Goal: Information Seeking & Learning: Learn about a topic

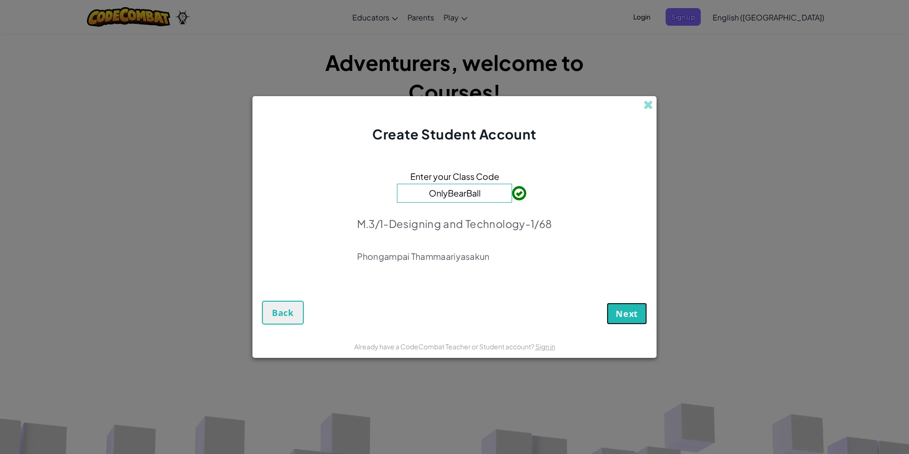
click at [627, 314] on span "Next" at bounding box center [627, 313] width 22 height 11
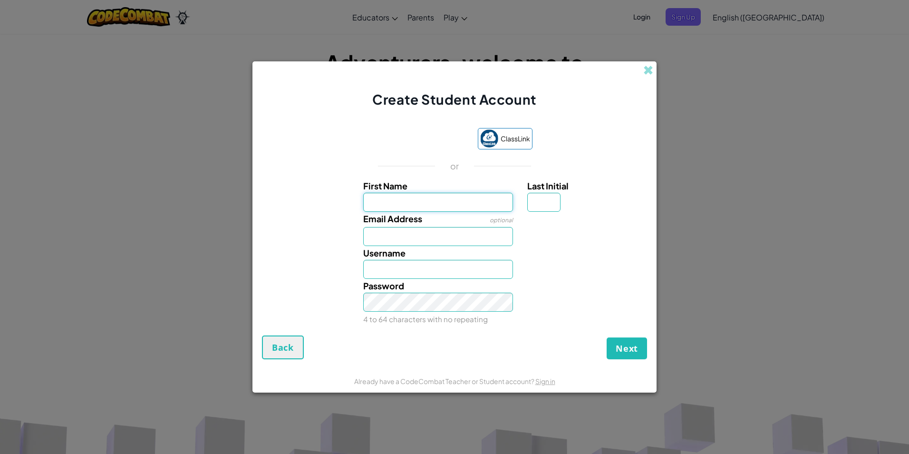
click at [493, 198] on input "First Name" at bounding box center [438, 202] width 150 height 19
click at [439, 201] on input "First Name" at bounding box center [438, 202] width 150 height 19
click at [463, 237] on input "Email Address" at bounding box center [438, 236] width 150 height 19
click at [503, 195] on input "First Name" at bounding box center [438, 202] width 150 height 19
type input "pattarapon"
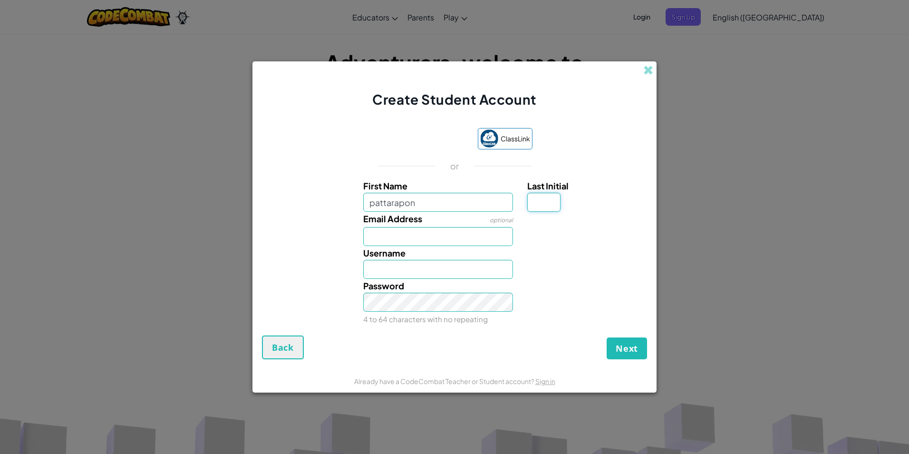
type input "Pattarapon"
click at [539, 206] on input "Last Initial" at bounding box center [543, 202] width 33 height 19
type input "s"
type input "PattaraponS"
click at [474, 198] on input "pattarapon" at bounding box center [438, 202] width 150 height 19
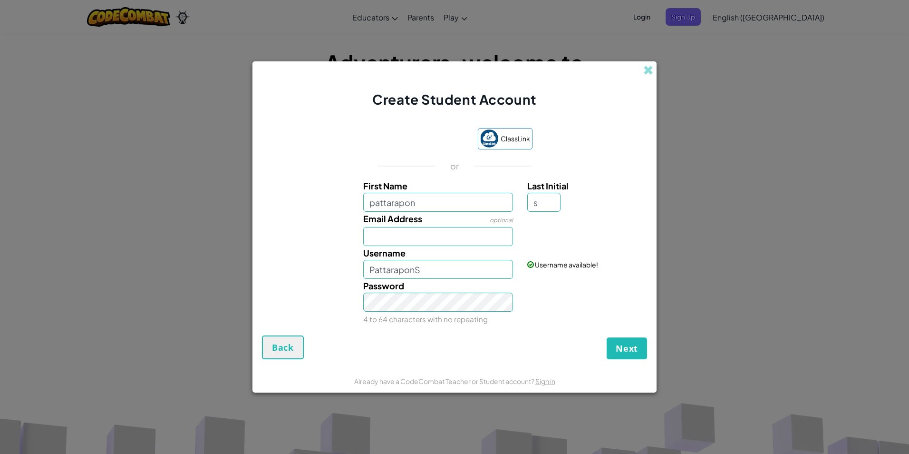
click at [568, 250] on div "Username available!" at bounding box center [586, 257] width 132 height 23
click at [468, 231] on input "Email Address" at bounding box center [438, 236] width 150 height 19
type input "f"
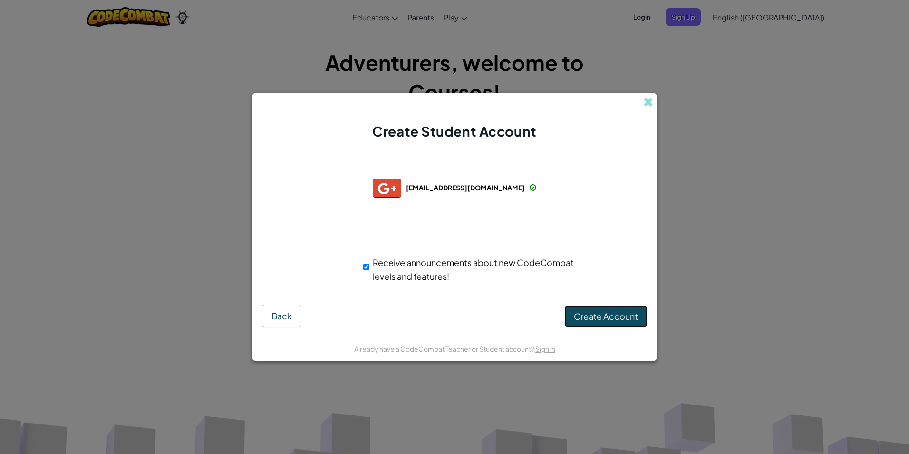
click at [631, 322] on span "Create Account" at bounding box center [606, 316] width 64 height 11
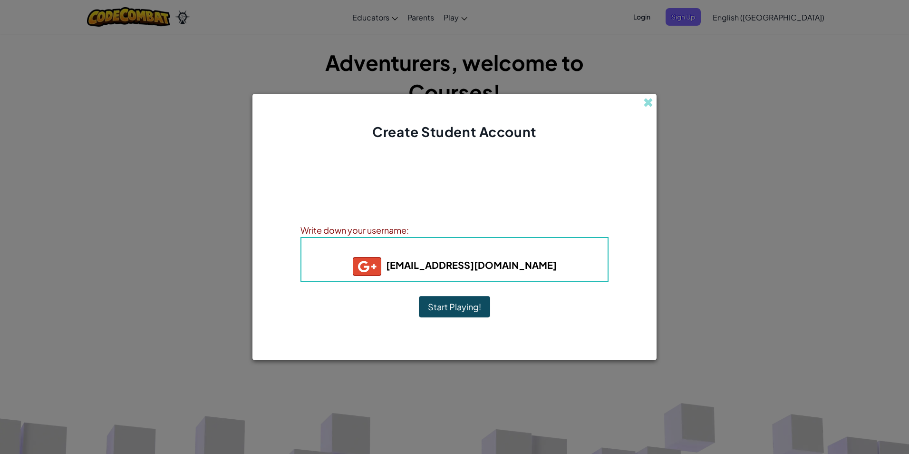
click at [442, 312] on button "Start Playing!" at bounding box center [454, 307] width 71 height 22
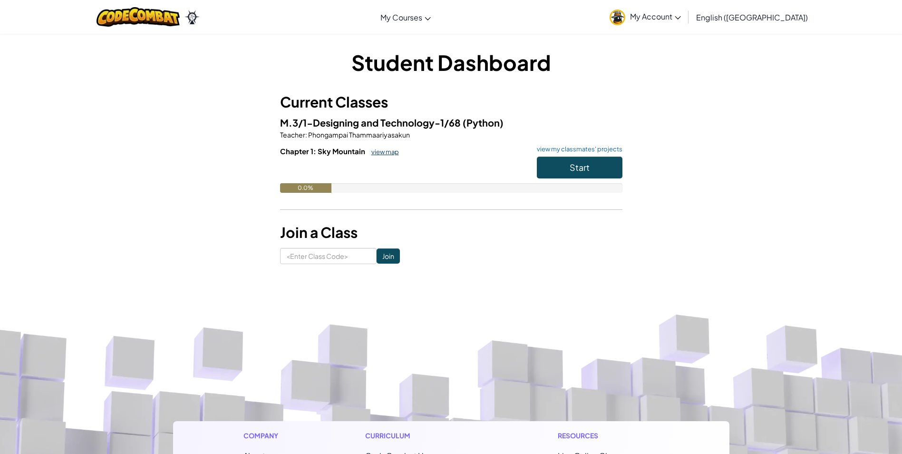
click at [381, 153] on link "view map" at bounding box center [383, 152] width 32 height 8
click at [681, 20] on span "My Account" at bounding box center [655, 16] width 51 height 10
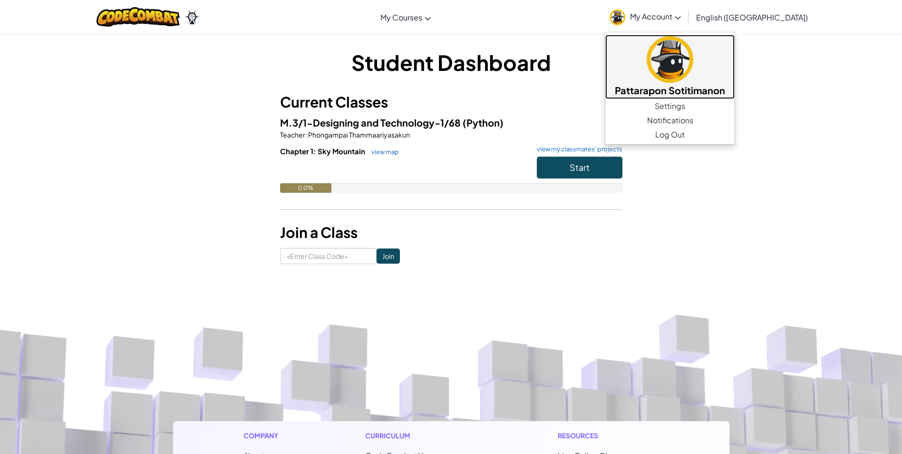
click at [693, 64] on img at bounding box center [670, 59] width 47 height 47
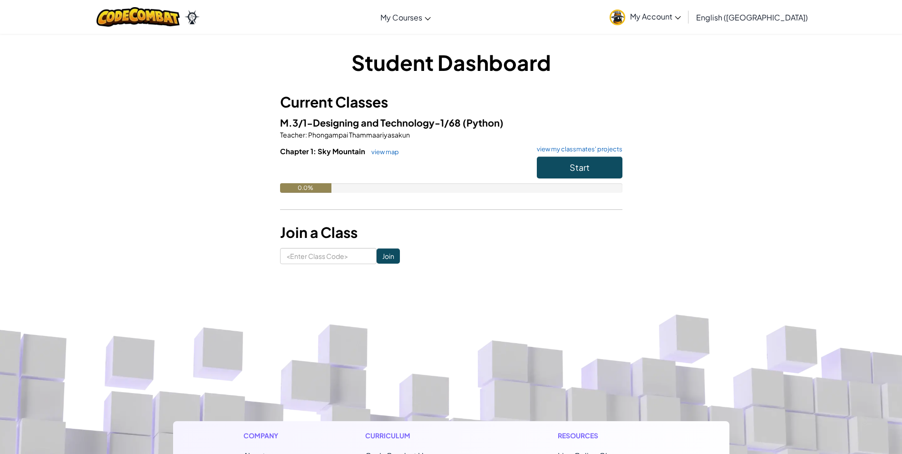
click at [681, 20] on span "My Account" at bounding box center [655, 16] width 51 height 10
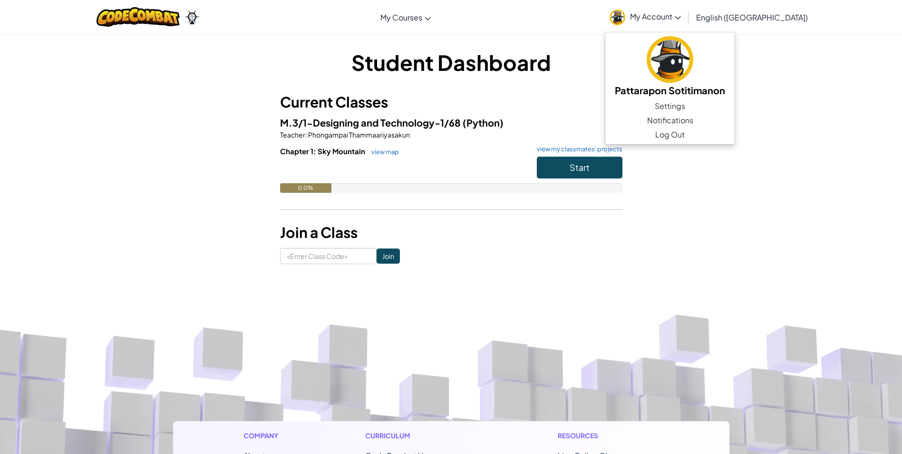
click at [783, 23] on link "English ([GEOGRAPHIC_DATA])" at bounding box center [752, 17] width 121 height 26
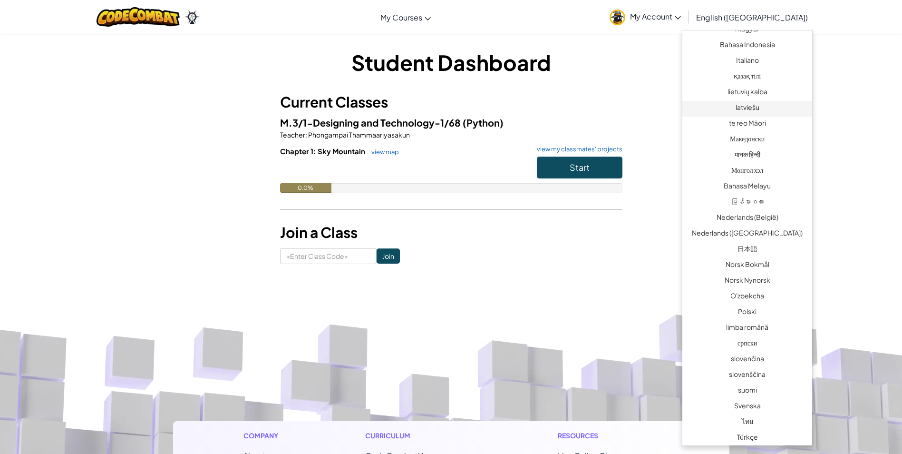
scroll to position [547, 0]
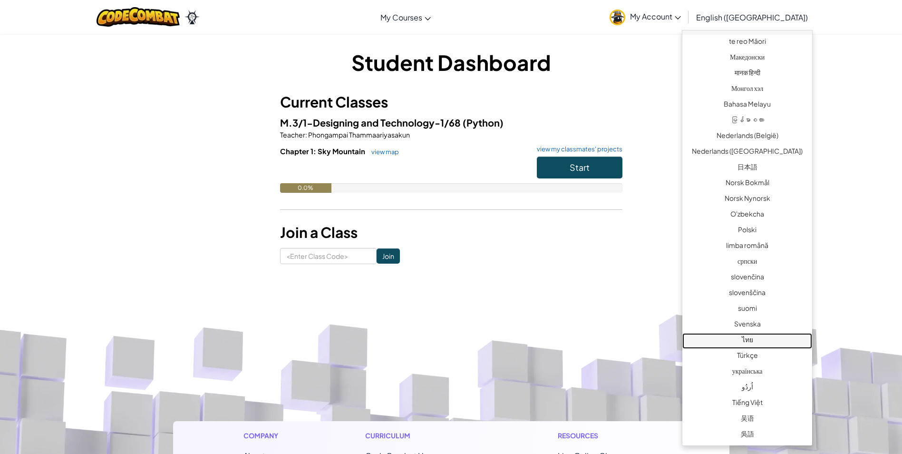
click at [770, 336] on link "ไทย" at bounding box center [748, 341] width 130 height 16
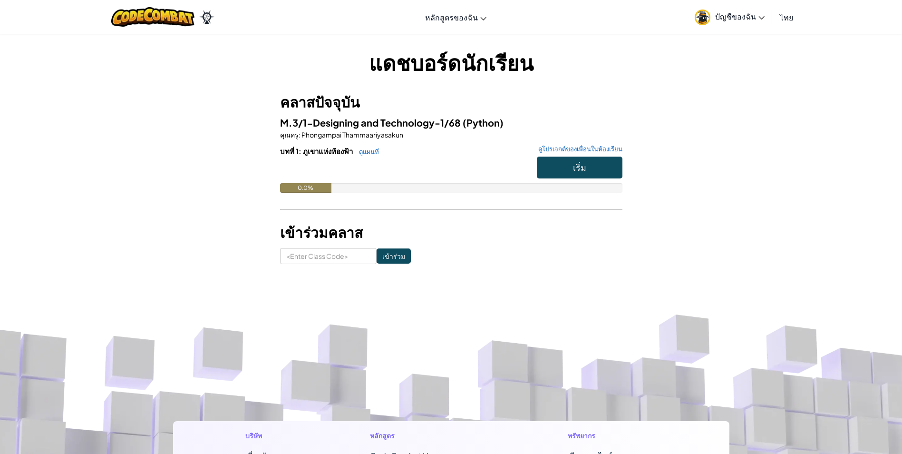
click at [748, 23] on link "บัญชีของฉัน" at bounding box center [729, 17] width 79 height 30
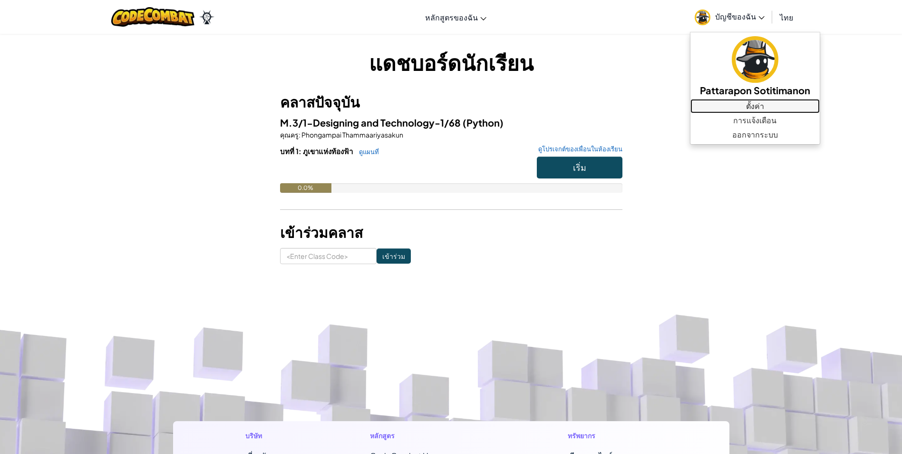
click at [774, 100] on link "ตั้งค่า" at bounding box center [755, 106] width 129 height 14
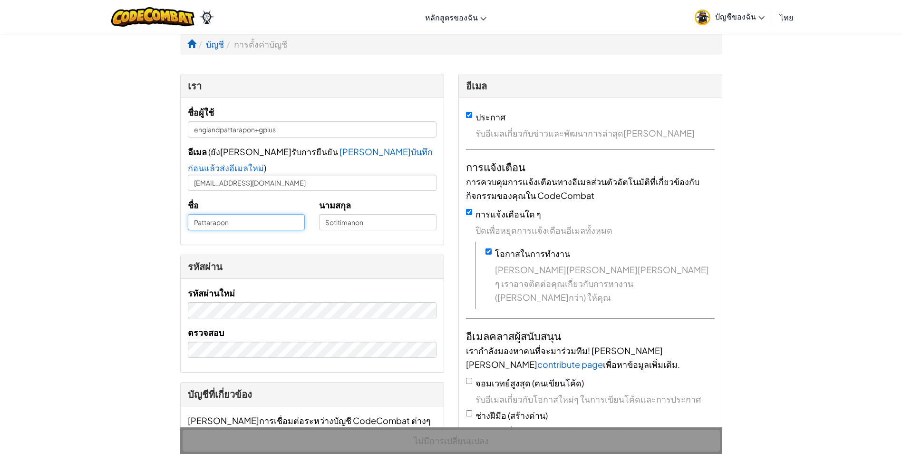
click at [236, 214] on input "Pattarapon" at bounding box center [246, 222] width 117 height 16
type input "P"
type input "4"
type input "[PERSON_NAME]"
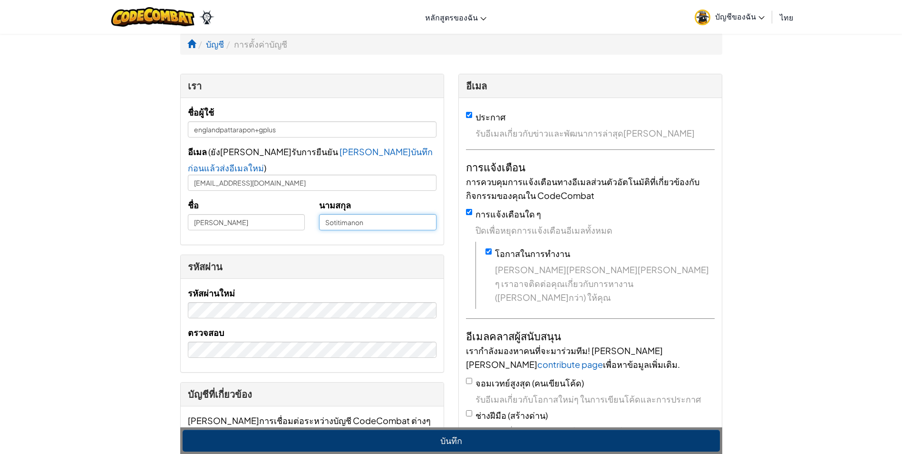
click at [378, 214] on input "Sotitimanon" at bounding box center [377, 222] width 117 height 16
drag, startPoint x: 378, startPoint y: 209, endPoint x: 338, endPoint y: 213, distance: 40.1
click at [338, 214] on input "Sotitimanon" at bounding box center [377, 222] width 117 height 16
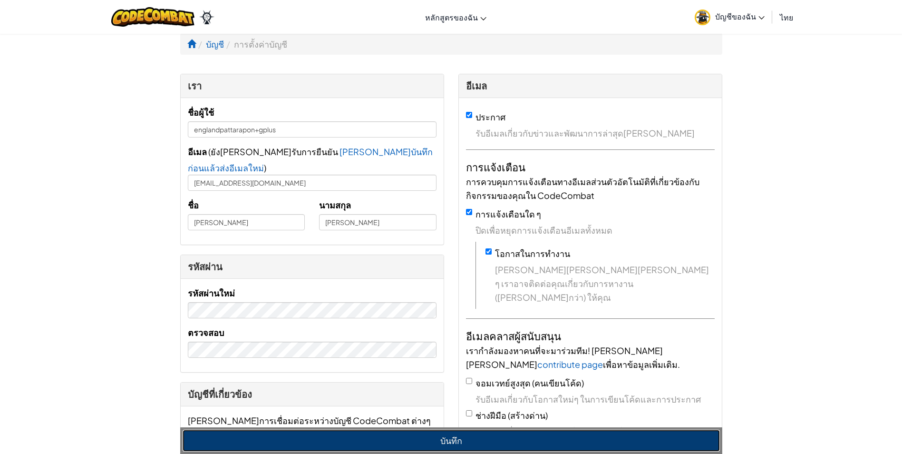
click at [454, 443] on button "บันทึก" at bounding box center [451, 440] width 537 height 22
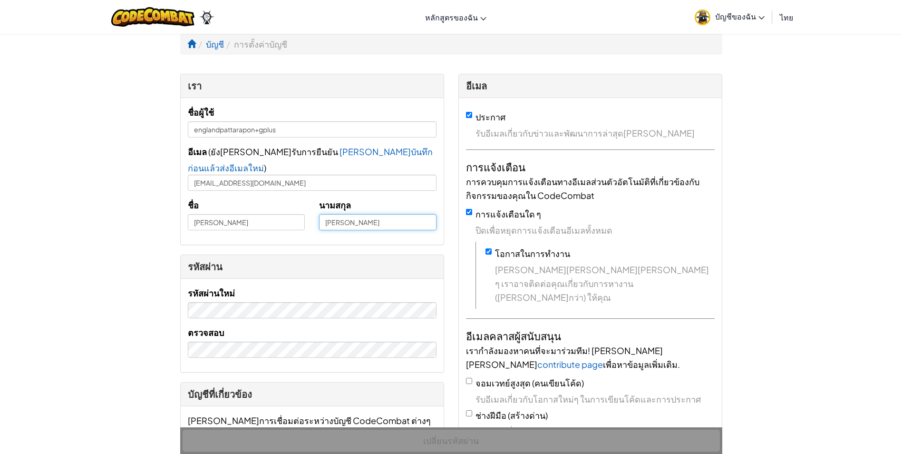
click at [382, 214] on input "โสติถิมานนท์" at bounding box center [377, 222] width 117 height 16
type input "โสติถิมานนท์"
click at [757, 18] on span "บัญชีของฉัน" at bounding box center [739, 16] width 49 height 10
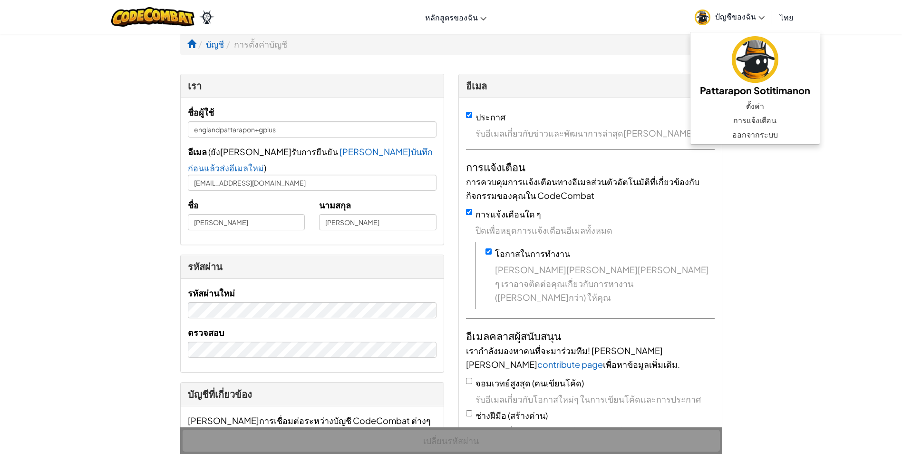
click at [738, 15] on span "บัญชีของฉัน" at bounding box center [739, 16] width 49 height 10
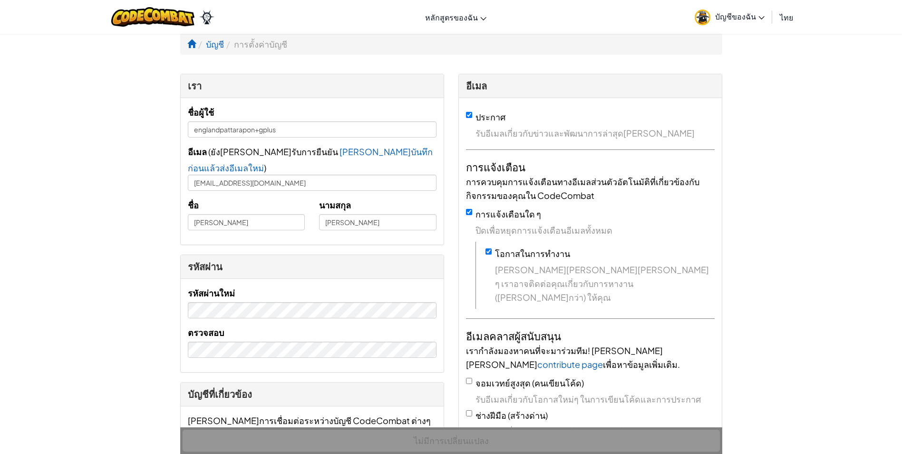
click at [750, 10] on link "บัญชีของฉัน" at bounding box center [729, 17] width 79 height 30
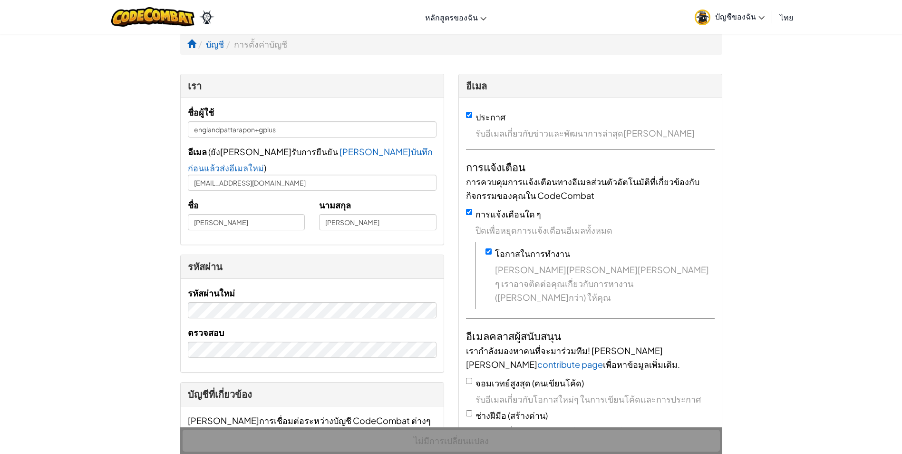
click at [749, 15] on span "บัญชีของฉัน" at bounding box center [739, 16] width 49 height 10
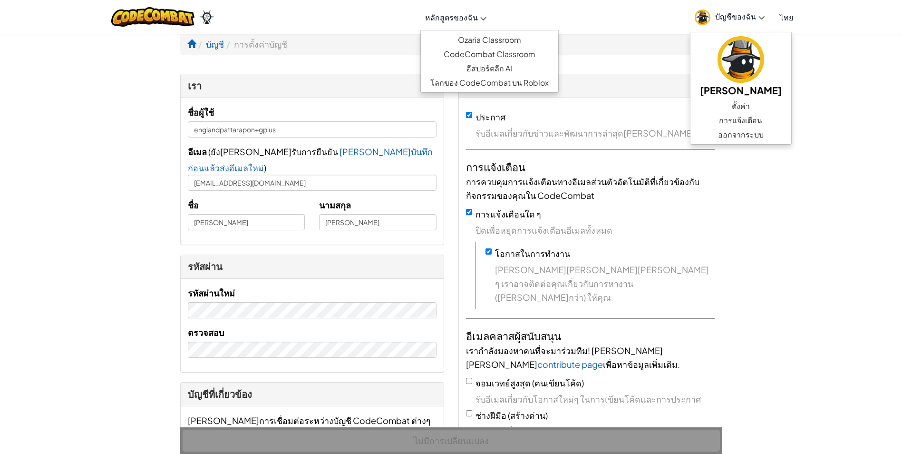
click at [475, 22] on span "หลักสูตรของฉัน" at bounding box center [451, 17] width 53 height 10
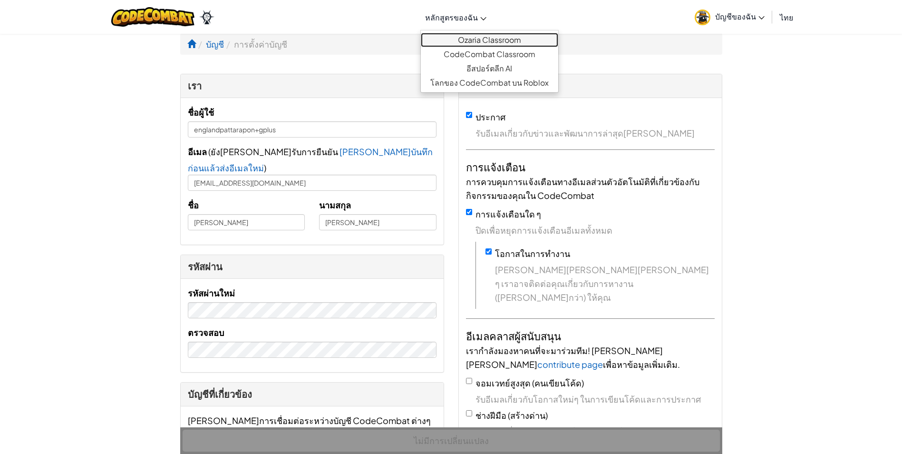
click at [495, 37] on link "Ozaria Classroom" at bounding box center [489, 40] width 137 height 14
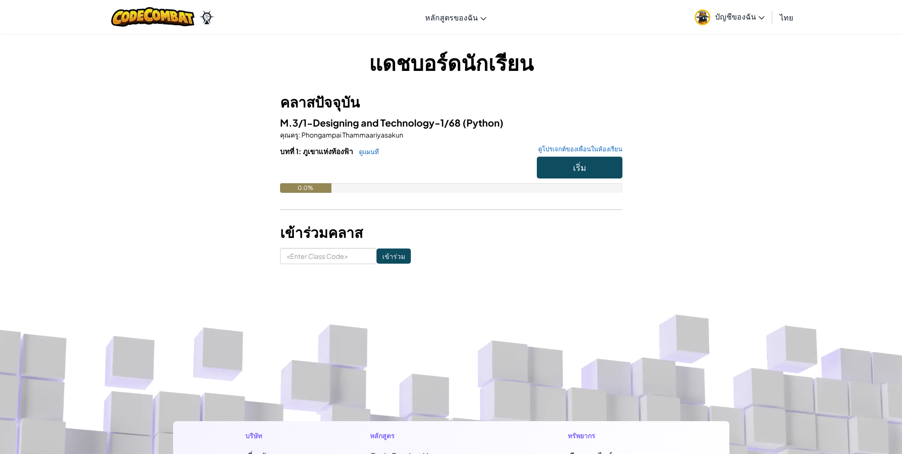
drag, startPoint x: 17, startPoint y: 320, endPoint x: 12, endPoint y: 332, distance: 13.5
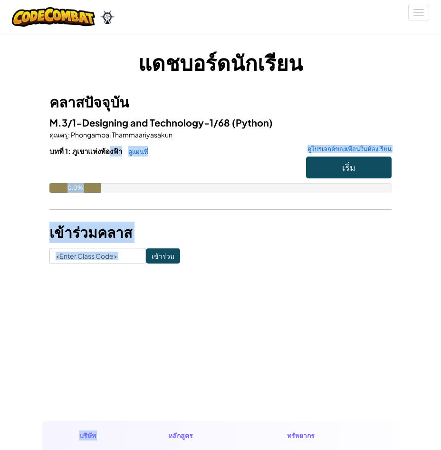
drag, startPoint x: 111, startPoint y: 152, endPoint x: 147, endPoint y: 422, distance: 273.0
click at [146, 426] on div "สลับการนำทาง หลักสูตรของฉัน Ozaria Classroom CodeCombat Classroom อีสปอร์ตลีก A…" at bounding box center [220, 425] width 441 height 850
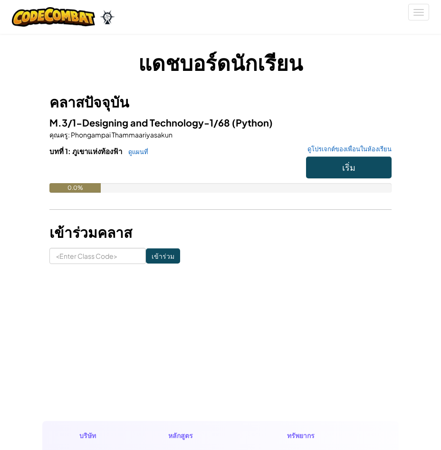
click at [59, 60] on h1 "แดชบอร์ดนักเรียน" at bounding box center [220, 62] width 342 height 29
drag, startPoint x: 3, startPoint y: 10, endPoint x: 38, endPoint y: 33, distance: 42.2
click at [38, 33] on div "สลับการนำทาง หลักสูตรของฉัน Ozaria Classroom CodeCombat Classroom อีสปอร์ตลีก A…" at bounding box center [221, 17] width 446 height 34
drag, startPoint x: 354, startPoint y: 162, endPoint x: 350, endPoint y: 166, distance: 5.7
click at [351, 166] on span "เริ่ม" at bounding box center [348, 167] width 13 height 11
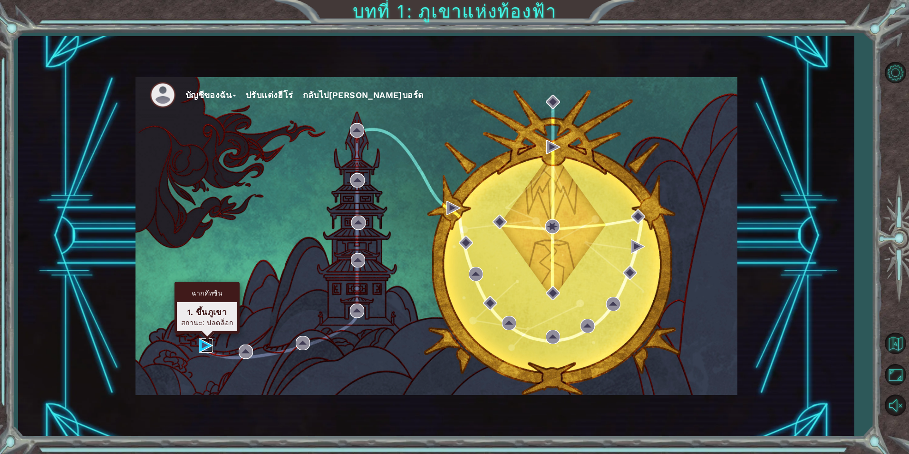
click at [208, 344] on img at bounding box center [206, 345] width 14 height 14
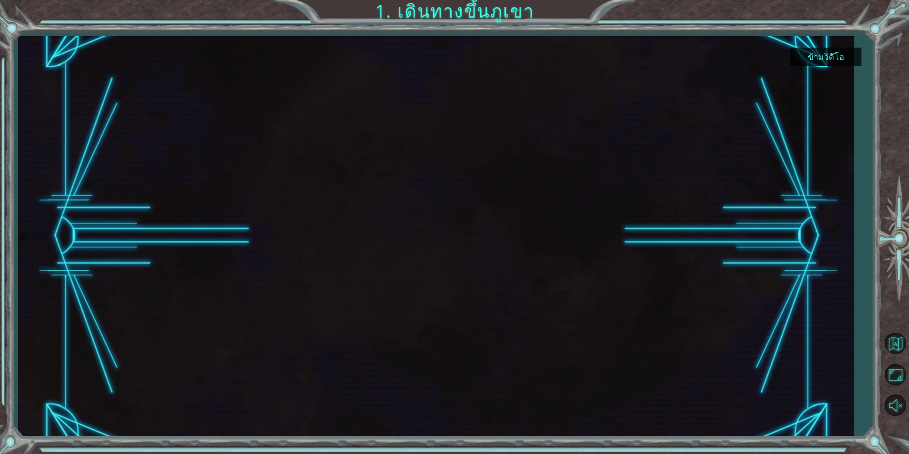
click at [819, 60] on button "ข้ามวิดีโอ" at bounding box center [825, 57] width 71 height 19
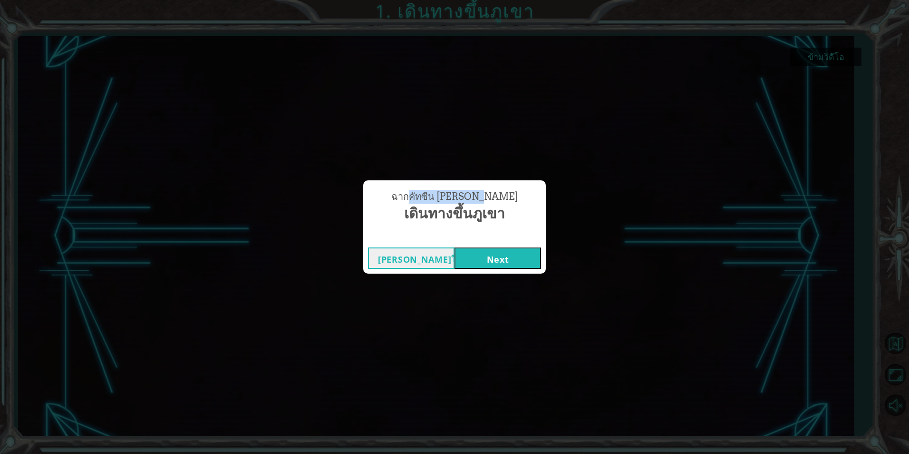
drag, startPoint x: 431, startPoint y: 192, endPoint x: 501, endPoint y: 197, distance: 70.6
click at [501, 197] on div "ฉากคัทซีน สมบูรณ์ เดินทางขึ้นภูเขา" at bounding box center [454, 206] width 173 height 43
drag, startPoint x: 501, startPoint y: 197, endPoint x: 435, endPoint y: 255, distance: 88.3
click at [435, 255] on button "[PERSON_NAME]ใหม่" at bounding box center [411, 257] width 87 height 21
click at [497, 256] on button "Next" at bounding box center [498, 257] width 87 height 21
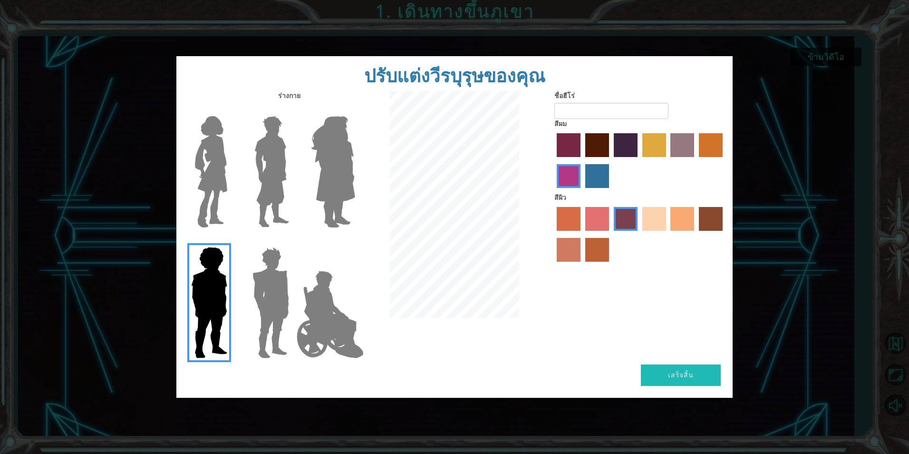
click at [317, 340] on img at bounding box center [330, 314] width 75 height 95
click at [355, 241] on input "Hero Jamie" at bounding box center [355, 241] width 0 height 0
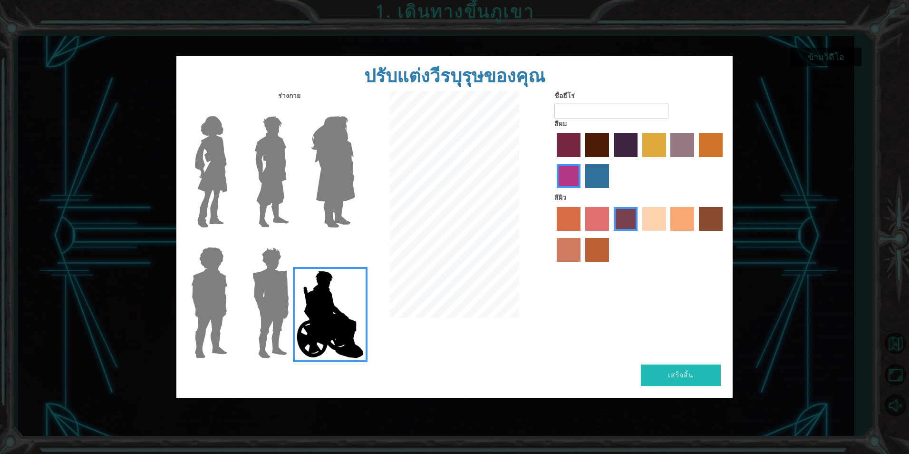
click at [563, 141] on label "paprika hair color" at bounding box center [569, 145] width 24 height 24
click at [554, 160] on input "paprika hair color" at bounding box center [554, 160] width 0 height 0
click at [673, 147] on label "bazaar hair color" at bounding box center [683, 145] width 24 height 24
click at [668, 160] on input "bazaar hair color" at bounding box center [668, 160] width 0 height 0
click at [664, 226] on label "sandy beach skin color" at bounding box center [655, 219] width 24 height 24
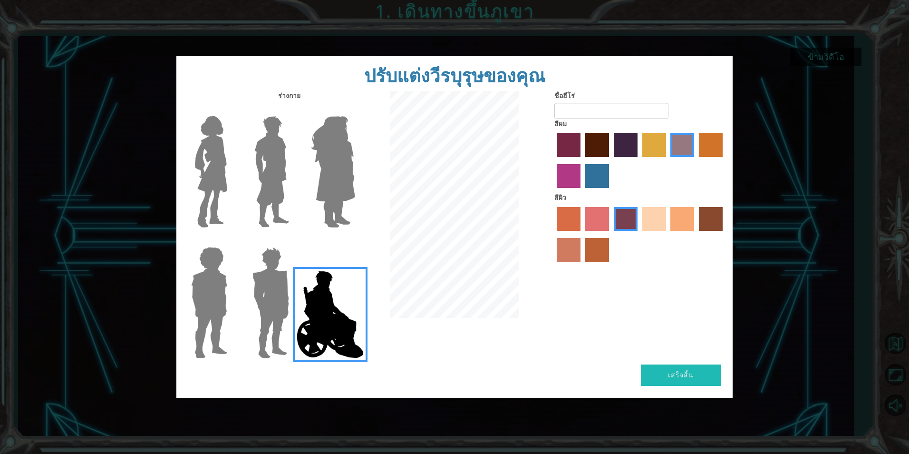
click at [639, 234] on input "sandy beach skin color" at bounding box center [639, 234] width 0 height 0
click at [713, 223] on label "karma skin color" at bounding box center [711, 219] width 24 height 24
click at [696, 234] on input "karma skin color" at bounding box center [696, 234] width 0 height 0
click at [570, 102] on form "ชื่อฮีโร่" at bounding box center [640, 105] width 171 height 28
click at [575, 105] on input "ชื่อฮีโร่" at bounding box center [612, 111] width 114 height 16
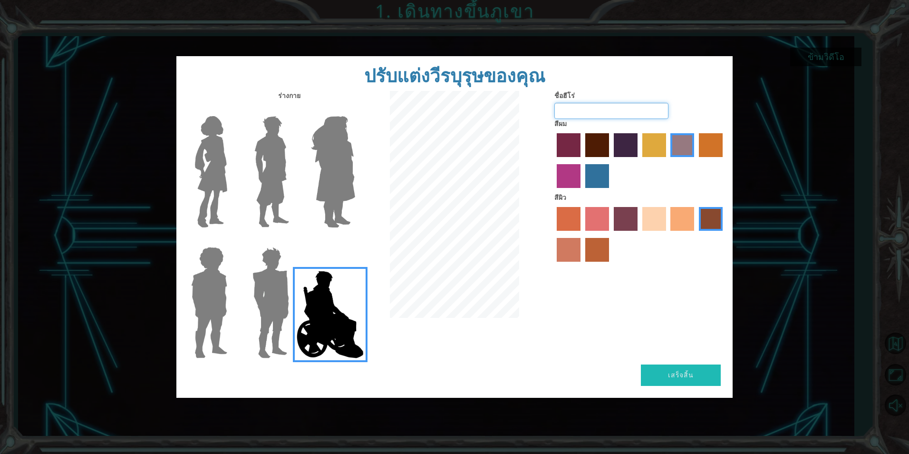
type input "?"
click at [636, 115] on input "MOY" at bounding box center [612, 111] width 114 height 16
type input "MOY888"
click at [695, 376] on button "เสร็จสิ้น" at bounding box center [681, 374] width 80 height 21
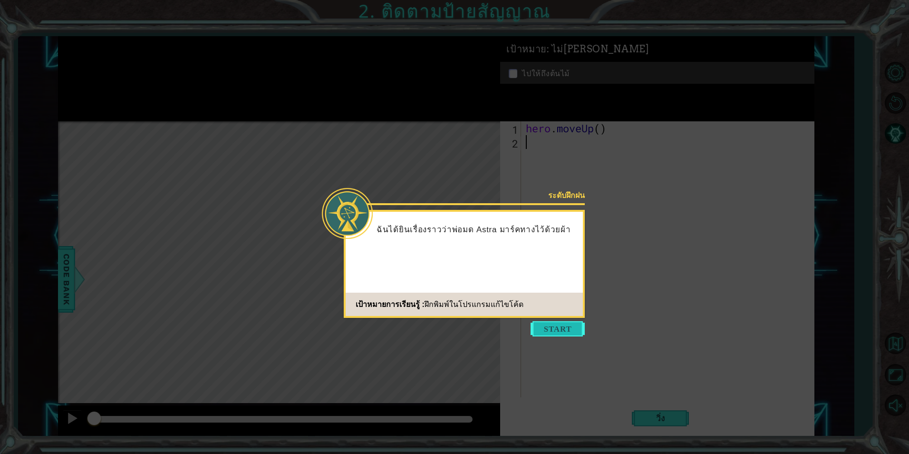
click at [547, 330] on button "Start" at bounding box center [558, 328] width 54 height 15
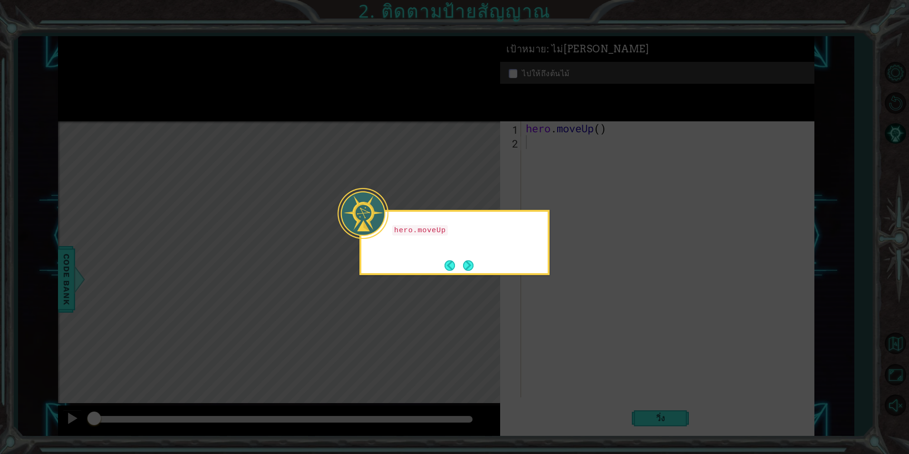
click at [526, 274] on div "hero.moveUp" at bounding box center [455, 242] width 190 height 65
click at [474, 263] on button "Next" at bounding box center [468, 265] width 10 height 10
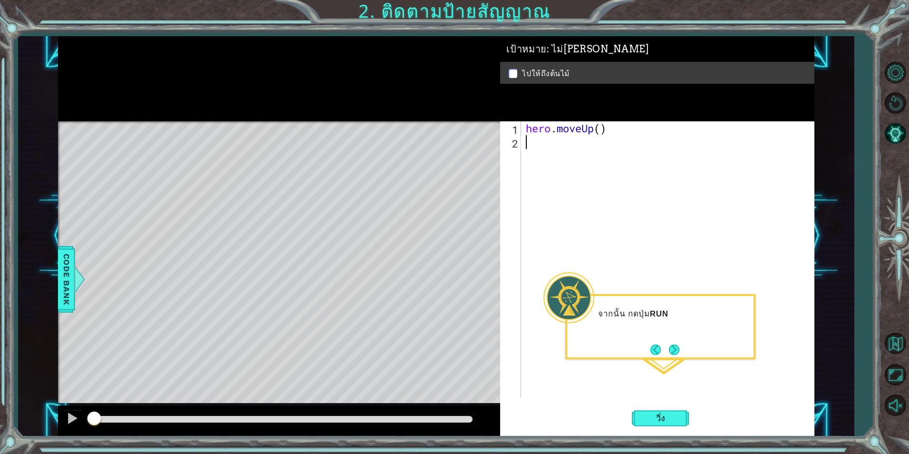
click at [626, 282] on div "hero . moveUp ( )" at bounding box center [670, 272] width 292 height 303
click at [672, 349] on button "Next" at bounding box center [674, 349] width 10 height 10
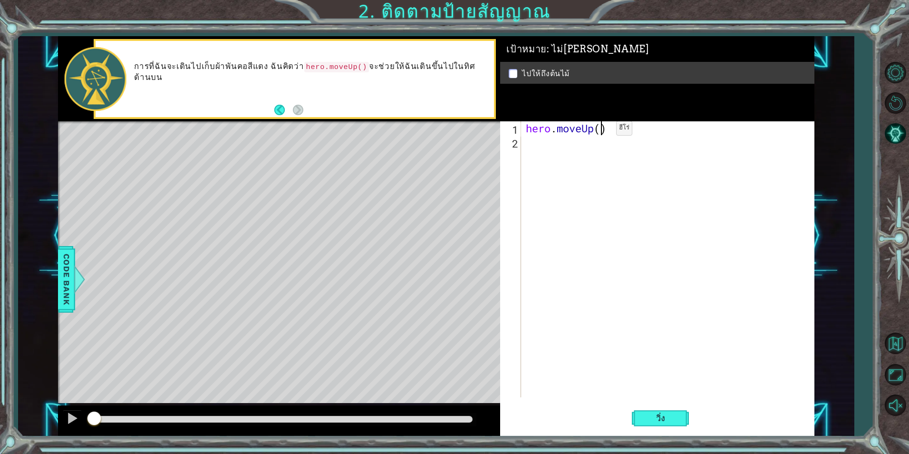
click at [602, 130] on div "hero . moveUp ( )" at bounding box center [670, 272] width 292 height 303
type textarea "hero.moveUp(3)"
click at [629, 196] on div "hero . moveUp ( 3 )" at bounding box center [670, 272] width 292 height 303
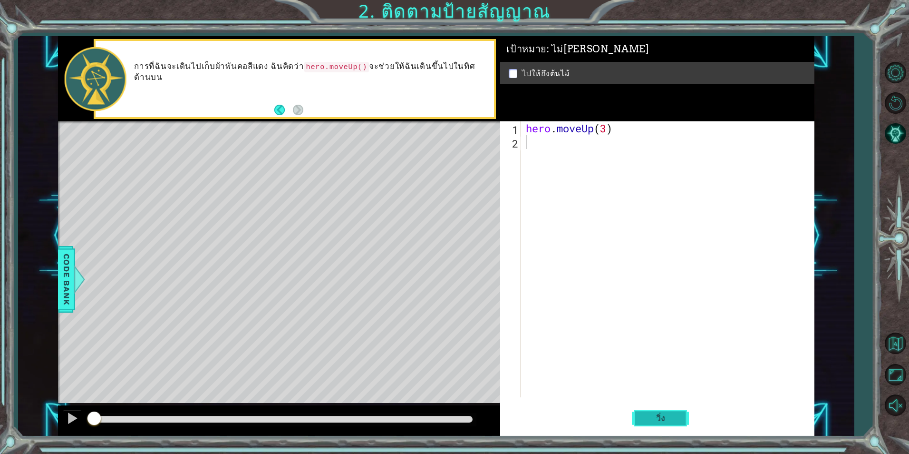
click at [667, 420] on span "วิ่ง" at bounding box center [661, 418] width 29 height 10
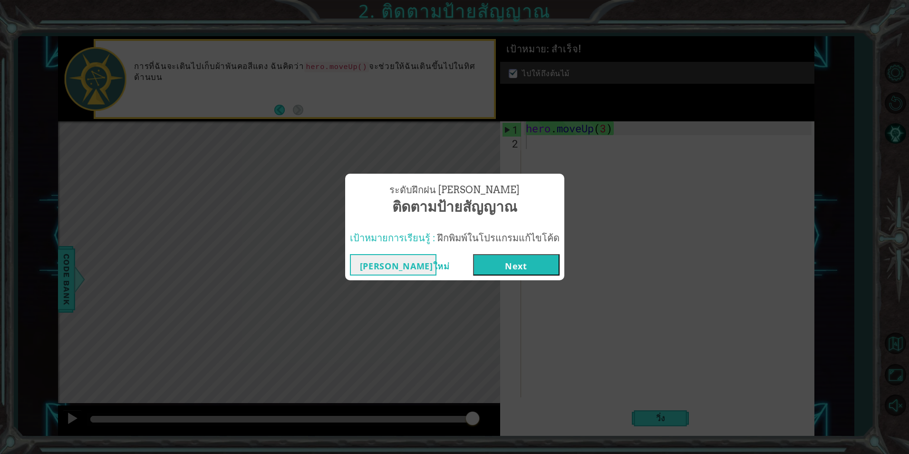
click at [512, 262] on button "Next" at bounding box center [516, 264] width 87 height 21
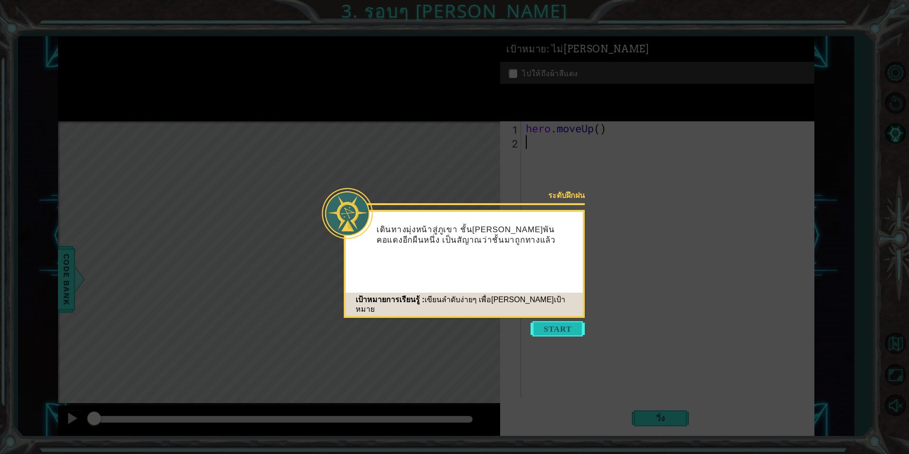
click at [574, 328] on button "Start" at bounding box center [558, 328] width 54 height 15
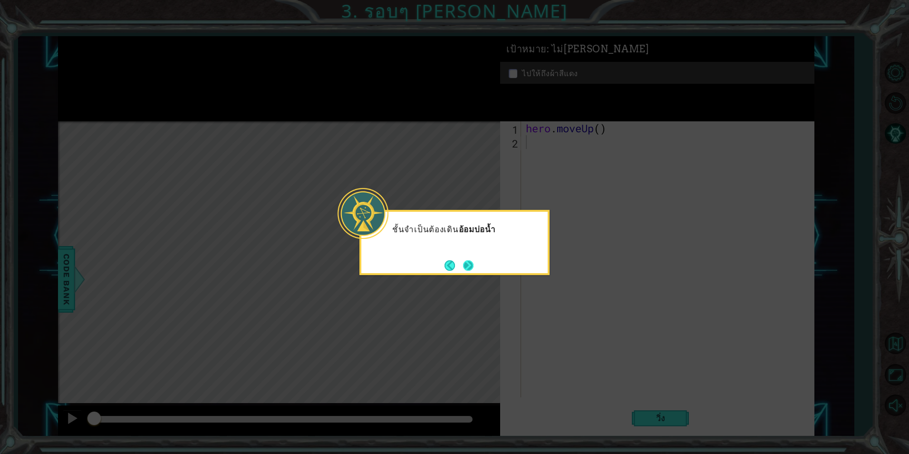
click at [474, 261] on button "Next" at bounding box center [468, 265] width 11 height 11
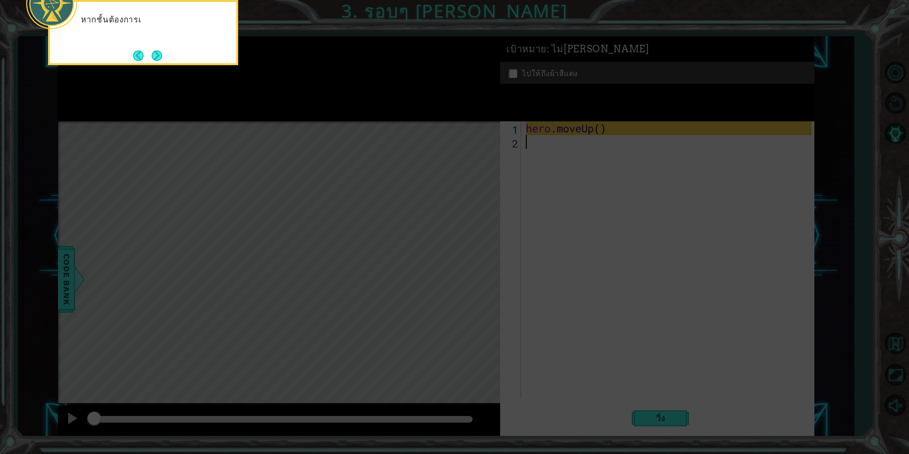
click at [582, 127] on icon at bounding box center [454, 67] width 909 height 771
click at [613, 133] on icon at bounding box center [454, 67] width 909 height 771
click at [155, 53] on button "Next" at bounding box center [157, 55] width 11 height 11
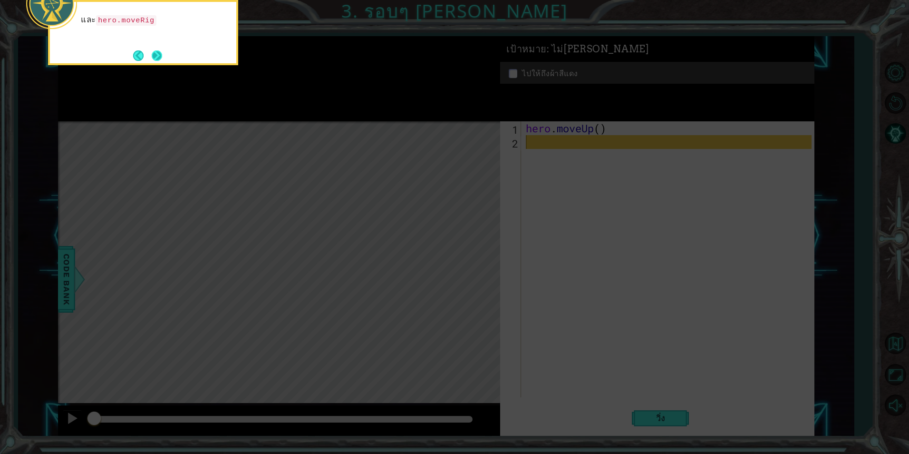
click at [161, 56] on button "Next" at bounding box center [157, 55] width 10 height 10
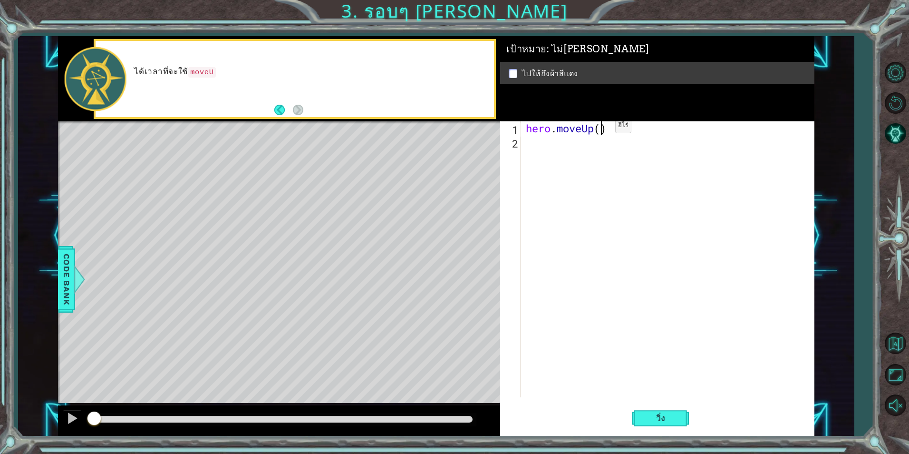
click at [601, 128] on div "hero . moveUp ( )" at bounding box center [670, 272] width 292 height 303
type textarea "hero.moveUp(3)"
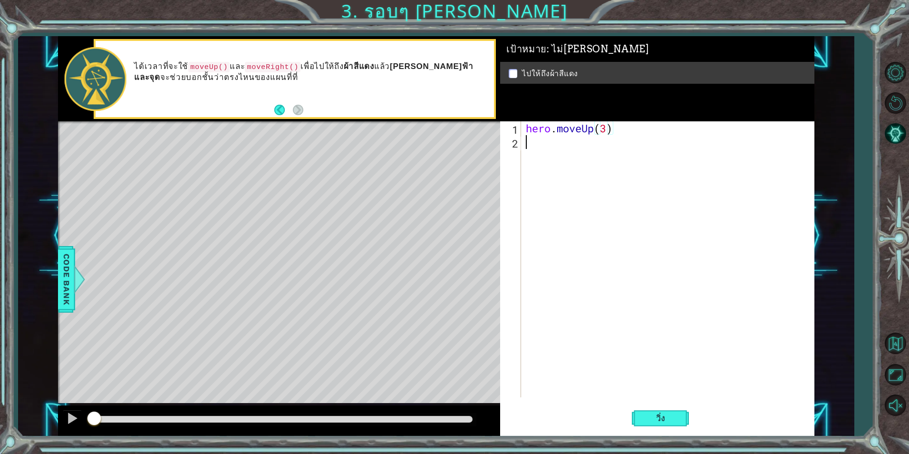
click at [605, 181] on div "hero . moveUp ( 3 )" at bounding box center [670, 272] width 292 height 303
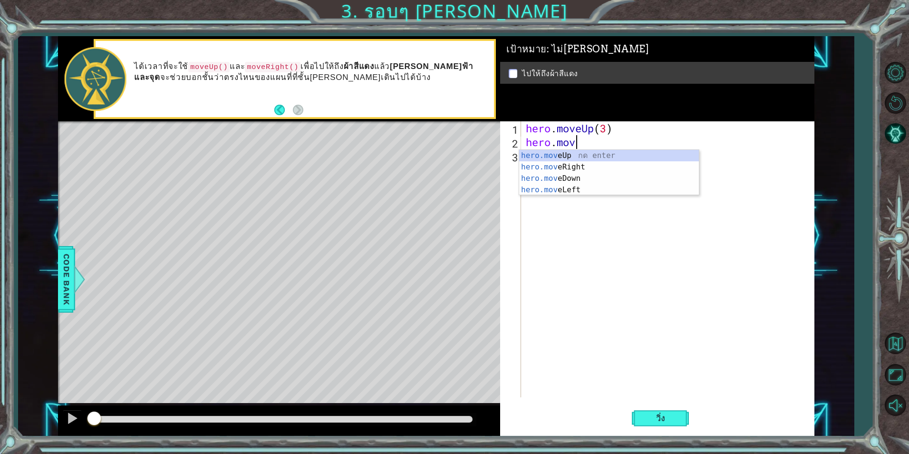
scroll to position [0, 2]
type textarea "hero.move"
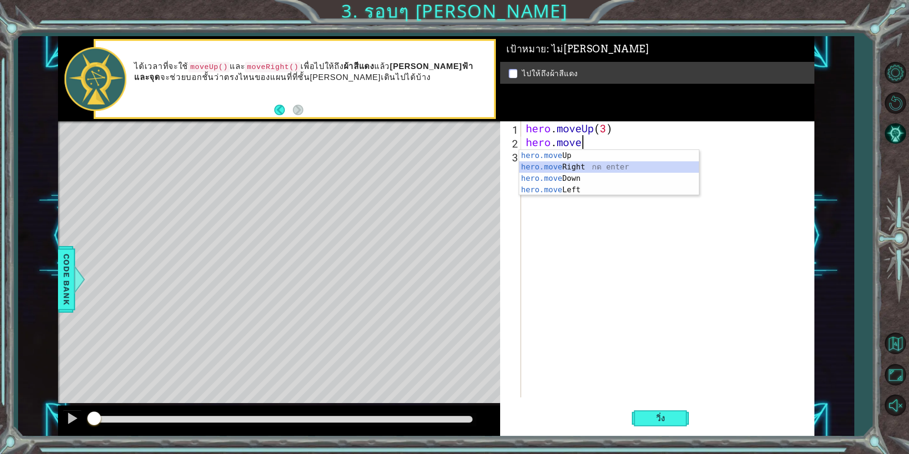
click at [568, 168] on div "hero.move Up กด enter hero.move Right กด enter hero.move Down กด enter hero.mov…" at bounding box center [609, 184] width 180 height 68
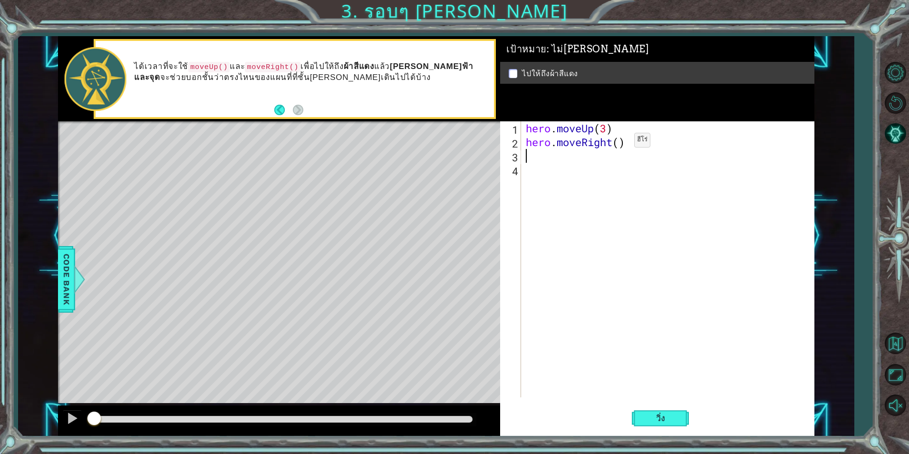
click at [620, 142] on div "hero . moveUp ( 3 ) hero . moveRight ( )" at bounding box center [670, 272] width 292 height 303
type textarea "hero.moveRight(2)"
click at [542, 164] on div "hero . moveUp ( 3 ) hero . moveRight ( 2 )" at bounding box center [670, 272] width 292 height 303
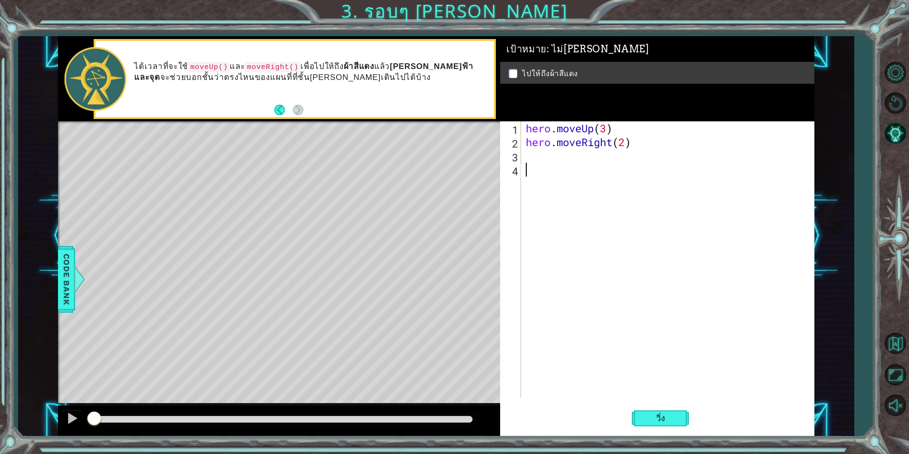
click at [537, 150] on div "hero . moveUp ( 3 ) hero . moveRight ( 2 )" at bounding box center [670, 272] width 292 height 303
type textarea "hero"
click at [594, 167] on div "hero .moveUp กด enter hero .moveRight กด enter hero .moveDown กด enter hero .mo…" at bounding box center [609, 198] width 180 height 68
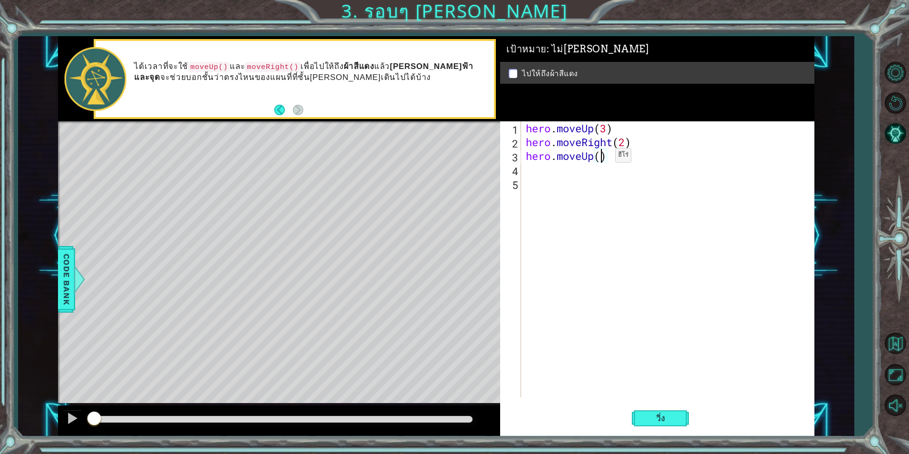
click at [601, 157] on div "hero . moveUp ( 3 ) hero . moveRight ( 2 ) hero . moveUp ( )" at bounding box center [670, 272] width 292 height 303
type textarea "hero.moveUp(2)"
click at [662, 414] on span "วิ่ง" at bounding box center [661, 418] width 29 height 10
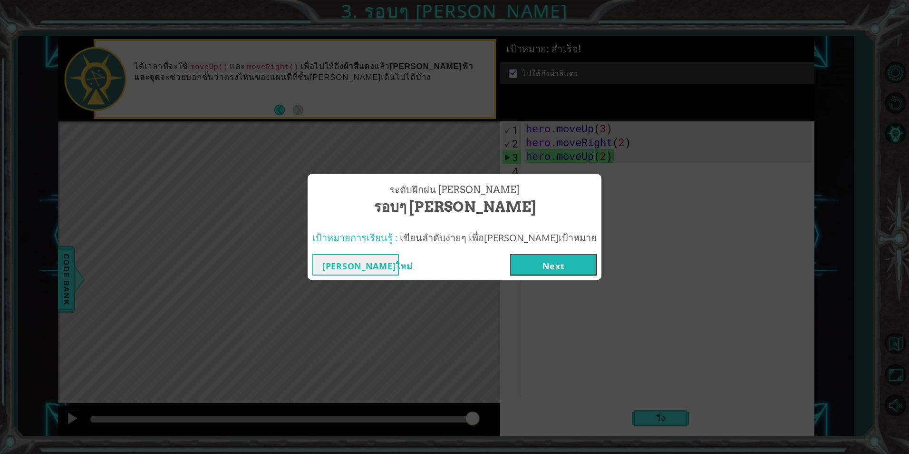
click at [511, 266] on button "Next" at bounding box center [553, 264] width 87 height 21
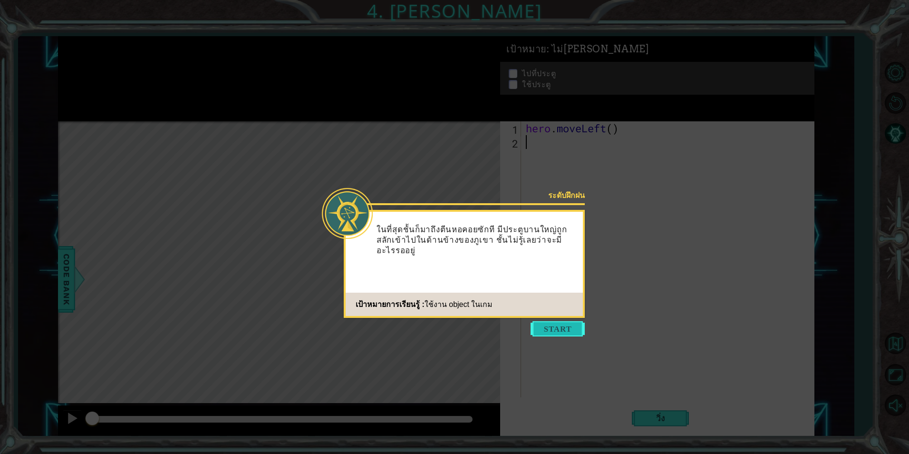
click at [552, 332] on button "Start" at bounding box center [558, 328] width 54 height 15
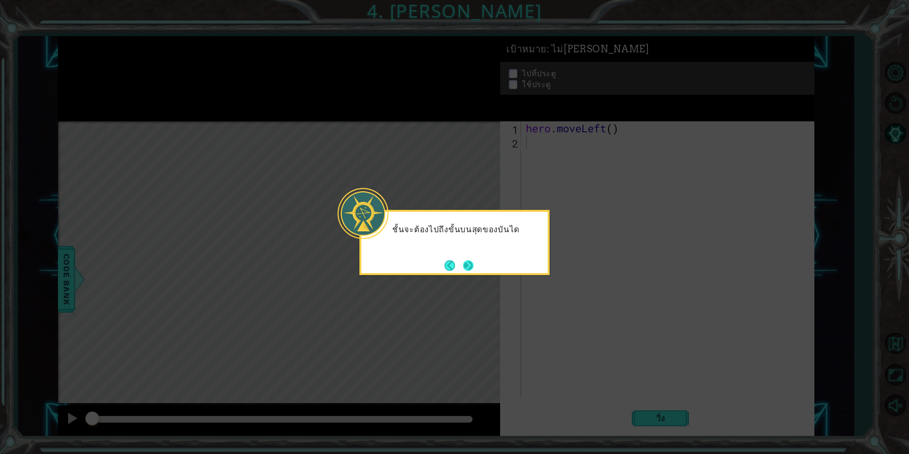
click at [472, 270] on button "Next" at bounding box center [468, 265] width 10 height 10
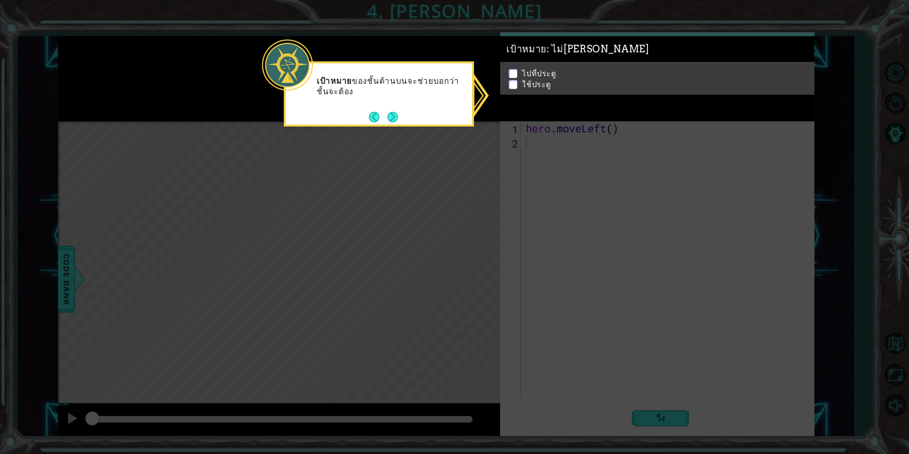
click at [614, 162] on icon at bounding box center [454, 227] width 909 height 454
click at [387, 117] on footer at bounding box center [383, 117] width 29 height 14
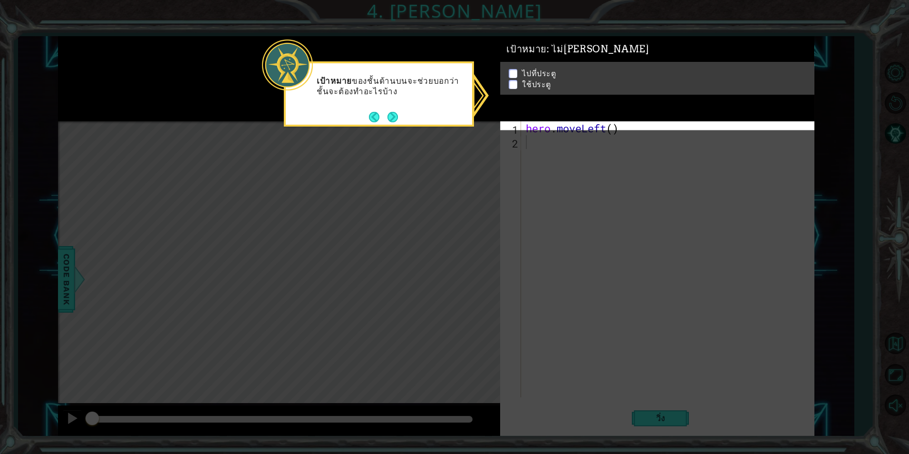
click at [388, 117] on button "Next" at bounding box center [392, 116] width 11 height 11
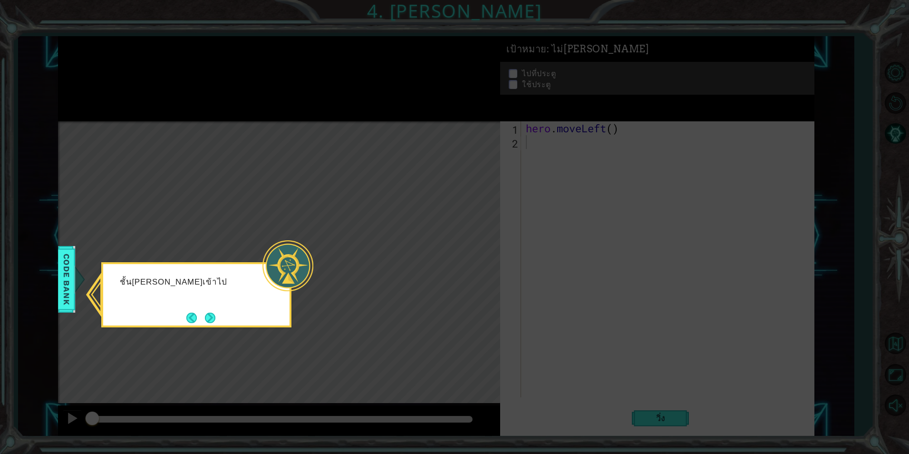
click at [299, 220] on icon at bounding box center [454, 227] width 909 height 454
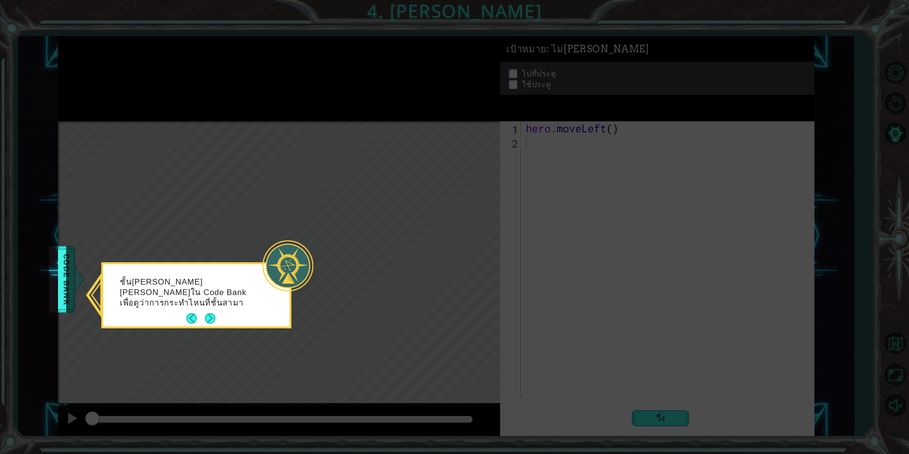
click at [216, 321] on div "ชั้นสามารถเข้าไปดูใน Code Bank เพื่อดูว่าการกระทำไหนที่ชั้นสามา" at bounding box center [196, 295] width 190 height 66
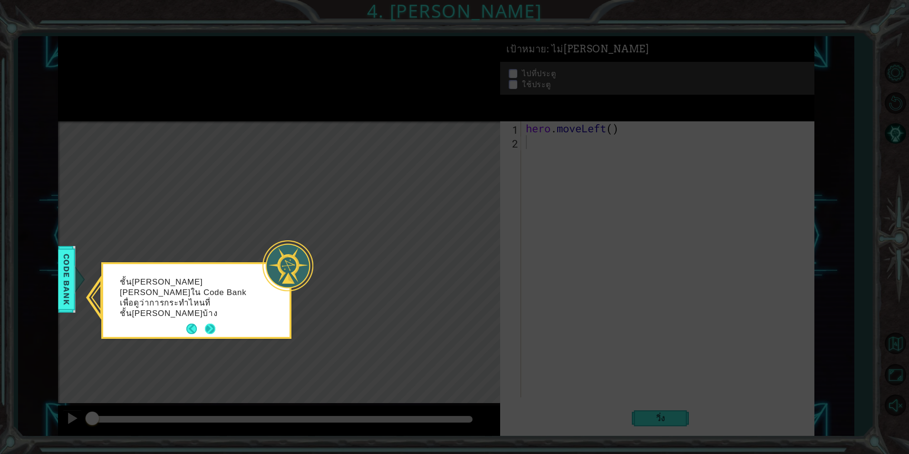
click at [212, 323] on button "Next" at bounding box center [210, 328] width 11 height 11
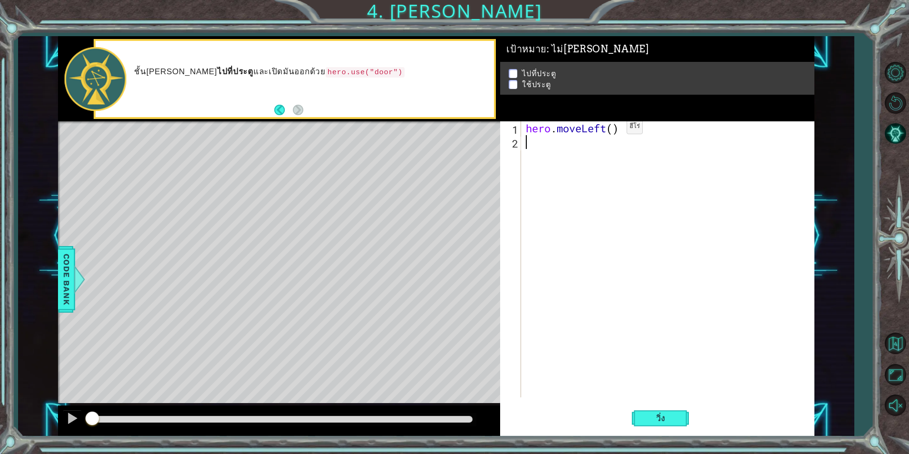
click at [614, 129] on div "hero . moveLeft ( )" at bounding box center [670, 272] width 292 height 303
type textarea "hero.moveLeft(2)"
click at [636, 199] on div "hero . moveLeft ( 2 )" at bounding box center [670, 272] width 292 height 303
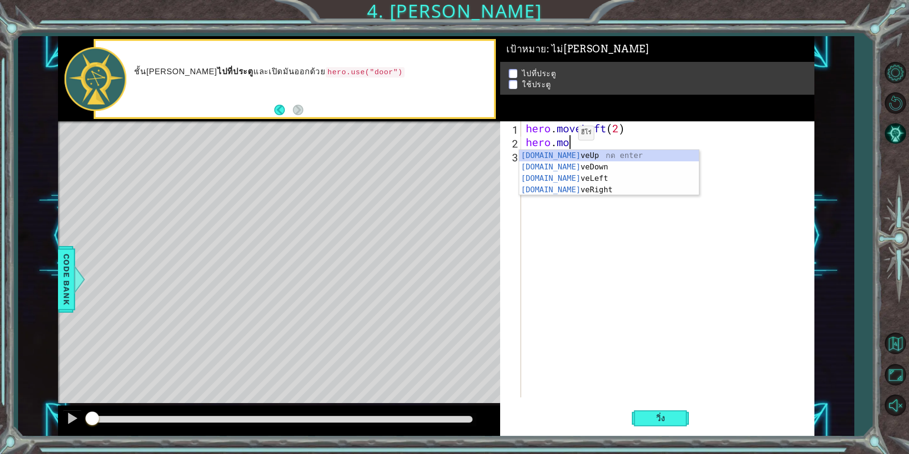
scroll to position [0, 2]
type textarea "hero.move"
click at [667, 157] on div "hero.move Up กด enter hero.move Down กด enter hero.move Left กด enter hero.move…" at bounding box center [609, 184] width 180 height 68
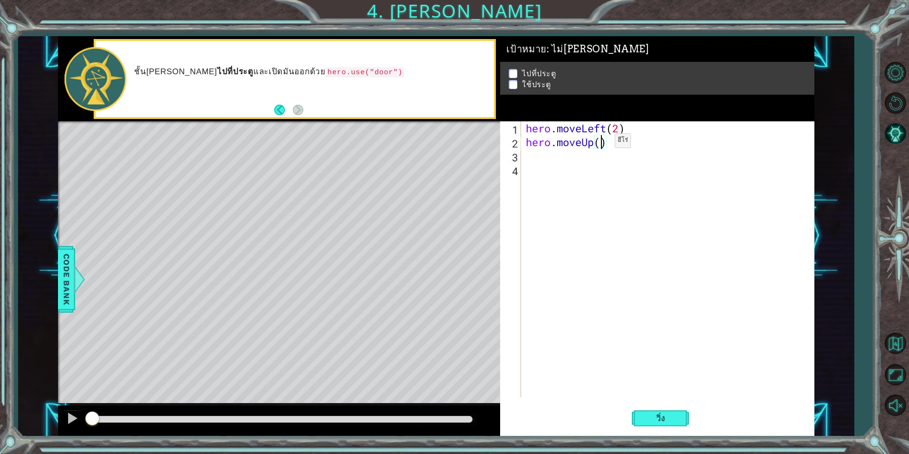
click at [601, 143] on div "hero . moveLeft ( 2 ) hero . moveUp ( )" at bounding box center [670, 272] width 292 height 303
type textarea "hero.moveUp(3)"
click at [606, 205] on div "hero . moveLeft ( 2 ) hero . moveUp ( 3 )" at bounding box center [670, 272] width 292 height 303
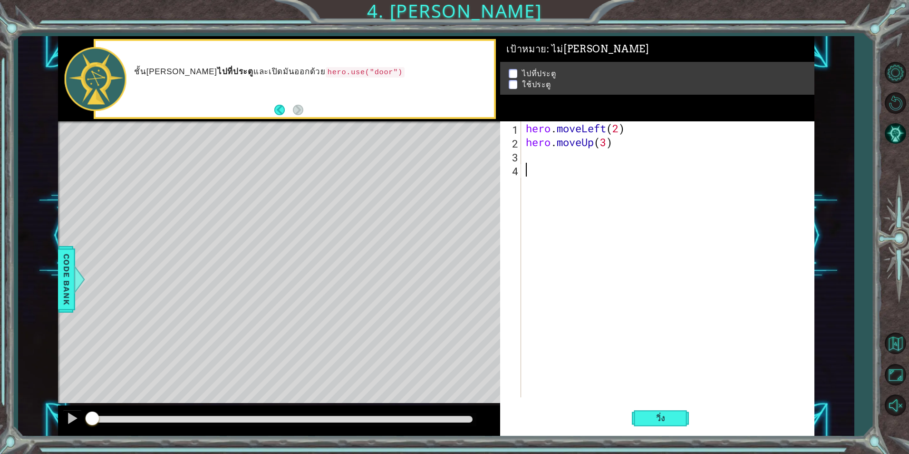
click at [563, 154] on div "hero . moveLeft ( 2 ) hero . moveUp ( 3 )" at bounding box center [670, 272] width 292 height 303
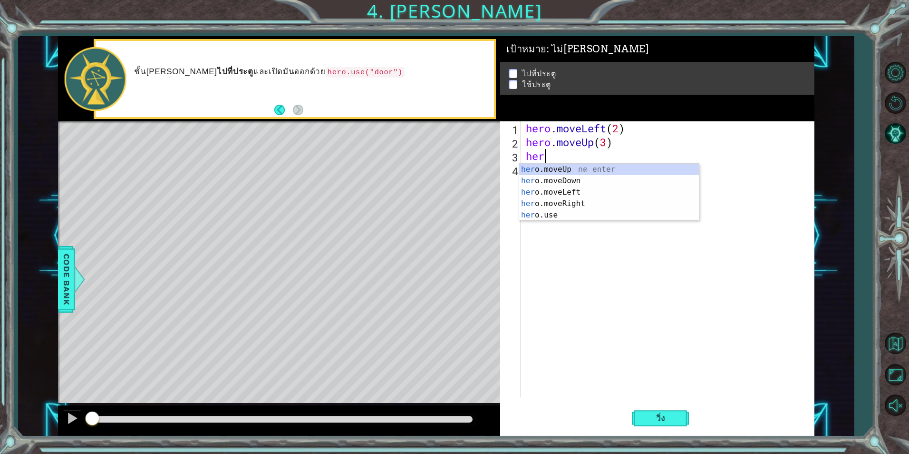
type textarea "hero"
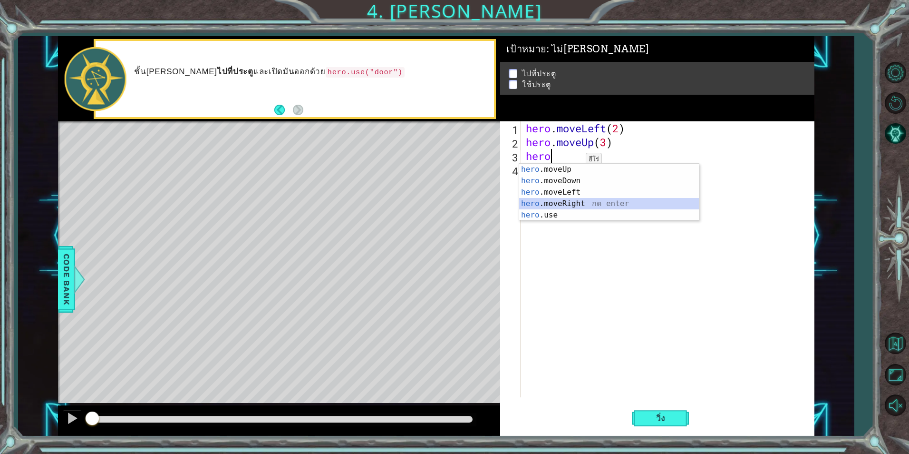
click at [589, 201] on div "hero .moveUp กด enter hero .moveDown กด enter hero .moveLeft กด enter hero .mov…" at bounding box center [609, 204] width 180 height 80
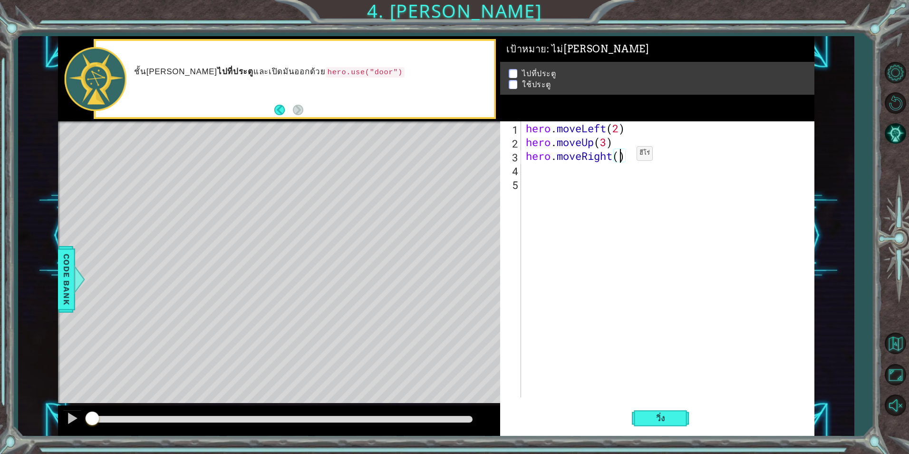
click at [623, 156] on div "hero . moveLeft ( 2 ) hero . moveUp ( 3 ) hero . moveRight ( )" at bounding box center [670, 272] width 292 height 303
type textarea "hero.moveRight(3)"
click at [583, 181] on div "hero . moveLeft ( 2 ) hero . moveUp ( 3 ) hero . moveRight ( 3 )" at bounding box center [670, 272] width 292 height 303
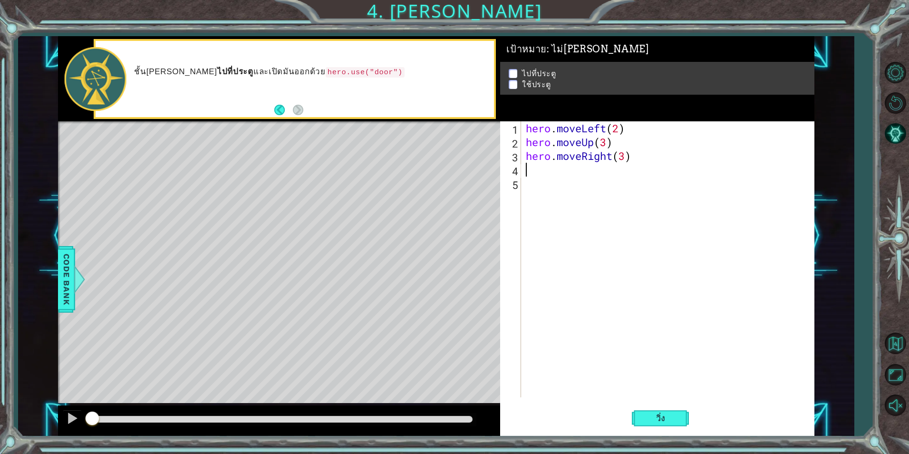
click at [580, 170] on div "hero . moveLeft ( 2 ) hero . moveUp ( 3 ) hero . moveRight ( 3 )" at bounding box center [670, 272] width 292 height 303
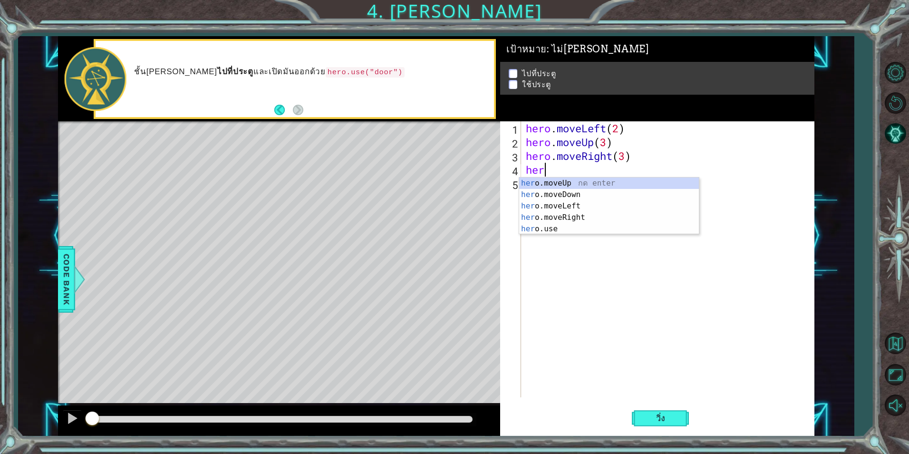
scroll to position [0, 0]
click at [636, 231] on div "hero .moveUp กด enter hero .moveDown กด enter hero .moveLeft กด enter hero .mov…" at bounding box center [609, 217] width 180 height 80
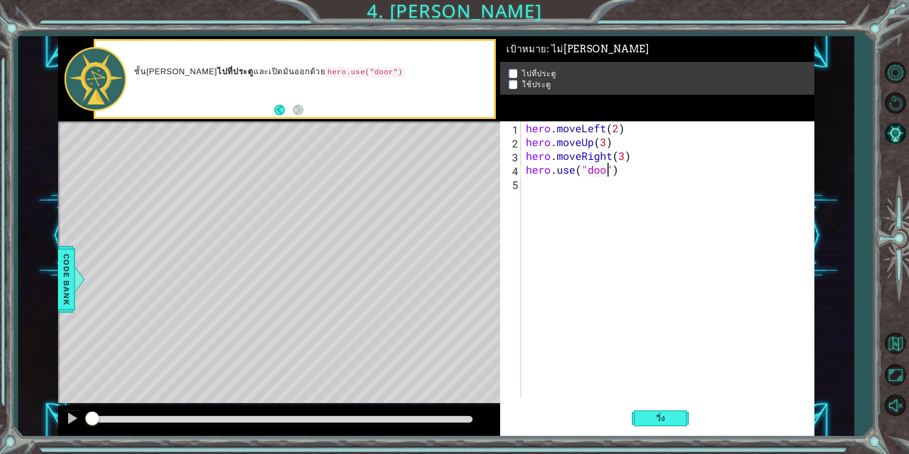
scroll to position [0, 4]
click at [657, 425] on button "วิ่ง" at bounding box center [660, 417] width 57 height 31
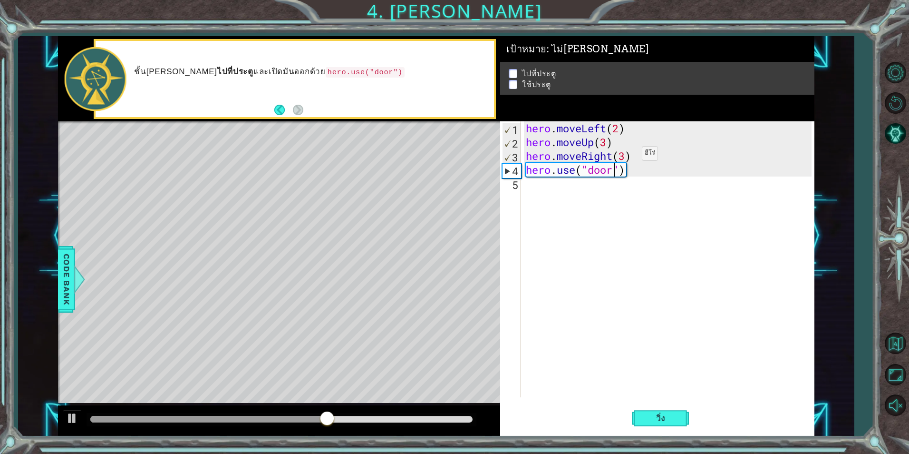
click at [628, 156] on div "hero . moveLeft ( 2 ) hero . moveUp ( 3 ) hero . moveRight ( 3 ) hero . use ( "…" at bounding box center [670, 272] width 292 height 303
type textarea "hero.moveRight(4)"
drag, startPoint x: 677, startPoint y: 251, endPoint x: 692, endPoint y: 336, distance: 86.6
click at [678, 261] on div "hero . moveLeft ( 2 ) hero . moveUp ( 3 ) hero . moveRight ( 4 ) hero . use ( "…" at bounding box center [670, 272] width 292 height 303
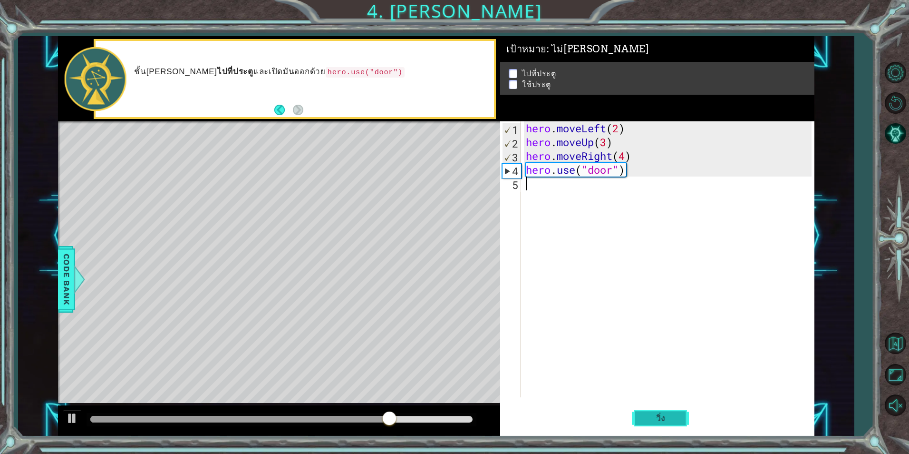
click at [663, 419] on span "วิ่ง" at bounding box center [661, 418] width 29 height 10
click at [661, 419] on span "วิ่ง" at bounding box center [661, 418] width 29 height 10
click at [651, 168] on div "hero . moveLeft ( 2 ) hero . moveUp ( 3 ) hero . moveRight ( 4 ) hero . use ( "…" at bounding box center [670, 272] width 292 height 303
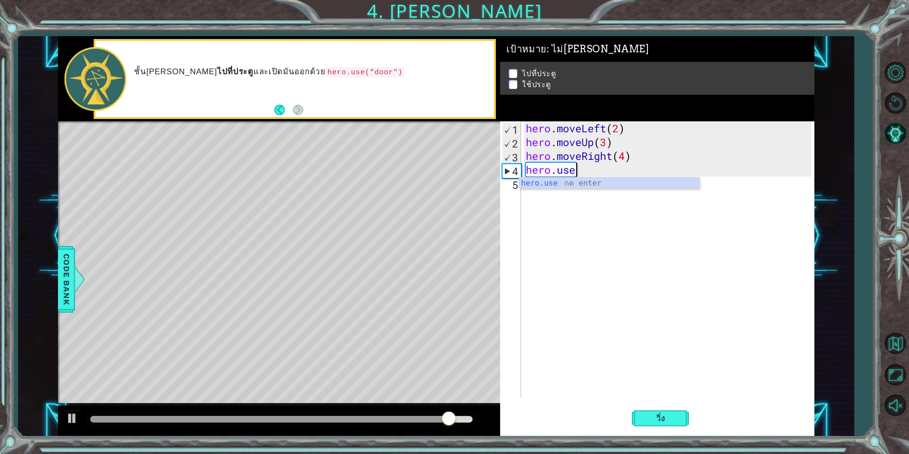
type textarea "h"
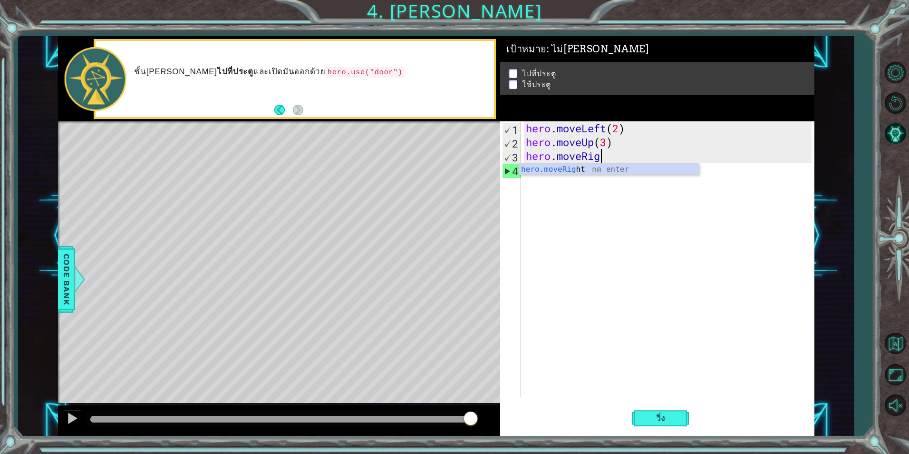
type textarea "hero."
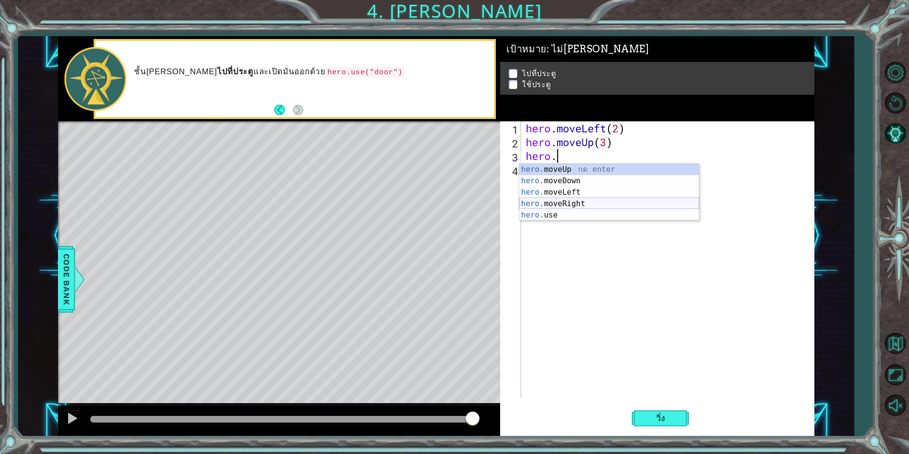
click at [613, 200] on div "hero. moveUp กด enter hero. moveDown กด enter hero. moveLeft กด enter hero. mov…" at bounding box center [609, 204] width 180 height 80
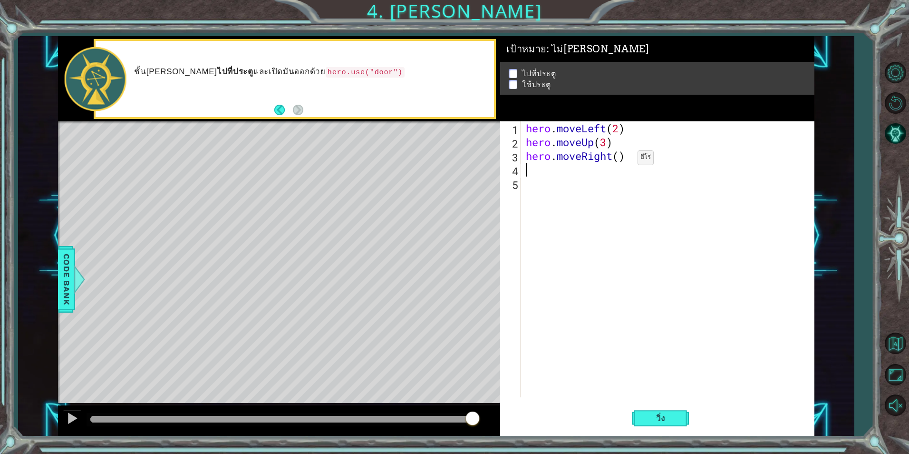
click at [624, 159] on div "hero . moveLeft ( 2 ) hero . moveUp ( 3 ) hero . moveRight ( )" at bounding box center [670, 272] width 292 height 303
click at [617, 157] on div "hero . moveLeft ( 2 ) hero . moveUp ( 3 ) hero . moveRight ( )" at bounding box center [670, 272] width 292 height 303
click at [619, 156] on div "hero . moveLeft ( 2 ) hero . moveUp ( 3 ) hero . moveRight ( )" at bounding box center [670, 272] width 292 height 303
type textarea "hero.moveRight(3)"
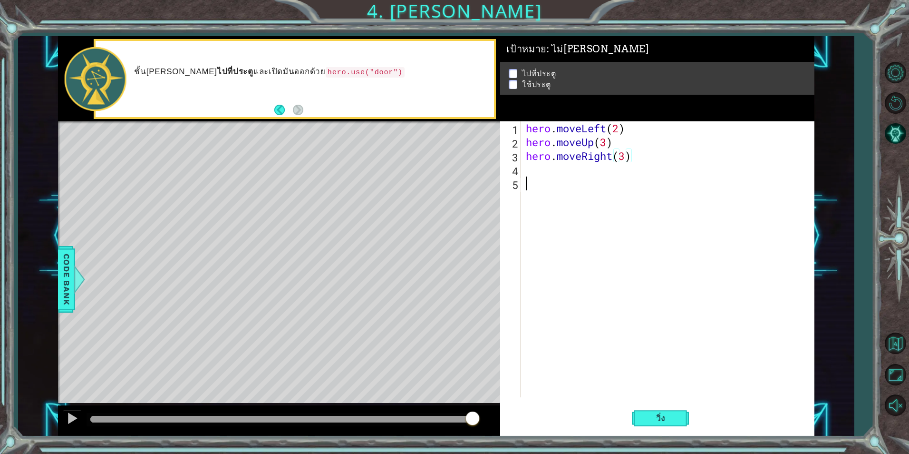
click at [651, 252] on div "hero . moveLeft ( 2 ) hero . moveUp ( 3 ) hero . moveRight ( 3 )" at bounding box center [670, 272] width 292 height 303
click at [667, 418] on span "วิ่ง" at bounding box center [661, 418] width 29 height 10
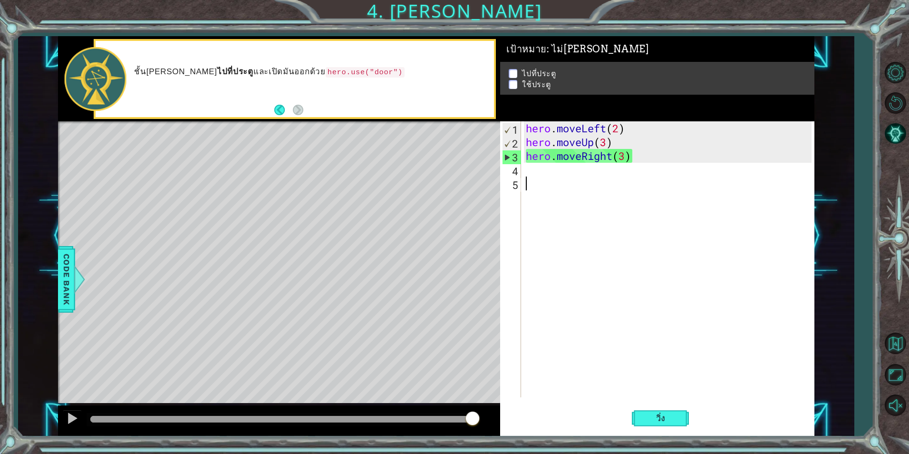
click at [623, 185] on div "hero . moveLeft ( 2 ) hero . moveUp ( 3 ) hero . moveRight ( 3 )" at bounding box center [670, 272] width 292 height 303
click at [627, 155] on div "hero . moveLeft ( 2 ) hero . moveUp ( 3 ) hero . moveRight ( 3 )" at bounding box center [670, 272] width 292 height 303
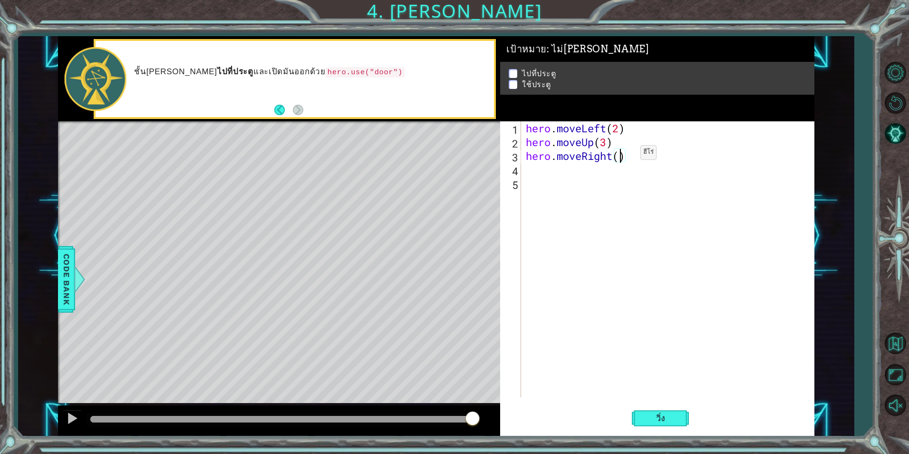
scroll to position [0, 4]
click at [671, 425] on button "วิ่ง" at bounding box center [660, 417] width 57 height 31
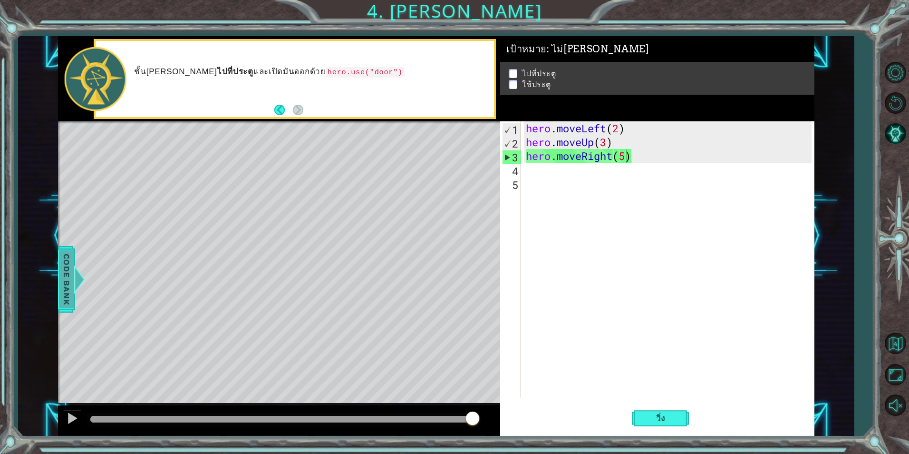
click at [68, 288] on span "Code Bank" at bounding box center [60, 279] width 15 height 58
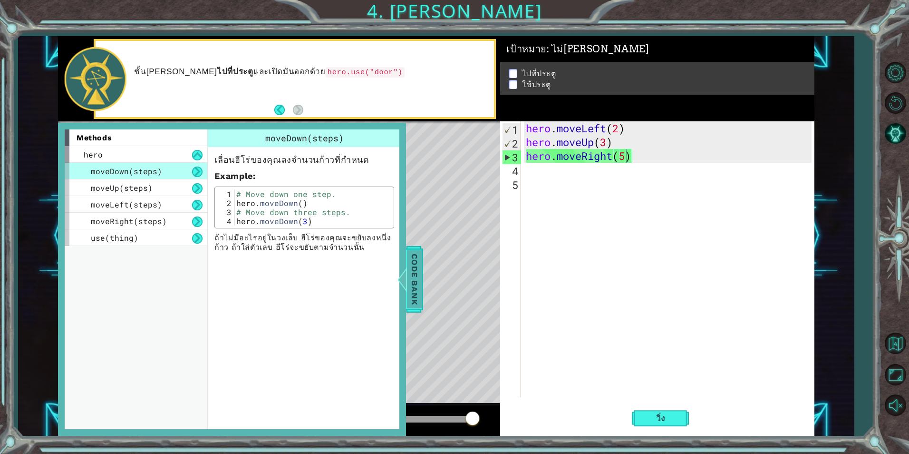
click at [411, 267] on span "Code Bank" at bounding box center [414, 279] width 15 height 58
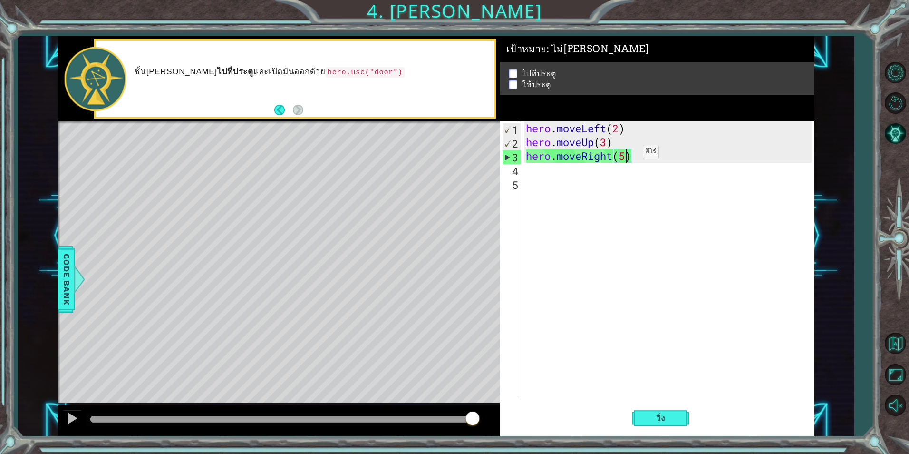
click at [629, 154] on div "hero . moveLeft ( 2 ) hero . moveUp ( 3 ) hero . moveRight ( 5 )" at bounding box center [670, 272] width 292 height 303
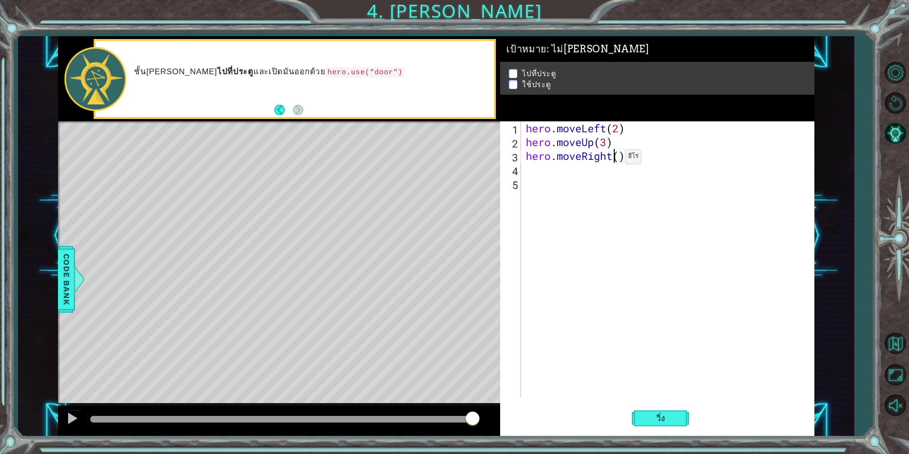
click at [611, 159] on div "hero . moveLeft ( 2 ) hero . moveUp ( 3 ) hero . moveRight ( )" at bounding box center [670, 272] width 292 height 303
click at [619, 156] on div "hero . moveLeft ( 2 ) hero . moveUp ( 3 ) hero . moveLeft ( )" at bounding box center [670, 272] width 292 height 303
click at [611, 156] on div "hero . moveLeft ( 2 ) hero . moveUp ( 3 ) hero . moveLeft ( )" at bounding box center [670, 272] width 292 height 303
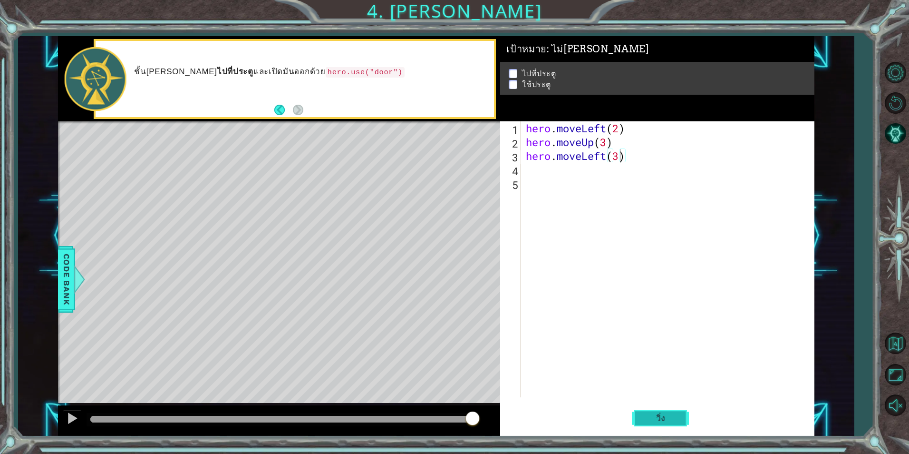
click at [655, 413] on span "วิ่ง" at bounding box center [661, 418] width 29 height 10
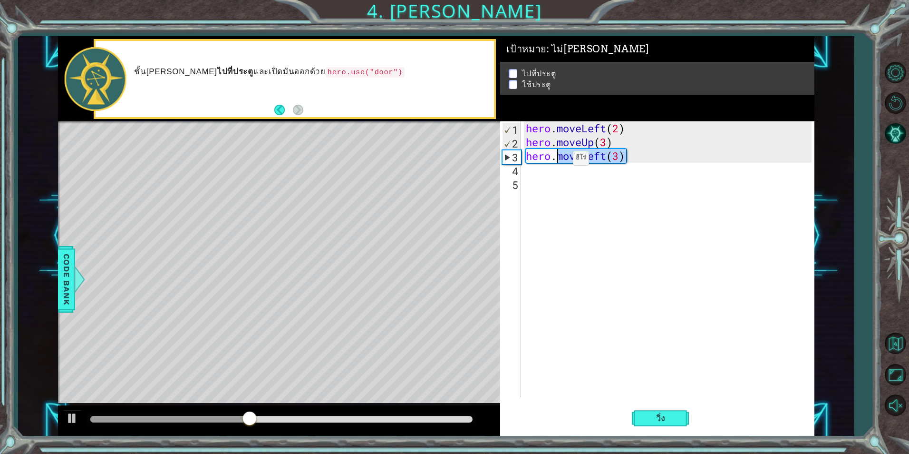
type textarea "hero."
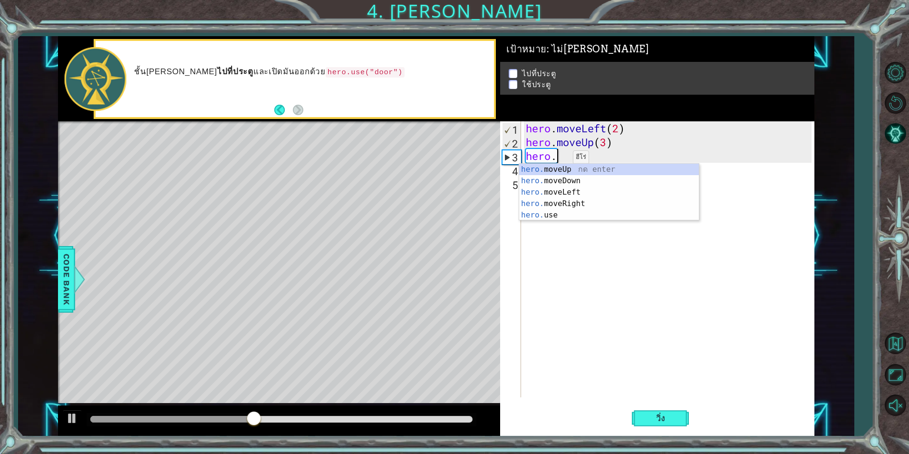
drag, startPoint x: 643, startPoint y: 159, endPoint x: 559, endPoint y: 160, distance: 83.7
click at [559, 160] on div "hero . moveLeft ( 2 ) hero . moveUp ( 3 ) hero ." at bounding box center [670, 272] width 292 height 303
click at [584, 200] on div "hero. moveUp กด enter hero. moveDown กด enter hero. moveLeft กด enter hero. mov…" at bounding box center [609, 204] width 180 height 80
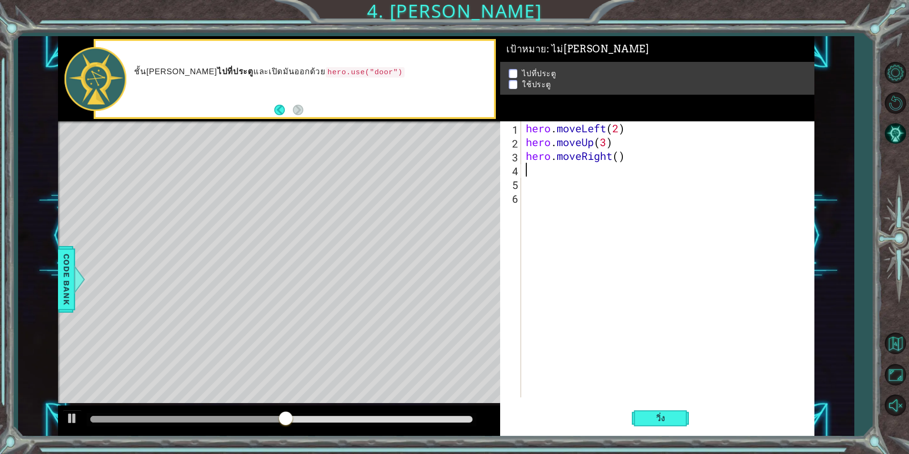
scroll to position [0, 0]
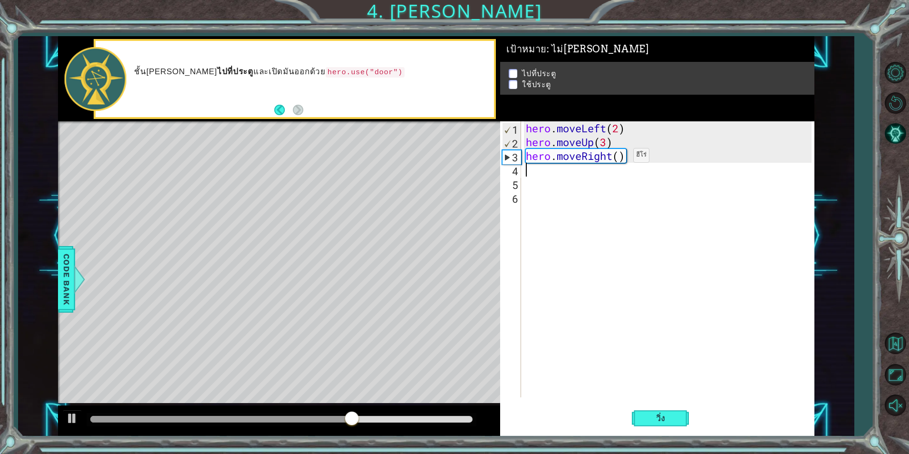
click at [619, 157] on div "hero . moveLeft ( 2 ) hero . moveUp ( 3 ) hero . moveRight ( )" at bounding box center [670, 272] width 292 height 303
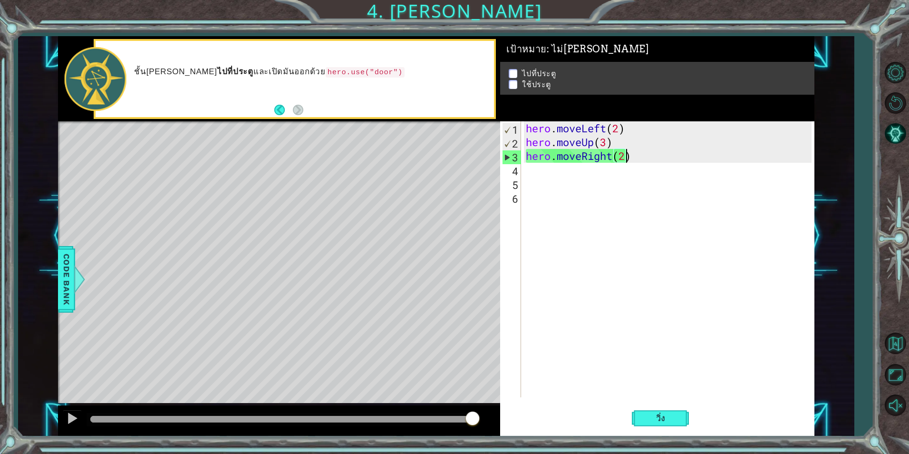
type textarea "hero.moveRight(2)"
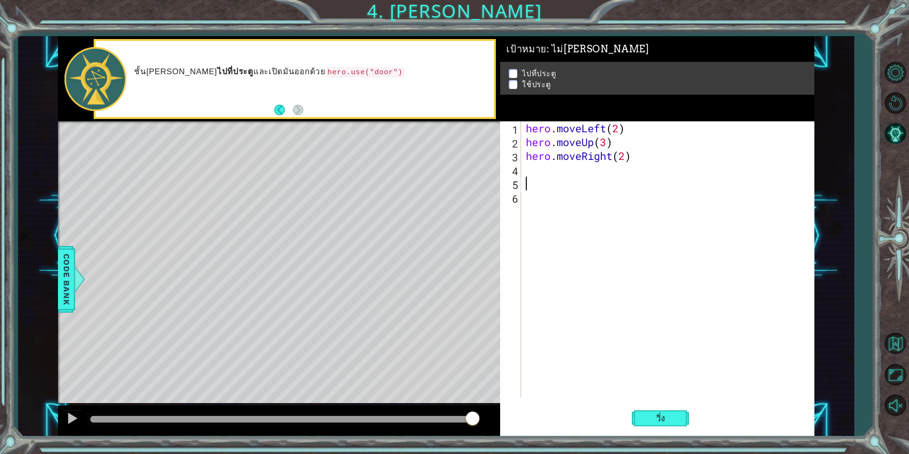
click at [604, 182] on div "hero . moveLeft ( 2 ) hero . moveUp ( 3 ) hero . moveRight ( 2 )" at bounding box center [670, 272] width 292 height 303
click at [593, 174] on div "hero . moveLeft ( 2 ) hero . moveUp ( 3 ) hero . moveRight ( 2 )" at bounding box center [670, 272] width 292 height 303
click at [590, 180] on div "hero.u se กด enter hero. move U p กด enter" at bounding box center [609, 200] width 180 height 46
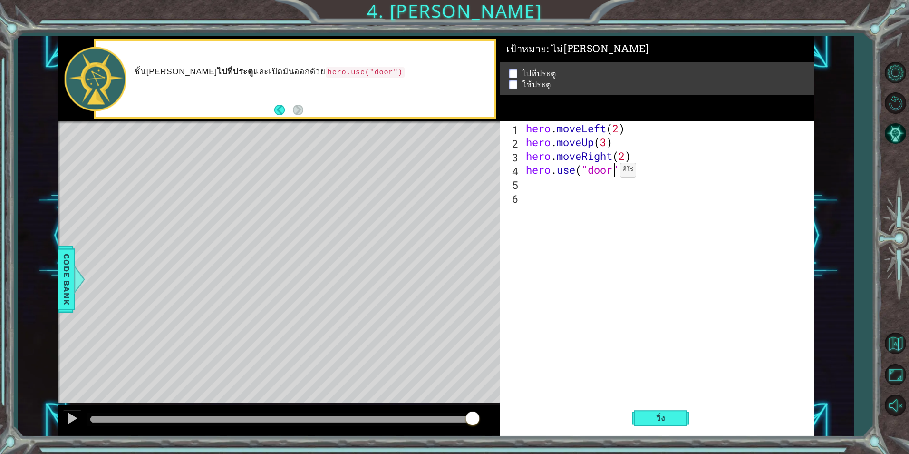
scroll to position [0, 4]
click at [670, 413] on span "วิ่ง" at bounding box center [661, 418] width 29 height 10
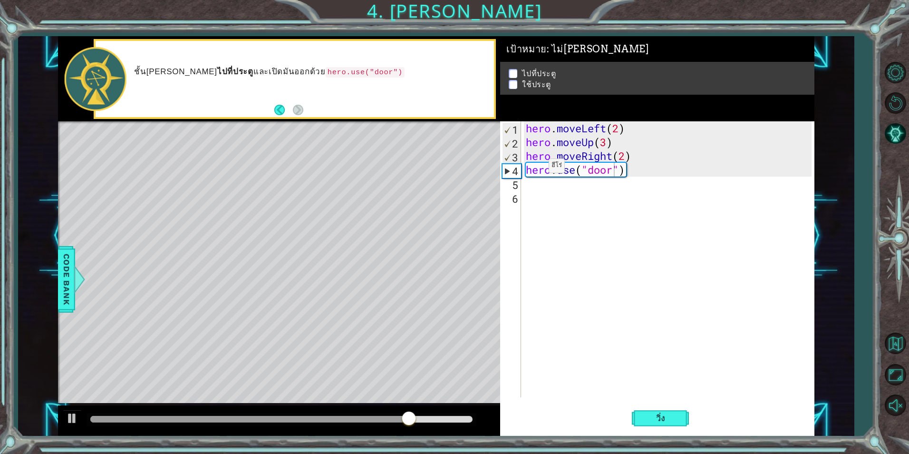
click at [351, 195] on div "Level Map" at bounding box center [277, 261] width 439 height 280
click at [626, 155] on div "hero . moveLeft ( 2 ) hero . moveUp ( 3 ) hero . moveRight ( 2 ) hero . use ( "…" at bounding box center [670, 272] width 292 height 303
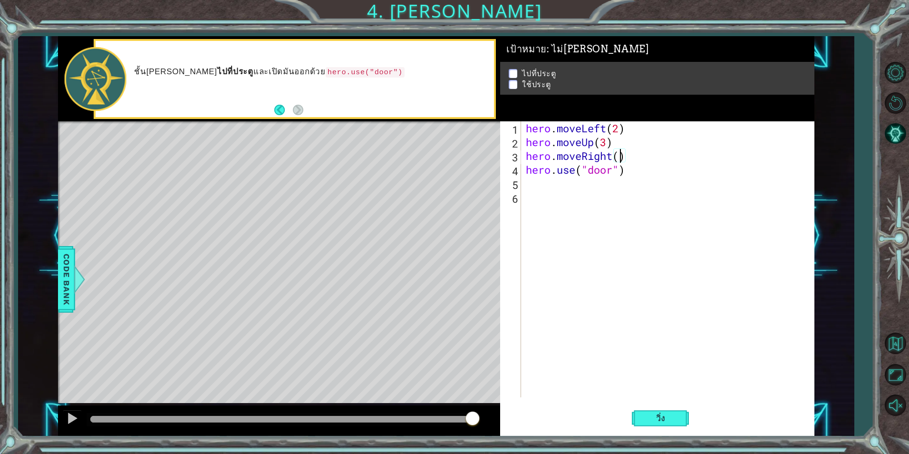
type textarea "hero.moveRight(3)"
click at [707, 248] on div "hero . moveLeft ( 2 ) hero . moveUp ( 3 ) hero . moveRight ( 3 ) hero . use ( "…" at bounding box center [670, 272] width 292 height 303
click at [675, 418] on span "วิ่ง" at bounding box center [661, 418] width 29 height 10
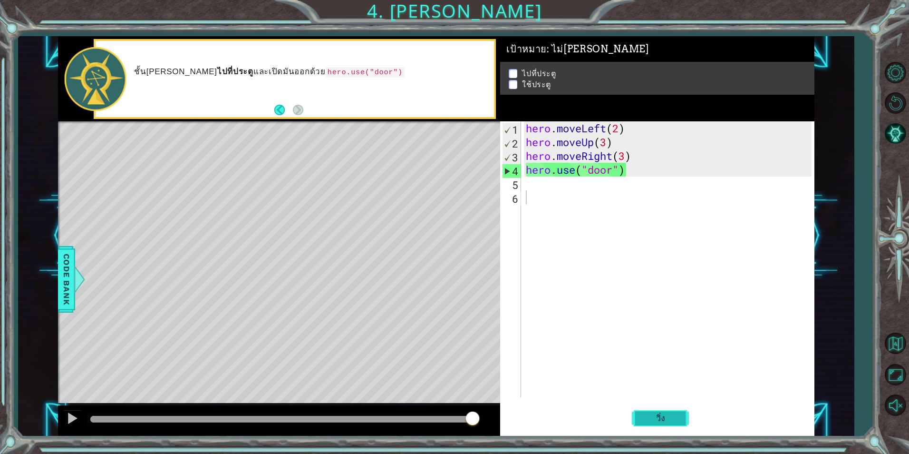
click at [671, 415] on span "วิ่ง" at bounding box center [661, 418] width 29 height 10
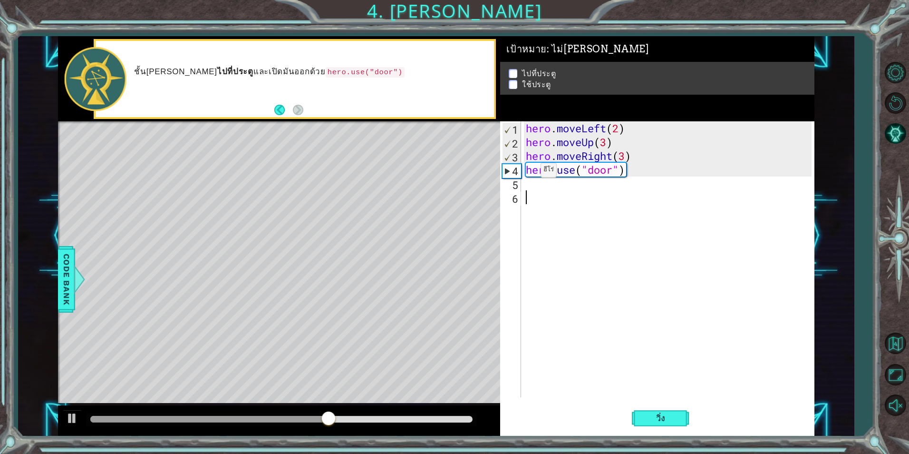
click at [513, 157] on div "3" at bounding box center [512, 157] width 19 height 14
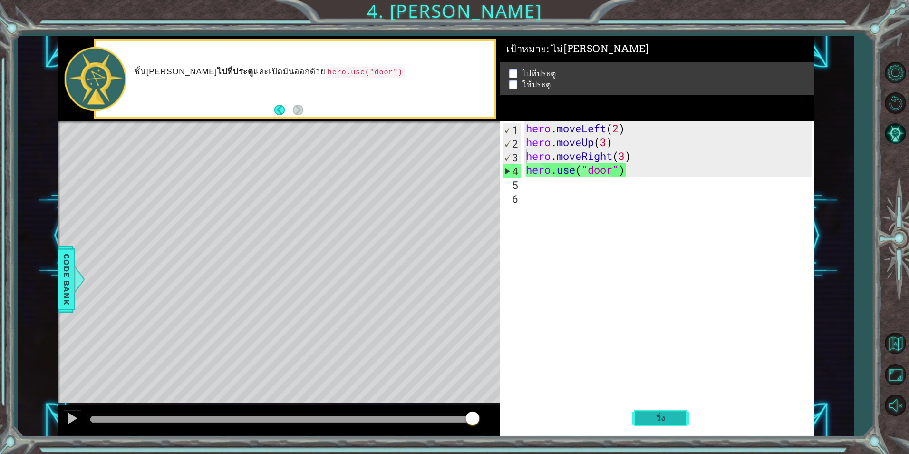
click at [657, 415] on span "วิ่ง" at bounding box center [661, 418] width 29 height 10
click at [627, 155] on div "hero . moveLeft ( 2 ) hero . moveUp ( 3 ) hero . moveRight ( 3 ) hero . use ( "…" at bounding box center [670, 272] width 292 height 303
type textarea "hero.moveRight()"
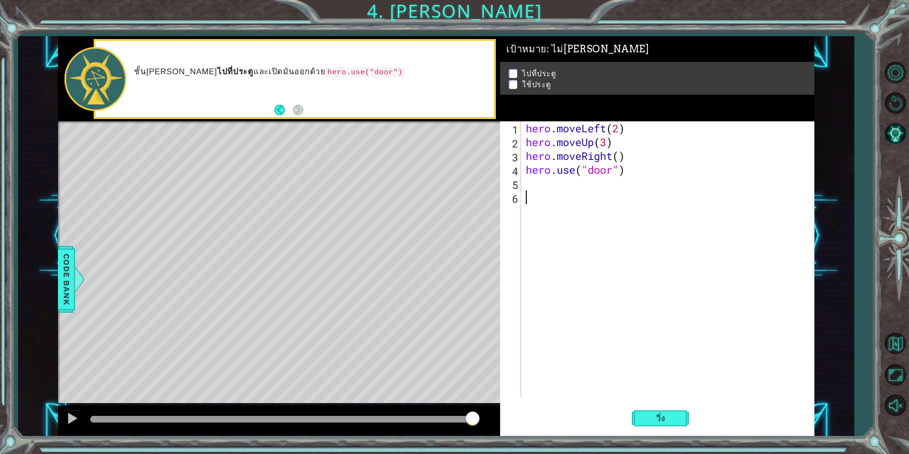
click at [714, 241] on div "hero . moveLeft ( 2 ) hero . moveUp ( 3 ) hero . moveRight ( ) hero . use ( "do…" at bounding box center [670, 272] width 292 height 303
click at [665, 422] on span "วิ่ง" at bounding box center [661, 418] width 29 height 10
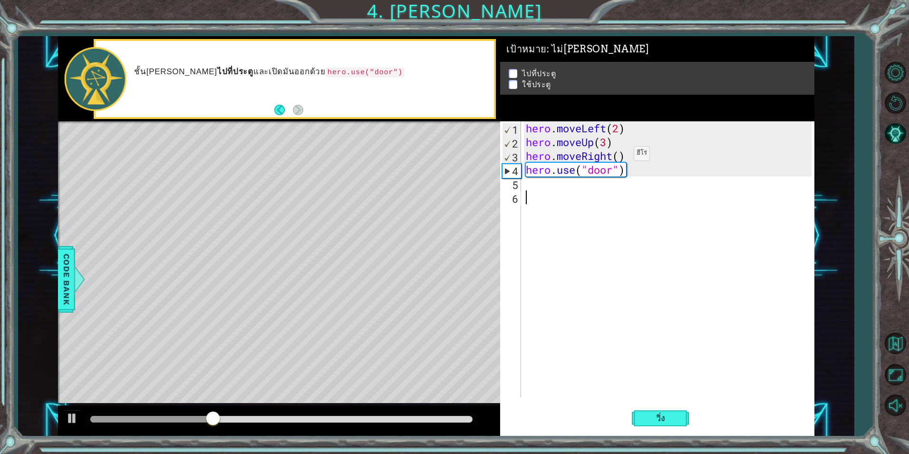
click at [620, 156] on div "hero . moveLeft ( 2 ) hero . moveUp ( 3 ) hero . moveRight ( ) hero . use ( "do…" at bounding box center [670, 272] width 292 height 303
type textarea "hero.moveRight(2)"
click at [593, 258] on div "hero . moveLeft ( 2 ) hero . moveUp ( 3 ) hero . moveRight ( 2 ) hero . use ( "…" at bounding box center [670, 272] width 292 height 303
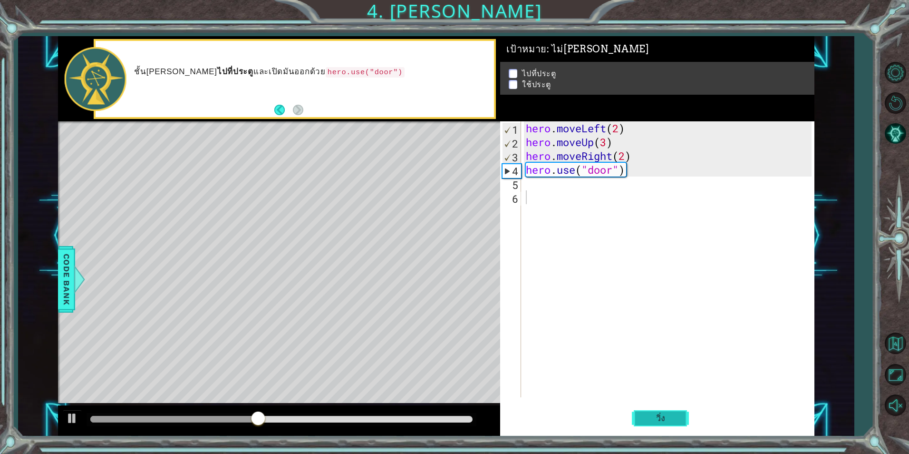
click at [667, 420] on span "วิ่ง" at bounding box center [661, 418] width 29 height 10
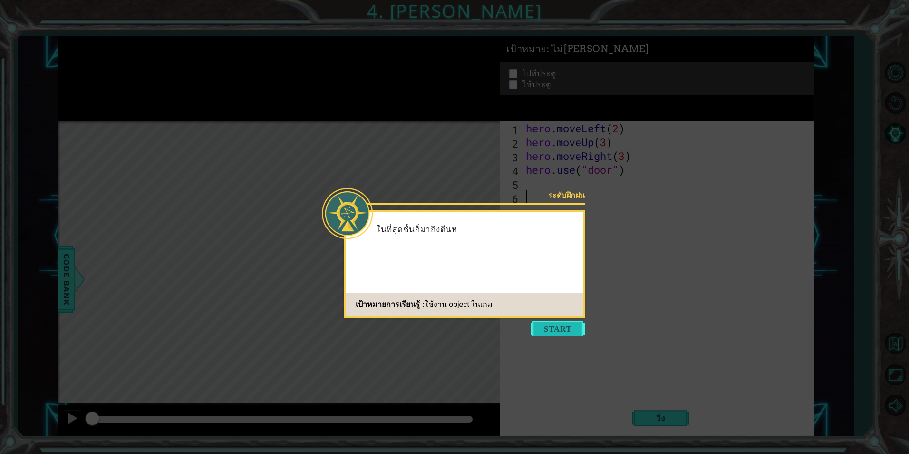
click at [578, 331] on button "Start" at bounding box center [558, 328] width 54 height 15
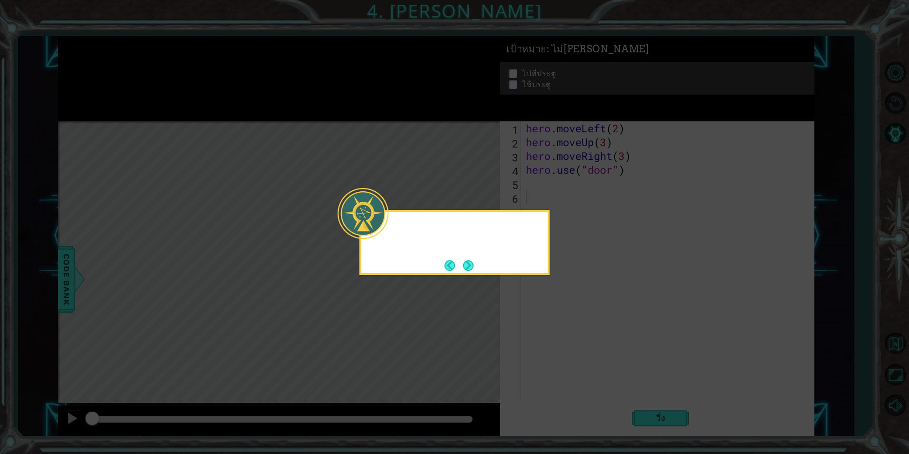
click at [578, 332] on icon at bounding box center [454, 227] width 909 height 454
click at [466, 260] on button "Next" at bounding box center [468, 265] width 10 height 10
click at [472, 261] on button "Next" at bounding box center [468, 265] width 10 height 10
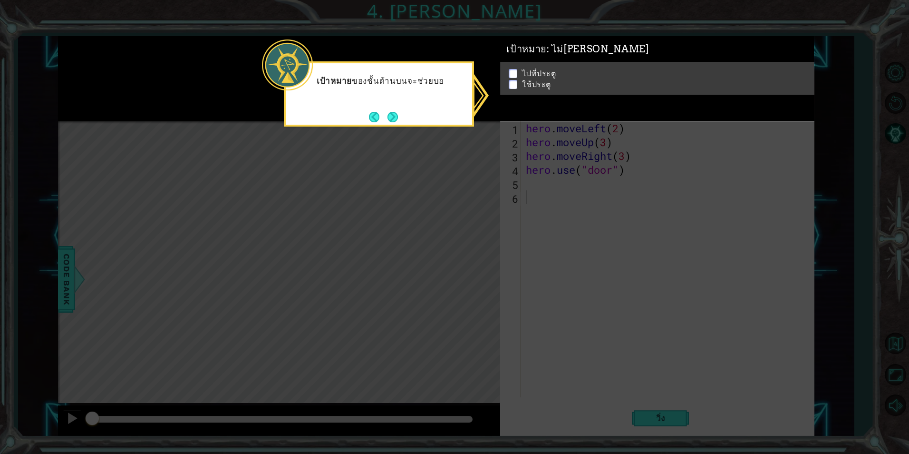
click at [455, 149] on icon at bounding box center [454, 227] width 909 height 454
click at [466, 137] on icon at bounding box center [454, 227] width 909 height 454
click at [395, 114] on button "Next" at bounding box center [392, 116] width 11 height 11
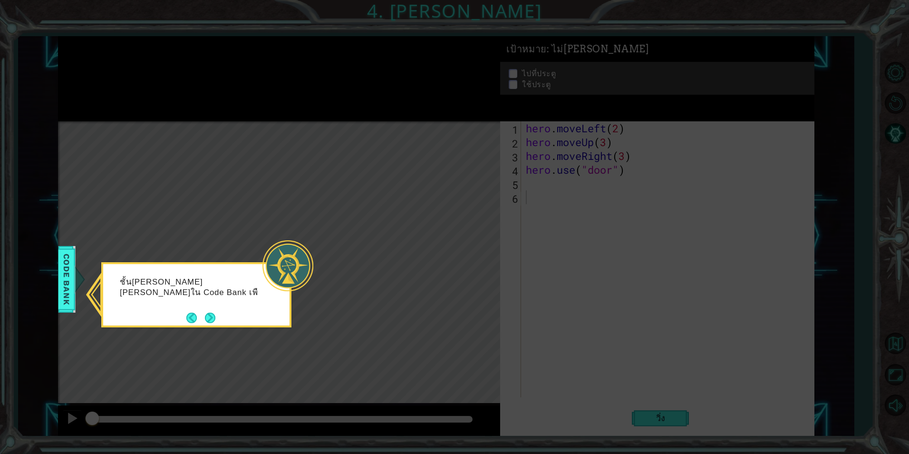
click at [55, 285] on icon at bounding box center [454, 227] width 909 height 454
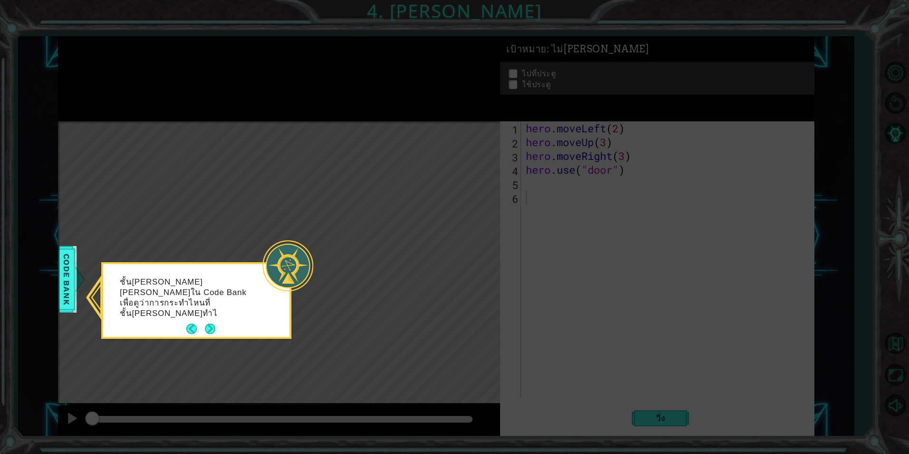
click at [210, 323] on button "Next" at bounding box center [210, 328] width 10 height 10
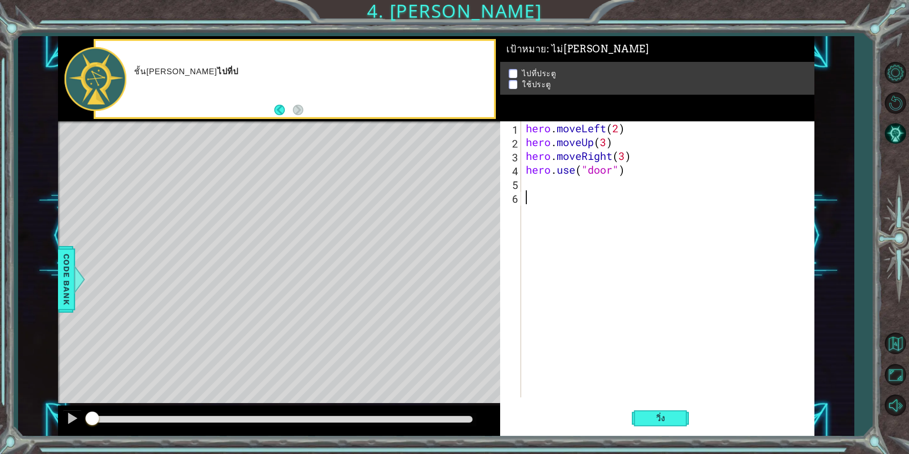
click at [515, 69] on p at bounding box center [513, 73] width 9 height 9
click at [516, 81] on p at bounding box center [513, 85] width 9 height 9
click at [628, 159] on div "hero . moveLeft ( 2 ) hero . moveUp ( 3 ) hero . moveRight ( 3 ) hero . use ( "…" at bounding box center [670, 272] width 292 height 303
type textarea "hero.moveRight(2)"
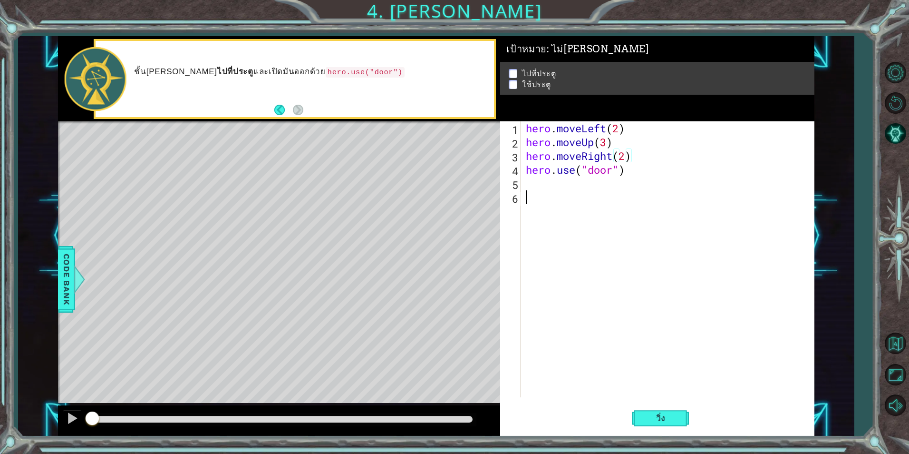
drag, startPoint x: 642, startPoint y: 268, endPoint x: 648, endPoint y: 292, distance: 24.6
click at [641, 273] on div "hero . moveLeft ( 2 ) hero . moveUp ( 3 ) hero . moveRight ( 2 ) hero . use ( "…" at bounding box center [670, 272] width 292 height 303
click at [673, 413] on span "วิ่ง" at bounding box center [661, 418] width 29 height 10
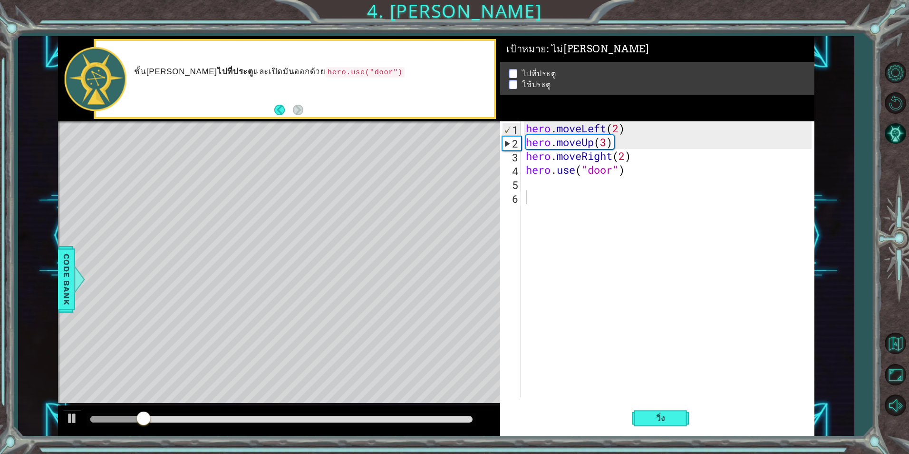
drag, startPoint x: 468, startPoint y: 411, endPoint x: 468, endPoint y: 416, distance: 4.9
click at [468, 416] on div at bounding box center [279, 420] width 442 height 30
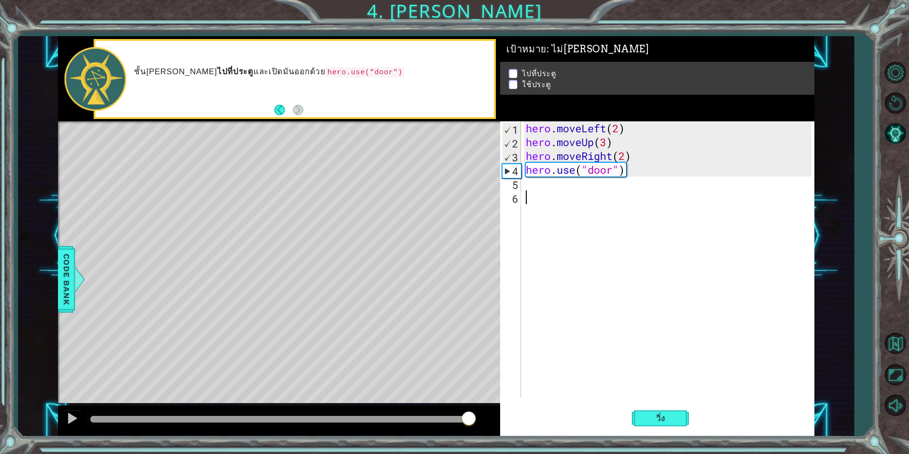
click at [468, 418] on div at bounding box center [281, 419] width 382 height 7
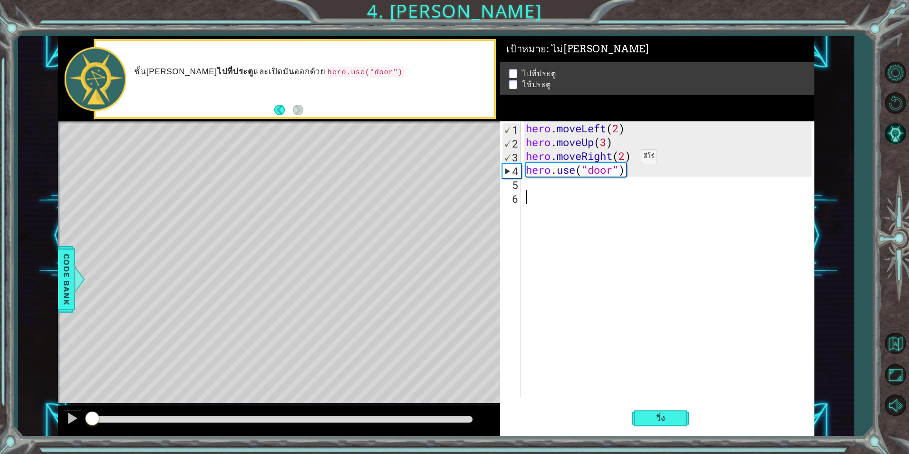
click at [627, 159] on div "hero . moveLeft ( 2 ) hero . moveUp ( 3 ) hero . moveRight ( 2 ) hero . use ( "…" at bounding box center [670, 272] width 292 height 303
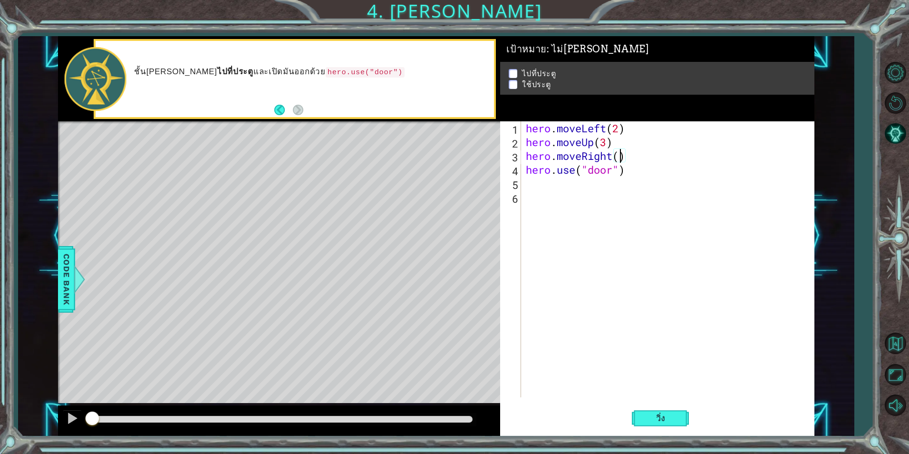
type textarea "hero.moveRight(3)"
click at [718, 384] on div "hero . moveLeft ( 2 ) hero . moveUp ( 3 ) hero . moveRight ( 3 ) hero . use ( "…" at bounding box center [670, 272] width 292 height 303
click at [649, 416] on span "วิ่ง" at bounding box center [661, 418] width 29 height 10
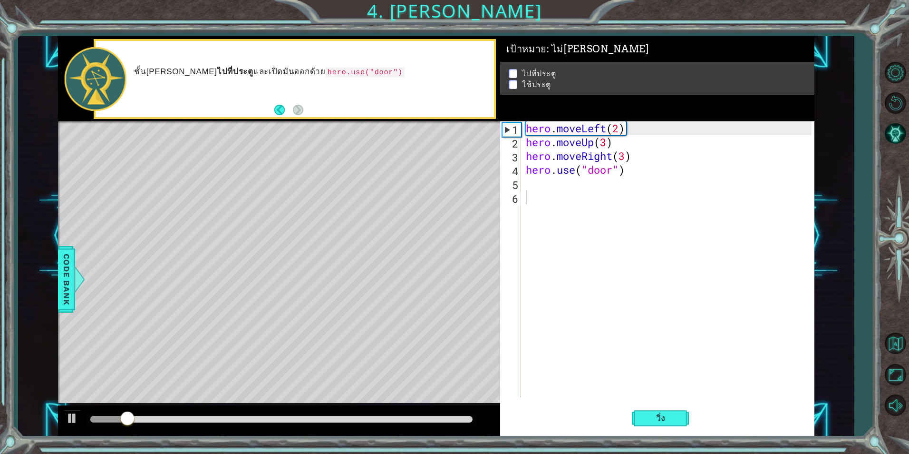
click at [340, 231] on div "Level Map" at bounding box center [277, 261] width 439 height 280
click at [348, 217] on div "Level Map" at bounding box center [277, 261] width 439 height 280
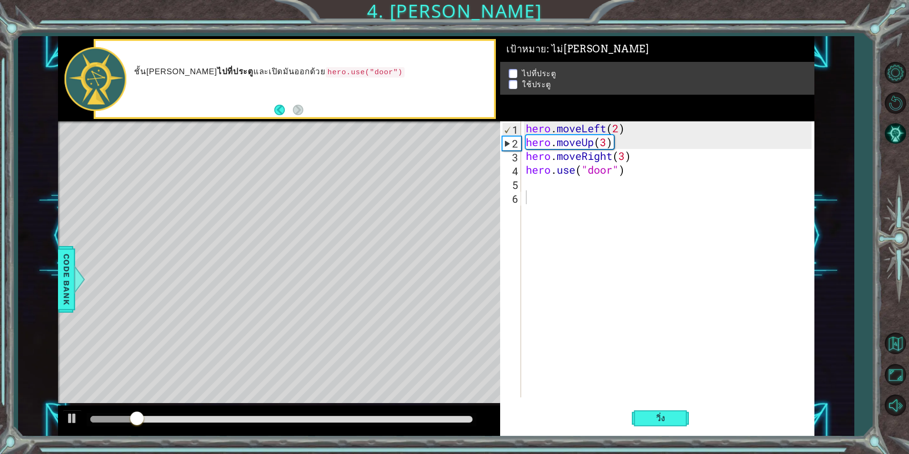
click at [348, 217] on div "Level Map" at bounding box center [277, 261] width 439 height 280
drag, startPoint x: 348, startPoint y: 217, endPoint x: 343, endPoint y: 226, distance: 9.6
click at [346, 220] on div "Level Map" at bounding box center [277, 261] width 439 height 280
click at [343, 227] on div "Level Map" at bounding box center [277, 261] width 439 height 280
drag, startPoint x: 342, startPoint y: 229, endPoint x: 323, endPoint y: 259, distance: 35.2
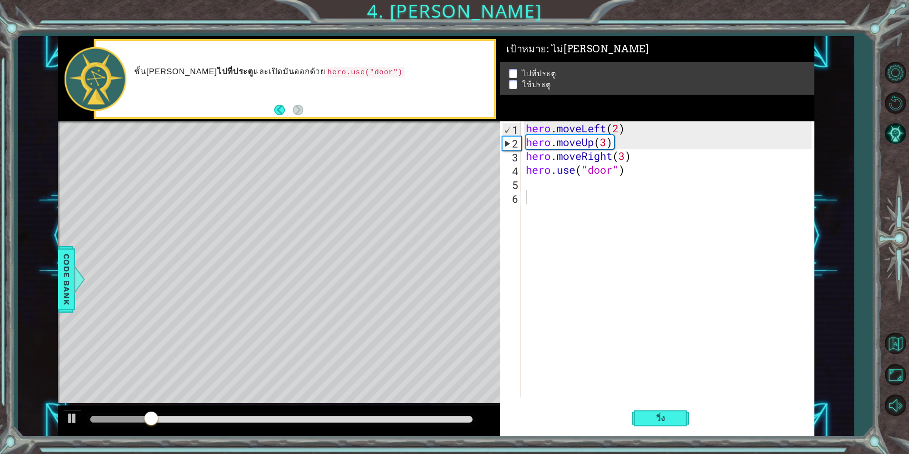
click at [336, 235] on div "Level Map" at bounding box center [277, 261] width 439 height 280
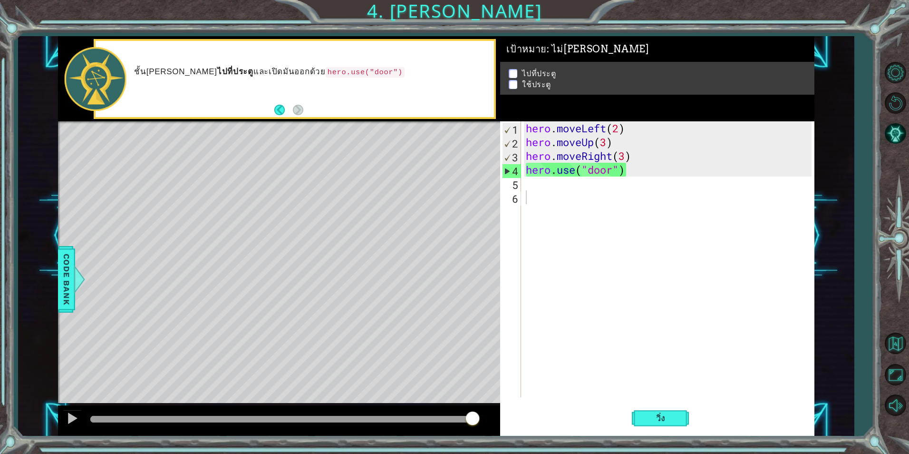
drag, startPoint x: 176, startPoint y: 419, endPoint x: 528, endPoint y: 409, distance: 351.6
click at [528, 409] on div "1 ההההההההההההההההההההההההההההההההההההההההההההההההההההההההההההההההההההההההההההה…" at bounding box center [436, 236] width 757 height 400
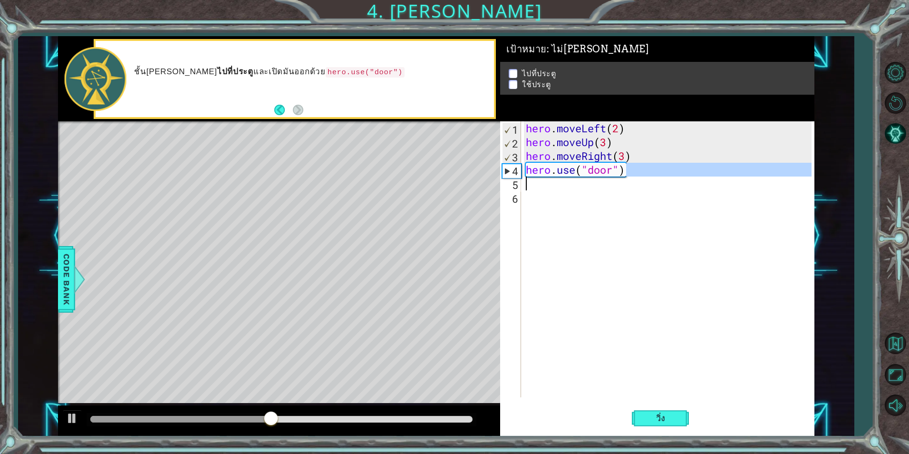
drag, startPoint x: 638, startPoint y: 176, endPoint x: 600, endPoint y: 180, distance: 37.8
click at [600, 180] on div "hero . moveLeft ( 2 ) hero . moveUp ( 3 ) hero . moveRight ( 3 ) hero . use ( "…" at bounding box center [670, 272] width 292 height 303
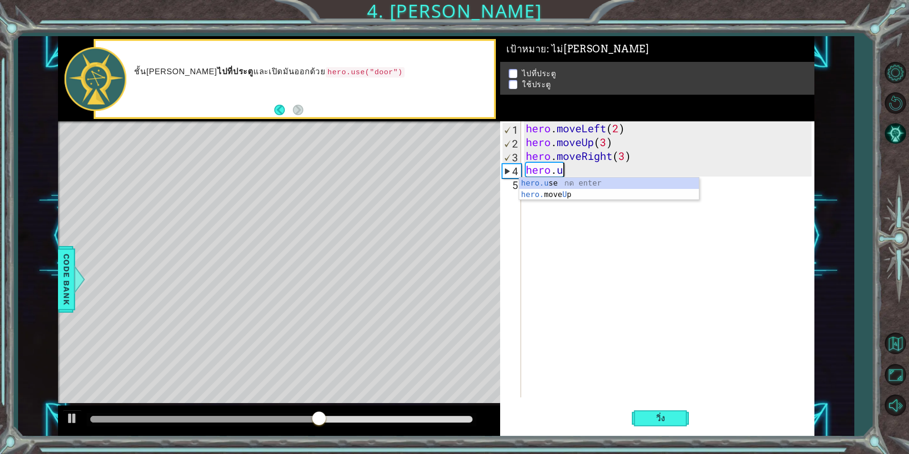
type textarea "hero."
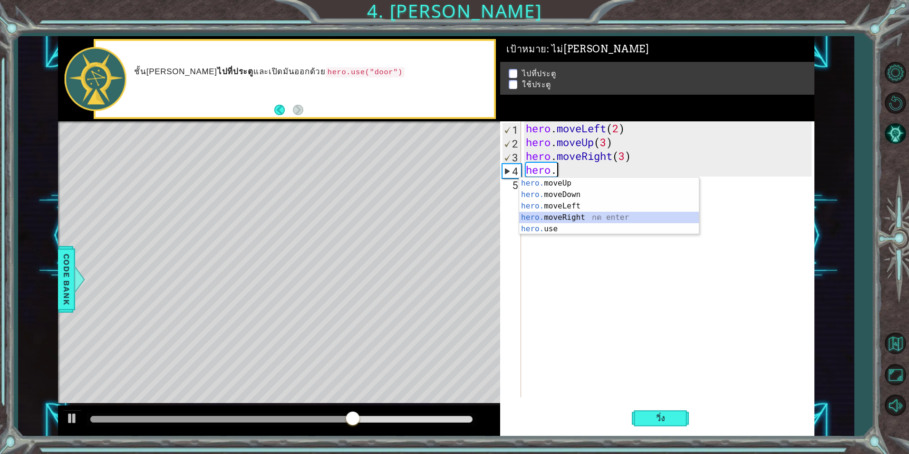
click at [584, 216] on div "hero. moveUp กด enter hero. moveDown กด enter hero. moveLeft กด enter hero. mov…" at bounding box center [609, 217] width 180 height 80
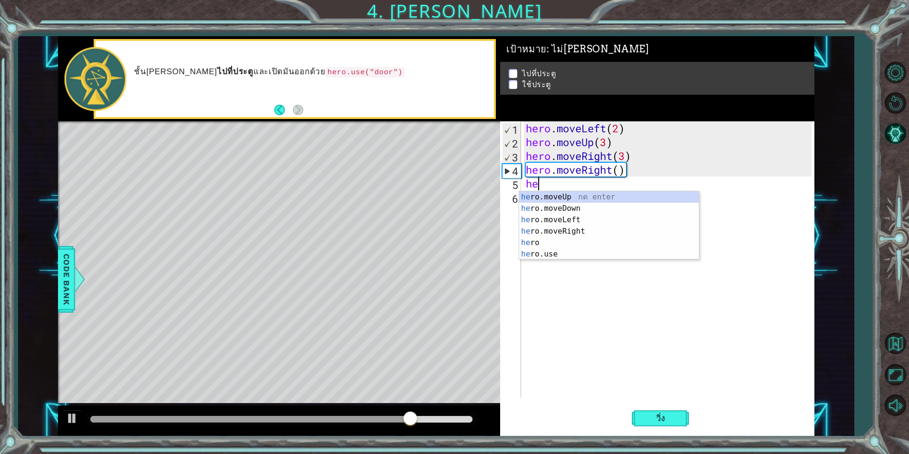
scroll to position [0, 0]
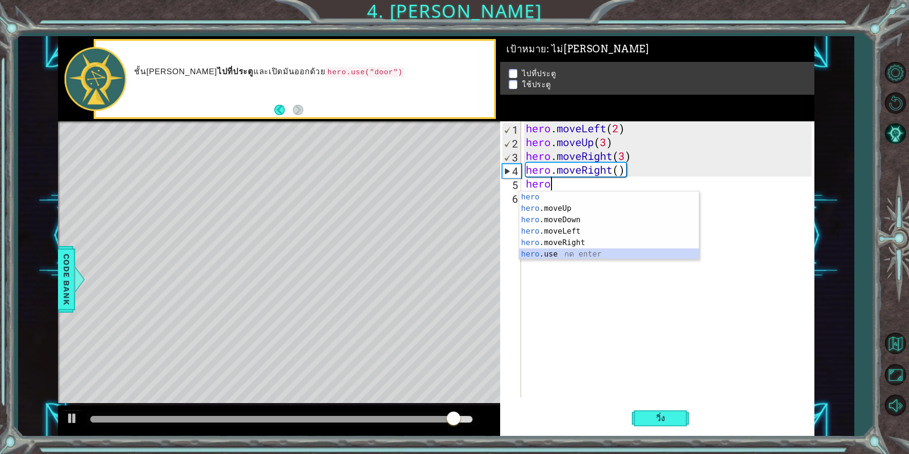
click at [605, 252] on div "hero กด enter hero .moveUp กด enter hero .moveDown กด enter hero .moveLeft กด e…" at bounding box center [609, 236] width 180 height 91
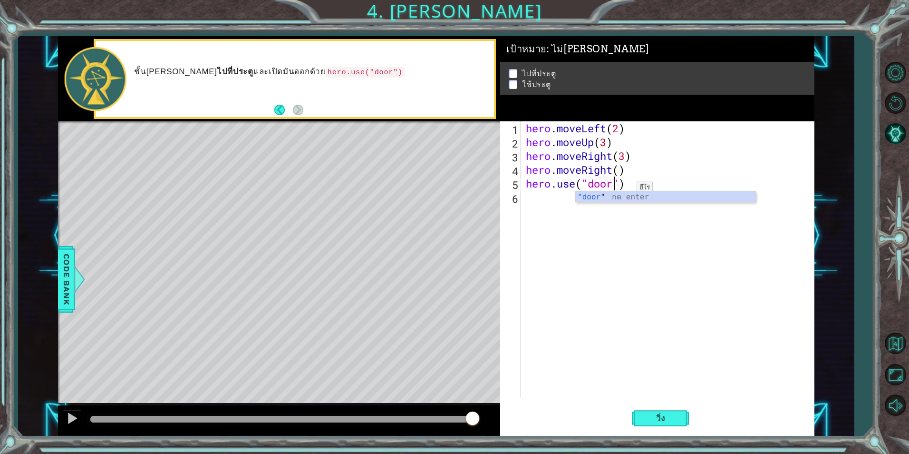
scroll to position [0, 4]
type textarea "hero.use("door")"
click at [674, 415] on span "วิ่ง" at bounding box center [661, 418] width 29 height 10
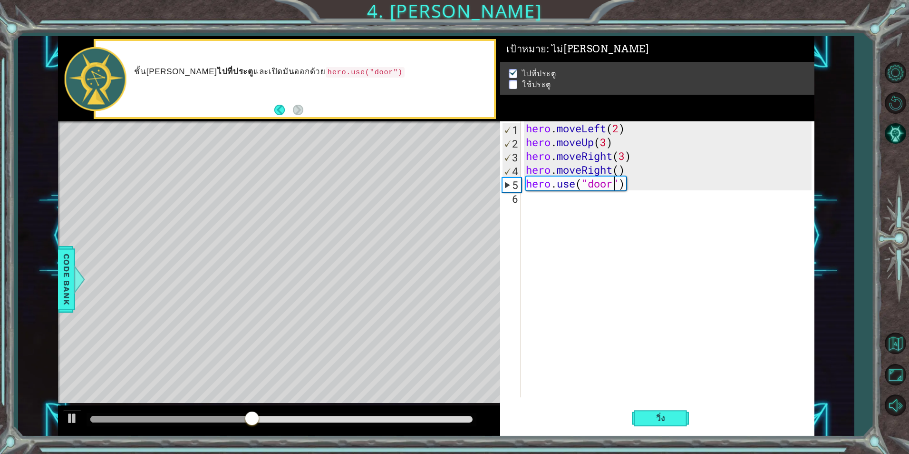
click at [577, 224] on div "hero . moveLeft ( 2 ) hero . moveUp ( 3 ) hero . moveRight ( 3 ) hero . moveRig…" at bounding box center [670, 272] width 292 height 303
drag, startPoint x: 395, startPoint y: 422, endPoint x: 430, endPoint y: 339, distance: 90.8
click at [471, 418] on div at bounding box center [465, 418] width 17 height 17
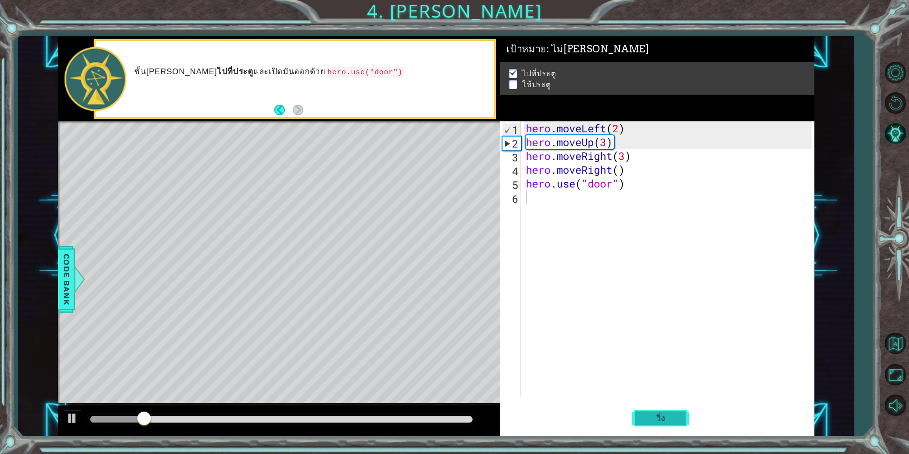
click at [661, 416] on span "วิ่ง" at bounding box center [661, 418] width 29 height 10
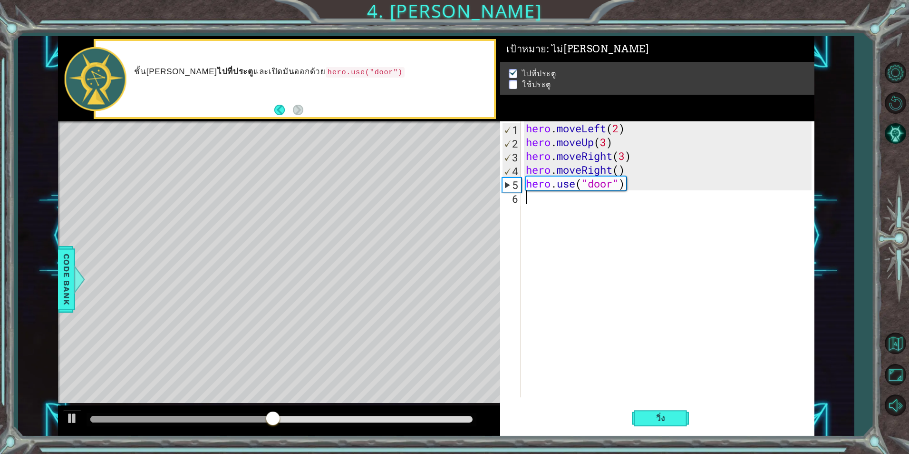
click at [634, 188] on div "hero . moveLeft ( 2 ) hero . moveUp ( 3 ) hero . moveRight ( 3 ) hero . moveRig…" at bounding box center [670, 272] width 292 height 303
type textarea "hero.use("door")"
click at [624, 201] on div "hero . moveLeft ( 2 ) hero . moveUp ( 3 ) hero . moveRight ( 3 ) hero . moveRig…" at bounding box center [670, 272] width 292 height 303
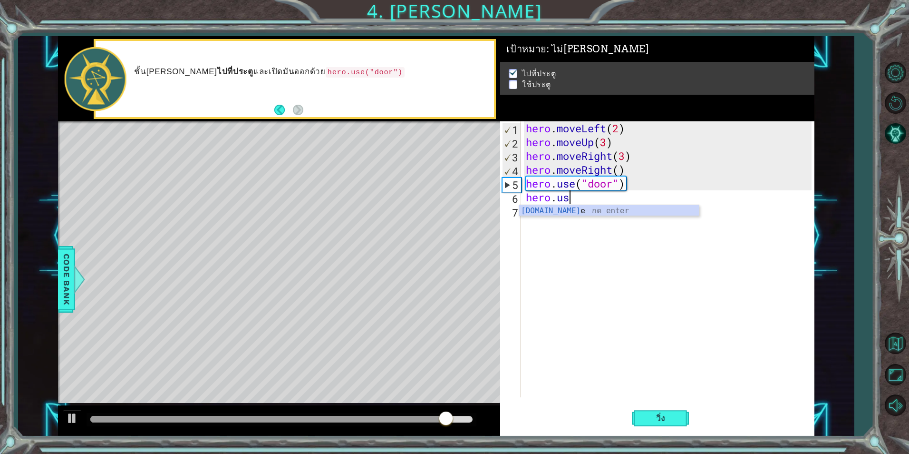
scroll to position [0, 2]
click at [622, 214] on div "hero.use กด enter" at bounding box center [609, 222] width 180 height 34
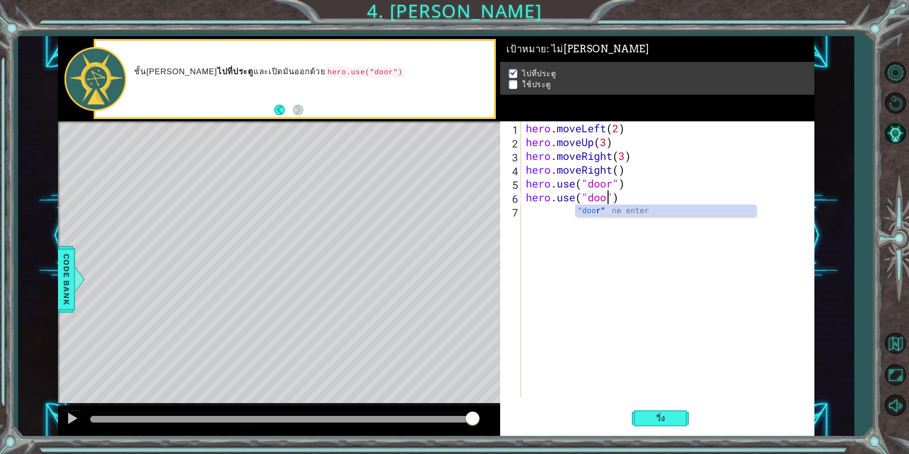
scroll to position [0, 4]
type textarea "hero.use("door")"
click at [673, 414] on span "วิ่ง" at bounding box center [661, 418] width 29 height 10
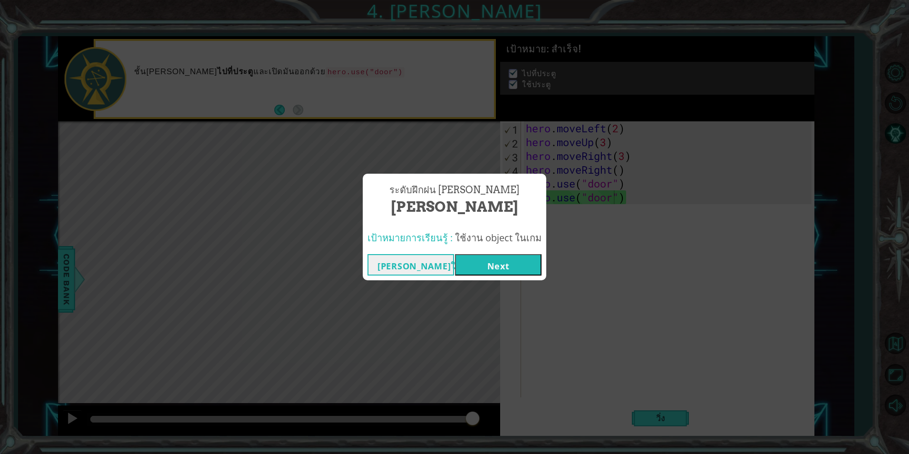
click at [521, 263] on button "Next" at bounding box center [498, 264] width 87 height 21
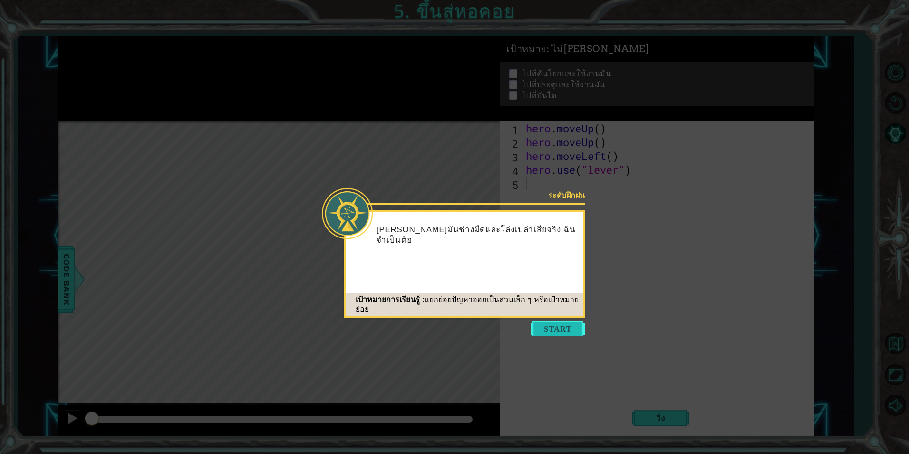
click at [570, 327] on button "Start" at bounding box center [558, 328] width 54 height 15
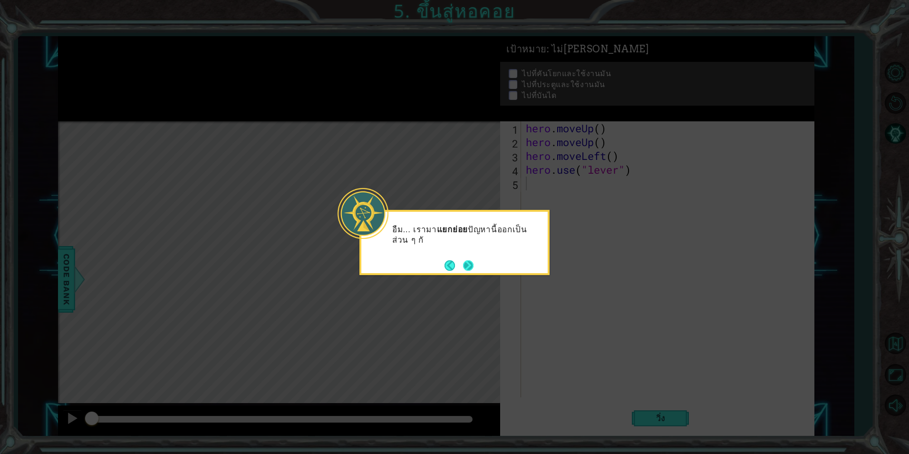
click at [471, 260] on button "Next" at bounding box center [468, 265] width 10 height 10
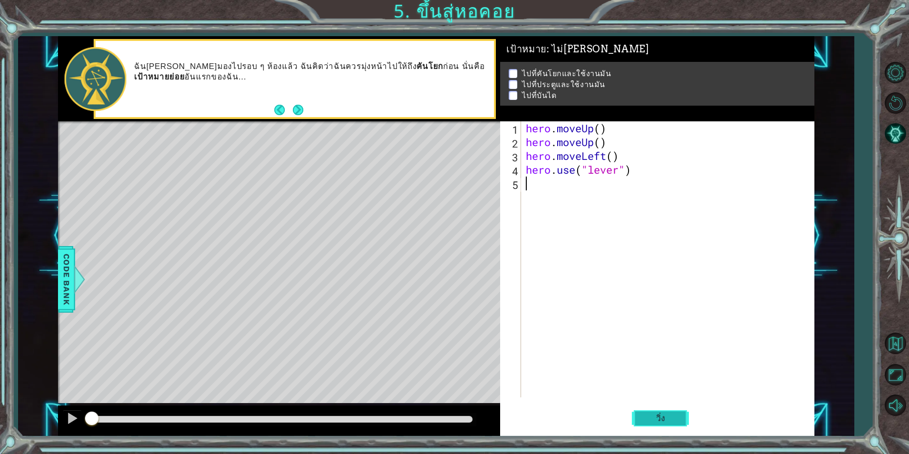
click at [665, 417] on span "วิ่ง" at bounding box center [661, 418] width 29 height 10
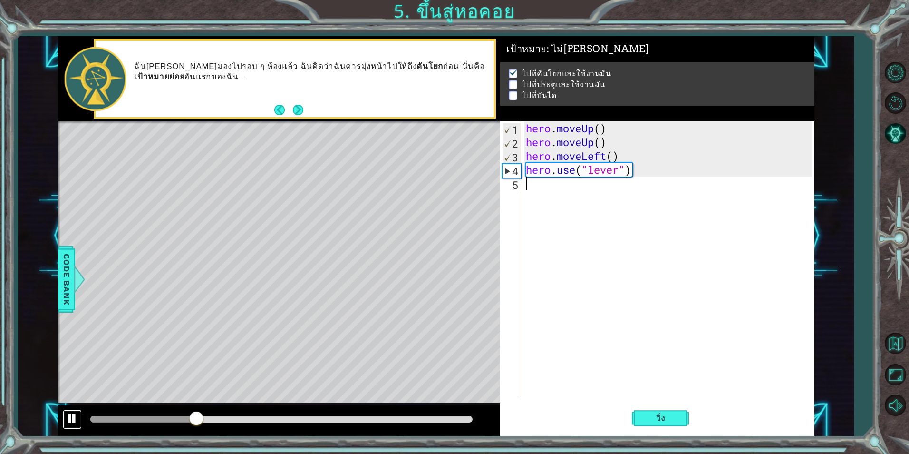
click at [75, 421] on div at bounding box center [72, 418] width 12 height 12
click at [550, 199] on div "hero . moveUp ( ) hero . moveUp ( ) hero . moveLeft ( ) hero . use ( "lever" )" at bounding box center [670, 272] width 292 height 303
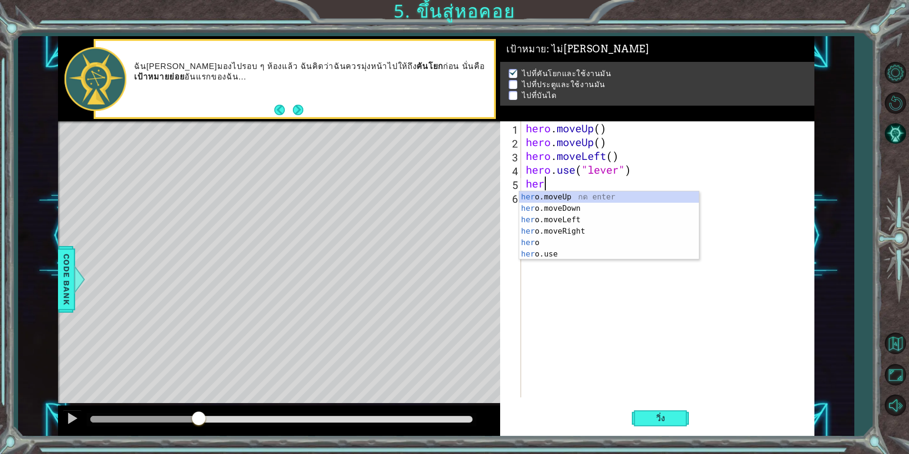
scroll to position [0, 0]
type textarea "hero"
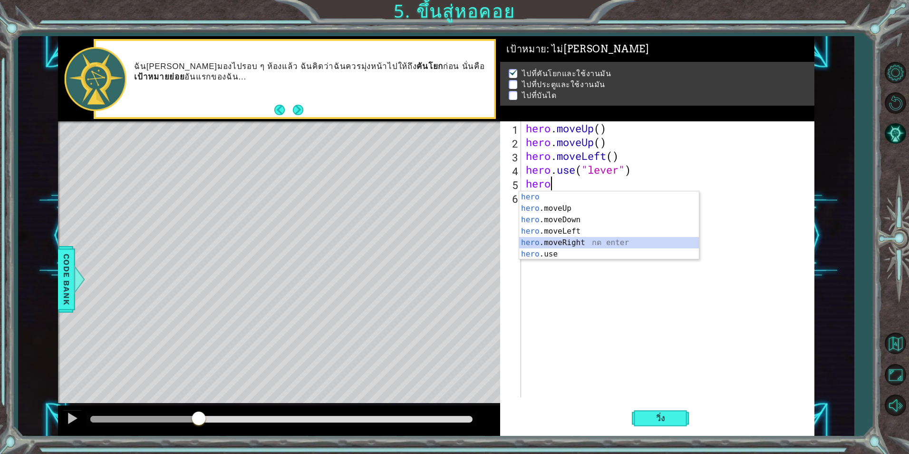
click at [550, 244] on div "hero กด enter hero .moveUp กด enter hero .moveDown กด enter hero .moveLeft กด e…" at bounding box center [609, 236] width 180 height 91
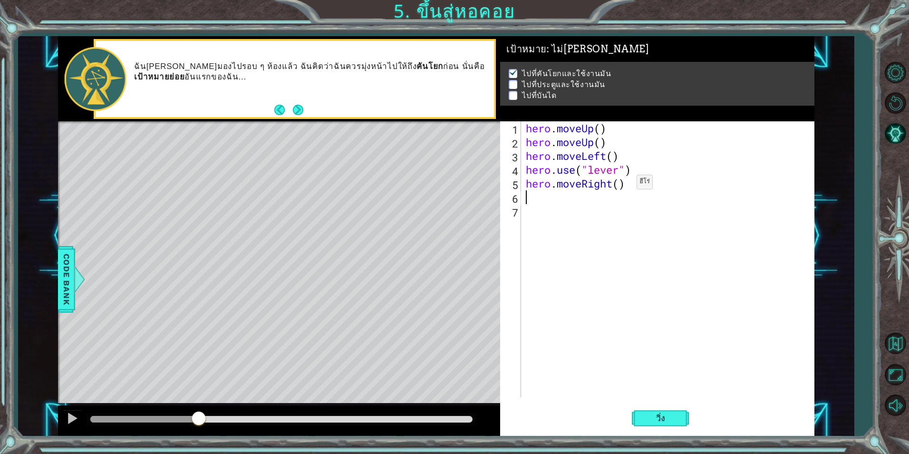
click at [623, 184] on div "hero . moveUp ( ) hero . moveUp ( ) hero . moveLeft ( ) hero . use ( "lever" ) …" at bounding box center [670, 272] width 292 height 303
type textarea "hero.moveRight(3)"
click at [559, 196] on div "hero . moveUp ( ) hero . moveUp ( ) hero . moveLeft ( ) hero . use ( "lever" ) …" at bounding box center [670, 272] width 292 height 303
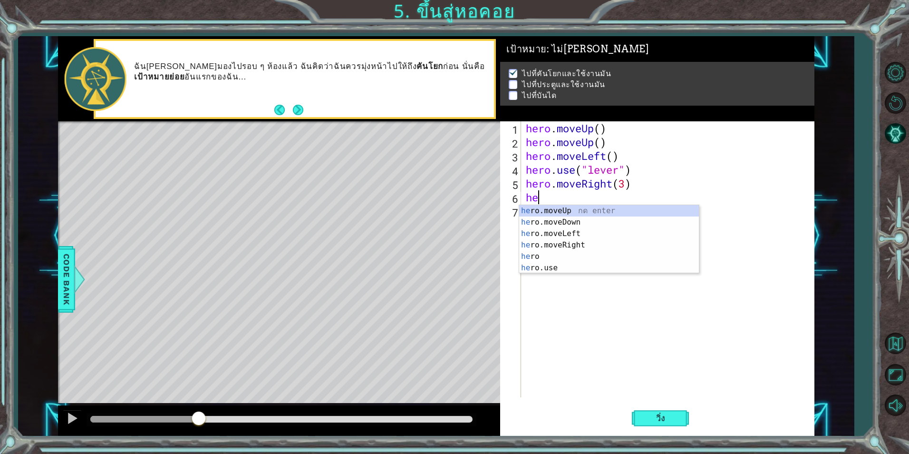
scroll to position [0, 0]
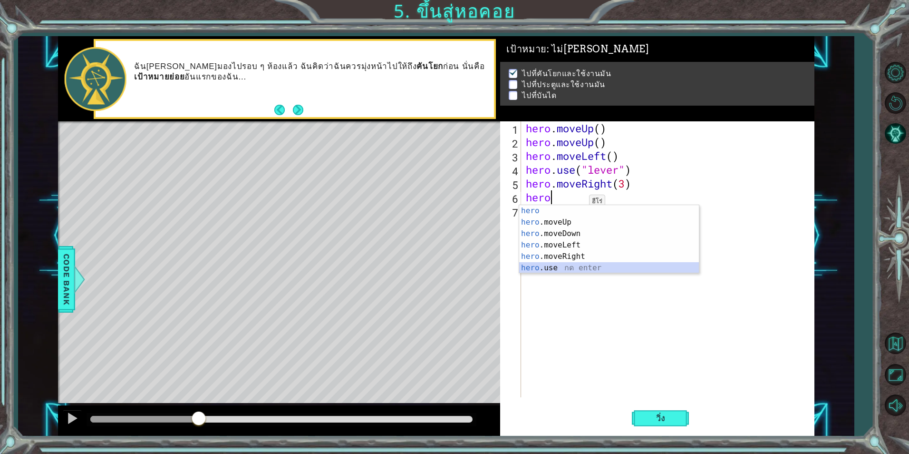
click at [570, 271] on div "hero กด enter hero .moveUp กด enter hero .moveDown กด enter hero .moveLeft กด e…" at bounding box center [609, 250] width 180 height 91
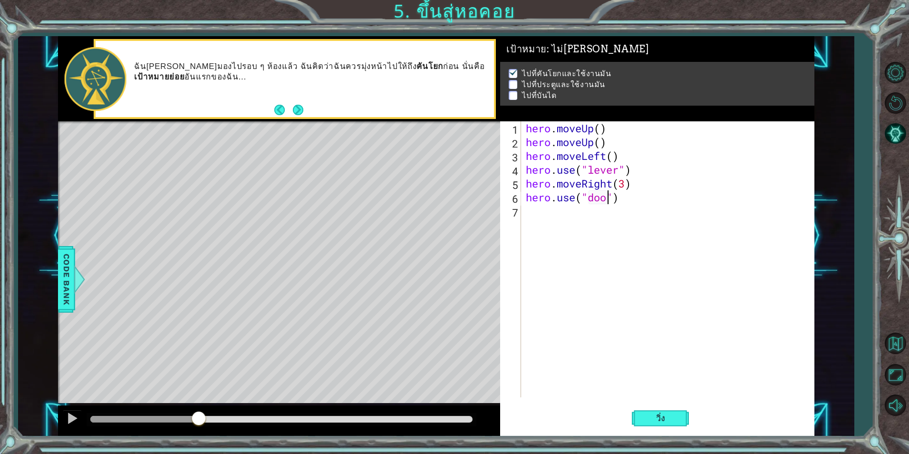
type textarea "hero.use("door")"
click at [626, 277] on div "hero . moveUp ( ) hero . moveUp ( ) hero . moveLeft ( ) hero . use ( "lever" ) …" at bounding box center [670, 272] width 292 height 303
click at [641, 420] on button "วิ่ง" at bounding box center [660, 417] width 57 height 31
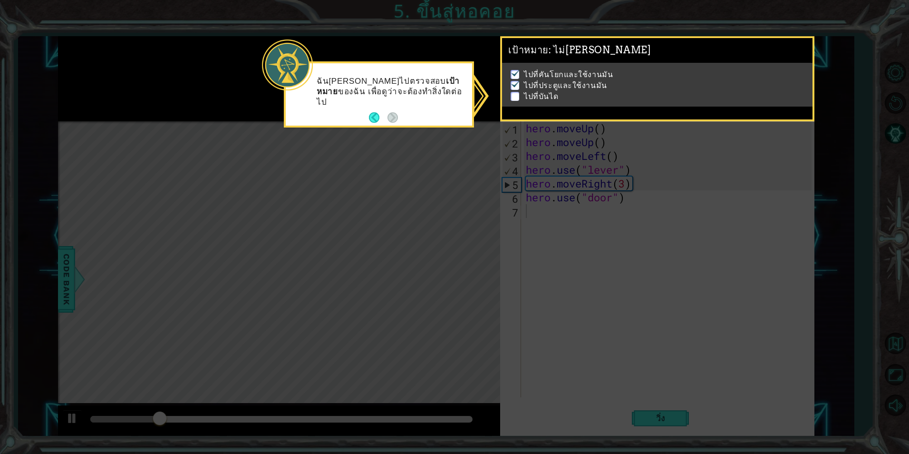
click at [414, 112] on div "ฉัน[PERSON_NAME]ไปตรวจสอบ เป้าหมาย ของฉัน เพื่อดูว่าจะต้องทำสิ่งใดต่อไป" at bounding box center [379, 96] width 186 height 59
click at [516, 81] on img at bounding box center [516, 84] width 10 height 8
click at [371, 114] on button "Back" at bounding box center [378, 117] width 19 height 10
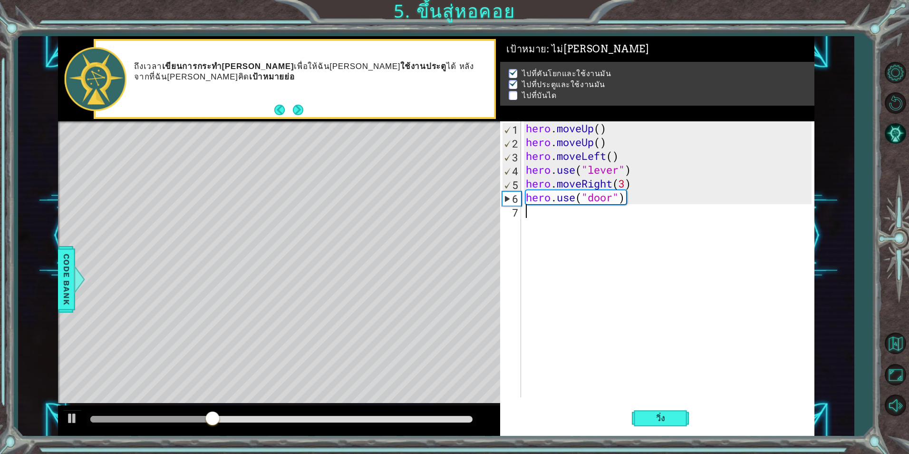
click at [578, 212] on div "hero . moveUp ( ) hero . moveUp ( ) hero . moveLeft ( ) hero . use ( "lever" ) …" at bounding box center [670, 272] width 292 height 303
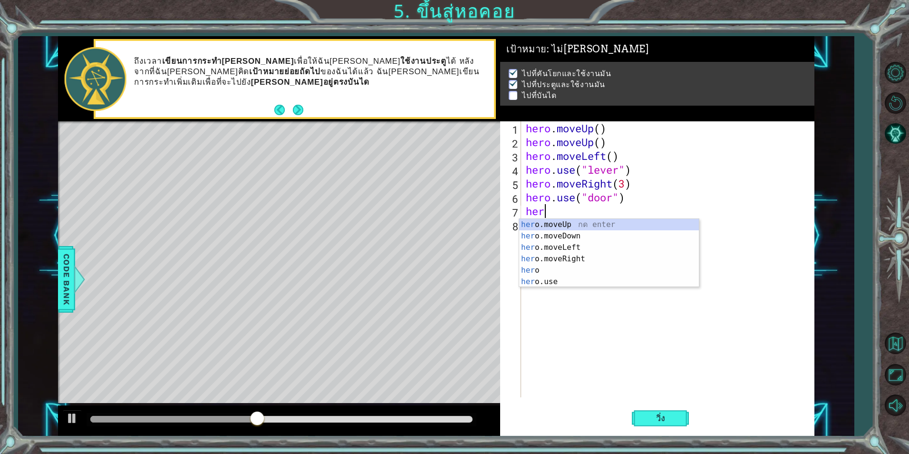
scroll to position [0, 0]
type textarea "hero"
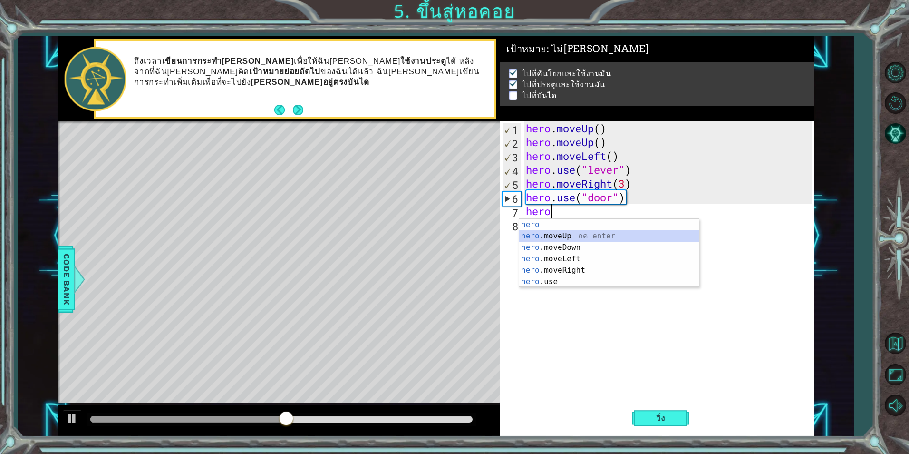
click at [559, 234] on div "hero กด enter hero .moveUp กด enter hero .moveDown กด enter hero .moveLeft กด e…" at bounding box center [609, 264] width 180 height 91
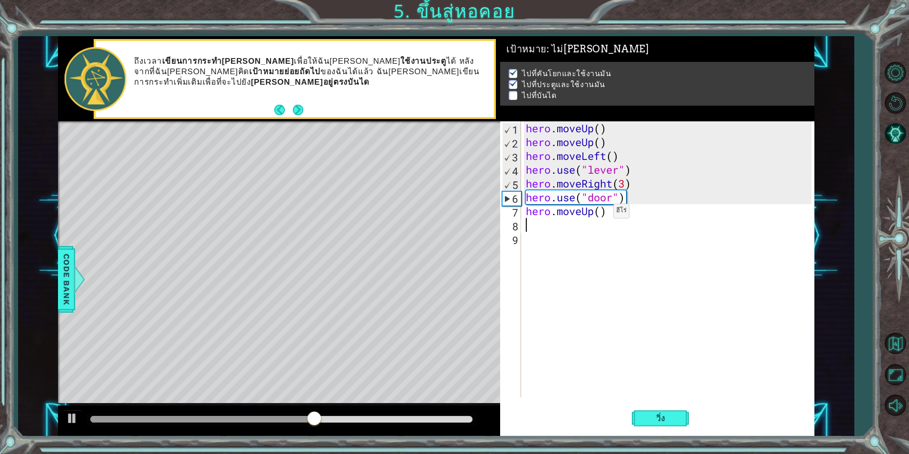
click at [599, 213] on div "hero . moveUp ( ) hero . moveUp ( ) hero . moveLeft ( ) hero . use ( "lever" ) …" at bounding box center [670, 272] width 292 height 303
type textarea "hero.moveUp(3)"
click at [561, 239] on div "hero . moveUp ( ) hero . moveUp ( ) hero . moveLeft ( ) hero . use ( "lever" ) …" at bounding box center [670, 272] width 292 height 303
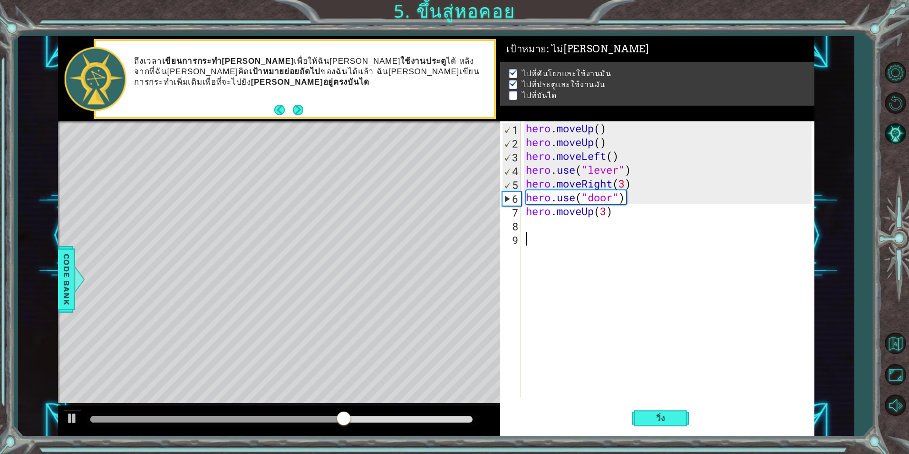
click at [552, 222] on div "hero . moveUp ( ) hero . moveUp ( ) hero . moveLeft ( ) hero . use ( "lever" ) …" at bounding box center [670, 272] width 292 height 303
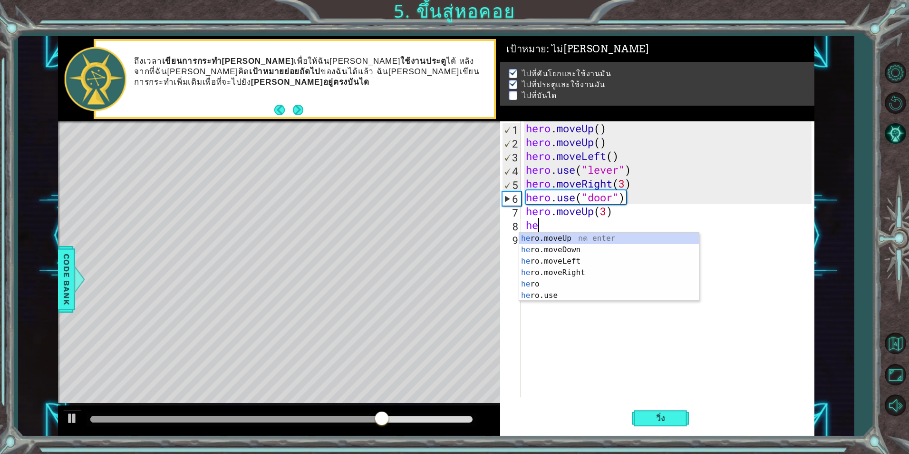
type textarea "hero"
click at [575, 275] on div "hero กด enter hero .moveUp กด enter hero .moveDown กด enter hero .moveLeft กด e…" at bounding box center [609, 278] width 180 height 91
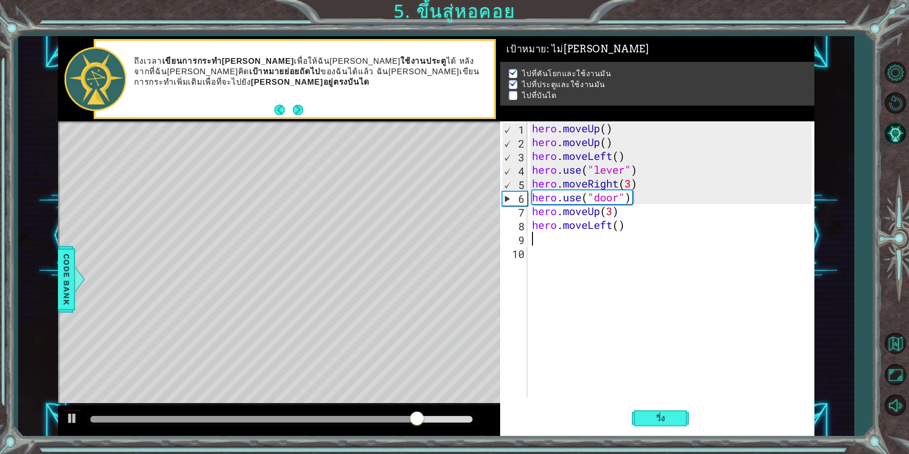
scroll to position [0, 0]
click at [620, 229] on div "hero . moveUp ( ) hero . moveUp ( ) hero . moveLeft ( ) hero . use ( "lever" ) …" at bounding box center [673, 272] width 286 height 303
type textarea "hero.moveLeft(4)"
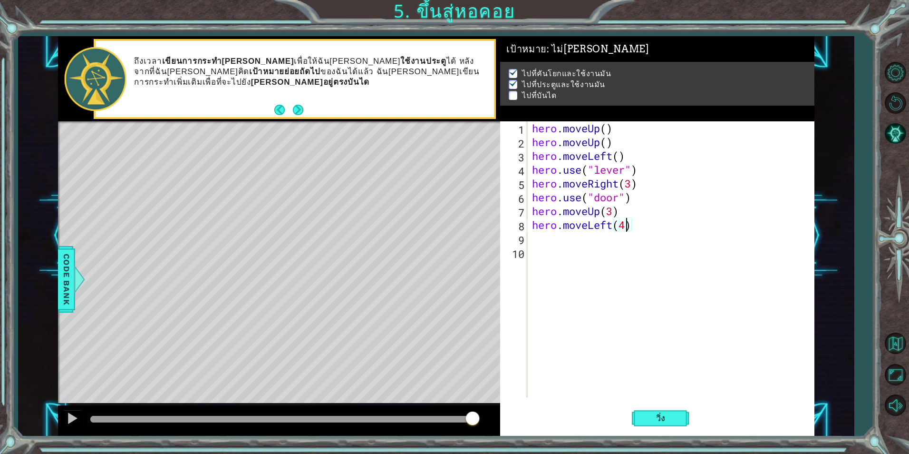
click at [597, 241] on div "hero . moveUp ( ) hero . moveUp ( ) hero . moveLeft ( ) hero . use ( "lever" ) …" at bounding box center [673, 272] width 286 height 303
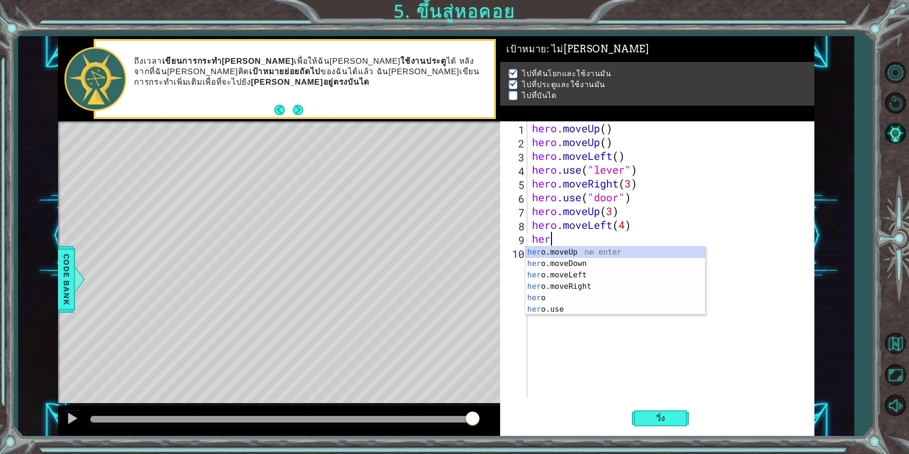
scroll to position [0, 0]
type textarea "hero"
click at [580, 260] on div "hero กด enter hero .moveUp กด enter hero .moveDown กด enter hero .moveLeft กด e…" at bounding box center [616, 291] width 180 height 91
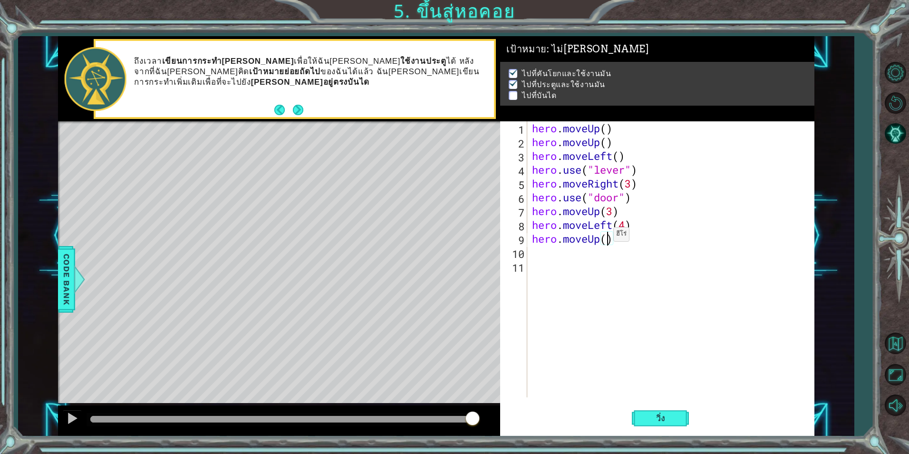
click at [605, 236] on div "hero . moveUp ( ) hero . moveUp ( ) hero . moveLeft ( ) hero . use ( "lever" ) …" at bounding box center [673, 272] width 286 height 303
click at [666, 419] on span "วิ่ง" at bounding box center [661, 418] width 29 height 10
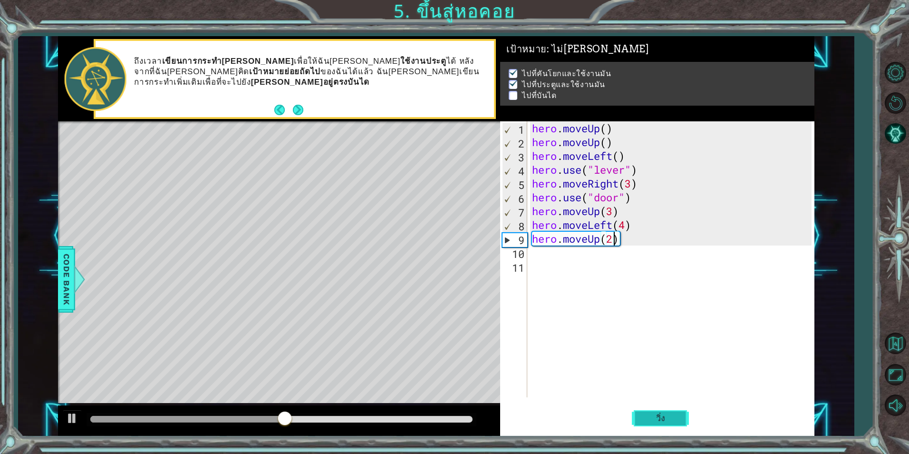
click at [661, 415] on span "วิ่ง" at bounding box center [661, 418] width 29 height 10
click at [626, 228] on div "hero . moveUp ( ) hero . moveUp ( ) hero . moveLeft ( ) hero . use ( "lever" ) …" at bounding box center [673, 272] width 286 height 303
type textarea "hero.moveLeft(4)"
click at [634, 253] on div "hero . moveUp ( ) hero . moveUp ( ) hero . moveLeft ( ) hero . use ( "lever" ) …" at bounding box center [673, 272] width 286 height 303
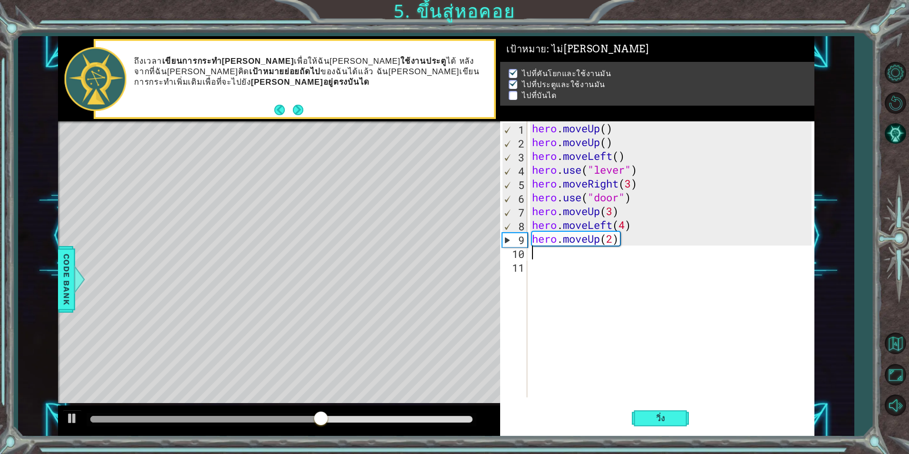
click at [631, 242] on div "hero . moveUp ( ) hero . moveUp ( ) hero . moveLeft ( ) hero . use ( "lever" ) …" at bounding box center [673, 272] width 286 height 303
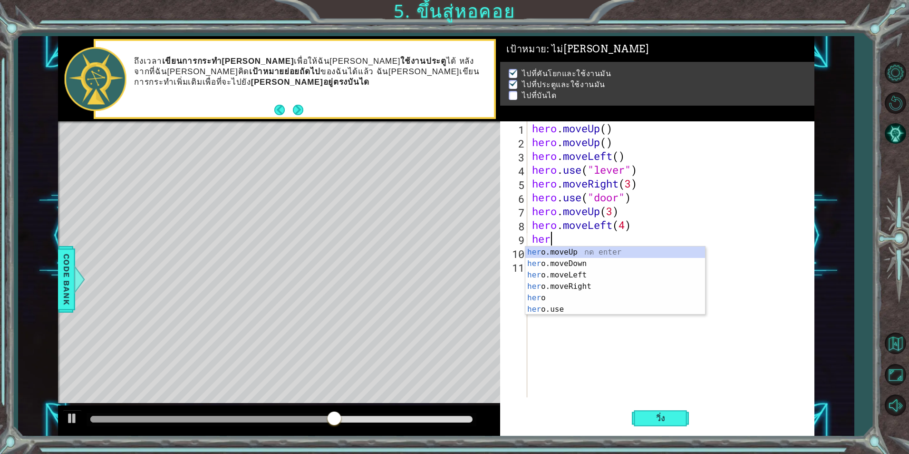
drag, startPoint x: 622, startPoint y: 241, endPoint x: 547, endPoint y: 245, distance: 74.8
click at [547, 245] on div "hero . moveUp ( ) hero . moveUp ( ) hero . moveLeft ( ) hero . use ( "lever" ) …" at bounding box center [673, 272] width 286 height 303
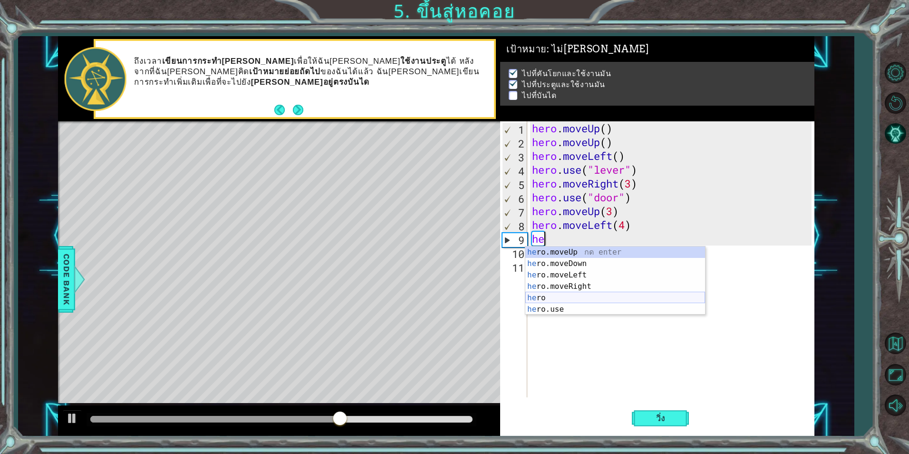
type textarea "h"
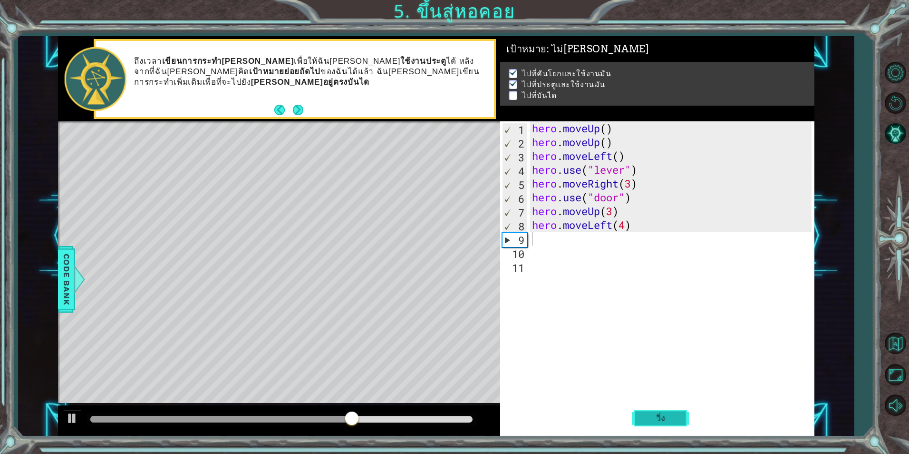
click at [680, 418] on button "วิ่ง" at bounding box center [660, 417] width 57 height 31
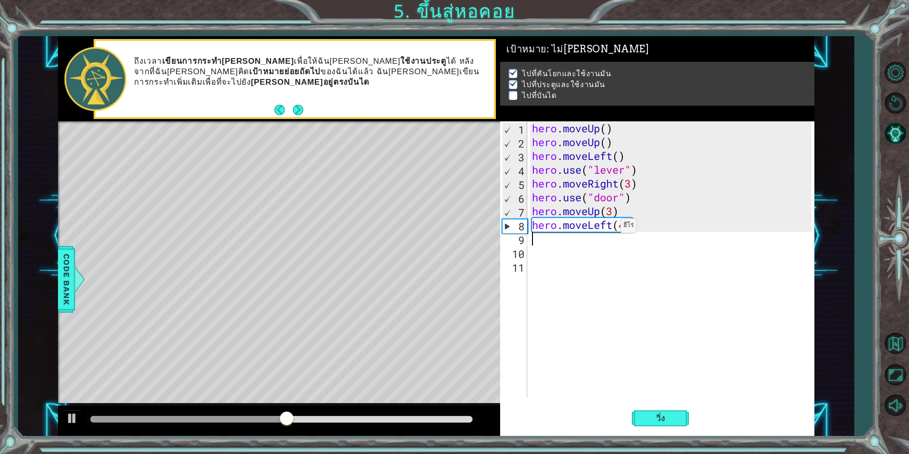
click at [613, 227] on div "hero . moveUp ( ) hero . moveUp ( ) hero . moveLeft ( ) hero . use ( "lever" ) …" at bounding box center [673, 272] width 286 height 303
click at [628, 228] on div "hero . moveUp ( ) hero . moveUp ( ) hero . moveLeft ( ) hero . use ( "lever" ) …" at bounding box center [673, 272] width 286 height 303
type textarea "hero.moveLeft()"
click at [682, 282] on div "hero . moveUp ( ) hero . moveUp ( ) hero . moveLeft ( ) hero . use ( "lever" ) …" at bounding box center [673, 272] width 286 height 303
click at [659, 418] on span "วิ่ง" at bounding box center [661, 418] width 29 height 10
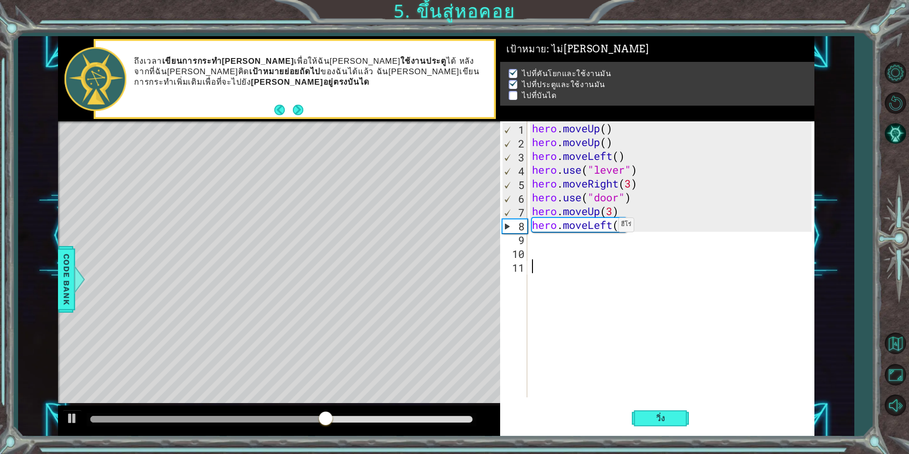
click at [611, 227] on div "hero . moveUp ( ) hero . moveUp ( ) hero . moveLeft ( ) hero . use ( "lever" ) …" at bounding box center [673, 272] width 286 height 303
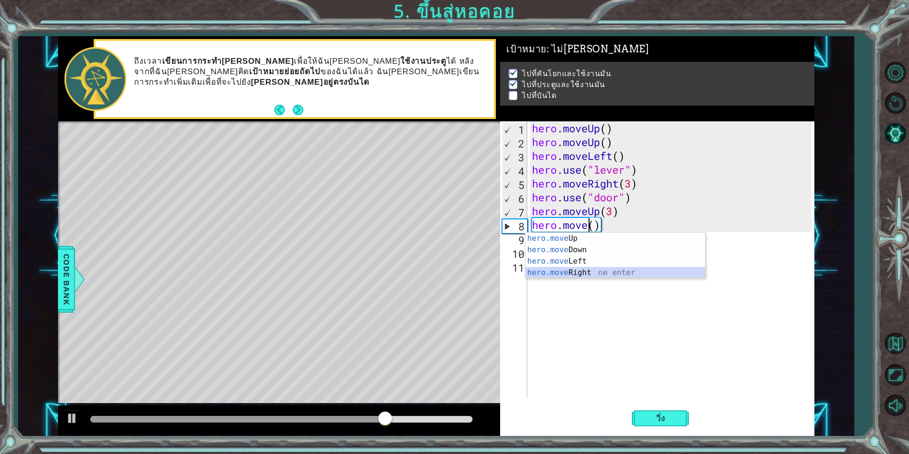
click at [599, 270] on div "hero.move Up กด enter hero.move Down กด enter hero.move Left กด enter hero.move…" at bounding box center [616, 267] width 180 height 68
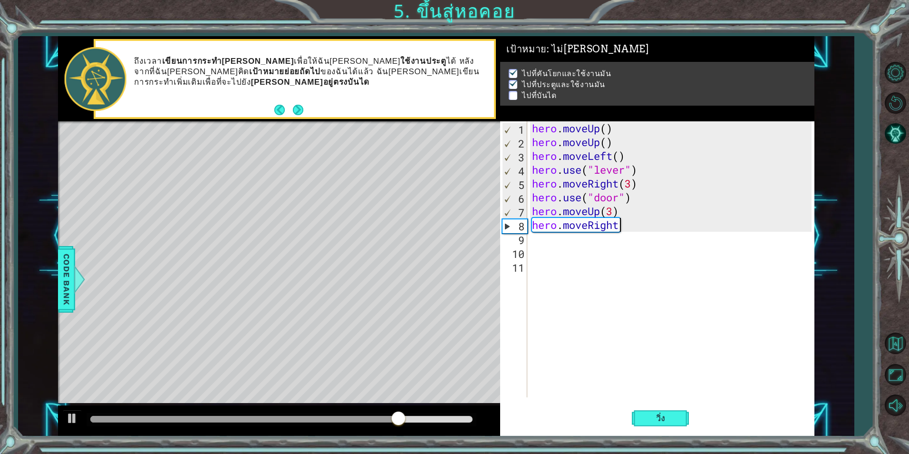
click at [630, 229] on div "hero . moveUp ( ) hero . moveUp ( ) hero . moveLeft ( ) hero . use ( "lever" ) …" at bounding box center [673, 272] width 286 height 303
click at [625, 226] on div "hero . moveUp ( ) hero . moveUp ( ) hero . moveLeft ( ) hero . use ( "lever" ) …" at bounding box center [673, 272] width 286 height 303
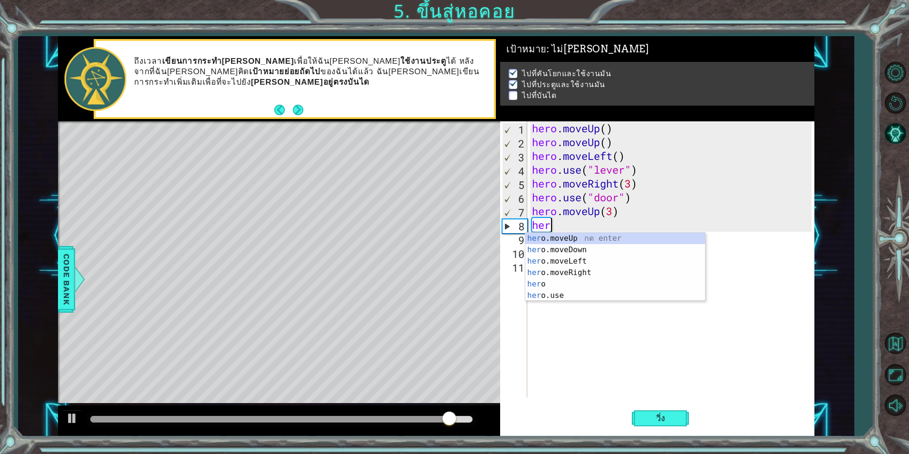
type textarea "h"
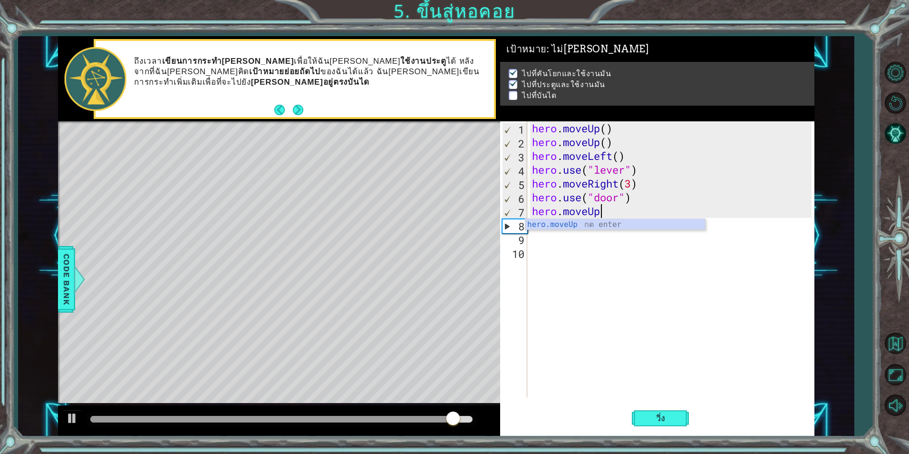
type textarea "hero."
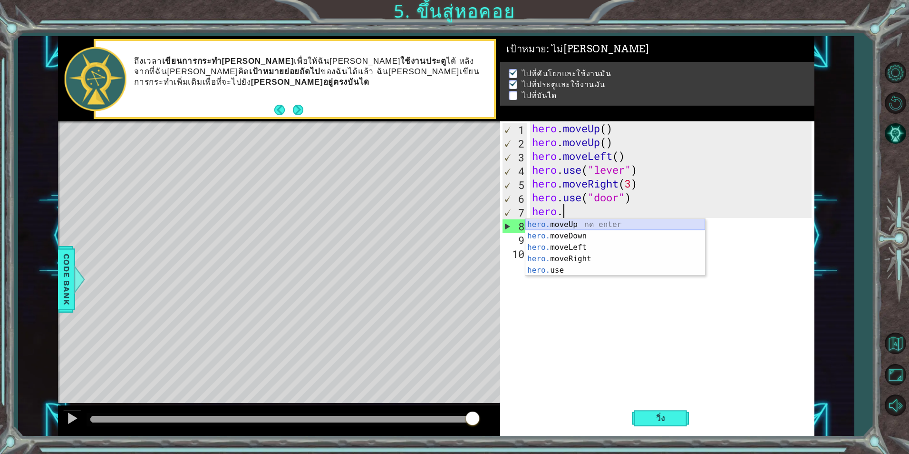
click at [585, 223] on div "hero. moveUp กด enter hero. moveDown กด enter hero. moveLeft กด enter hero. mov…" at bounding box center [616, 259] width 180 height 80
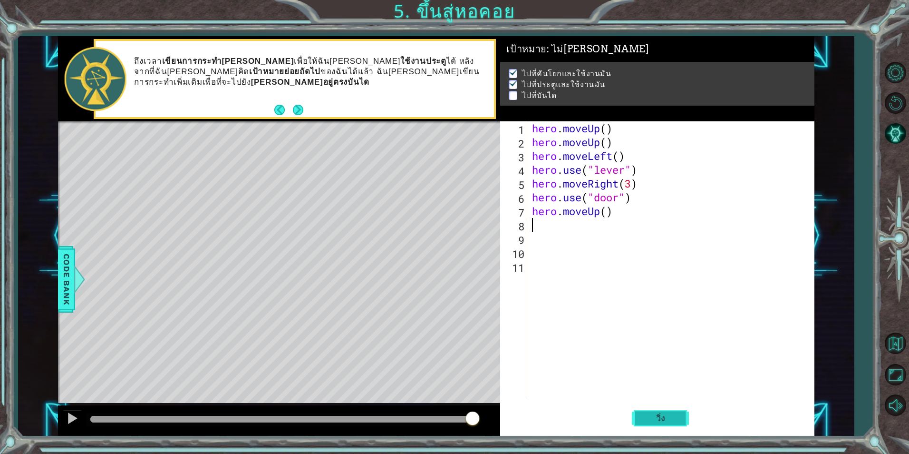
click at [662, 422] on span "วิ่ง" at bounding box center [661, 418] width 29 height 10
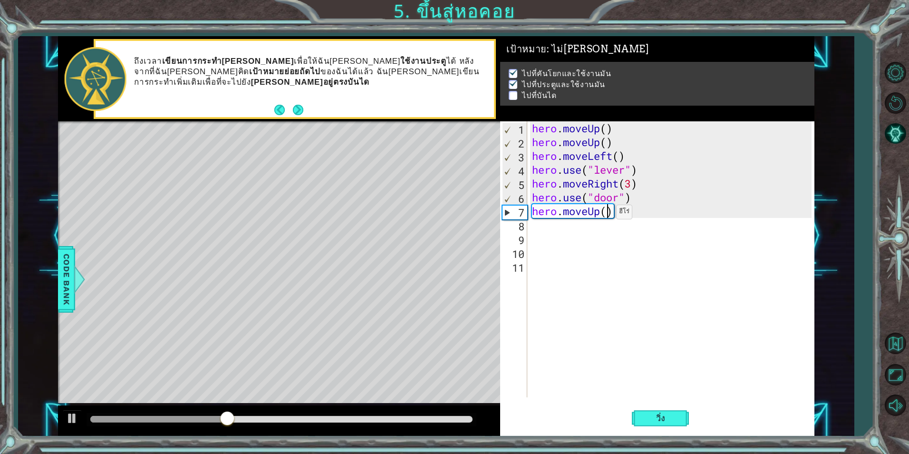
click at [608, 214] on div "hero . moveUp ( ) hero . moveUp ( ) hero . moveLeft ( ) hero . use ( "lever" ) …" at bounding box center [673, 272] width 286 height 303
type textarea "hero.moveUp(2)"
click at [663, 411] on button "วิ่ง" at bounding box center [660, 417] width 57 height 31
click at [558, 236] on div "hero . moveUp ( ) hero . moveUp ( ) hero . moveLeft ( ) hero . use ( "lever" ) …" at bounding box center [673, 272] width 286 height 303
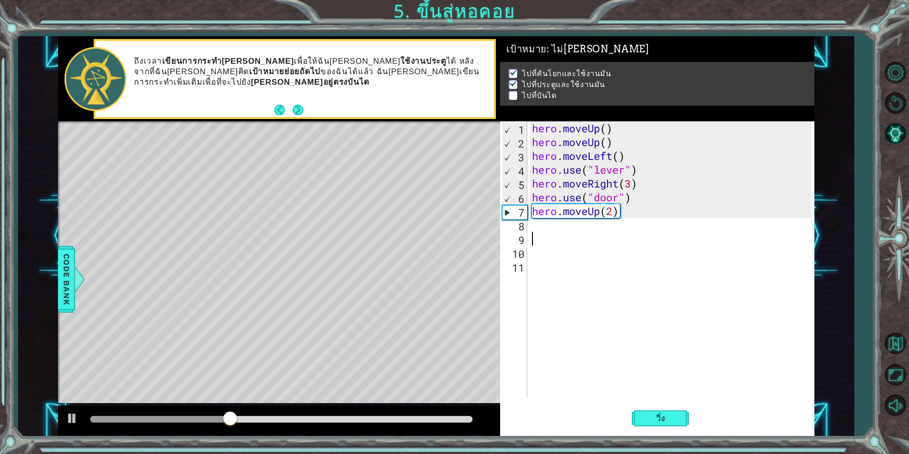
scroll to position [0, 0]
click at [556, 232] on div "hero . moveUp ( ) hero . moveUp ( ) hero . moveLeft ( ) hero . use ( "lever" ) …" at bounding box center [673, 272] width 286 height 303
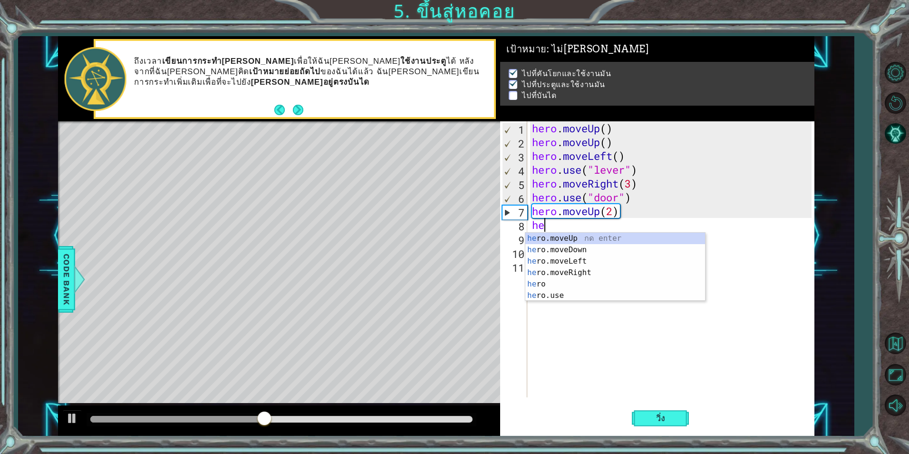
scroll to position [0, 0]
type textarea "hero"
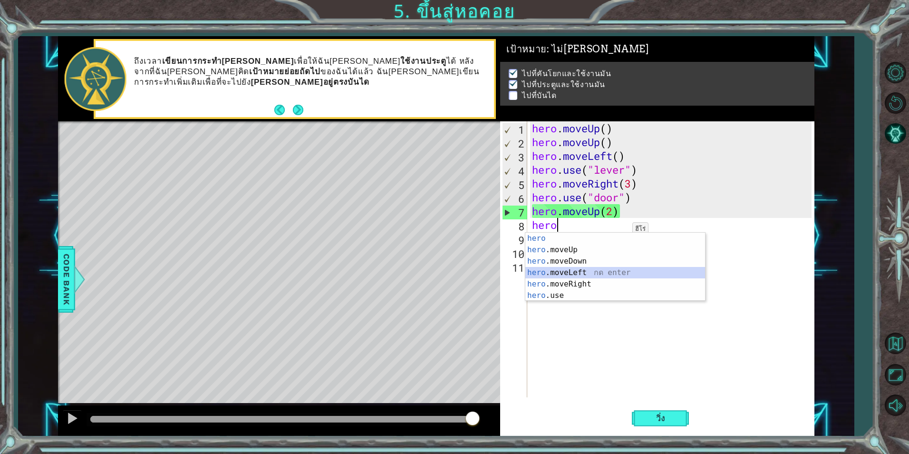
click at [580, 274] on div "hero กด enter hero .moveUp กด enter hero .moveDown กด enter hero .moveLeft กด e…" at bounding box center [616, 278] width 180 height 91
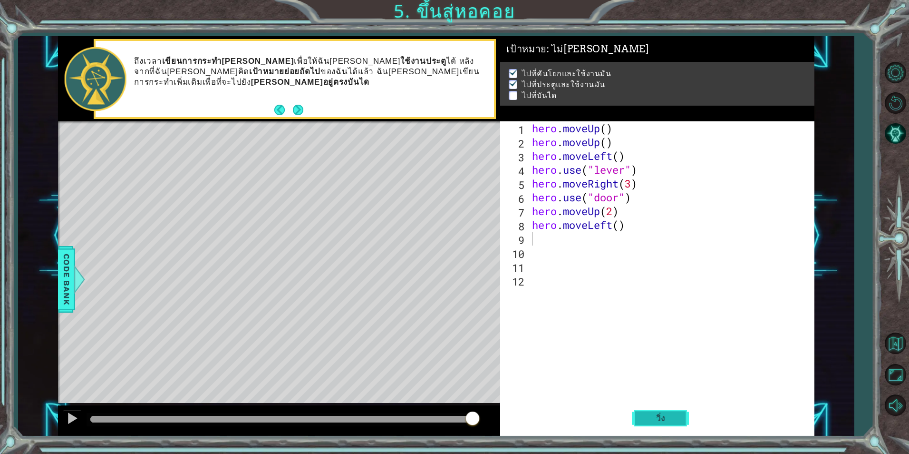
click at [669, 418] on span "วิ่ง" at bounding box center [661, 418] width 29 height 10
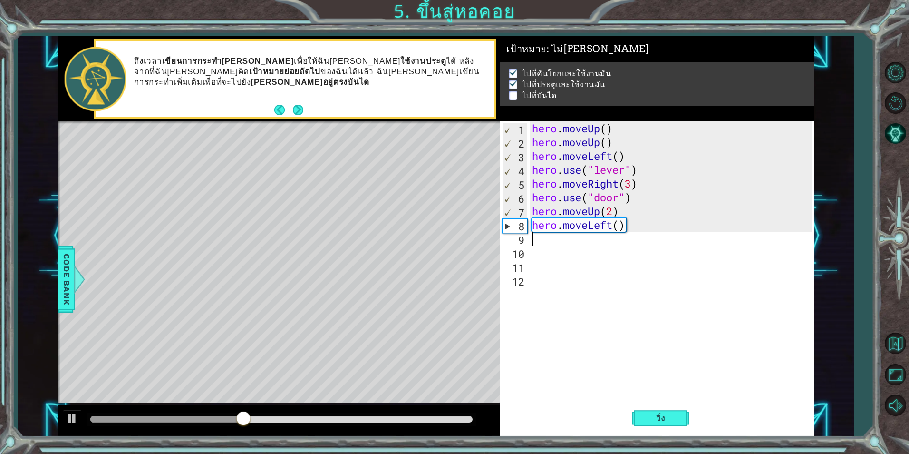
click at [572, 245] on div "hero . moveUp ( ) hero . moveUp ( ) hero . moveLeft ( ) hero . use ( "lever" ) …" at bounding box center [673, 272] width 286 height 303
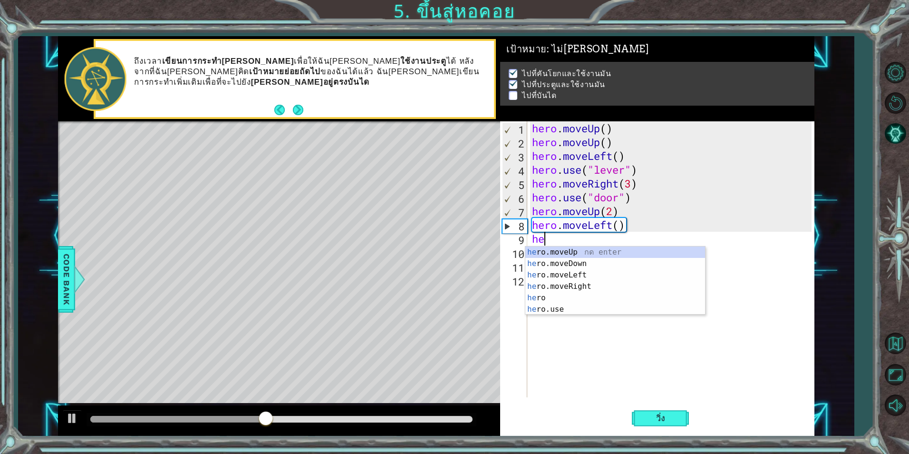
type textarea "heo"
click at [589, 274] on div "he r o .moveUp กด enter he r o .moveDown กด enter he r o .moveLeft กด enter he …" at bounding box center [616, 291] width 180 height 91
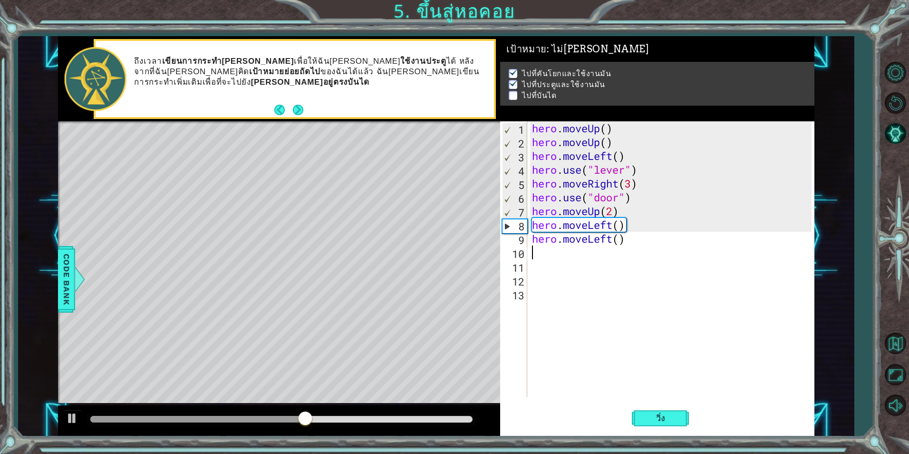
scroll to position [0, 0]
click at [655, 416] on span "วิ่ง" at bounding box center [661, 418] width 29 height 10
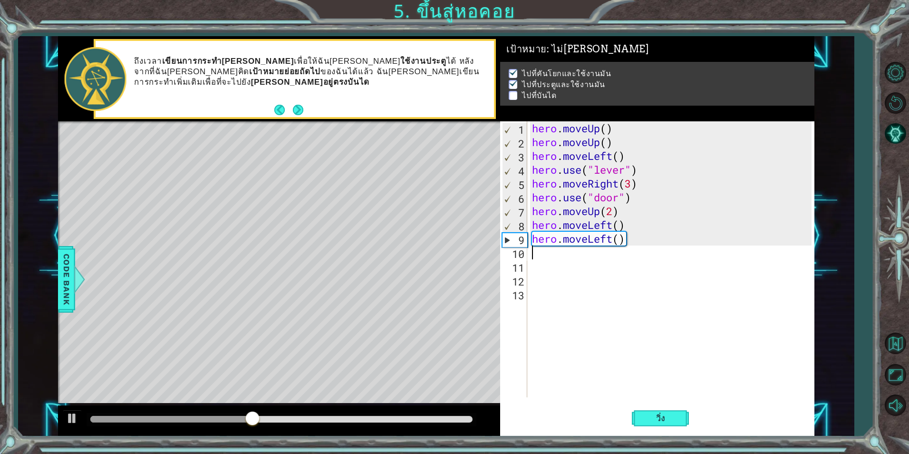
click at [580, 254] on div "hero . moveUp ( ) hero . moveUp ( ) hero . moveLeft ( ) hero . use ( "lever" ) …" at bounding box center [673, 272] width 286 height 303
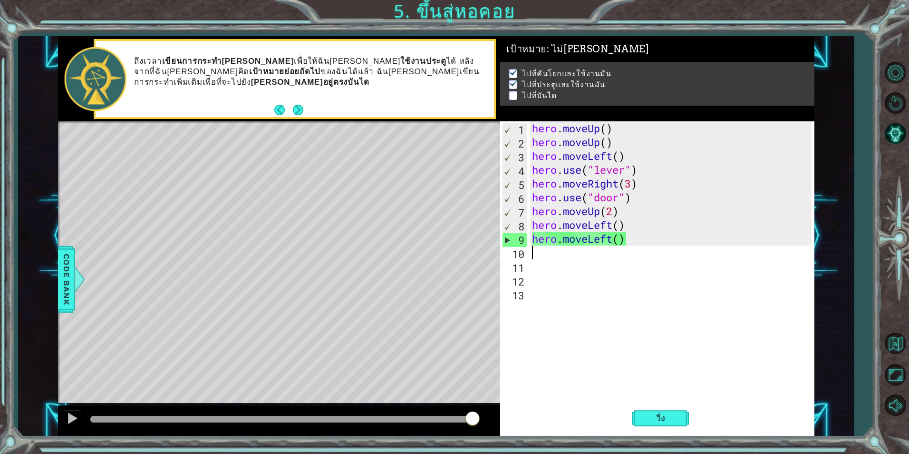
click at [579, 254] on div "hero . moveUp ( ) hero . moveUp ( ) hero . moveLeft ( ) hero . use ( "lever" ) …" at bounding box center [673, 272] width 286 height 303
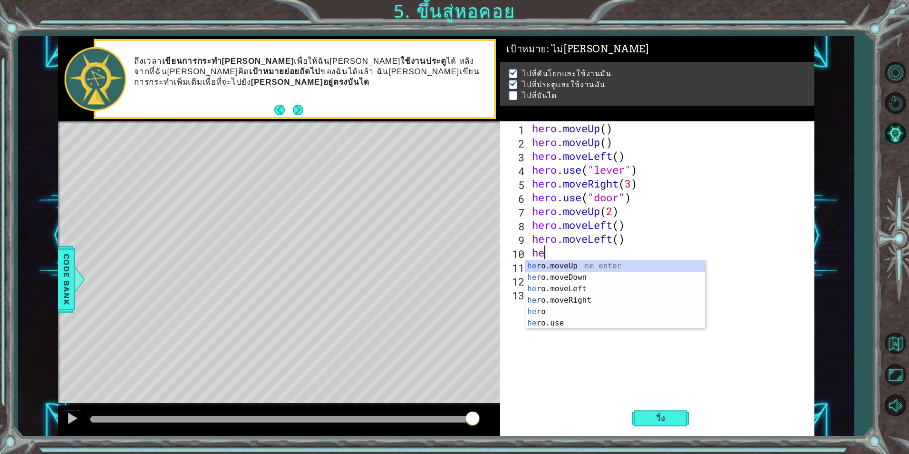
scroll to position [0, 0]
type textarea "hero"
click at [598, 302] on div "hero กด enter hero .moveUp กด enter hero .moveDown กด enter hero .moveLeft กด e…" at bounding box center [616, 305] width 180 height 91
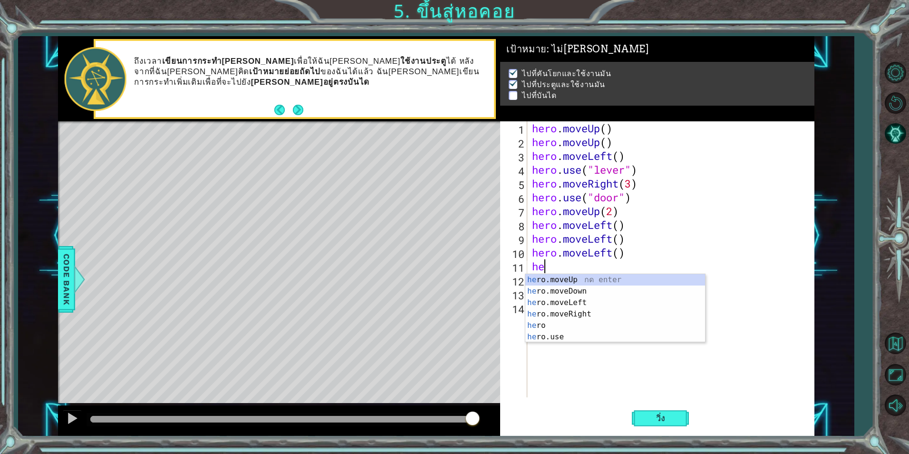
type textarea "hero"
click at [562, 289] on div "hero กด enter hero .moveUp กด enter hero .moveDown กด enter hero .moveLeft กด e…" at bounding box center [616, 319] width 180 height 91
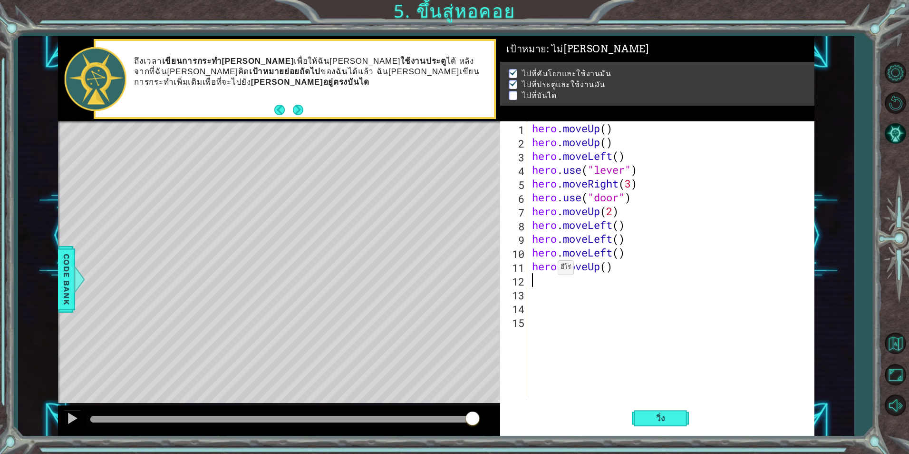
scroll to position [0, 0]
click at [672, 420] on span "วิ่ง" at bounding box center [661, 418] width 29 height 10
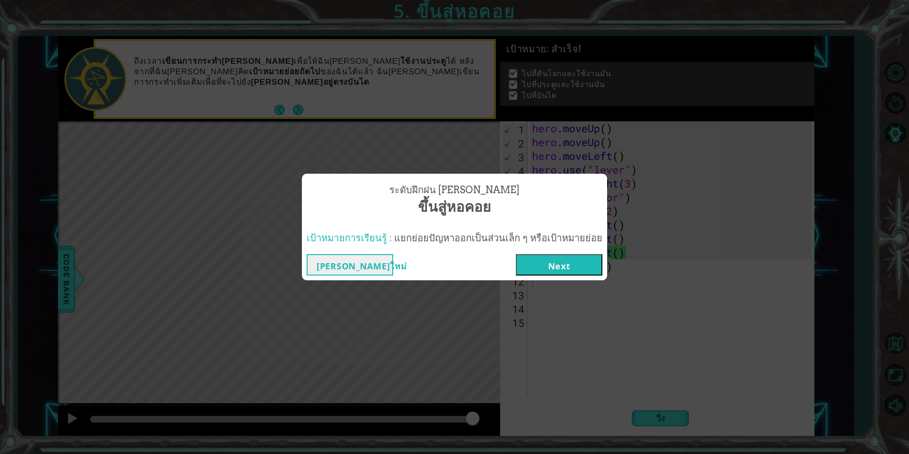
click at [571, 265] on button "Next" at bounding box center [559, 264] width 87 height 21
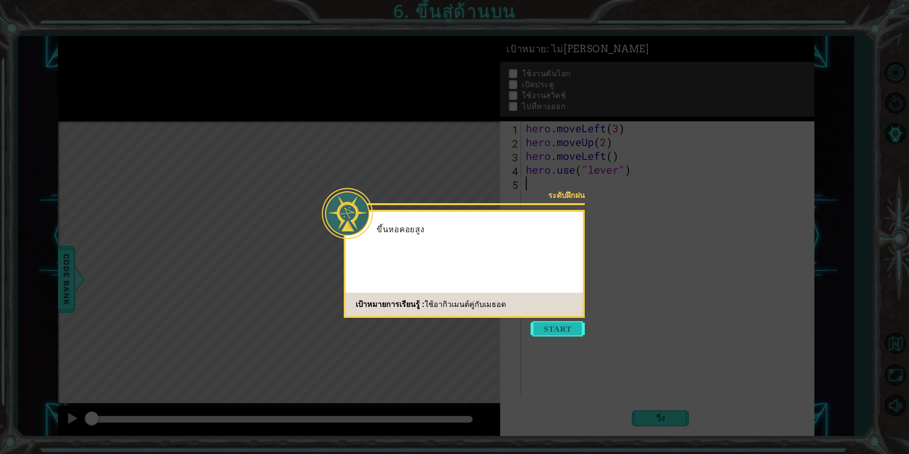
click at [561, 330] on button "Start" at bounding box center [558, 328] width 54 height 15
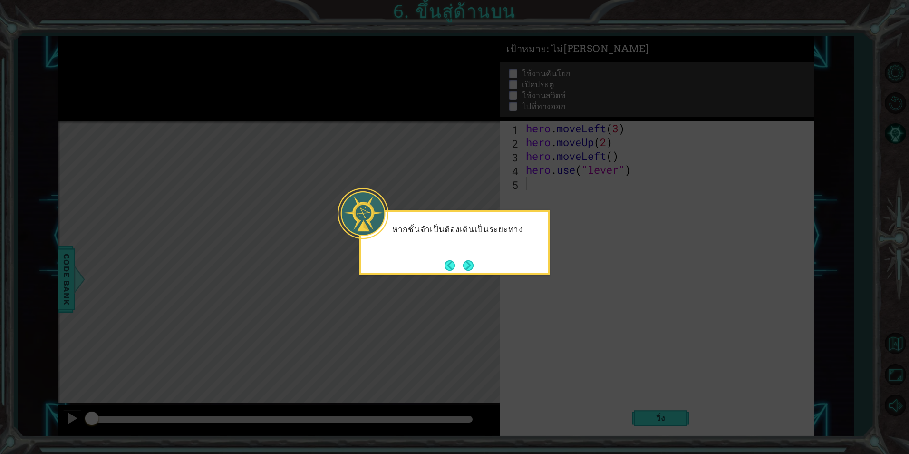
click at [470, 263] on button "Next" at bounding box center [468, 265] width 10 height 10
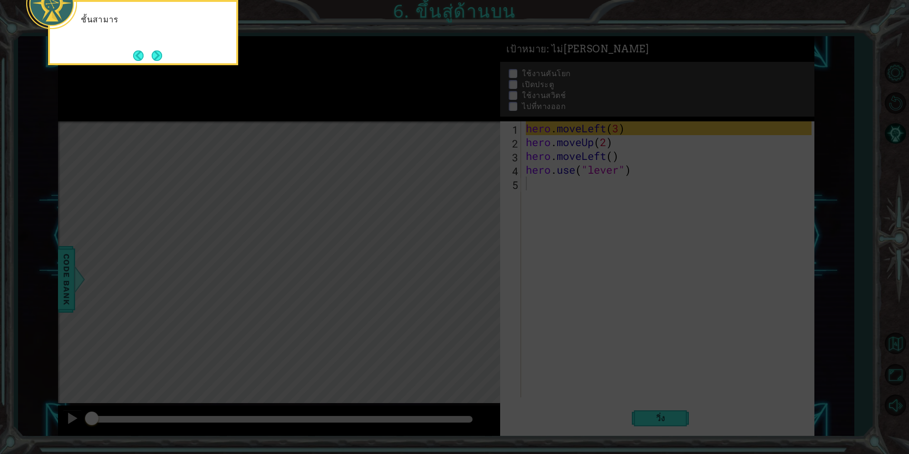
click at [459, 249] on icon at bounding box center [454, 67] width 909 height 771
click at [159, 54] on button "Next" at bounding box center [156, 55] width 11 height 11
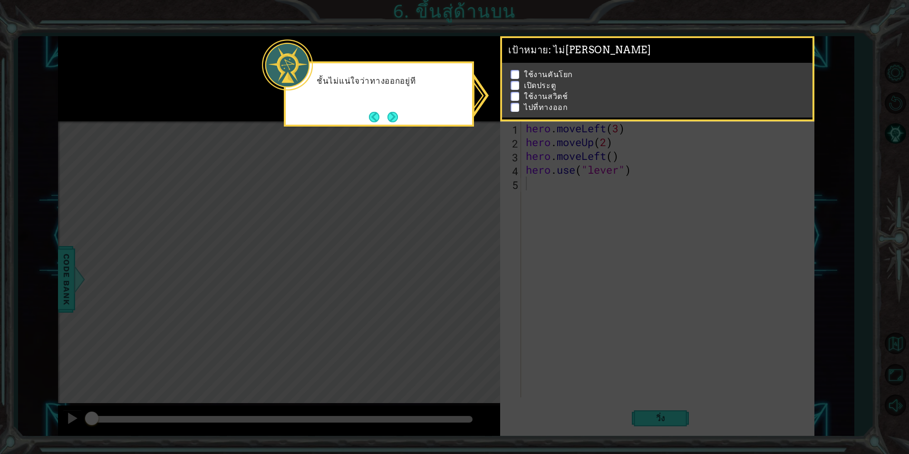
click at [589, 91] on li "ใช้งานสวิตช์" at bounding box center [659, 96] width 296 height 11
click at [679, 223] on icon at bounding box center [454, 227] width 909 height 454
click at [678, 223] on icon at bounding box center [454, 227] width 909 height 454
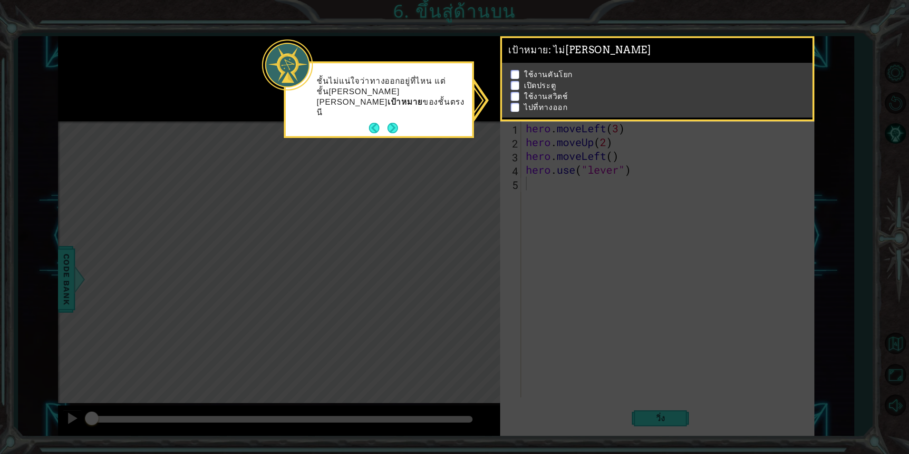
click at [678, 223] on icon at bounding box center [454, 227] width 909 height 454
click at [678, 225] on icon at bounding box center [454, 227] width 909 height 454
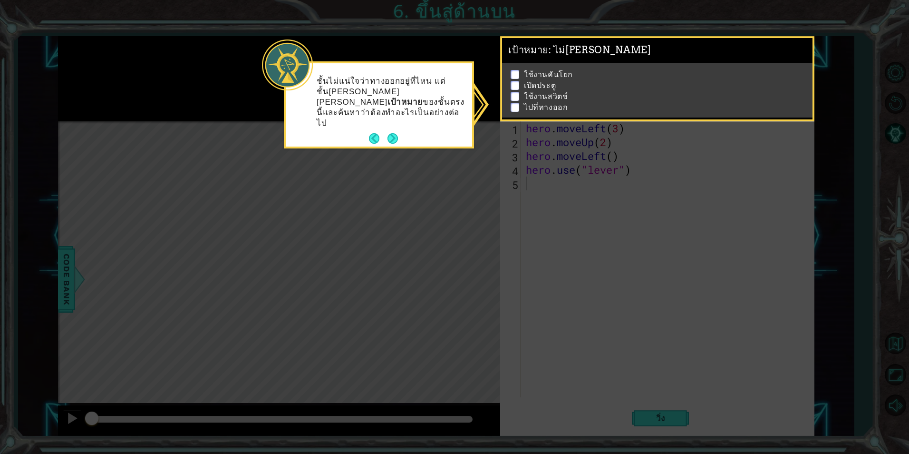
click at [678, 225] on icon at bounding box center [454, 227] width 909 height 454
click at [482, 157] on icon at bounding box center [454, 227] width 909 height 454
click at [398, 133] on button "Next" at bounding box center [392, 138] width 11 height 11
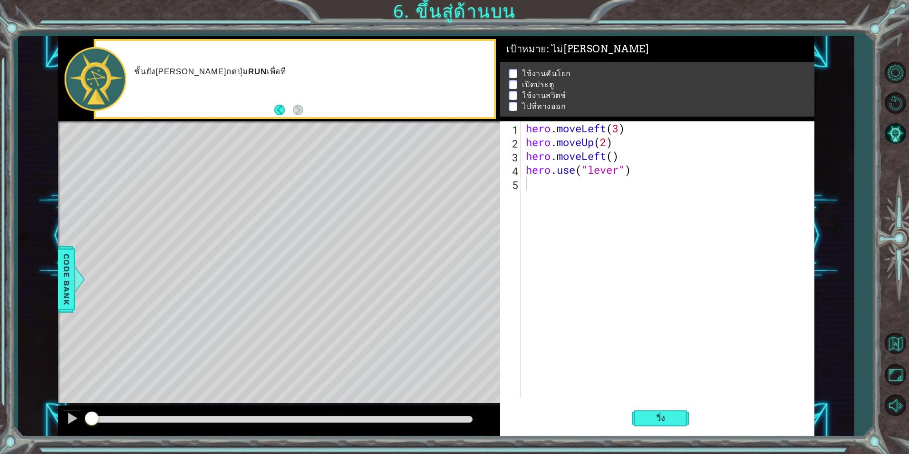
click at [394, 121] on div "ชั้นยัง[PERSON_NAME]กดปุ่ม RUN เพื่อที" at bounding box center [279, 78] width 442 height 85
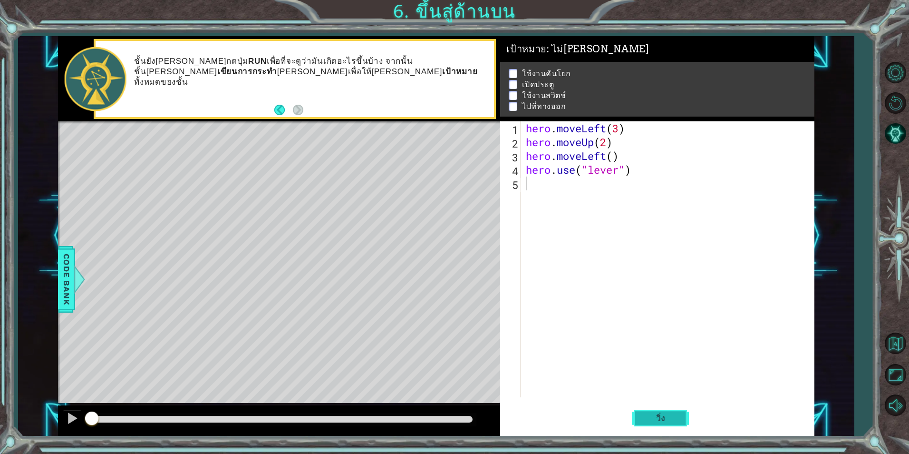
click at [654, 415] on span "วิ่ง" at bounding box center [661, 418] width 29 height 10
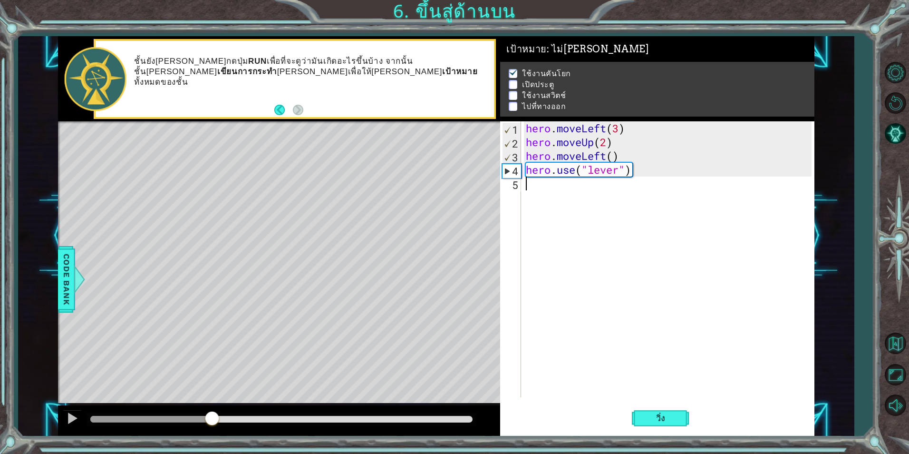
drag, startPoint x: 137, startPoint y: 415, endPoint x: 212, endPoint y: 405, distance: 76.3
click at [212, 405] on div at bounding box center [279, 420] width 442 height 30
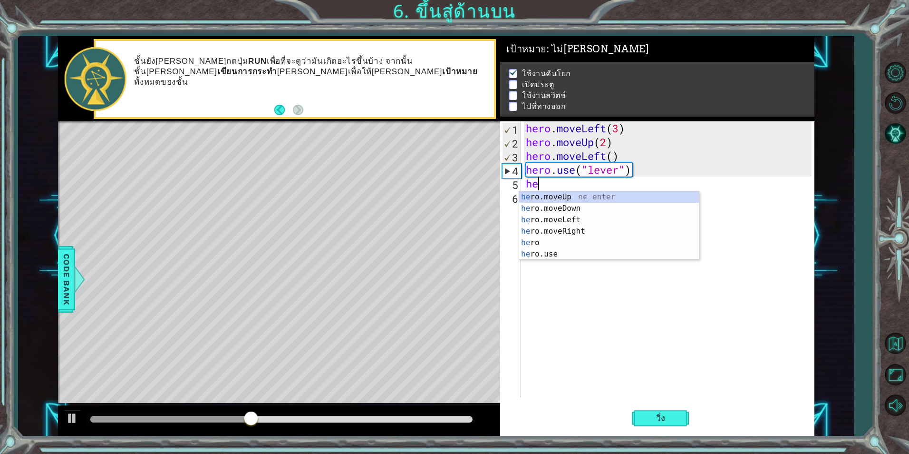
scroll to position [0, 0]
click at [588, 229] on div "hero กด enter hero .moveUp กด enter hero .moveDown กด enter hero .moveLeft กด e…" at bounding box center [609, 236] width 180 height 91
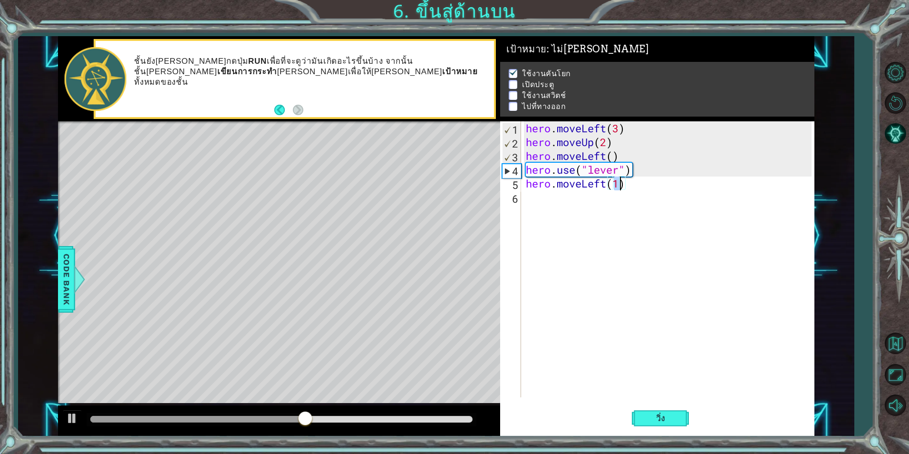
type textarea "hero.moveLeft()"
drag, startPoint x: 683, startPoint y: 323, endPoint x: 672, endPoint y: 360, distance: 37.8
click at [683, 324] on div "hero . moveLeft ( 3 ) hero . moveUp ( 2 ) hero . moveLeft ( ) hero . use ( "lev…" at bounding box center [670, 272] width 292 height 303
click at [670, 413] on span "วิ่ง" at bounding box center [661, 418] width 29 height 10
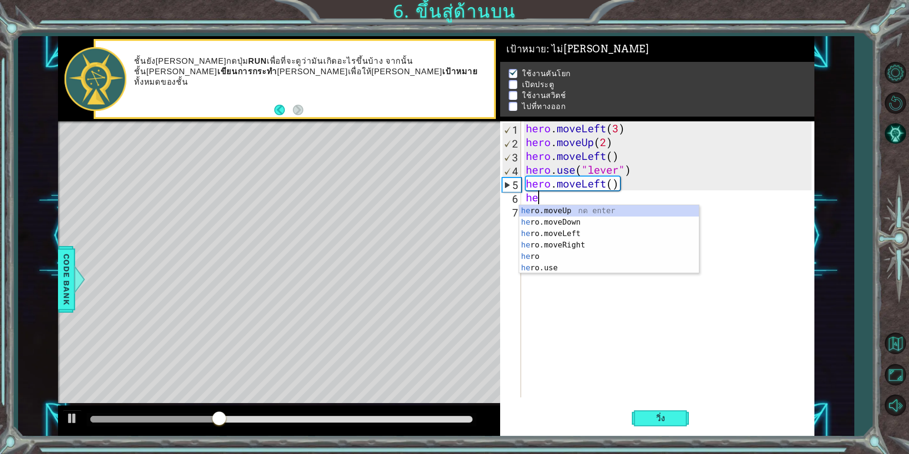
scroll to position [0, 0]
click at [670, 271] on div "hero กด enter hero .moveUp กด enter hero .moveDown กด enter hero .moveLeft กด e…" at bounding box center [609, 250] width 180 height 91
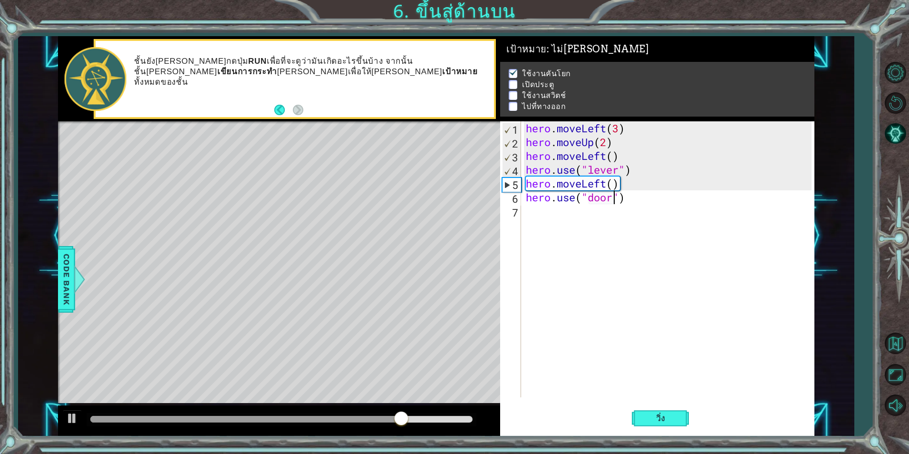
scroll to position [0, 4]
type textarea "hero.use("door")"
click at [666, 417] on span "วิ่ง" at bounding box center [661, 418] width 29 height 10
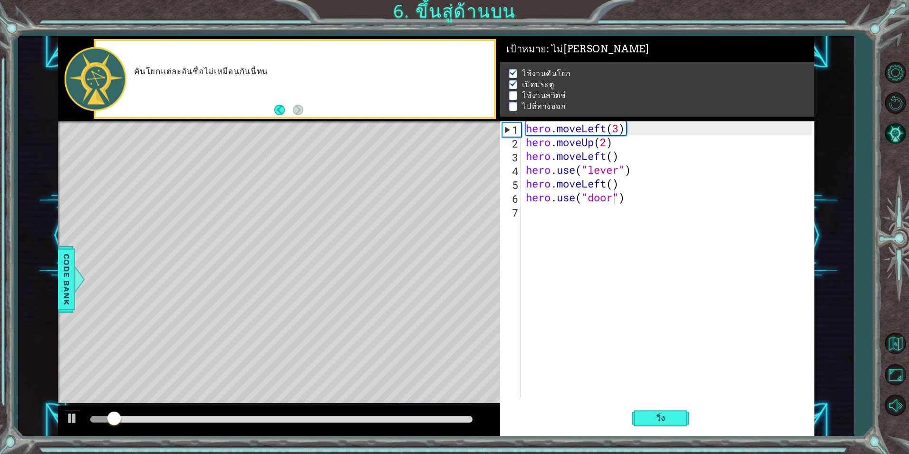
click at [366, 422] on div at bounding box center [282, 419] width 390 height 13
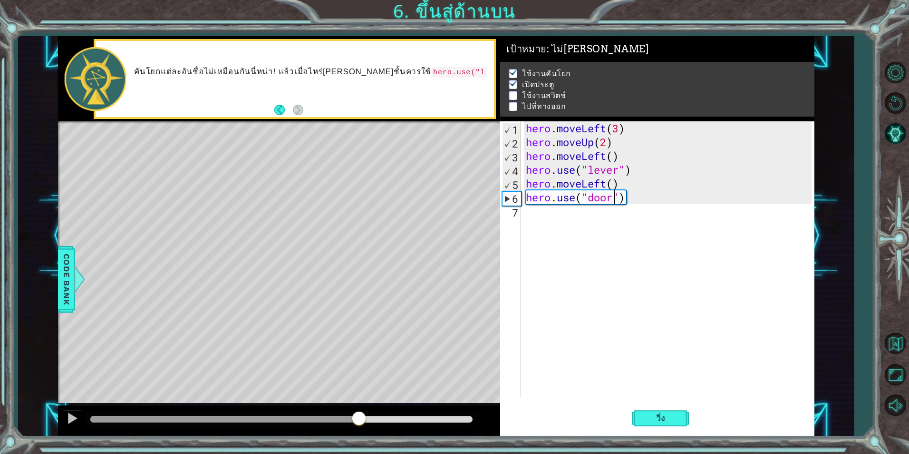
click at [358, 419] on div at bounding box center [281, 419] width 382 height 7
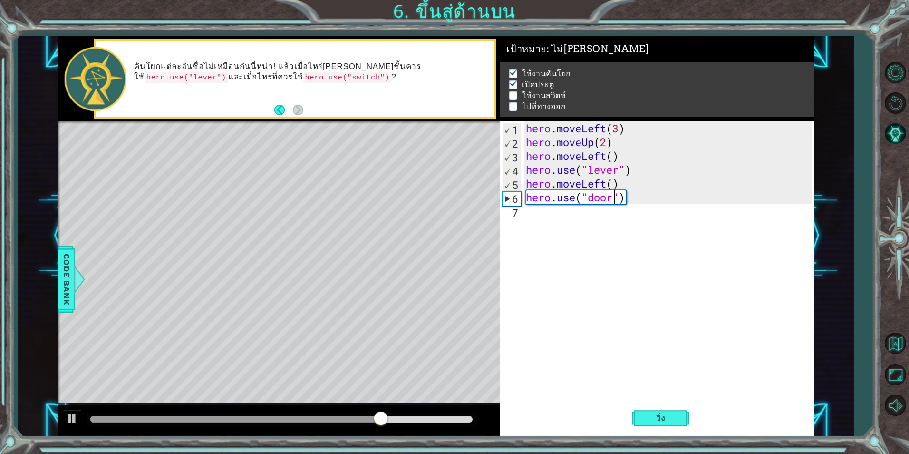
click at [547, 215] on div "hero . moveLeft ( 3 ) hero . moveUp ( 2 ) hero . moveLeft ( ) hero . use ( "lev…" at bounding box center [670, 272] width 292 height 303
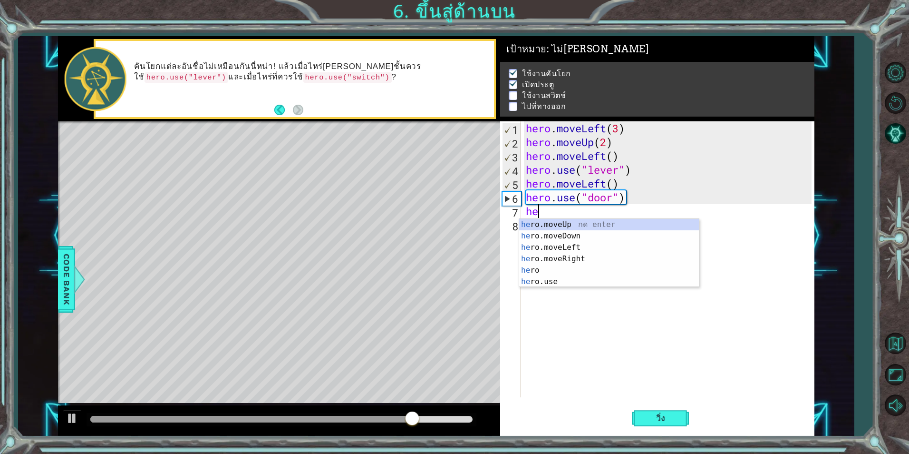
scroll to position [0, 0]
click at [565, 236] on div "hero กด enter hero .moveUp กด enter hero .moveDown กด enter hero .moveLeft กด e…" at bounding box center [609, 264] width 180 height 91
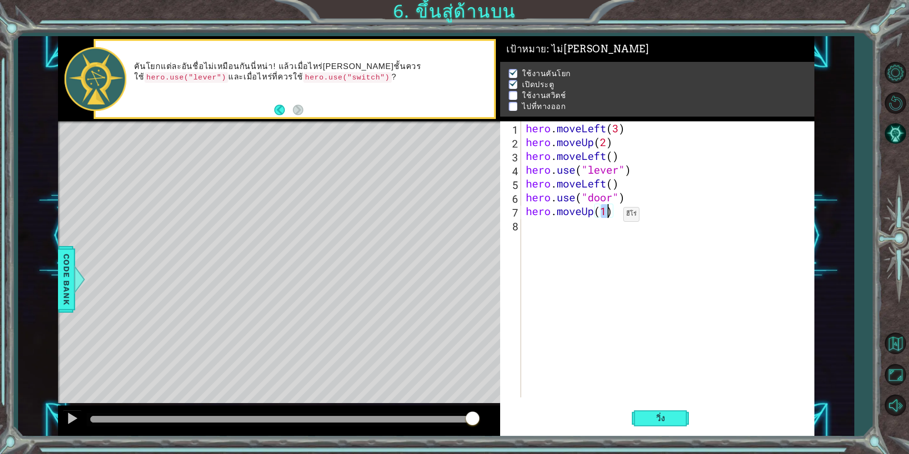
scroll to position [0, 3]
type textarea "hero.moveUp(3)"
click at [669, 419] on span "วิ่ง" at bounding box center [661, 418] width 29 height 10
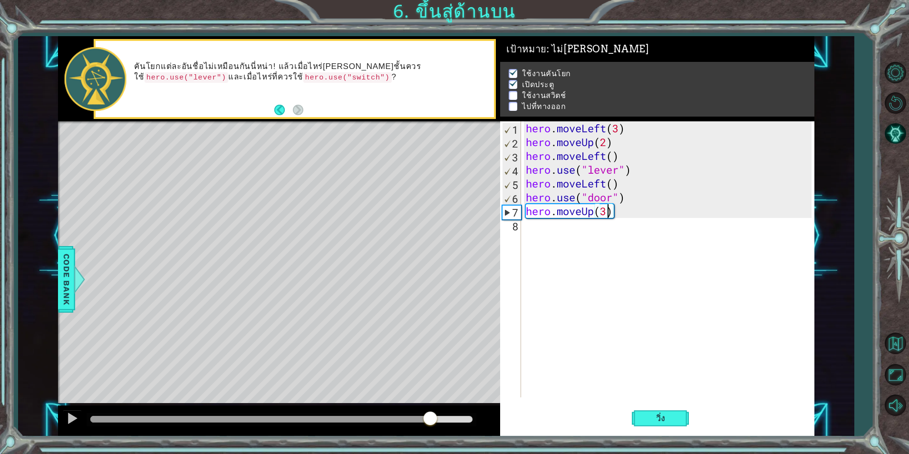
drag, startPoint x: 410, startPoint y: 417, endPoint x: 430, endPoint y: 418, distance: 20.0
click at [430, 418] on div at bounding box center [281, 419] width 382 height 7
click at [582, 241] on div "hero . moveLeft ( 3 ) hero . moveUp ( 2 ) hero . moveLeft ( ) hero . use ( "lev…" at bounding box center [670, 272] width 292 height 303
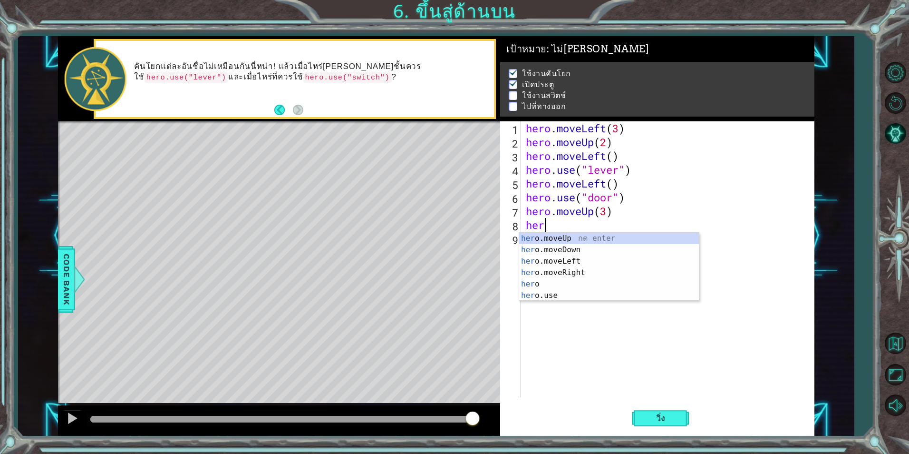
scroll to position [0, 0]
click at [660, 288] on div "hero กด enter hero .moveUp กด enter hero .moveDown กด enter hero .moveLeft กด e…" at bounding box center [609, 278] width 180 height 91
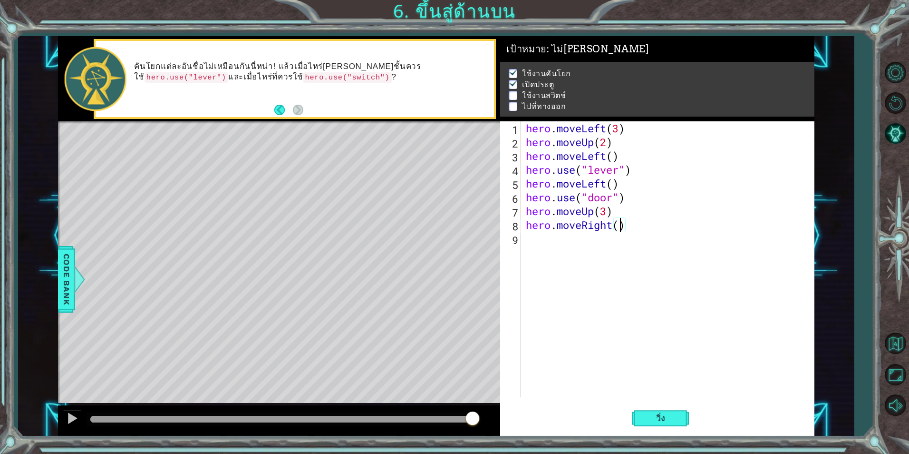
type textarea "hero.moveRight(2)"
click at [626, 249] on div "hero . moveLeft ( 3 ) hero . moveUp ( 2 ) hero . moveLeft ( ) hero . use ( "lev…" at bounding box center [670, 272] width 292 height 303
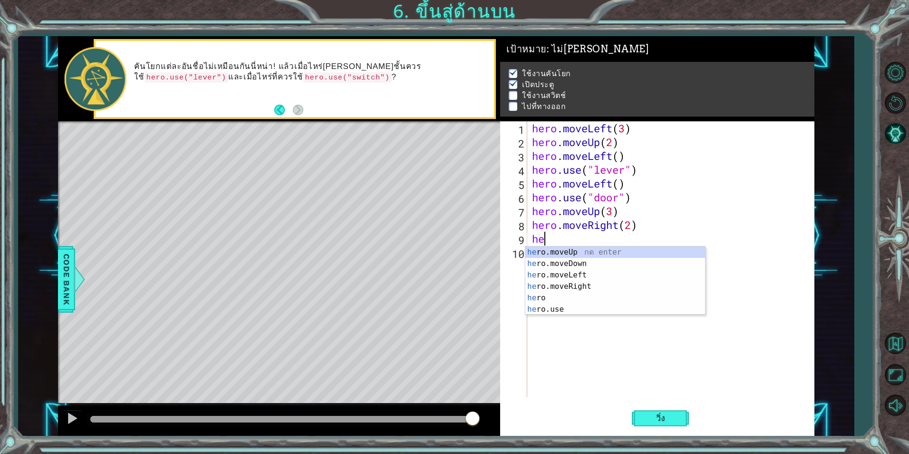
scroll to position [0, 0]
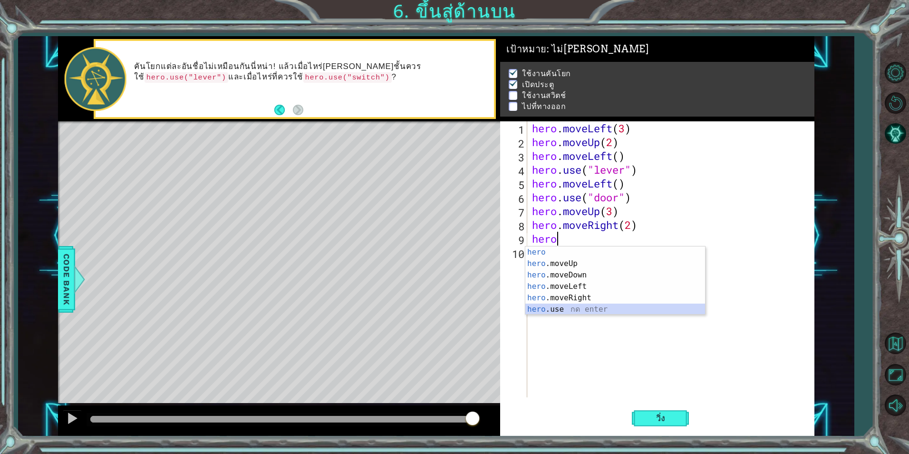
drag, startPoint x: 626, startPoint y: 307, endPoint x: 631, endPoint y: 293, distance: 15.0
click at [627, 307] on div "hero กด enter hero .moveUp กด enter hero .moveDown กด enter hero .moveLeft กด e…" at bounding box center [616, 291] width 180 height 91
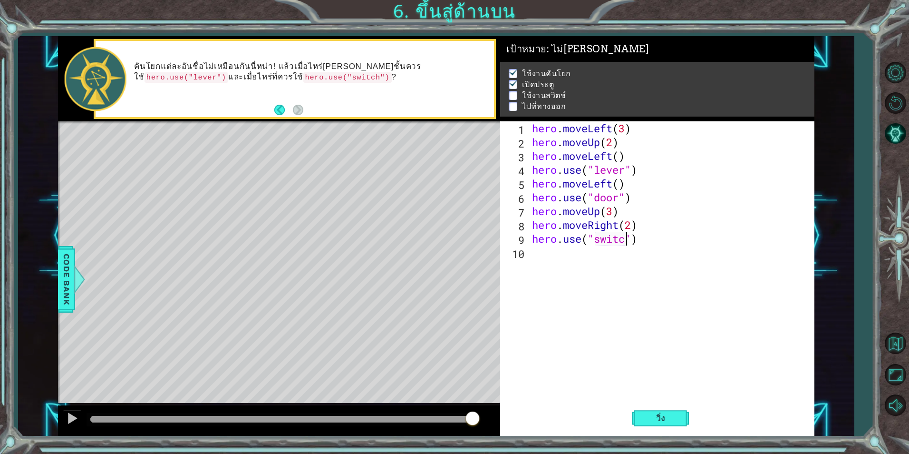
scroll to position [0, 5]
type textarea "hero.use("switch")"
click at [635, 417] on button "วิ่ง" at bounding box center [660, 417] width 57 height 31
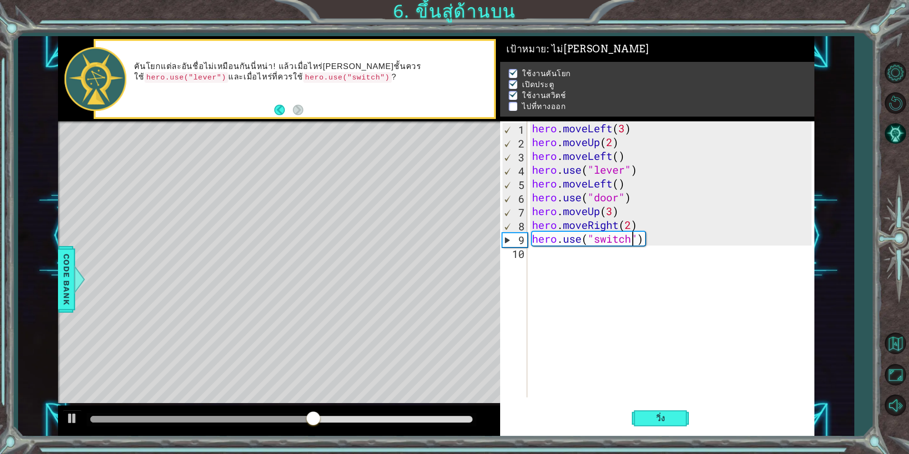
click at [579, 259] on div "hero . moveLeft ( 3 ) hero . moveUp ( 2 ) hero . moveLeft ( ) hero . use ( "lev…" at bounding box center [673, 272] width 286 height 303
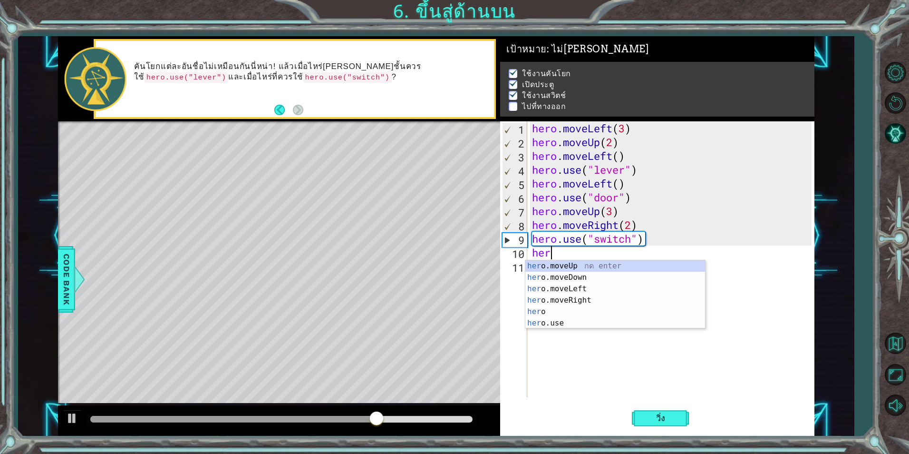
scroll to position [0, 0]
click at [593, 299] on div "hero กด enter hero .moveUp กด enter hero .moveDown กด enter hero .moveLeft กด e…" at bounding box center [616, 305] width 180 height 91
type textarea "hero.moveLeft(1)"
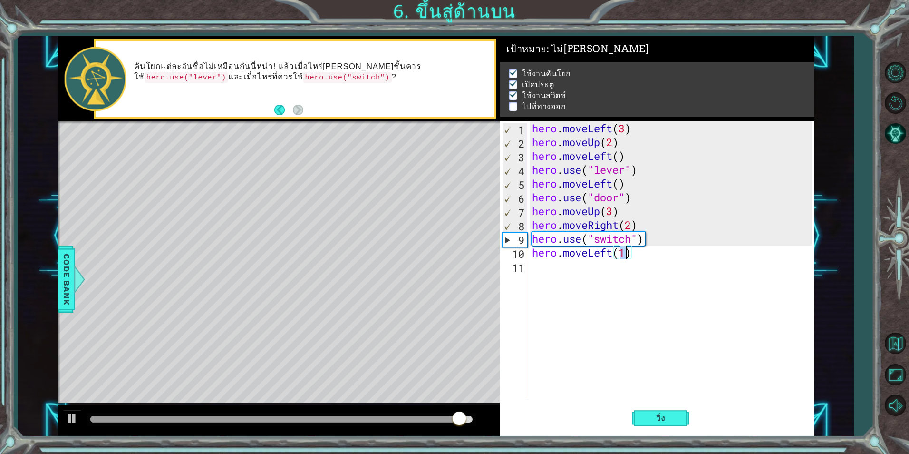
click at [551, 277] on div "hero . moveLeft ( 3 ) hero . moveUp ( 2 ) hero . moveLeft ( ) hero . use ( "lev…" at bounding box center [673, 272] width 286 height 303
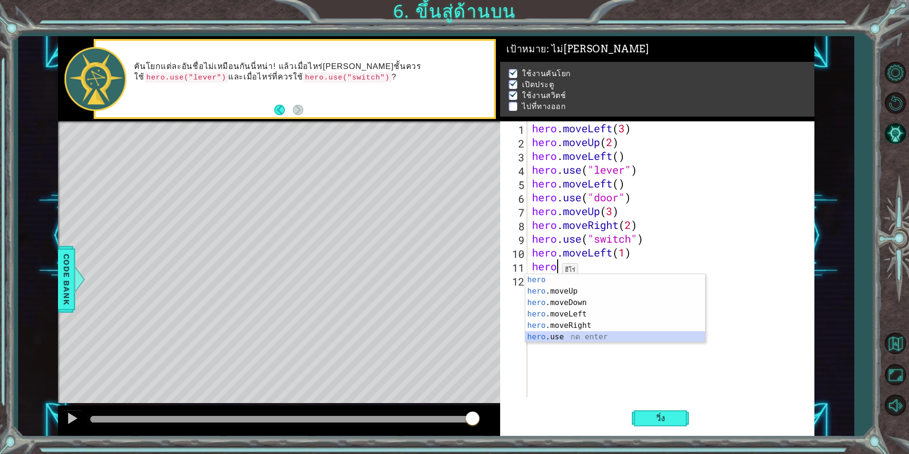
click at [588, 340] on div "hero กด enter hero .moveUp กด enter hero .moveDown กด enter hero .moveLeft กด e…" at bounding box center [616, 319] width 180 height 91
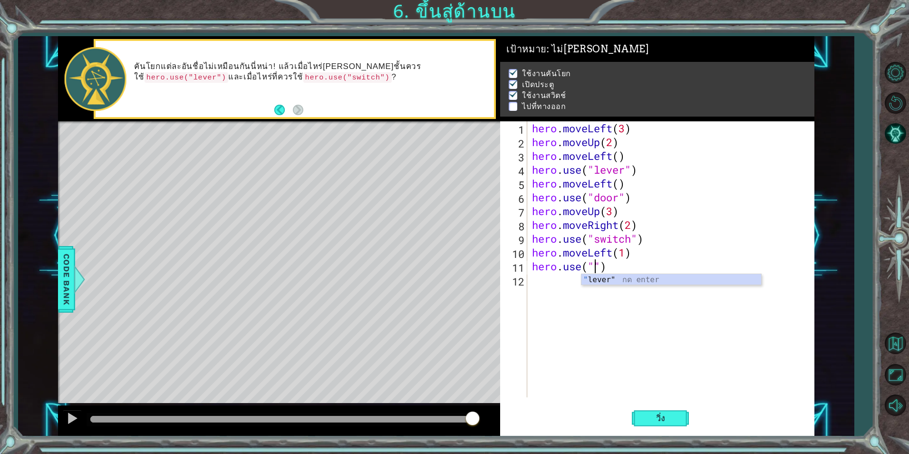
type textarea "hero.use(")"
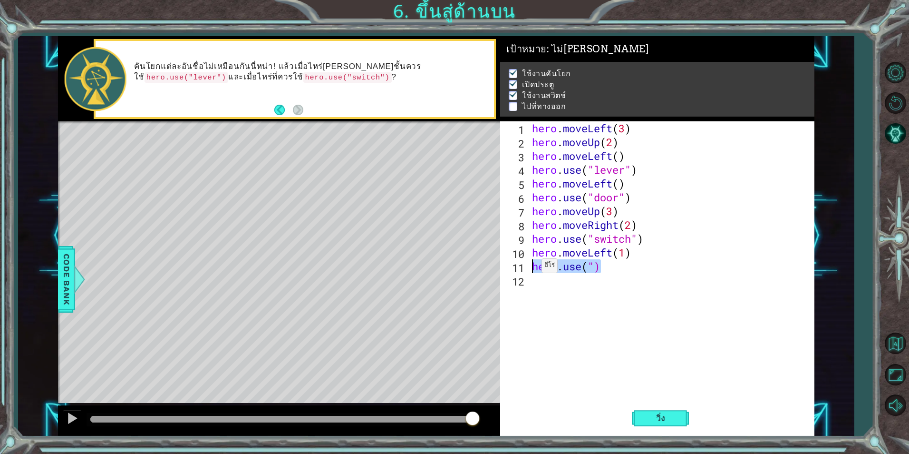
drag, startPoint x: 615, startPoint y: 270, endPoint x: 534, endPoint y: 268, distance: 81.8
click at [534, 268] on div "hero . moveLeft ( 3 ) hero . moveUp ( 2 ) hero . moveLeft ( ) hero . use ( "lev…" at bounding box center [673, 272] width 286 height 303
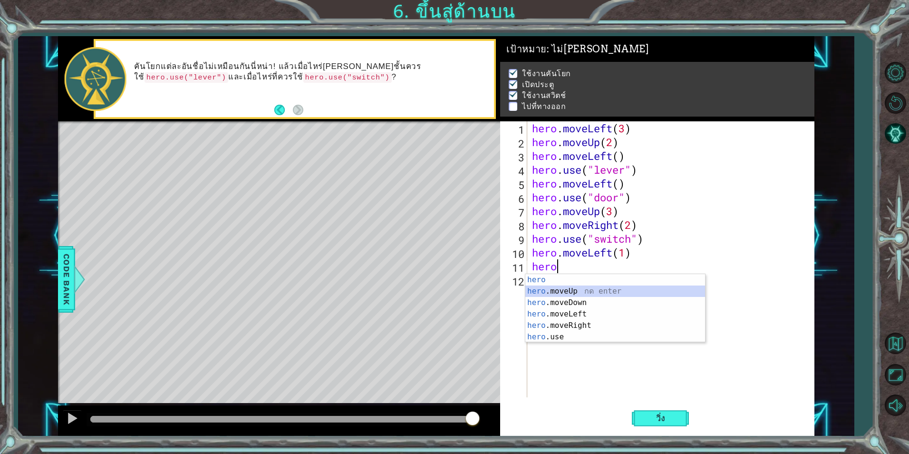
click at [546, 293] on div "hero กด enter hero .moveUp กด enter hero .moveDown กด enter hero .moveLeft กด e…" at bounding box center [616, 319] width 180 height 91
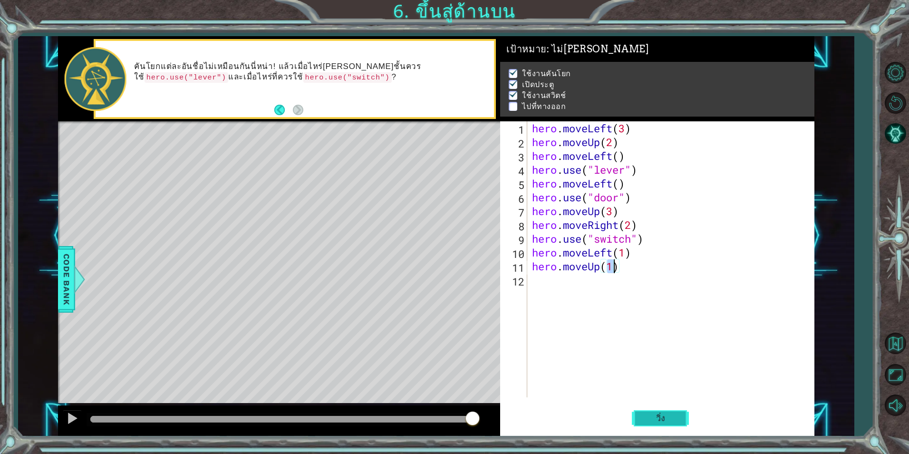
type textarea "hero.moveUp(1)"
click at [662, 420] on span "วิ่ง" at bounding box center [661, 418] width 29 height 10
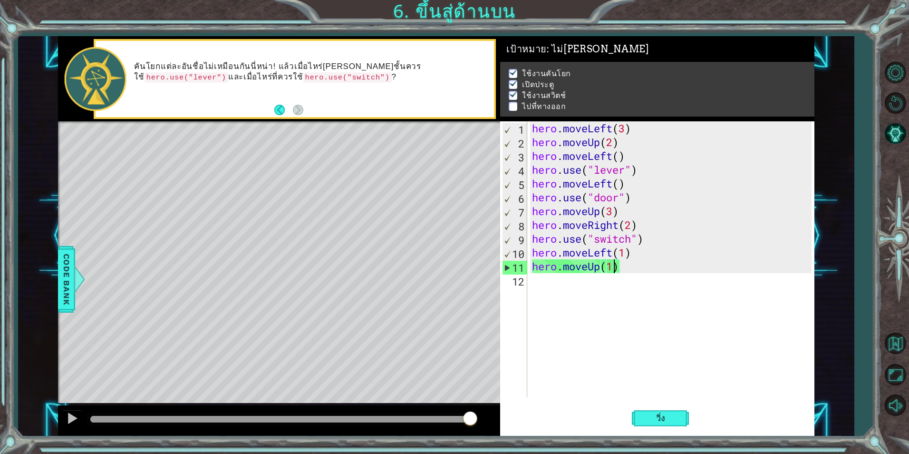
drag, startPoint x: 459, startPoint y: 416, endPoint x: 470, endPoint y: 416, distance: 11.4
click at [470, 416] on div at bounding box center [281, 419] width 382 height 7
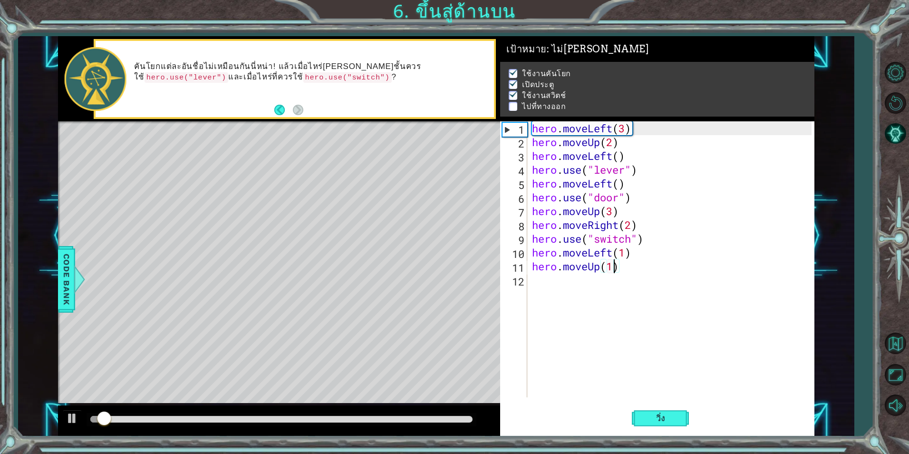
click at [461, 417] on div at bounding box center [281, 419] width 382 height 7
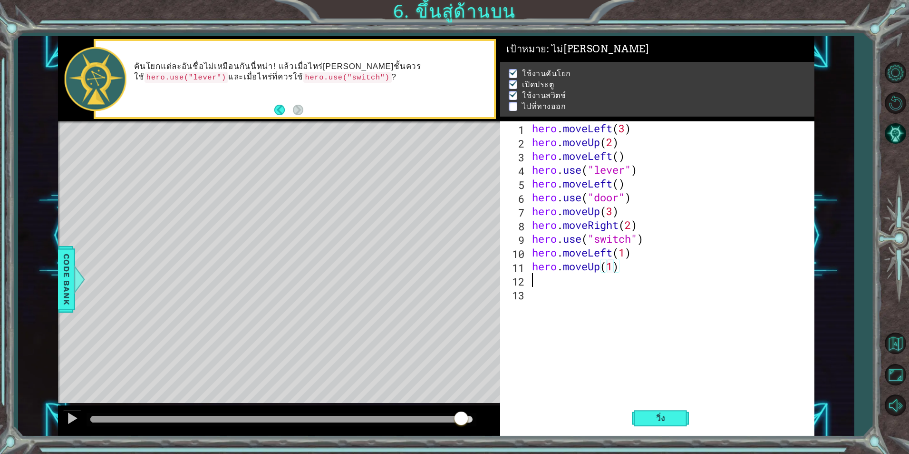
scroll to position [0, 0]
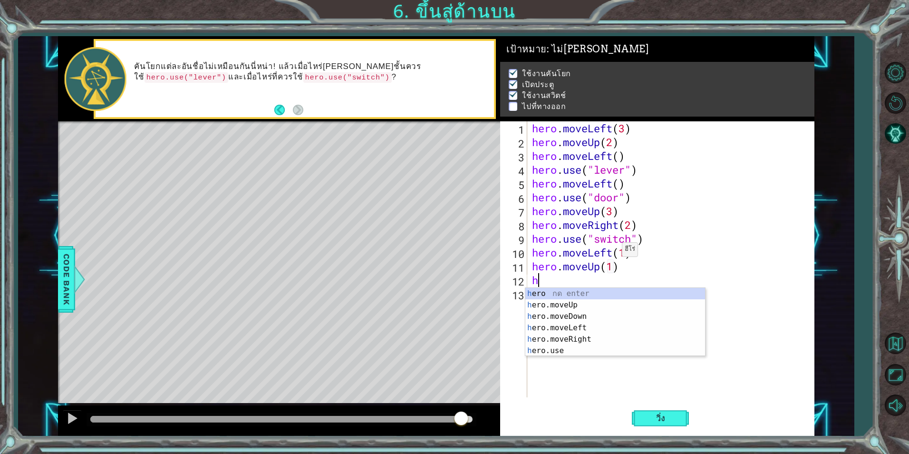
click at [614, 252] on div "hero . moveLeft ( 3 ) hero . moveUp ( 2 ) hero . moveLeft ( ) hero . use ( "lev…" at bounding box center [673, 272] width 286 height 303
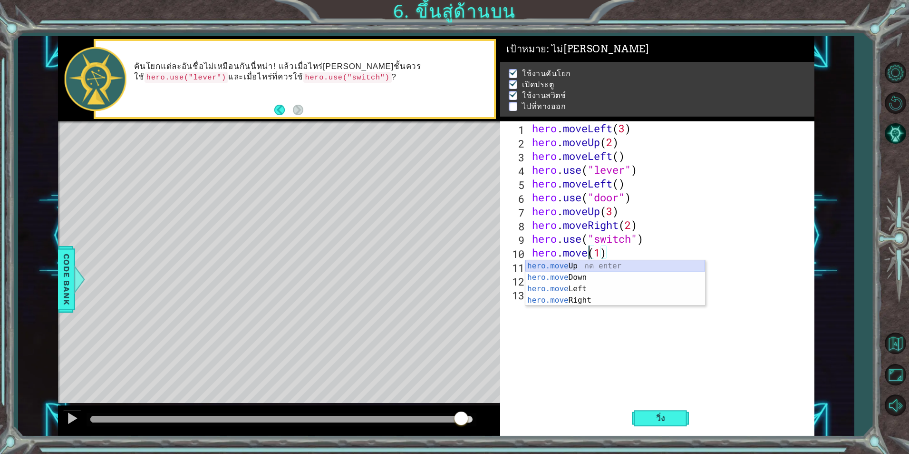
scroll to position [0, 3]
click at [634, 266] on div "hero.moveR ight กด enter" at bounding box center [616, 277] width 180 height 34
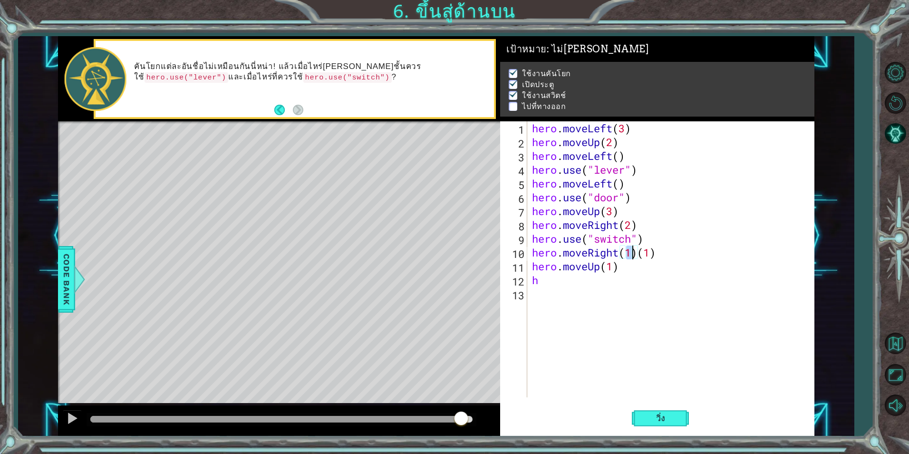
drag, startPoint x: 664, startPoint y: 253, endPoint x: 662, endPoint y: 259, distance: 7.2
click at [664, 255] on div "hero . moveLeft ( 3 ) hero . moveUp ( 2 ) hero . moveLeft ( ) hero . use ( "lev…" at bounding box center [673, 272] width 286 height 303
type textarea "hero.moveRight(1)"
click at [678, 418] on button "วิ่ง" at bounding box center [660, 417] width 57 height 31
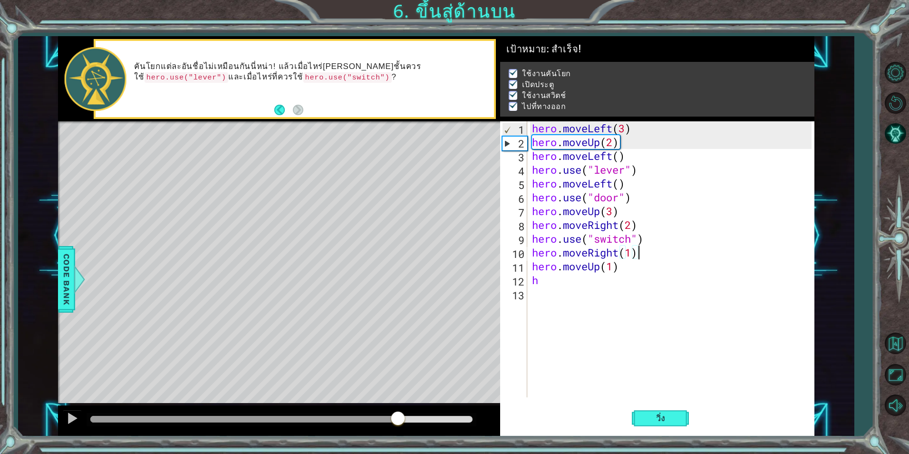
click at [398, 419] on div at bounding box center [281, 419] width 382 height 7
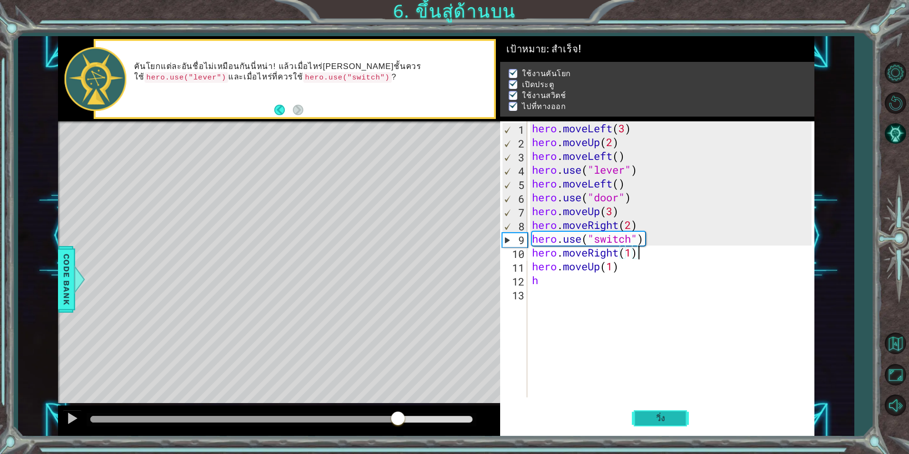
click at [661, 422] on span "วิ่ง" at bounding box center [661, 418] width 29 height 10
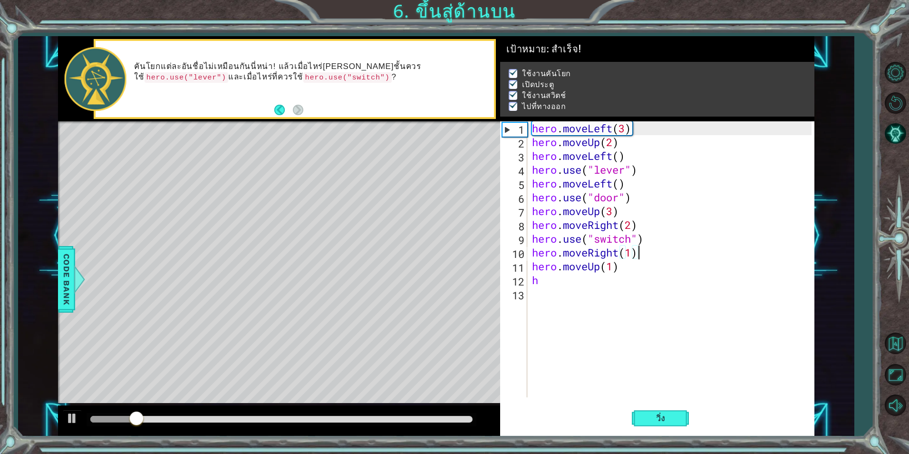
click at [360, 419] on div at bounding box center [281, 419] width 382 height 7
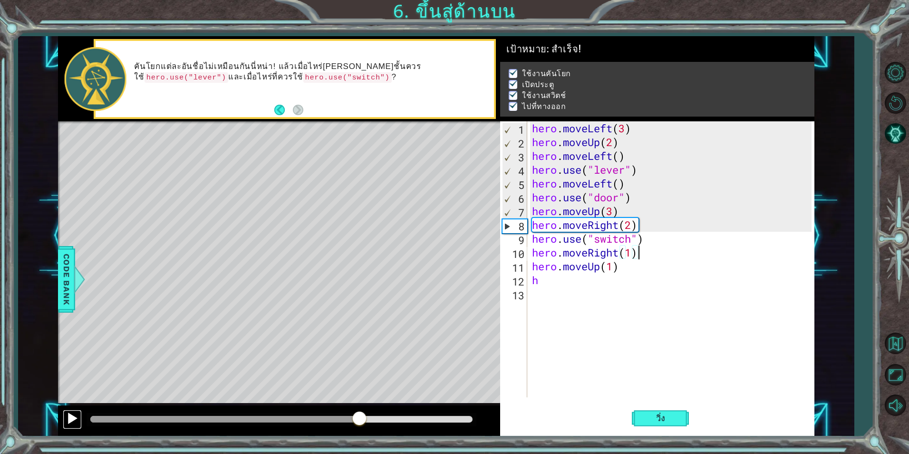
click at [74, 418] on div at bounding box center [72, 418] width 12 height 12
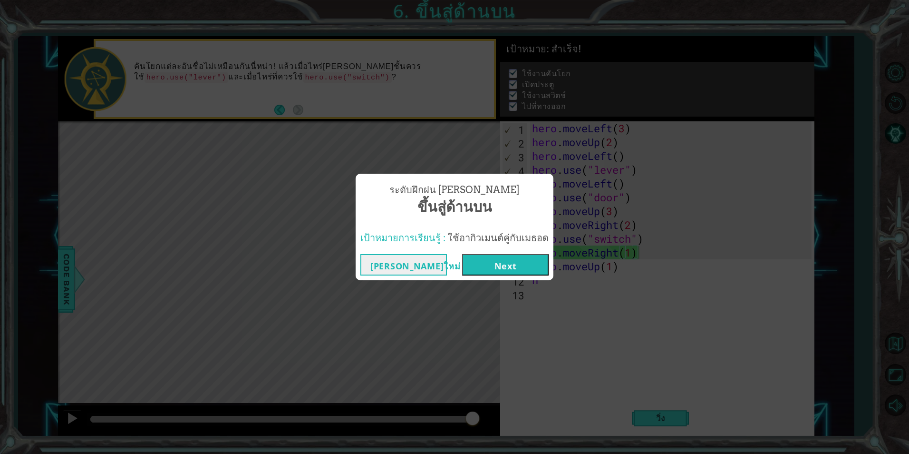
click at [487, 264] on button "Next" at bounding box center [505, 264] width 87 height 21
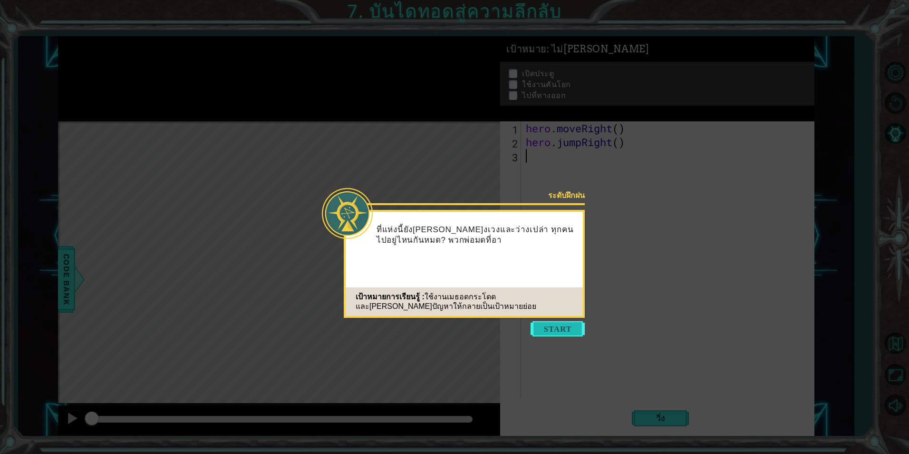
click at [561, 333] on button "Start" at bounding box center [558, 328] width 54 height 15
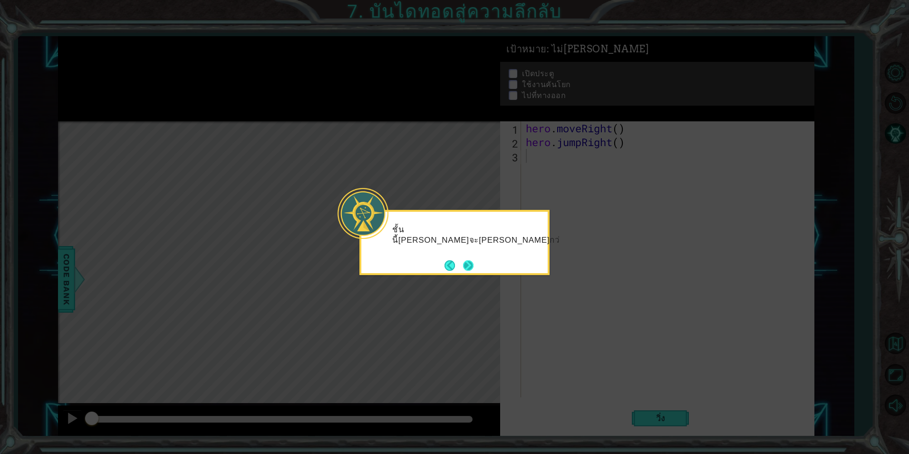
click at [472, 264] on button "Next" at bounding box center [468, 265] width 10 height 10
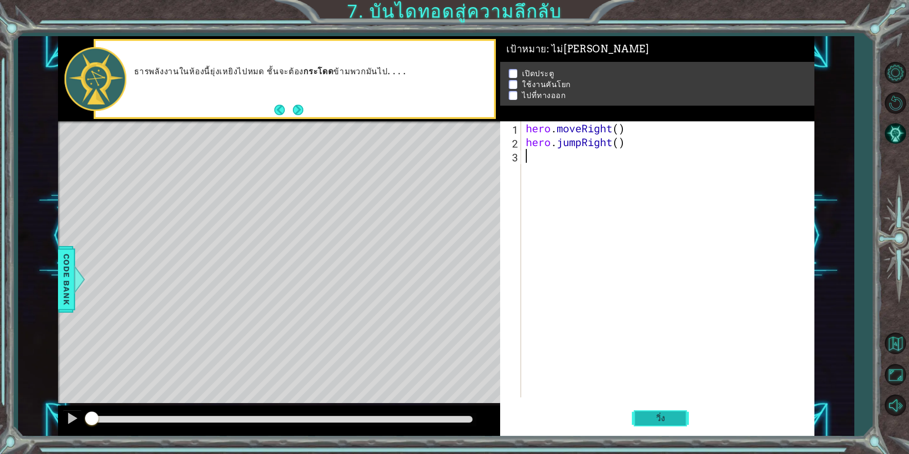
click at [656, 419] on span "วิ่ง" at bounding box center [661, 418] width 29 height 10
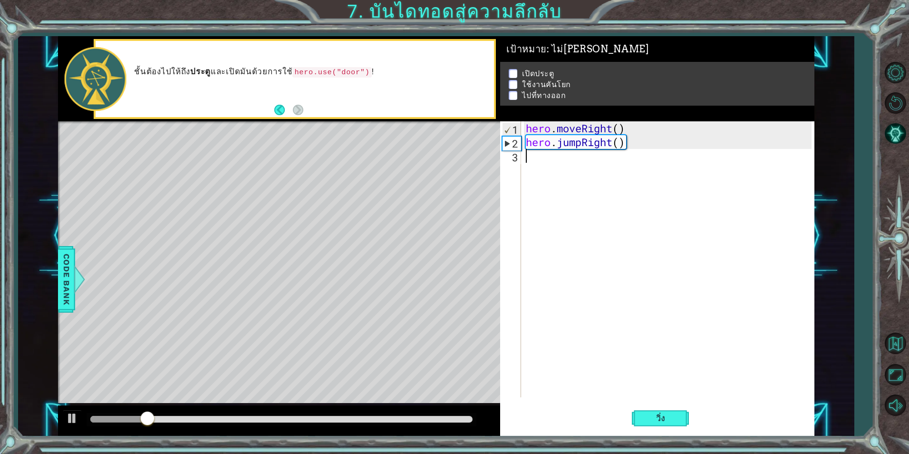
click at [550, 166] on div "hero . moveRight ( ) hero . jumpRight ( )" at bounding box center [670, 272] width 292 height 303
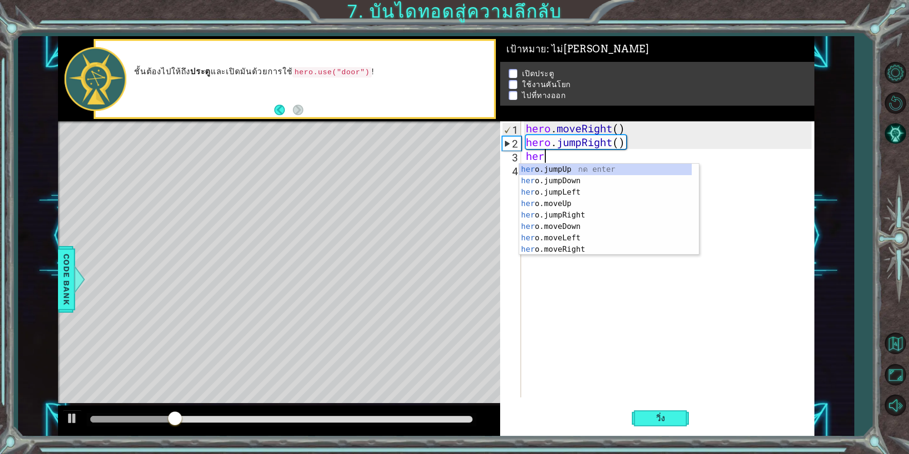
scroll to position [0, 0]
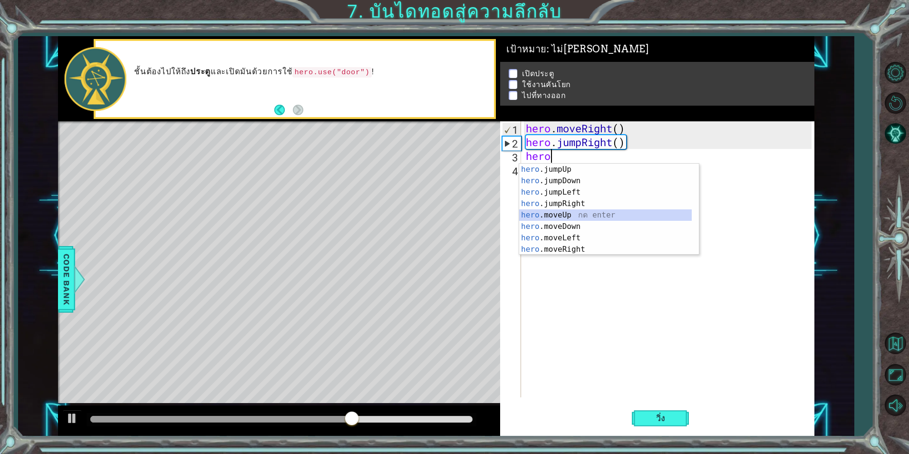
click at [577, 214] on div "hero .jumpUp กด enter hero .jumpDown กด enter hero .jumpLeft กด enter hero .jum…" at bounding box center [605, 221] width 173 height 114
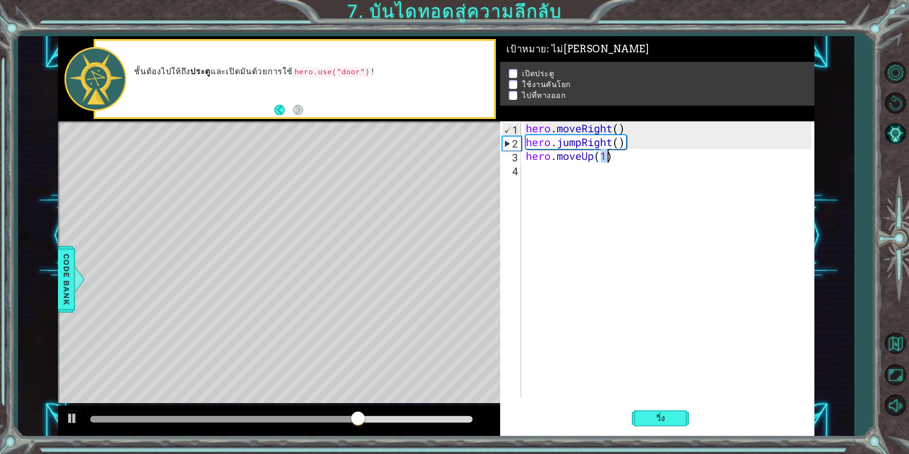
click at [573, 177] on div "hero . moveRight ( ) hero . jumpRight ( ) hero . moveUp ( 1 )" at bounding box center [670, 272] width 292 height 303
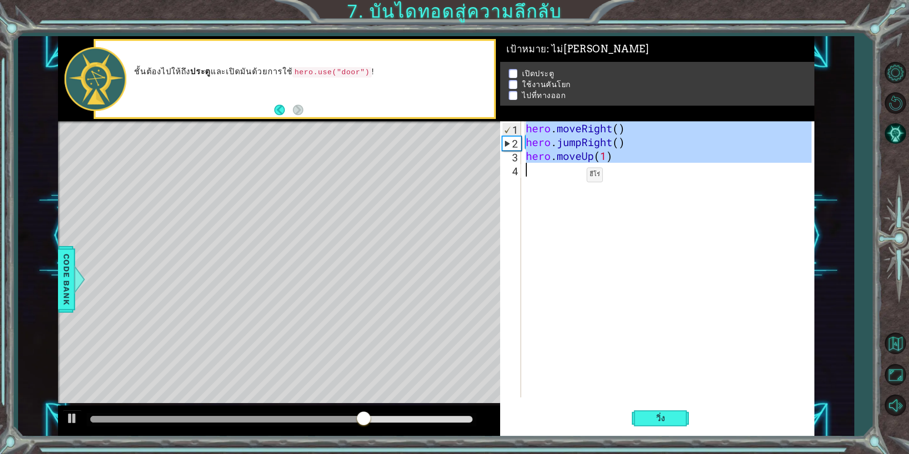
type textarea "hero.moveUp(1)"
click at [573, 177] on div "hero . moveRight ( ) hero . jumpRight ( ) hero . moveUp ( 1 )" at bounding box center [667, 259] width 287 height 276
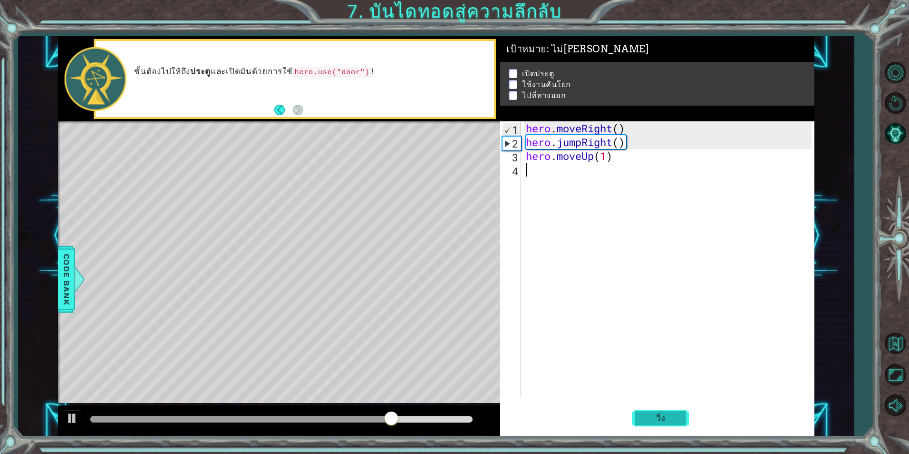
click at [661, 419] on span "วิ่ง" at bounding box center [661, 418] width 29 height 10
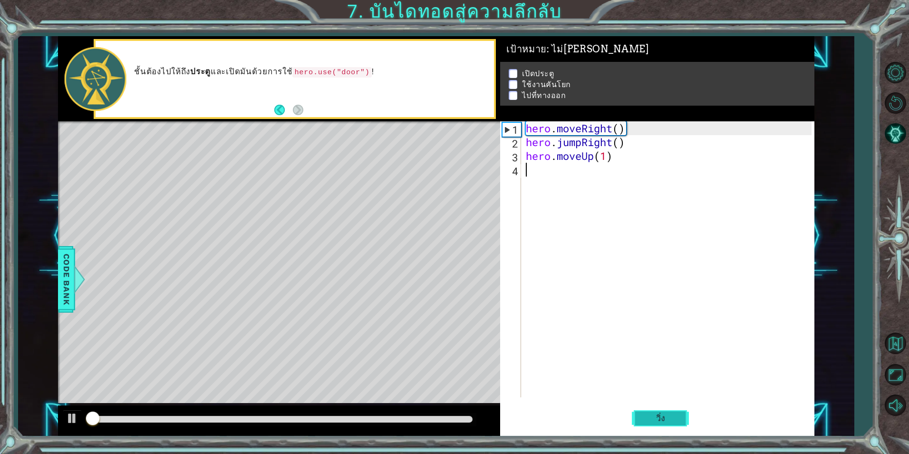
click at [660, 418] on span "วิ่ง" at bounding box center [661, 418] width 29 height 10
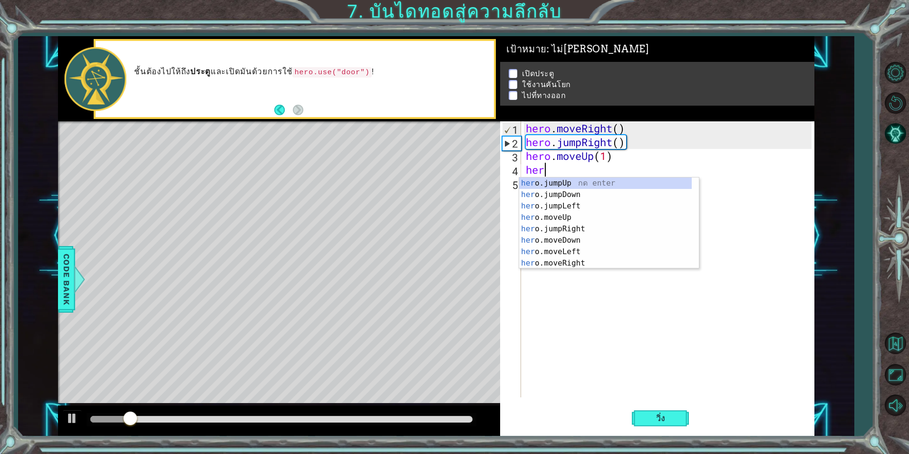
scroll to position [0, 0]
type textarea "hero"
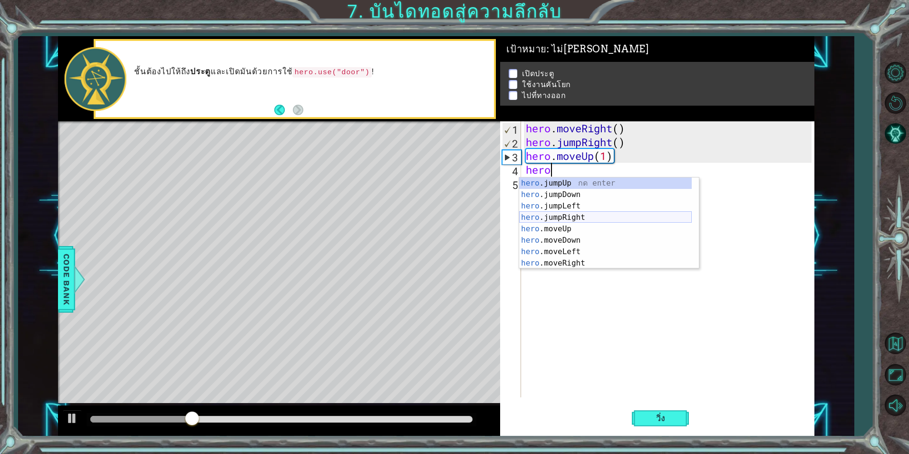
click at [582, 215] on div "hero .jumpUp กด enter hero .jumpDown กด enter hero .jumpLeft กด enter hero .jum…" at bounding box center [605, 234] width 173 height 114
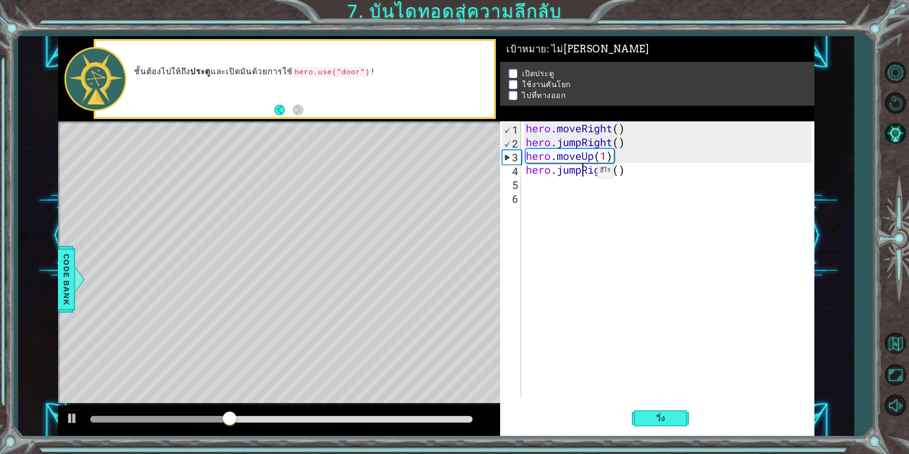
click at [583, 173] on div "hero . moveRight ( ) hero . jumpRight ( ) hero . moveUp ( 1 ) hero . jumpRight …" at bounding box center [670, 272] width 292 height 303
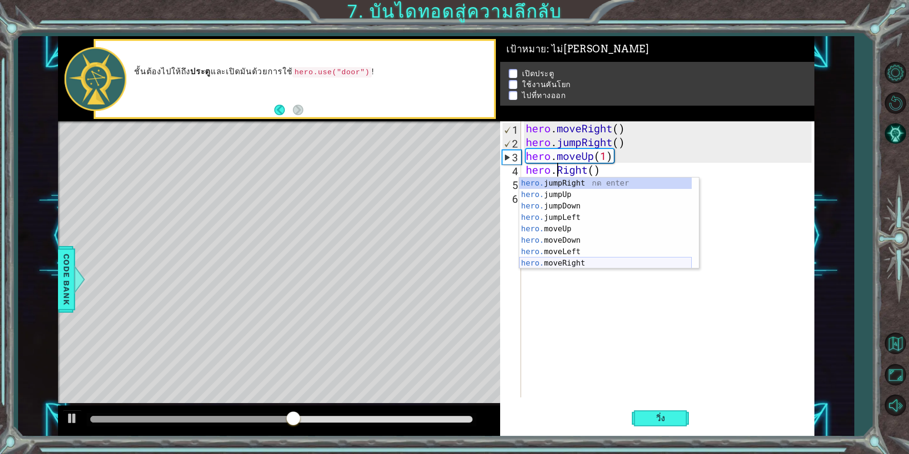
click at [585, 260] on div "hero. jumpRight กด enter hero. jumpUp กด enter hero. jumpDown กด enter hero. ju…" at bounding box center [605, 234] width 173 height 114
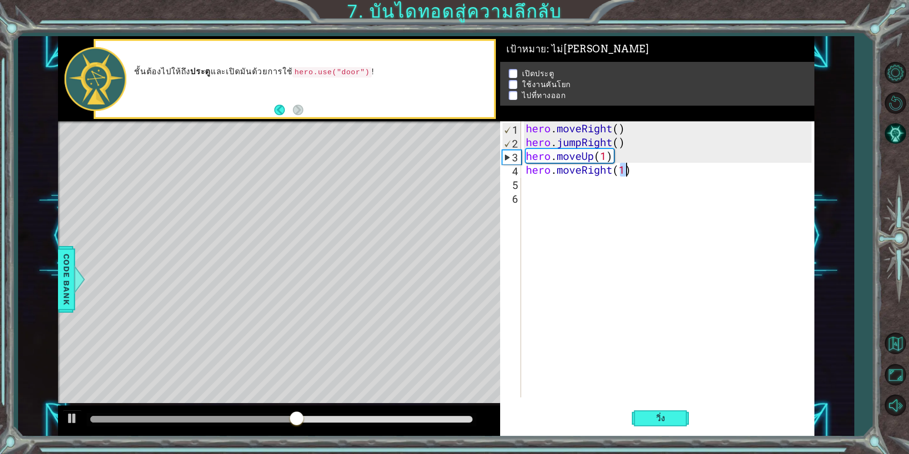
type textarea "hero.moveRight(1)"
click at [563, 189] on div "hero . moveRight ( ) hero . jumpRight ( ) hero . moveUp ( 1 ) hero . moveRight …" at bounding box center [670, 272] width 292 height 303
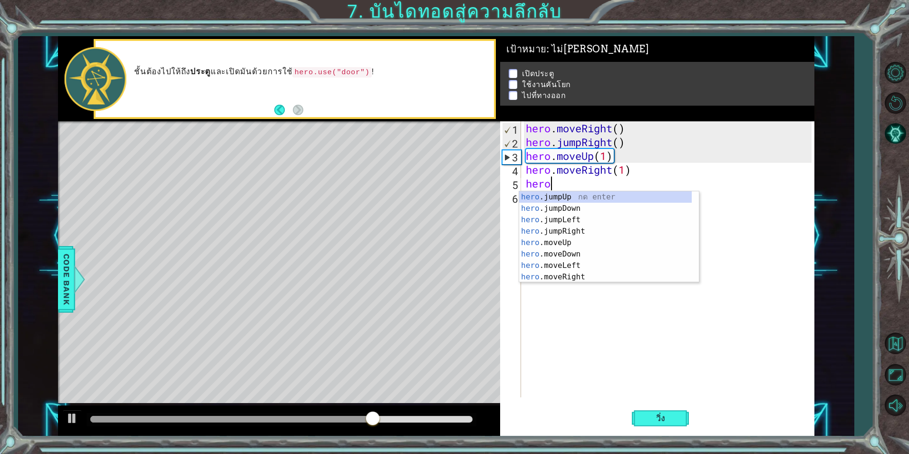
scroll to position [0, 1]
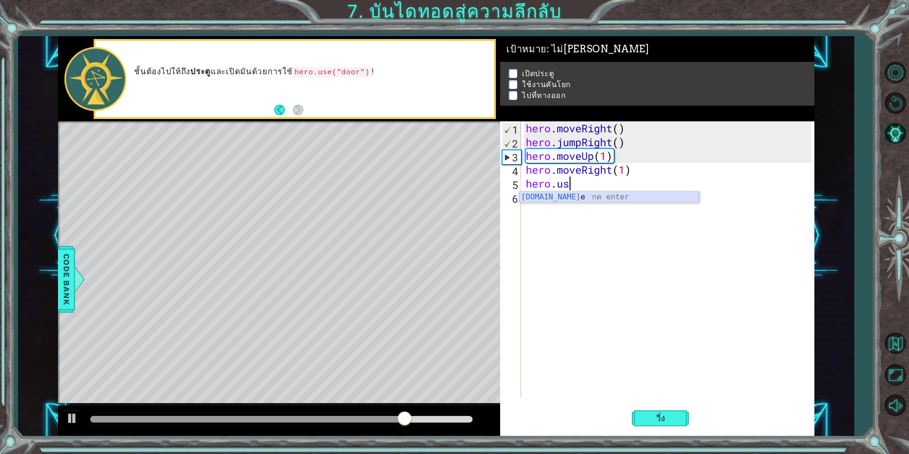
click at [589, 200] on div "[DOMAIN_NAME] e กด enter" at bounding box center [609, 208] width 180 height 34
type textarea "hero.use("door")"
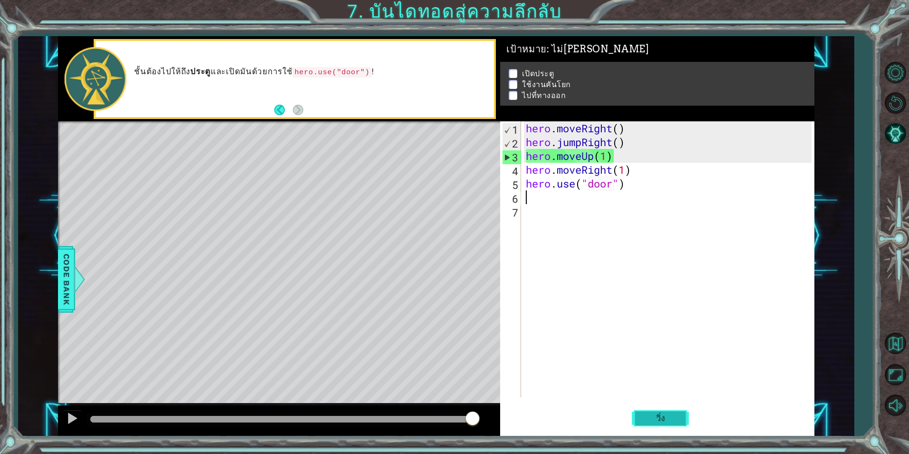
click at [663, 418] on span "วิ่ง" at bounding box center [661, 418] width 29 height 10
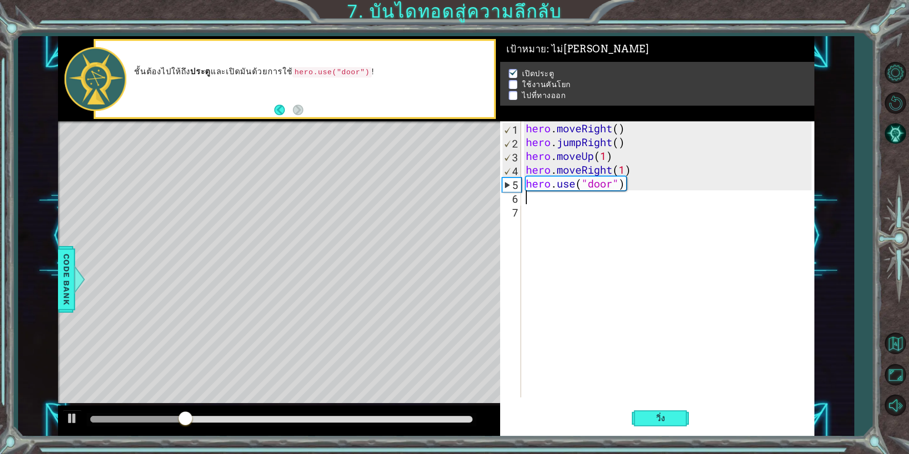
click at [575, 211] on div "hero . moveRight ( ) hero . jumpRight ( ) hero . moveUp ( 1 ) hero . moveRight …" at bounding box center [670, 272] width 292 height 303
click at [569, 199] on div "hero . moveRight ( ) hero . jumpRight ( ) hero . moveUp ( 1 ) hero . moveRight …" at bounding box center [670, 272] width 292 height 303
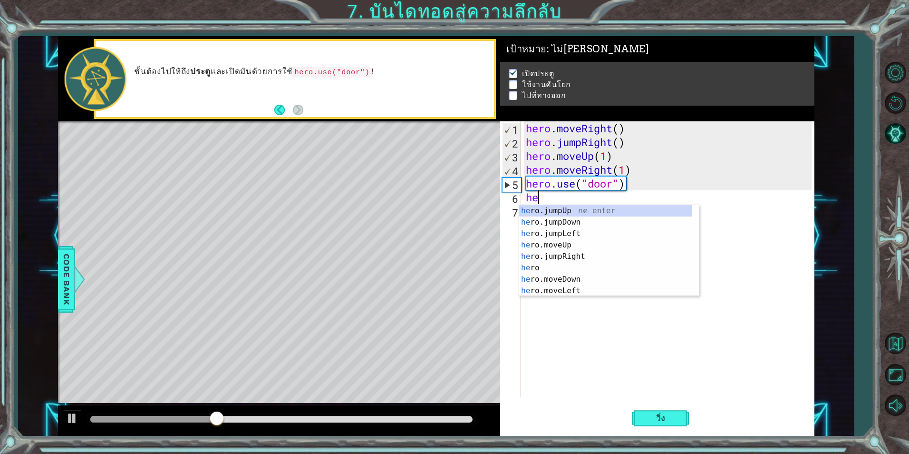
scroll to position [0, 0]
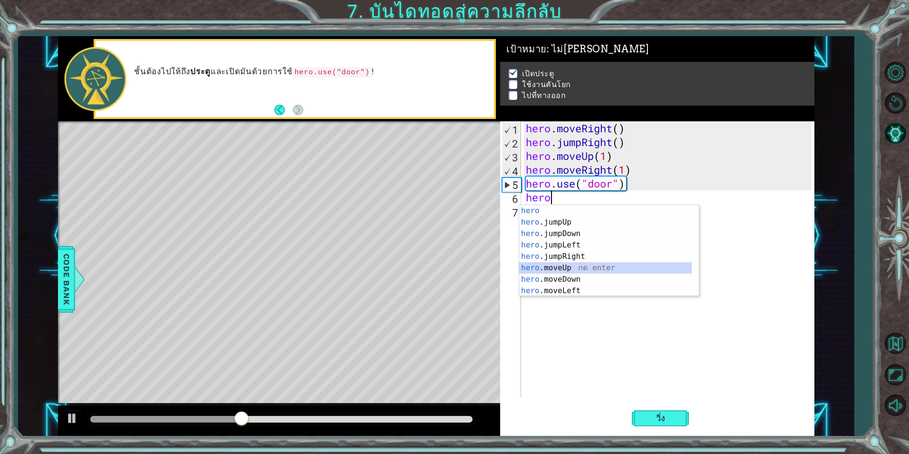
click at [597, 269] on div "hero กด enter hero .jumpUp กด enter hero .jumpDown กด enter hero .jumpLeft กด e…" at bounding box center [605, 262] width 173 height 114
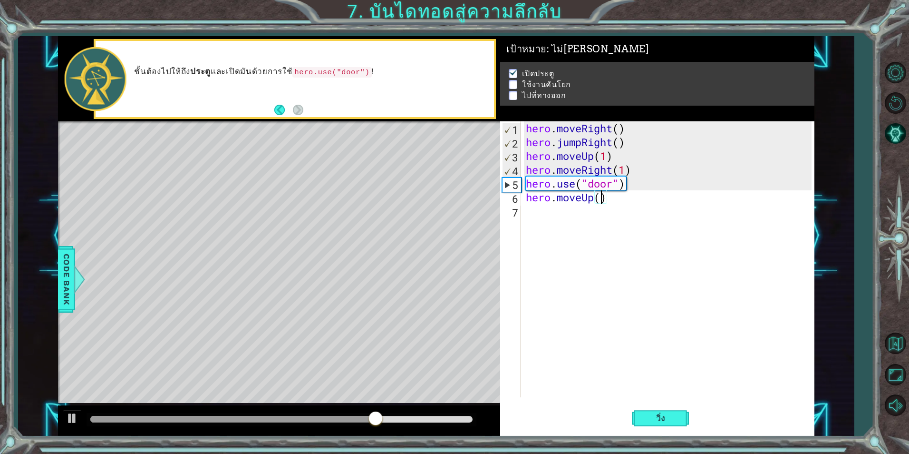
scroll to position [0, 3]
type textarea "hero.moveUp(2)"
click at [676, 421] on button "วิ่ง" at bounding box center [660, 417] width 57 height 31
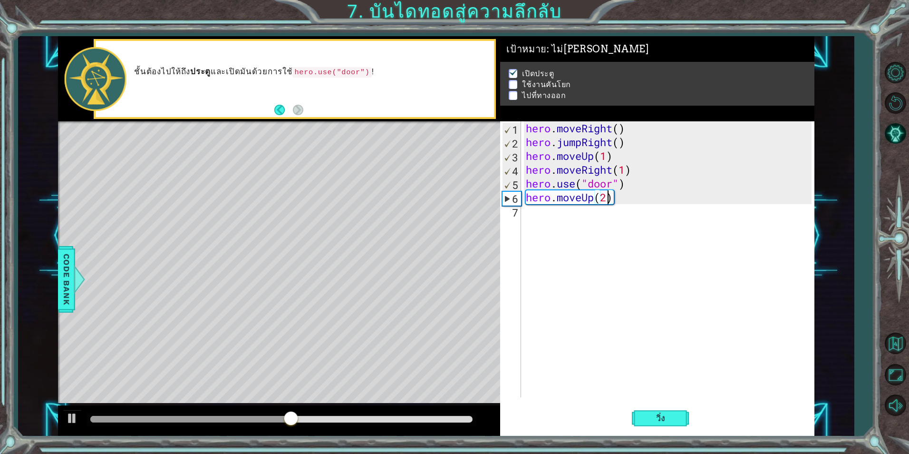
click at [593, 231] on div "hero . moveRight ( ) hero . jumpRight ( ) hero . moveUp ( 1 ) hero . moveRight …" at bounding box center [670, 272] width 292 height 303
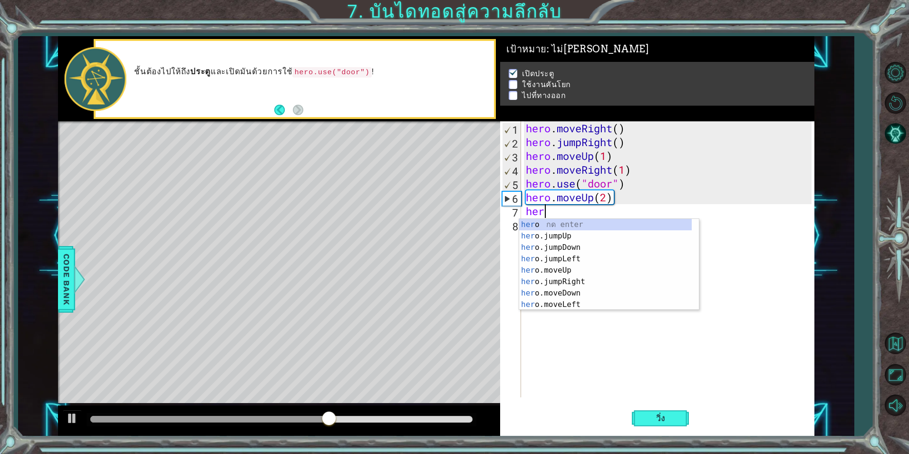
scroll to position [0, 0]
click at [595, 300] on div "hero กด enter hero .jumpUp กด enter hero .jumpDown กด enter hero .jumpLeft กด e…" at bounding box center [605, 276] width 173 height 114
type textarea "hero.moveLeft(1)"
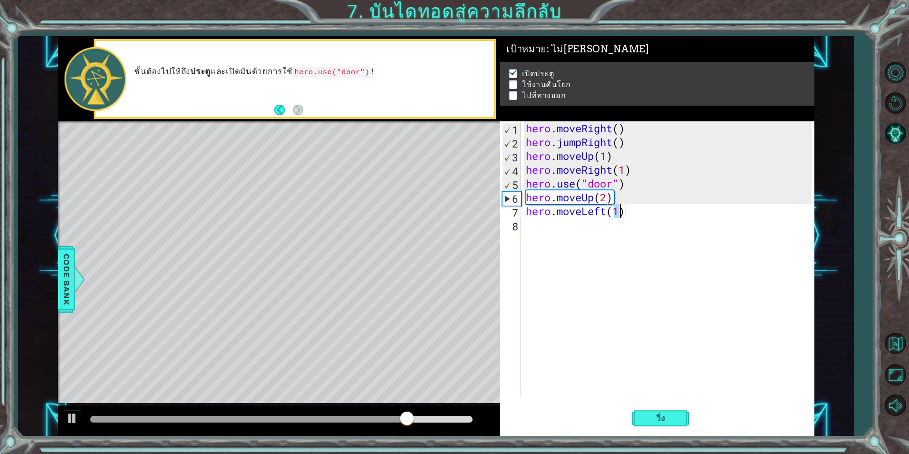
click at [607, 225] on div "hero . moveRight ( ) hero . jumpRight ( ) hero . moveUp ( 1 ) hero . moveRight …" at bounding box center [670, 272] width 292 height 303
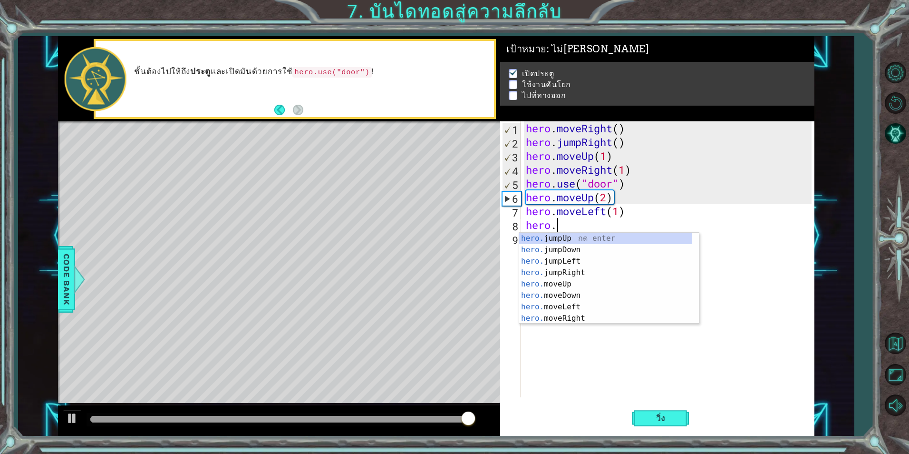
scroll to position [0, 1]
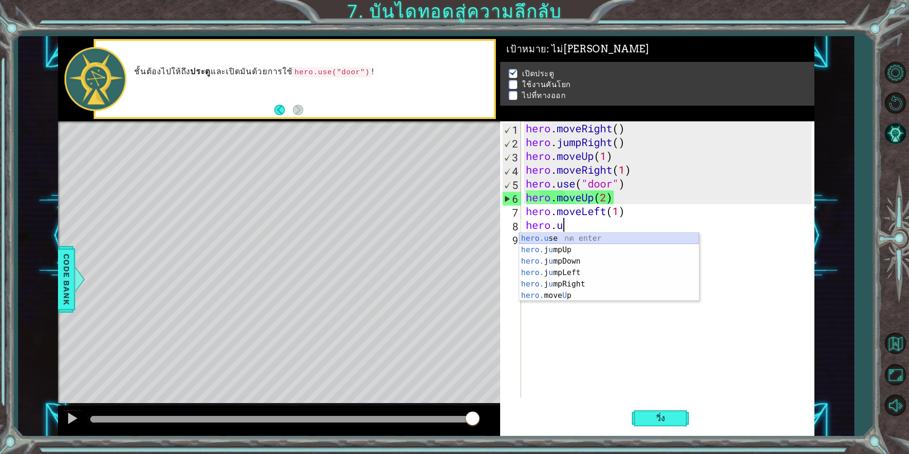
click at [635, 239] on div "hero.u se กด enter hero. j u mpUp กด enter hero. j u mpDown กด enter hero. j u …" at bounding box center [609, 278] width 180 height 91
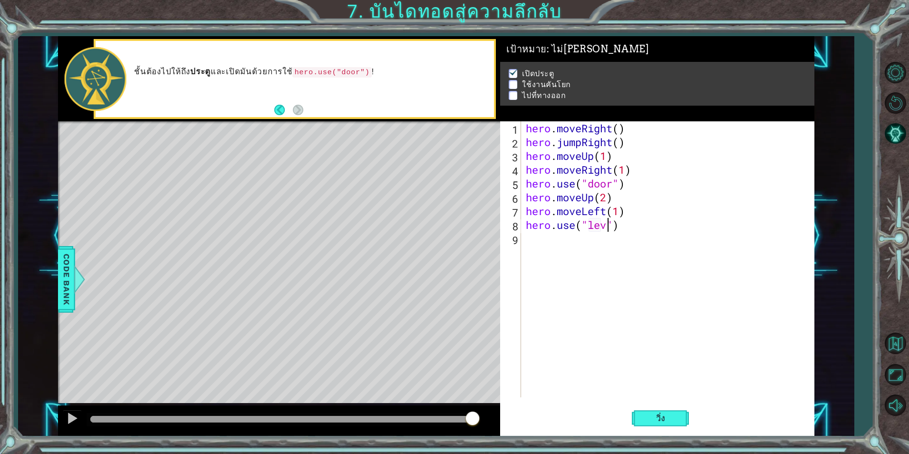
scroll to position [0, 4]
type textarea "hero.use("lever")"
click at [668, 410] on button "วิ่ง" at bounding box center [660, 417] width 57 height 31
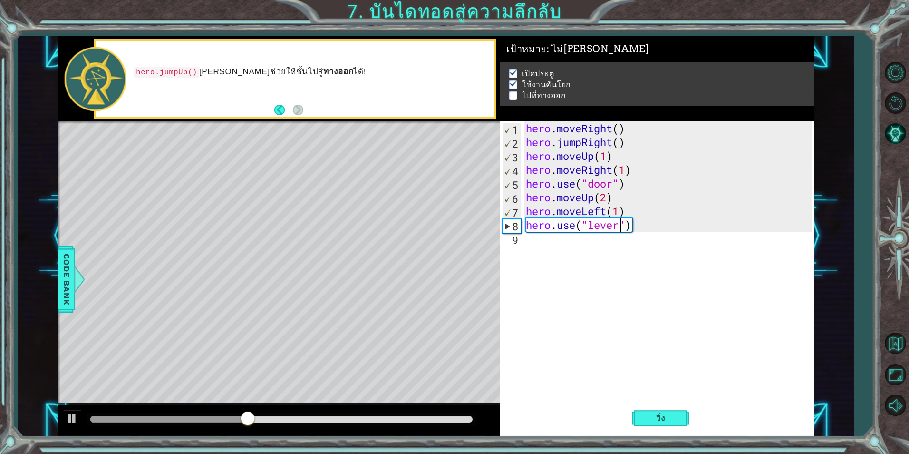
click at [595, 256] on div "hero . moveRight ( ) hero . jumpRight ( ) hero . moveUp ( 1 ) hero . moveRight …" at bounding box center [670, 272] width 292 height 303
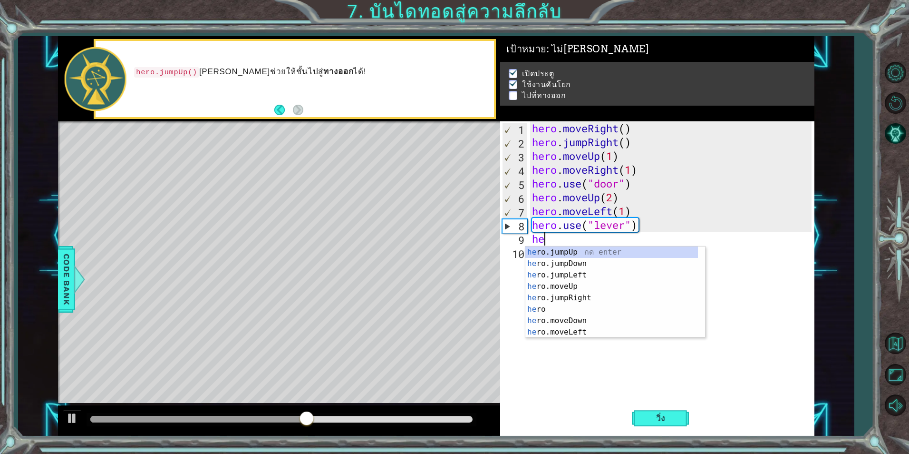
scroll to position [0, 0]
click at [617, 332] on div "hero กด enter hero .jumpUp กด enter hero .jumpDown กด enter hero .jumpLeft กด e…" at bounding box center [612, 303] width 173 height 114
type textarea "hero.moveLeft(1)"
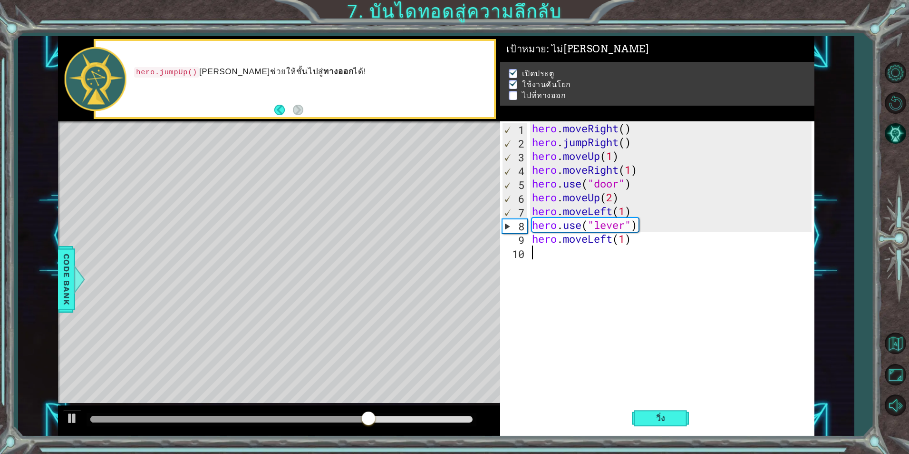
click at [600, 263] on div "hero . moveRight ( ) hero . jumpRight ( ) hero . moveUp ( 1 ) hero . moveRight …" at bounding box center [673, 272] width 286 height 303
click at [648, 419] on span "วิ่ง" at bounding box center [661, 418] width 29 height 10
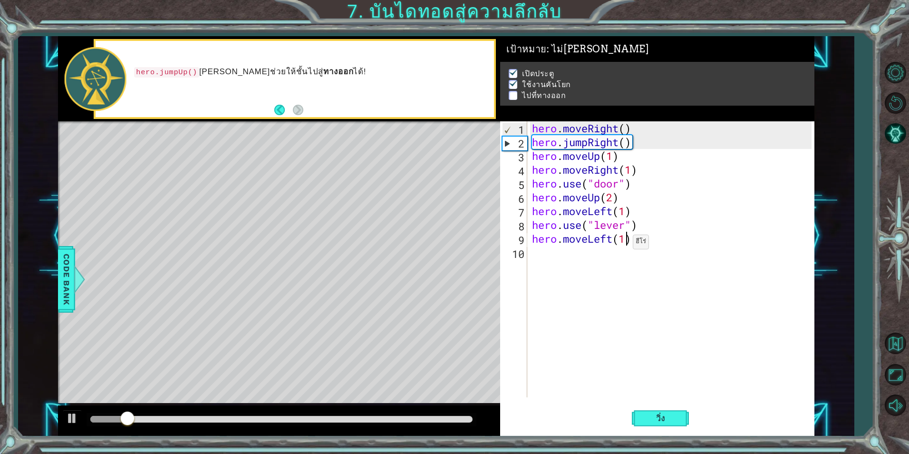
click at [625, 244] on div "hero . moveRight ( ) hero . jumpRight ( ) hero . moveUp ( 1 ) hero . moveRight …" at bounding box center [673, 272] width 286 height 303
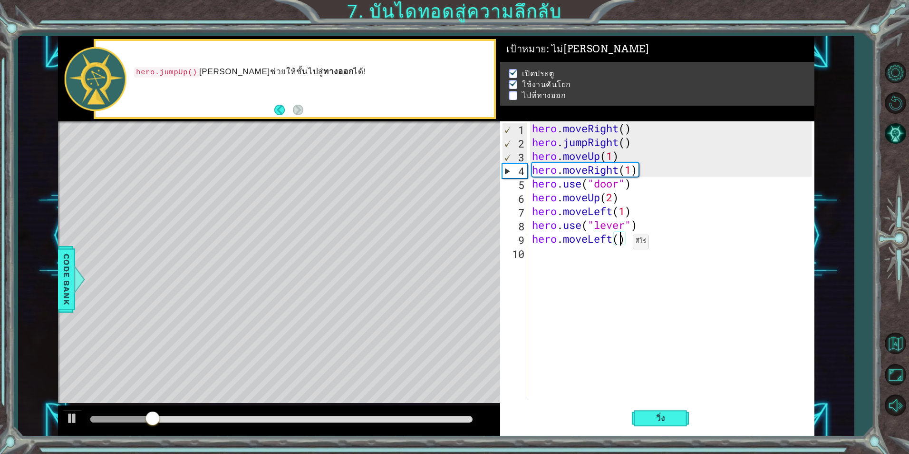
scroll to position [0, 4]
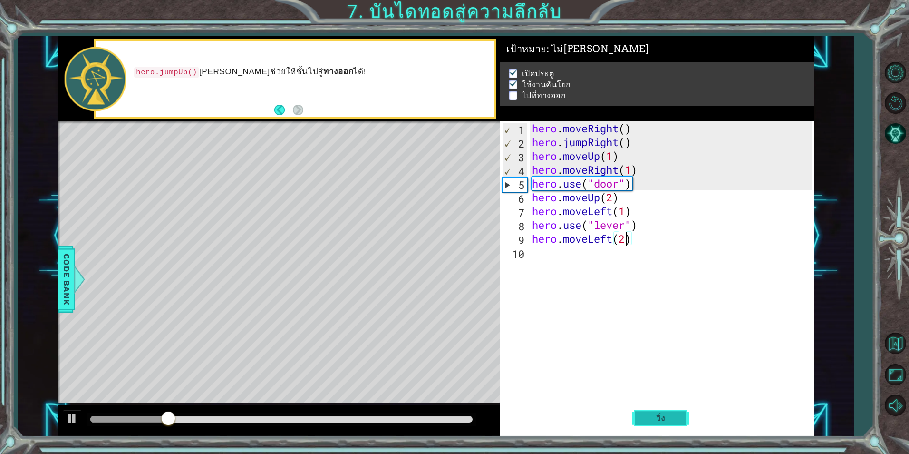
type textarea "hero.moveLeft(2)"
click at [664, 411] on button "วิ่ง" at bounding box center [660, 417] width 57 height 31
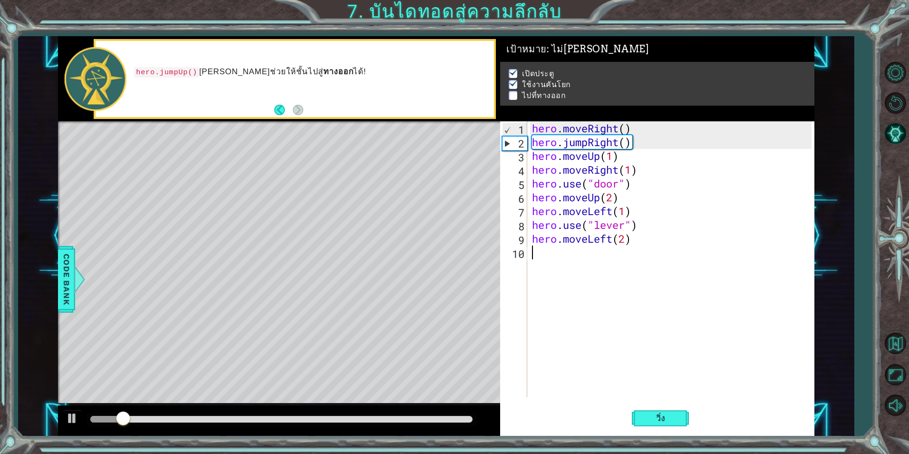
click at [569, 253] on div "hero . moveRight ( ) hero . jumpRight ( ) hero . moveUp ( 1 ) hero . moveRight …" at bounding box center [673, 272] width 286 height 303
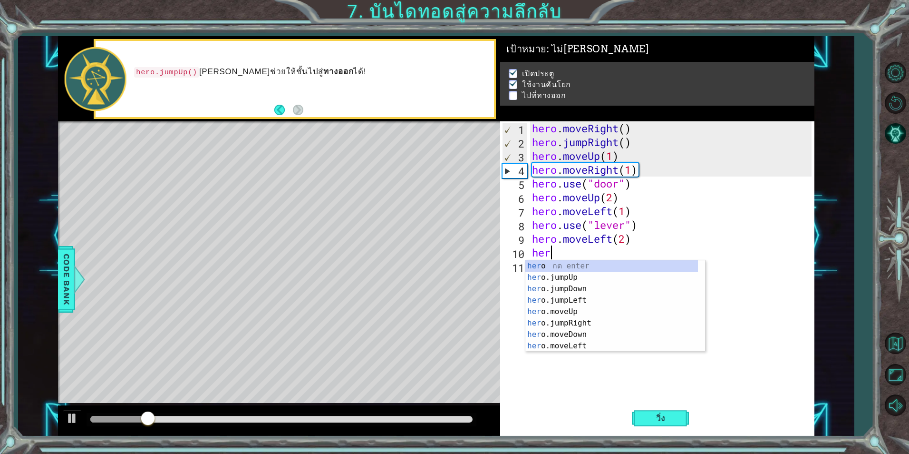
scroll to position [0, 0]
type textarea "hero"
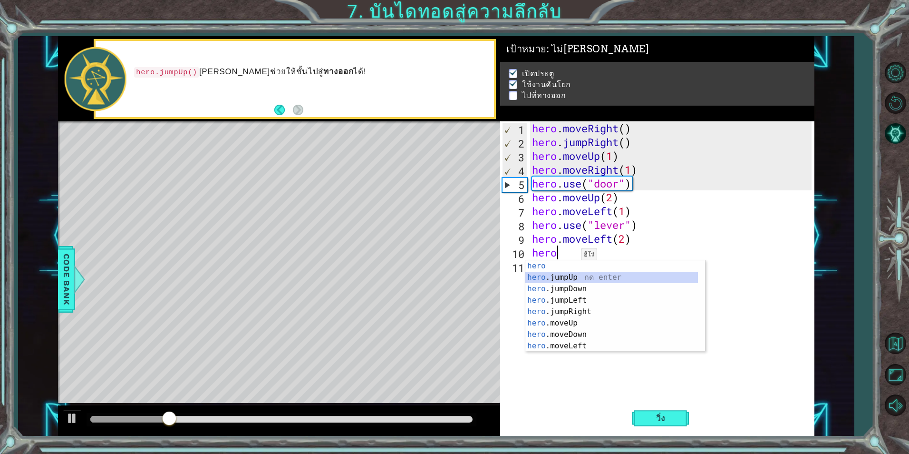
click at [581, 280] on div "hero กด enter hero .jumpUp กด enter hero .jumpDown กด enter hero .jumpLeft กด e…" at bounding box center [612, 317] width 173 height 114
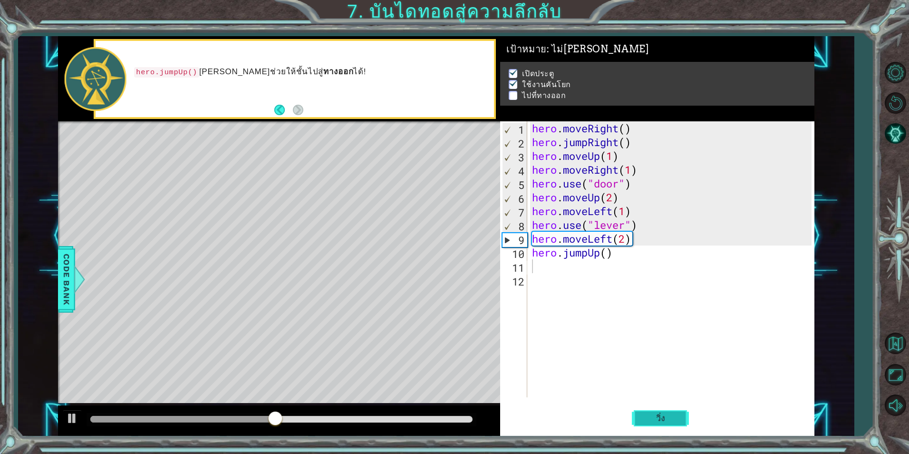
click at [658, 415] on span "วิ่ง" at bounding box center [661, 418] width 29 height 10
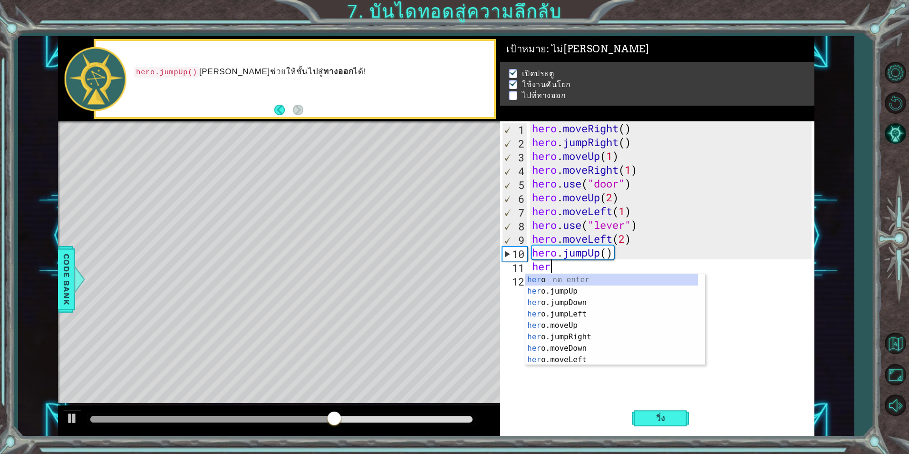
scroll to position [0, 0]
type textarea "hero"
click at [587, 327] on div "hero กด enter hero .jumpUp กด enter hero .jumpDown กด enter hero .jumpLeft กด e…" at bounding box center [612, 331] width 173 height 114
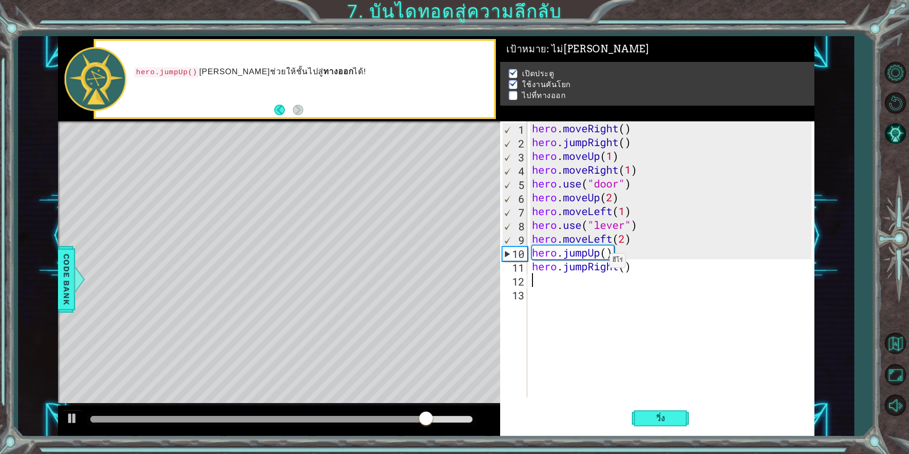
scroll to position [0, 0]
click at [587, 266] on div "hero . moveRight ( ) hero . jumpRight ( ) hero . moveUp ( 1 ) hero . moveRight …" at bounding box center [673, 272] width 286 height 303
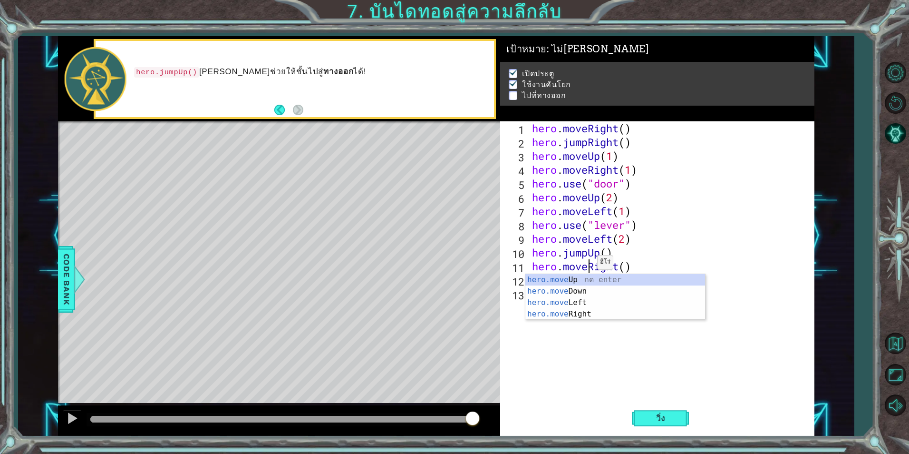
scroll to position [0, 3]
click at [627, 266] on div "hero . moveRight ( ) hero . jumpRight ( ) hero . moveUp ( 1 ) hero . moveRight …" at bounding box center [673, 272] width 286 height 303
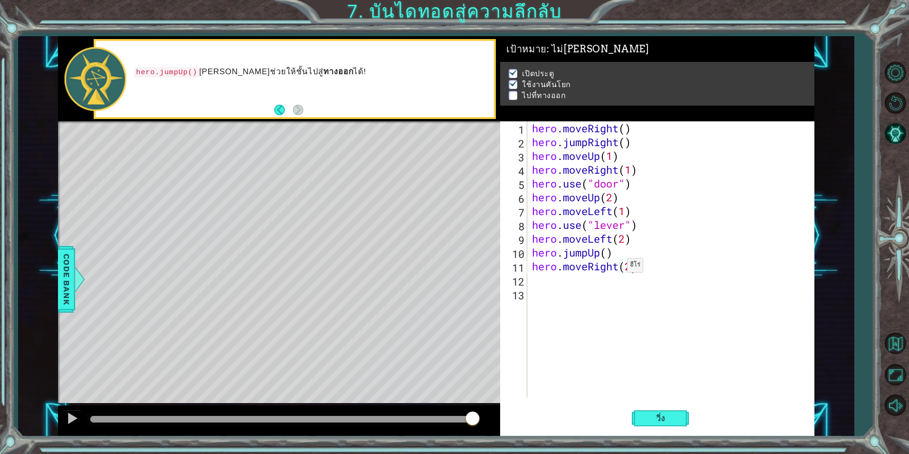
scroll to position [0, 4]
type textarea "hero.moveRight(2)"
click at [665, 416] on span "วิ่ง" at bounding box center [661, 418] width 29 height 10
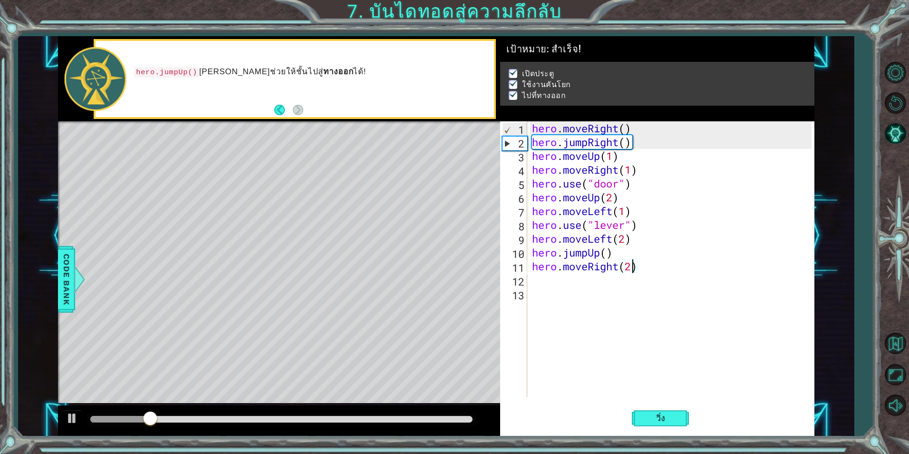
drag, startPoint x: 438, startPoint y: 415, endPoint x: 439, endPoint y: 419, distance: 4.9
click at [438, 415] on div at bounding box center [282, 419] width 390 height 13
click at [436, 419] on div at bounding box center [281, 419] width 382 height 7
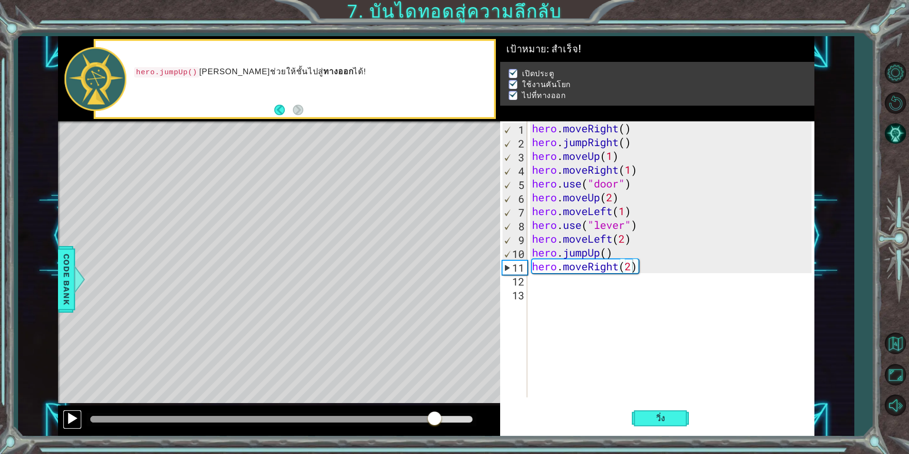
click at [72, 416] on div at bounding box center [72, 418] width 12 height 12
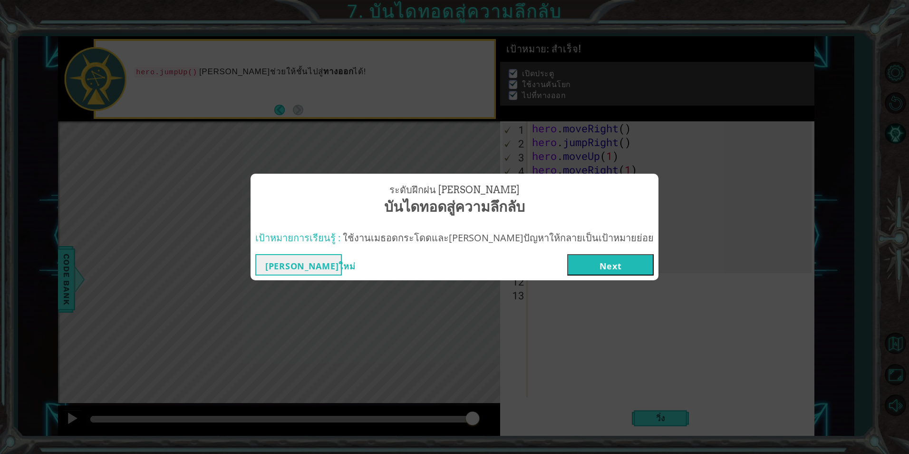
click at [599, 263] on button "Next" at bounding box center [610, 264] width 87 height 21
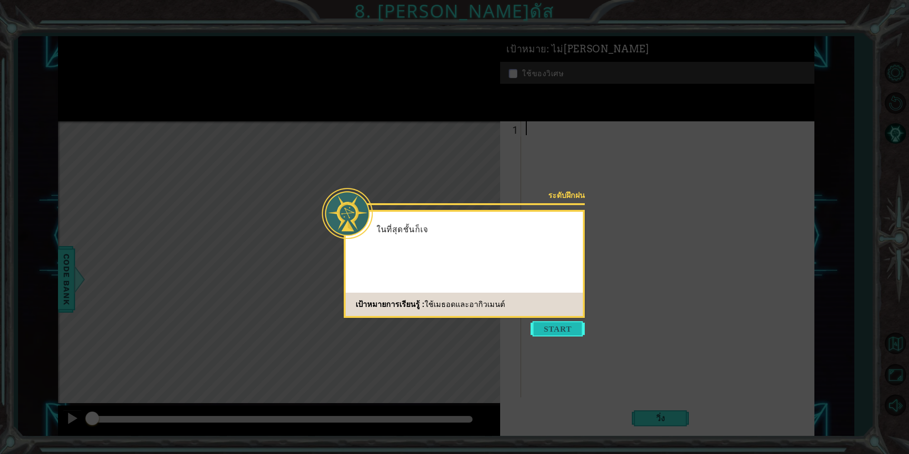
click at [547, 330] on button "Start" at bounding box center [558, 328] width 54 height 15
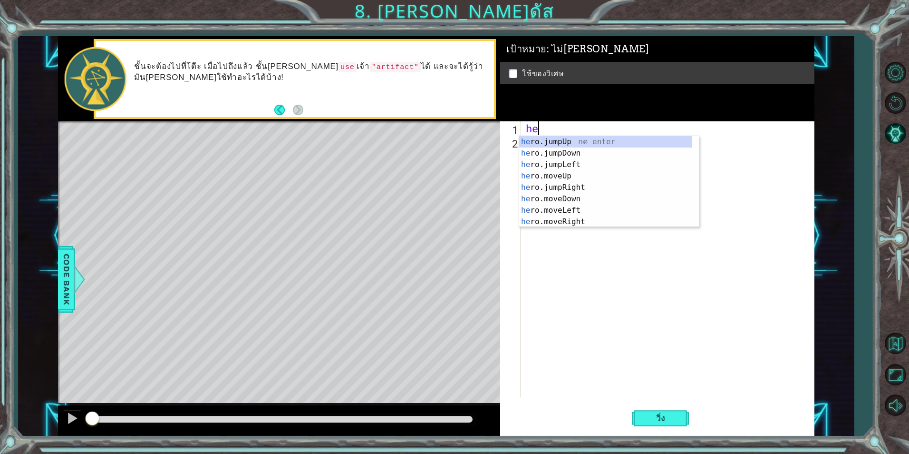
type textarea "hero"
click at [604, 141] on div "hero .jumpUp กด enter hero .jumpDown กด enter hero .jumpLeft กด enter hero .jum…" at bounding box center [605, 193] width 173 height 114
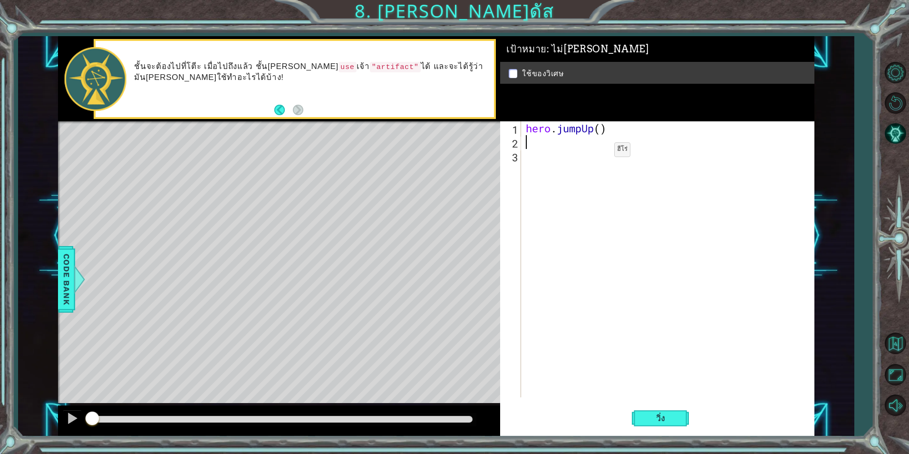
scroll to position [0, 0]
click at [652, 413] on span "วิ่ง" at bounding box center [661, 418] width 29 height 10
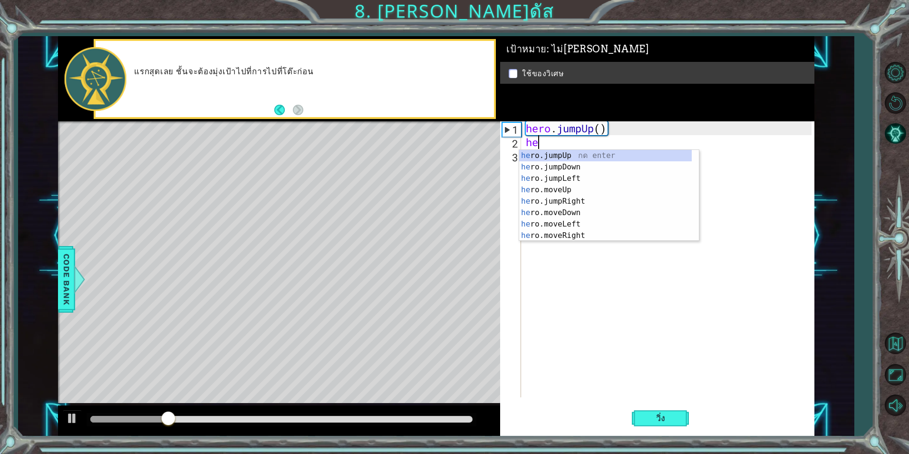
scroll to position [0, 0]
click at [597, 220] on div "hero .jumpUp กด enter hero .jumpDown กด enter hero .jumpLeft กด enter hero .jum…" at bounding box center [605, 207] width 173 height 114
type textarea "hero.moveLeft(1)"
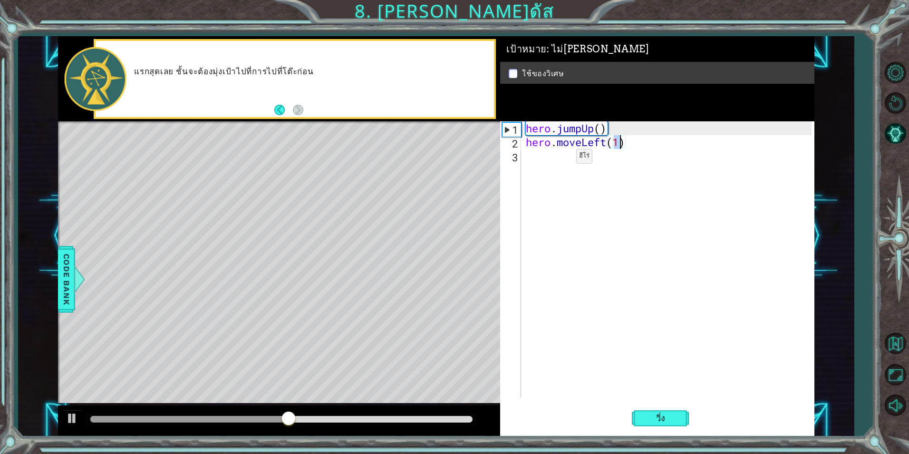
click at [562, 158] on div "hero . jumpUp ( ) hero . moveLeft ( 1 )" at bounding box center [670, 272] width 292 height 303
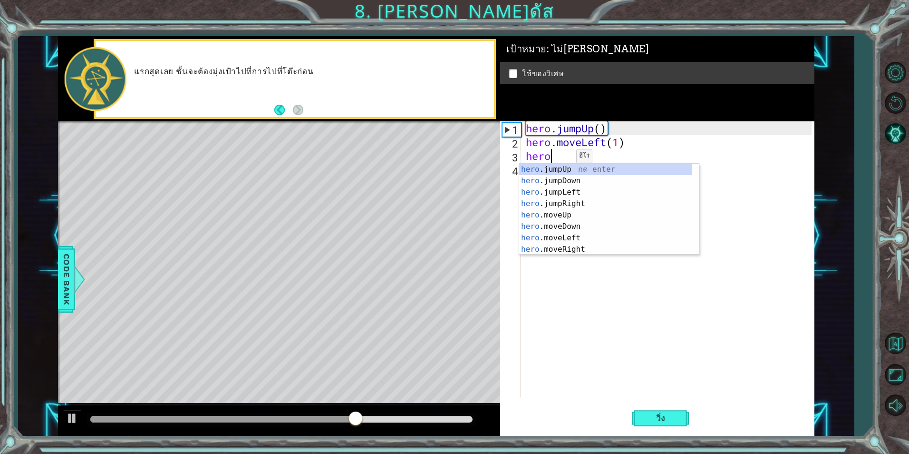
type textarea "heroj"
click at [577, 178] on div "hero . j umpUp กด enter hero . j umpDown กด enter hero . j umpLeft กด enter her…" at bounding box center [609, 198] width 180 height 68
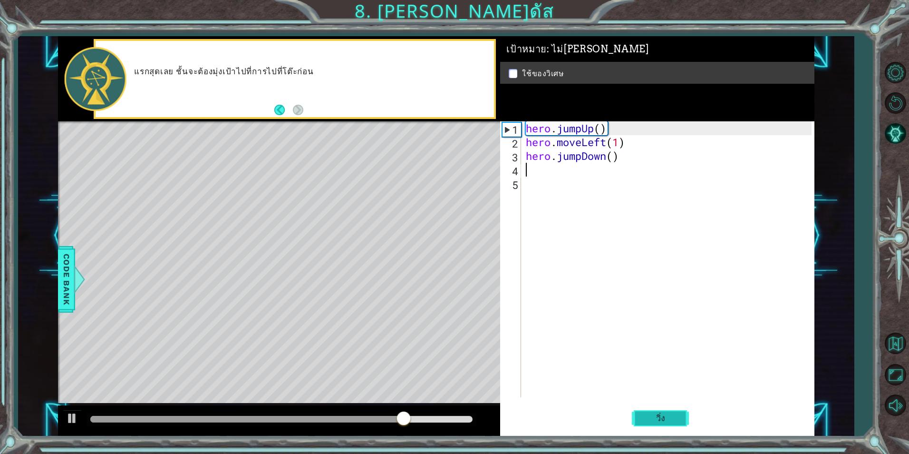
click at [659, 418] on span "วิ่ง" at bounding box center [661, 418] width 29 height 10
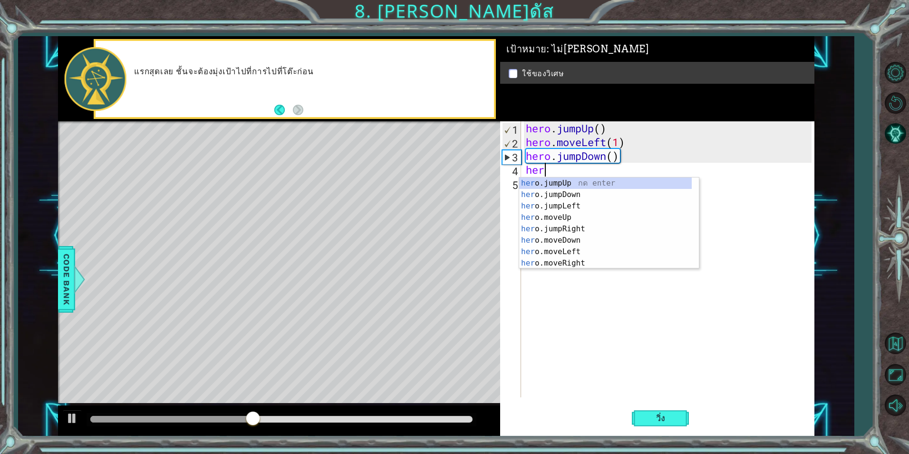
scroll to position [0, 0]
type textarea "hero"
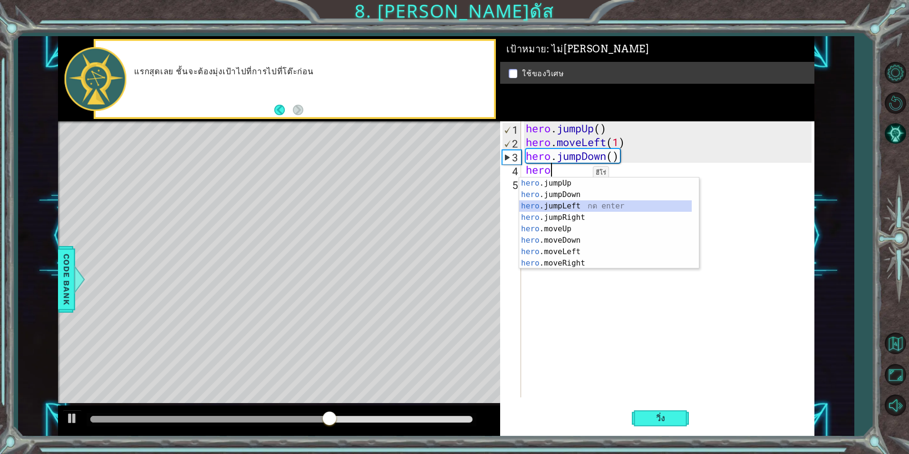
click at [601, 209] on div "hero .jumpUp กด enter hero .jumpDown กด enter hero .jumpLeft กด enter hero .jum…" at bounding box center [605, 234] width 173 height 114
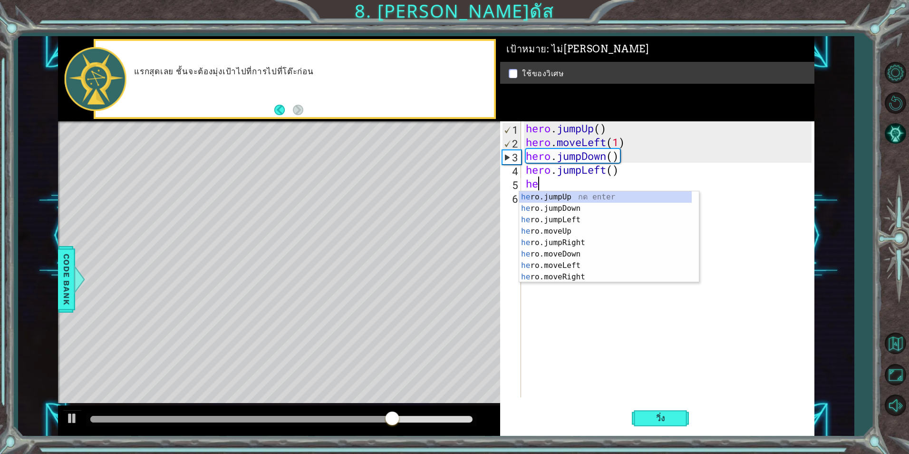
type textarea "hero"
click at [580, 192] on div "hero .jumpUp กด enter hero .jumpDown กด enter hero .jumpLeft กด enter hero .jum…" at bounding box center [605, 248] width 173 height 114
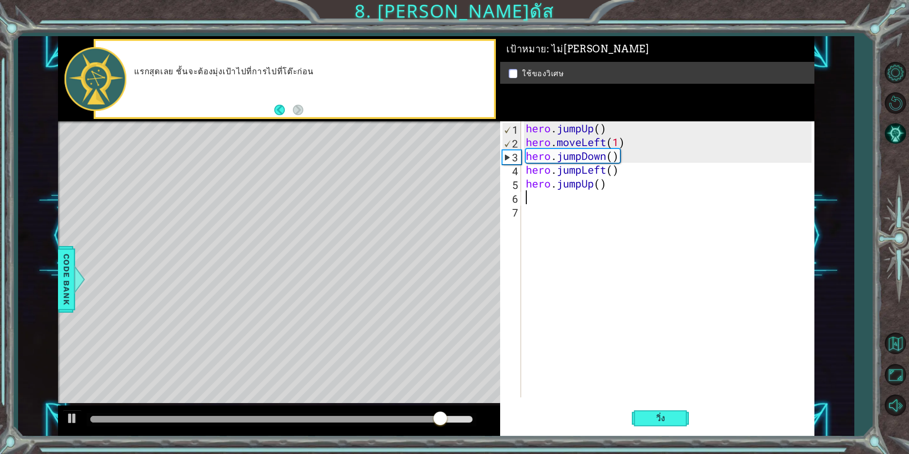
scroll to position [0, 0]
click at [686, 414] on button "วิ่ง" at bounding box center [660, 417] width 57 height 31
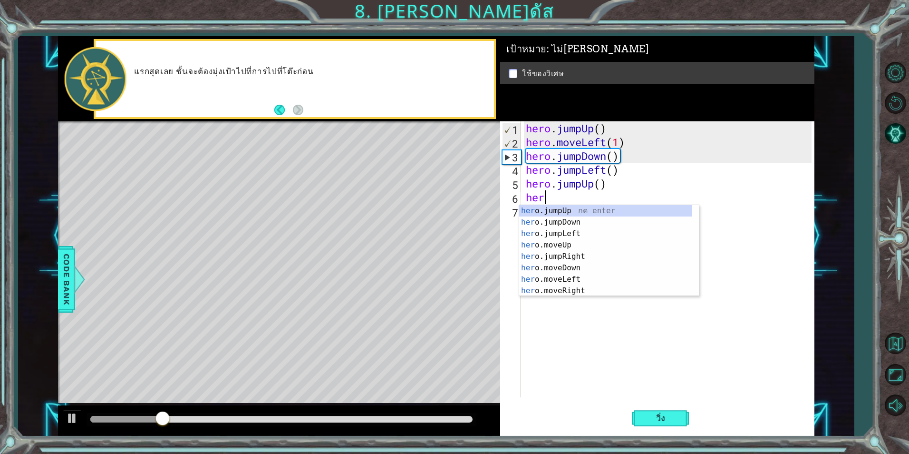
scroll to position [0, 0]
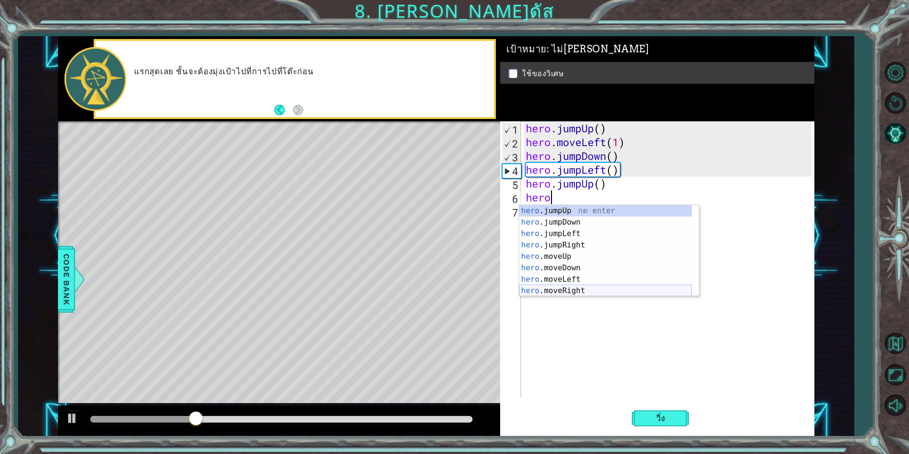
click at [582, 286] on div "hero .jumpUp กด enter hero .jumpDown กด enter hero .jumpLeft กด enter hero .jum…" at bounding box center [605, 262] width 173 height 114
type textarea "hero.moveRight(1)"
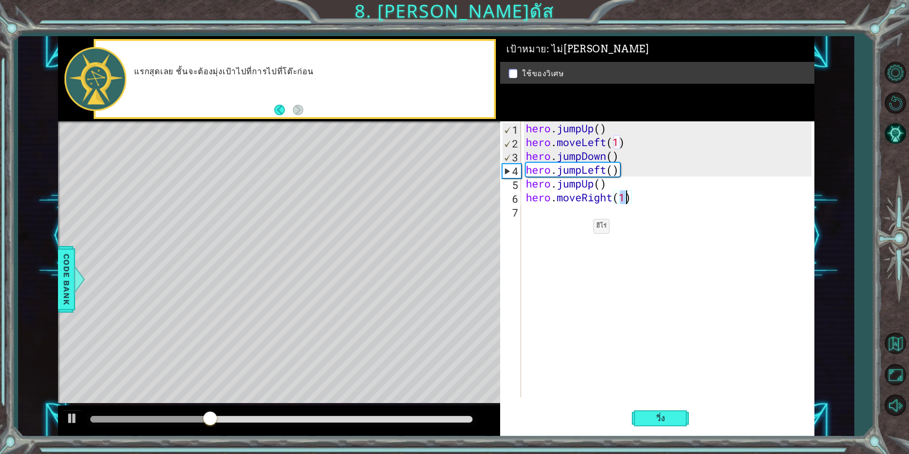
click at [579, 226] on div "hero . jumpUp ( ) hero . moveLeft ( 1 ) hero . jumpDown ( ) hero . jumpLeft ( )…" at bounding box center [670, 272] width 292 height 303
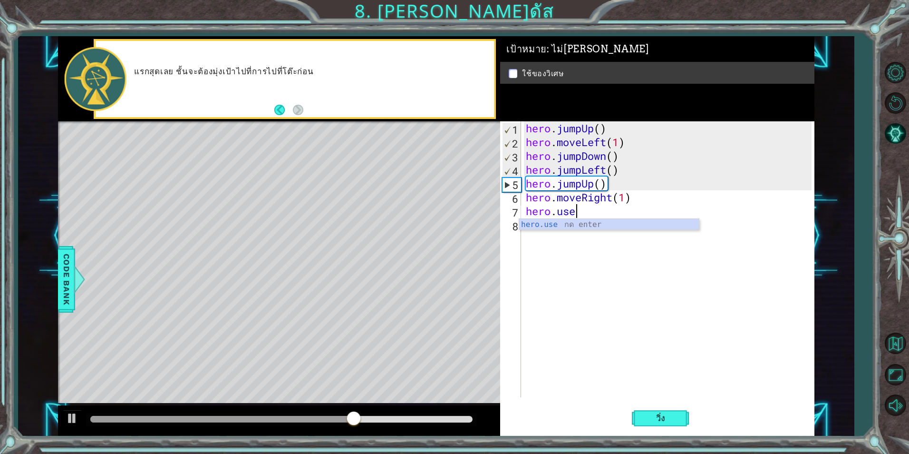
scroll to position [0, 2]
click at [629, 227] on div "hero.use กด enter" at bounding box center [609, 236] width 180 height 34
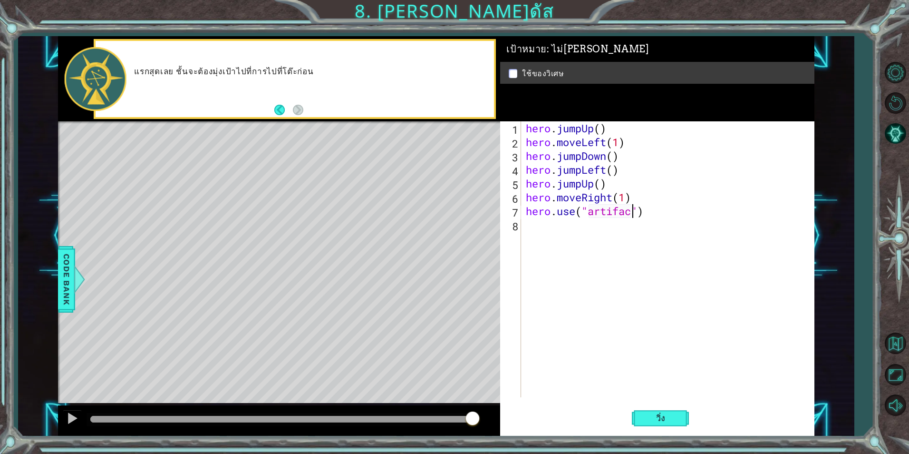
scroll to position [0, 5]
type textarea "hero.use("artifact")"
click at [658, 418] on span "วิ่ง" at bounding box center [661, 418] width 29 height 10
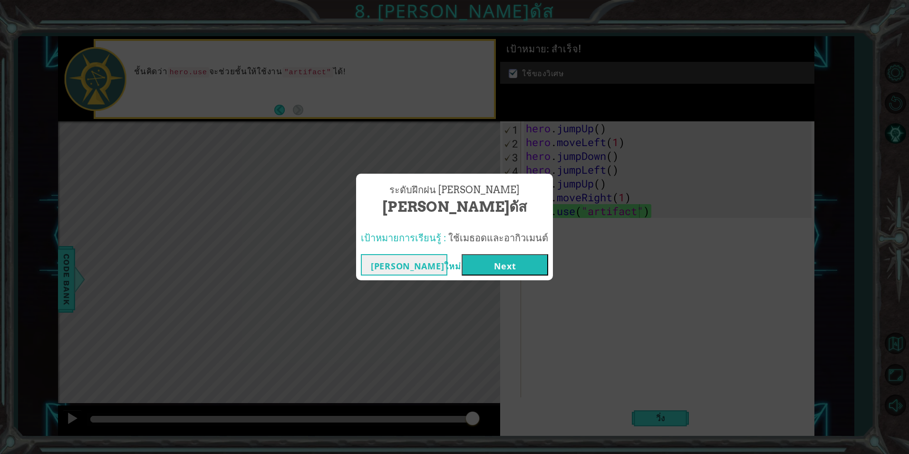
click at [528, 265] on button "Next" at bounding box center [505, 264] width 87 height 21
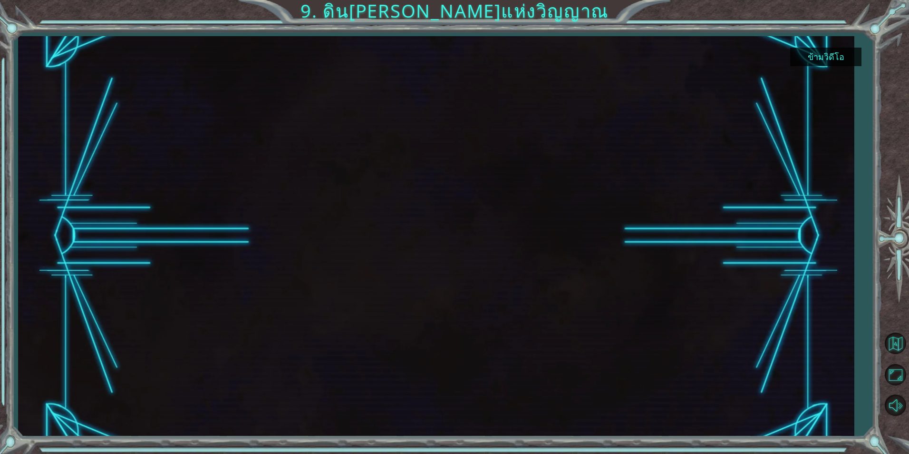
click at [816, 62] on button "ข้ามวิดีโอ" at bounding box center [825, 57] width 71 height 19
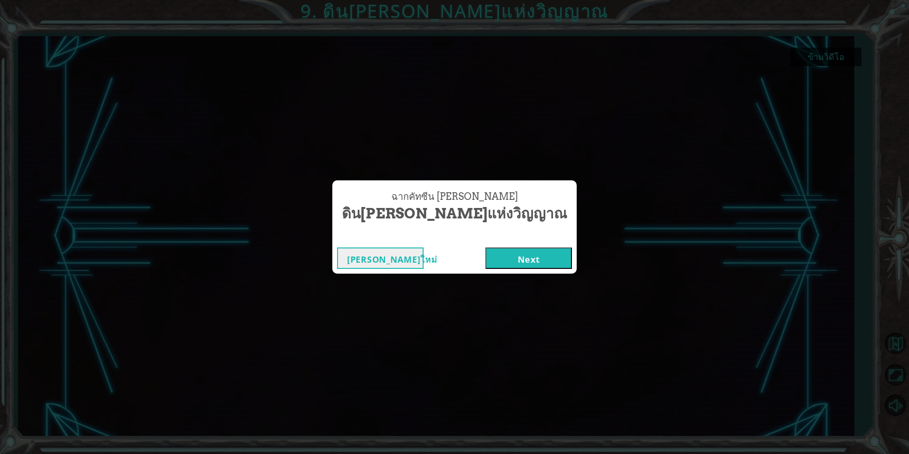
click at [486, 256] on button "Next" at bounding box center [529, 257] width 87 height 21
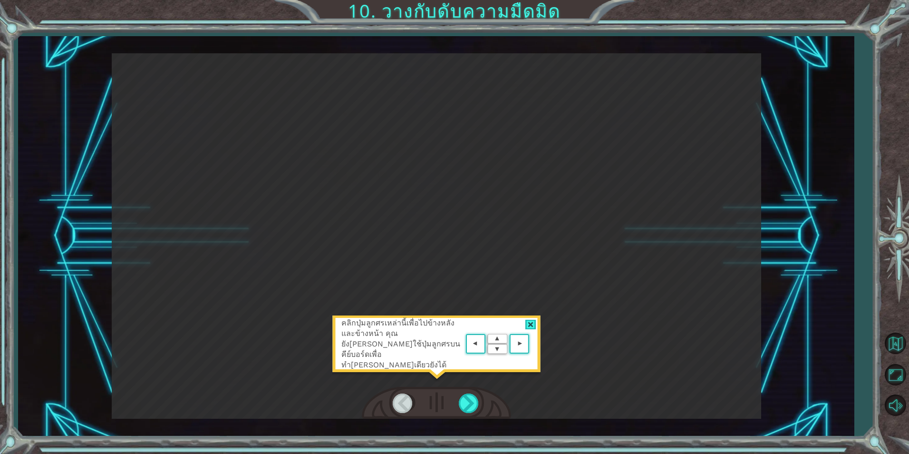
click at [478, 293] on div "คลิกปุ่มลูกศรเหล่านี้เพื่อไปข้างหลังและข้างหน้า คุณยัง[PERSON_NAME]ใช้ปุ่มลูกศร…" at bounding box center [437, 235] width 650 height 365
click at [466, 398] on div at bounding box center [469, 403] width 21 height 20
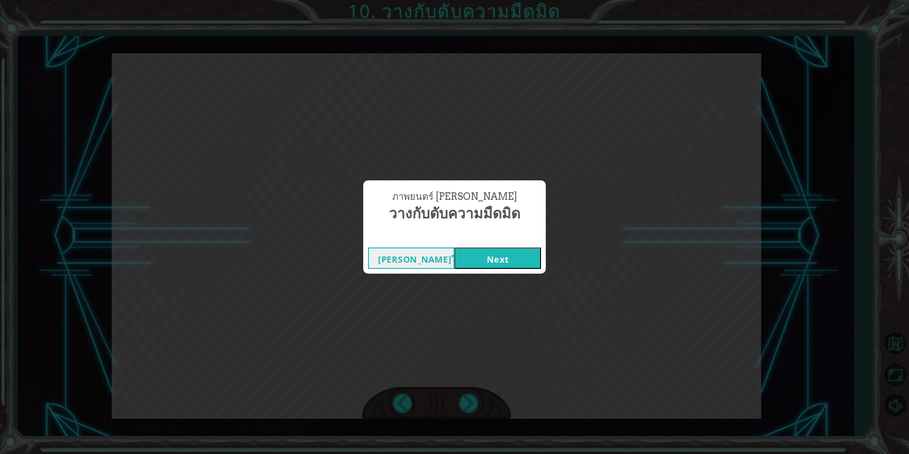
click at [486, 258] on button "Next" at bounding box center [498, 257] width 87 height 21
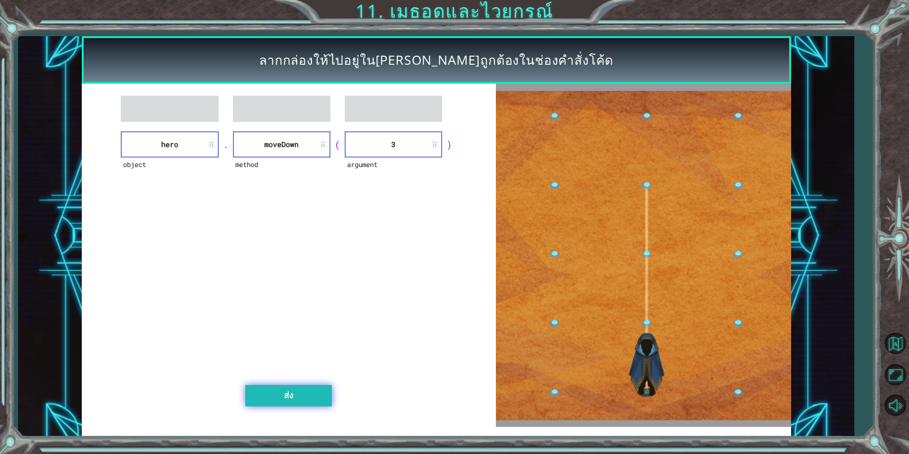
click at [301, 401] on button "ส่ง" at bounding box center [288, 395] width 87 height 21
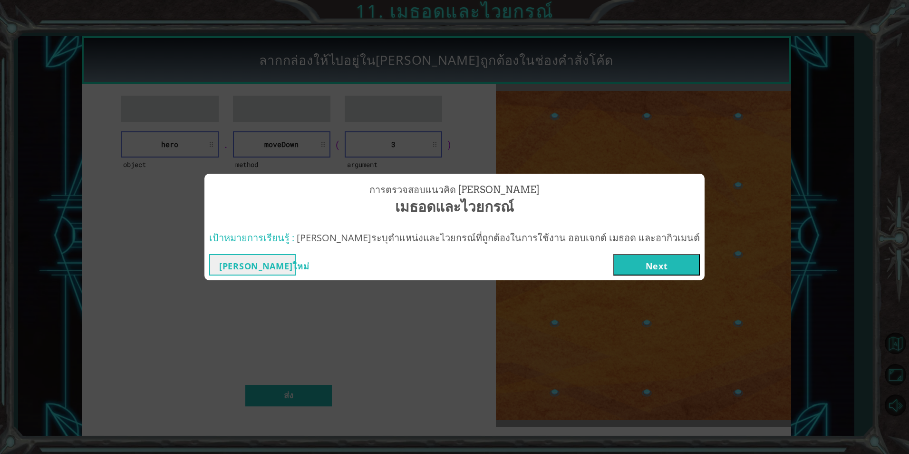
click at [614, 267] on button "Next" at bounding box center [657, 264] width 87 height 21
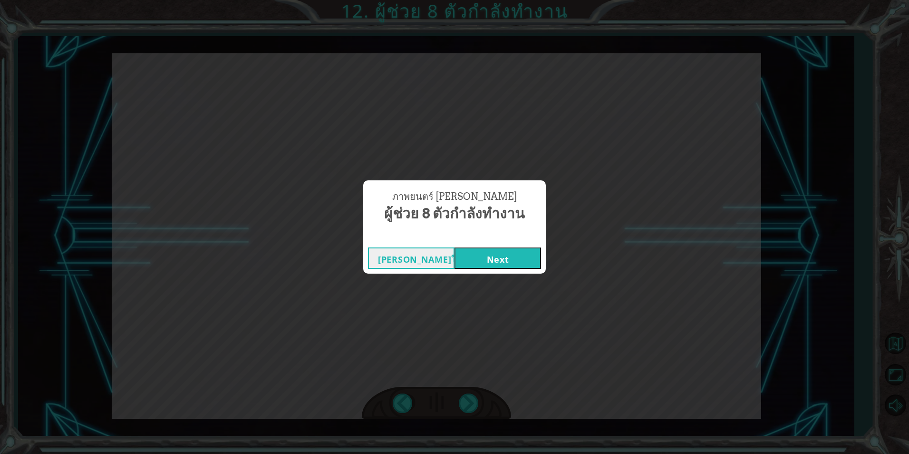
click at [466, 254] on button "Next" at bounding box center [498, 257] width 87 height 21
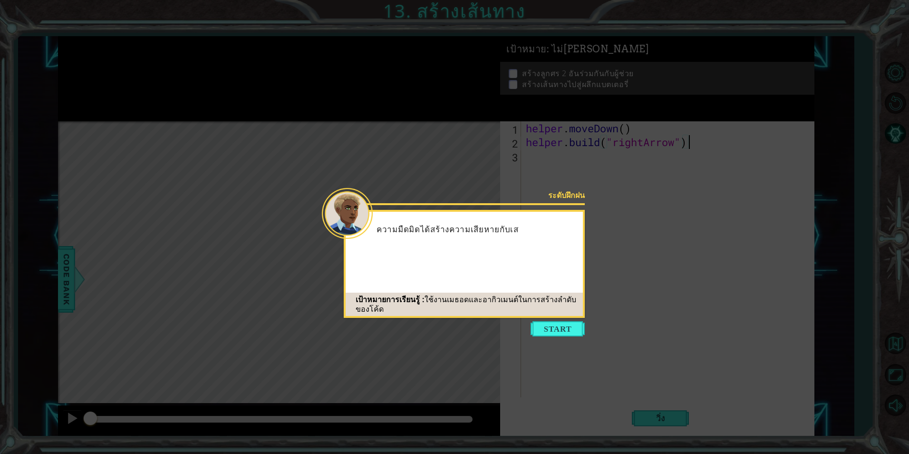
click at [525, 269] on div "ระดับฝึกฝน ความมืดมิดได้สร้างความเสียหายกับเส เป้าหมายการเรียนรู้ : ใช้งานเมธอด…" at bounding box center [464, 264] width 241 height 108
click at [538, 332] on button "Start" at bounding box center [558, 328] width 54 height 15
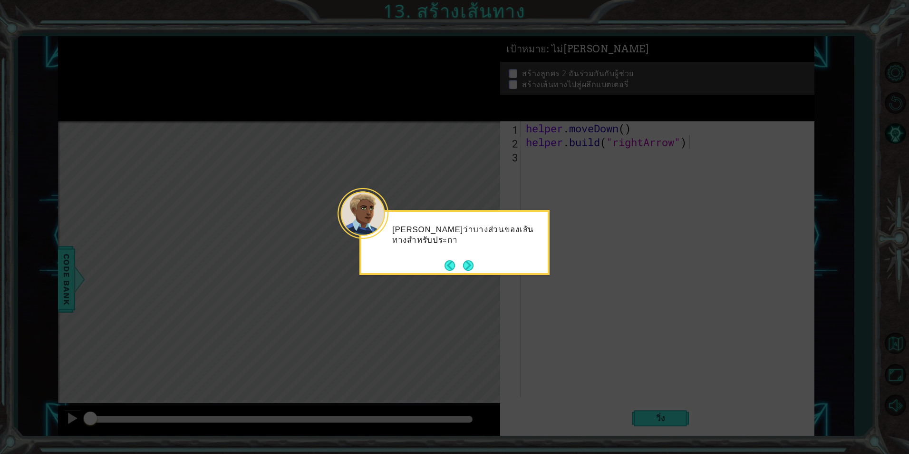
click at [471, 266] on button "Next" at bounding box center [468, 265] width 10 height 10
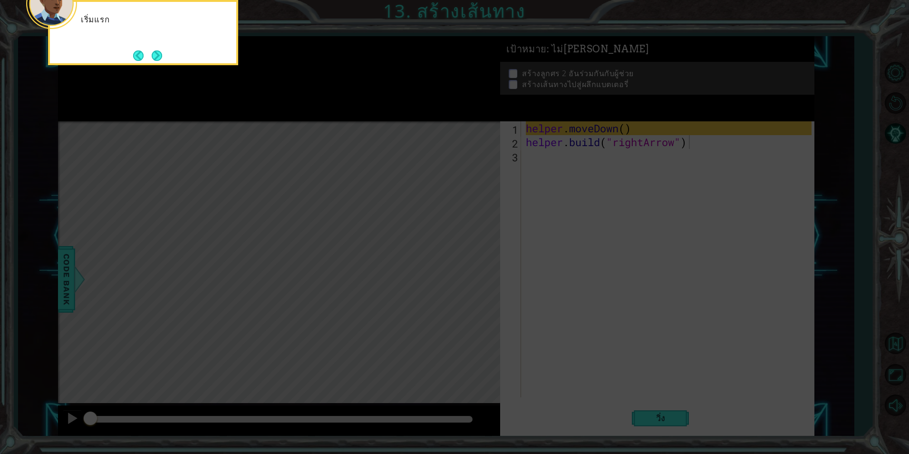
click at [554, 343] on icon at bounding box center [454, 67] width 909 height 771
click at [159, 43] on div "เริ่มแรก เจ้าต้อง เคลื่อนย้ายผู้ช่วย ไปยัง พ" at bounding box center [143, 25] width 186 height 38
click at [158, 52] on button "Next" at bounding box center [157, 55] width 10 height 10
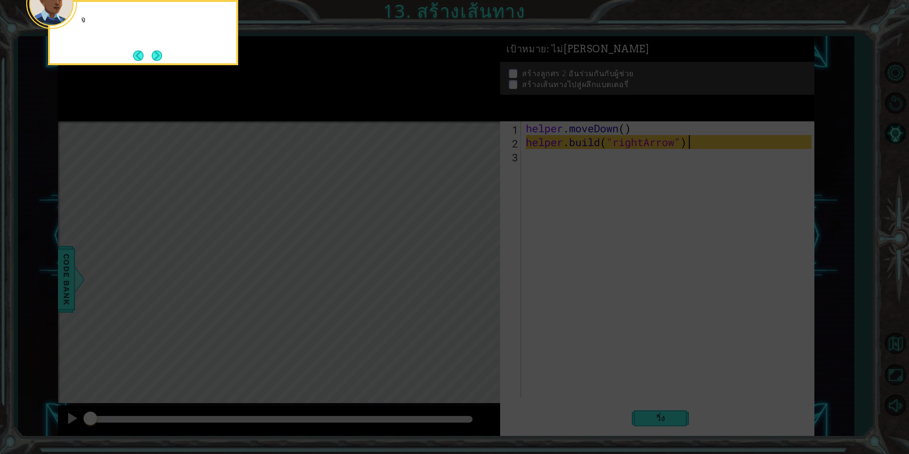
click at [158, 52] on button "Next" at bounding box center [157, 55] width 10 height 10
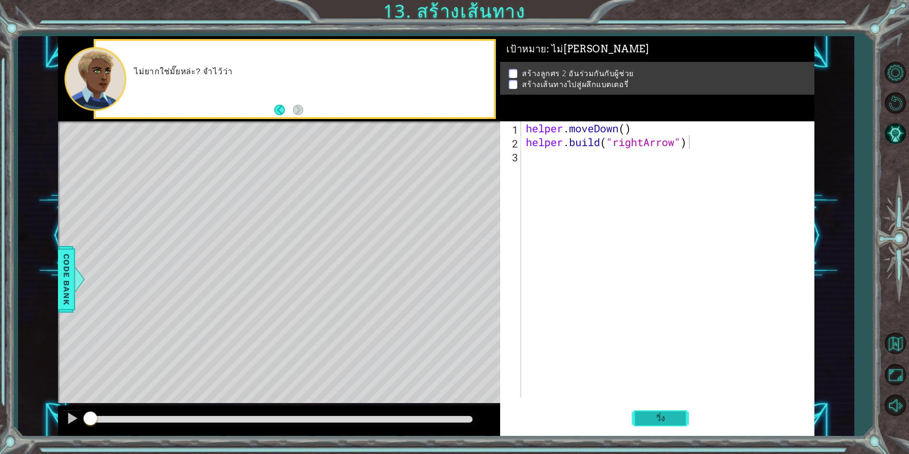
click at [673, 424] on button "วิ่ง" at bounding box center [660, 417] width 57 height 31
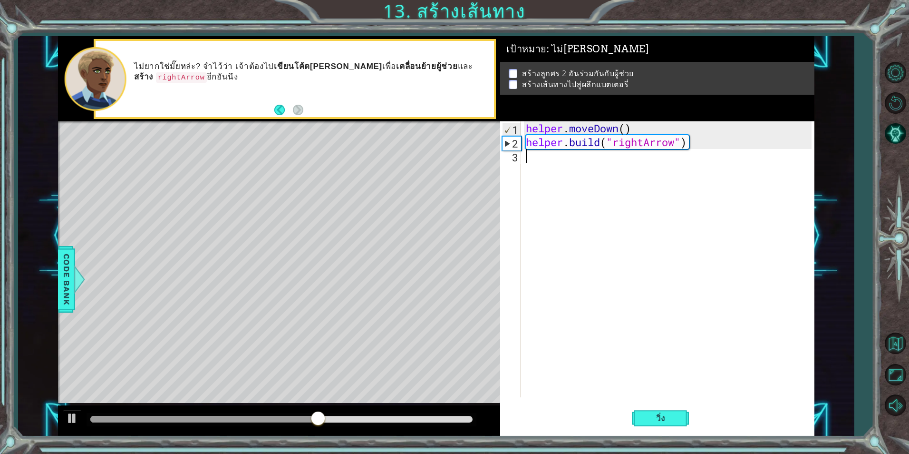
click at [545, 165] on div "helper . moveDown ( ) helper . build ( "rightArrow" )" at bounding box center [670, 272] width 292 height 303
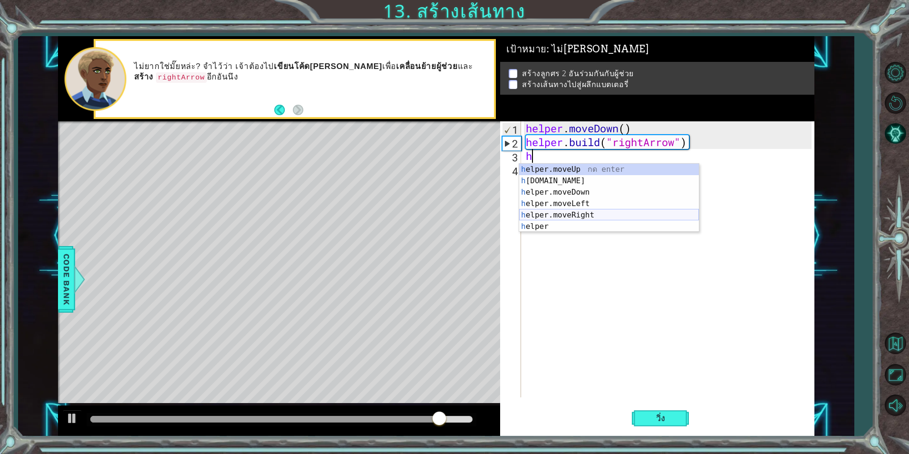
click at [553, 211] on div "h elper.moveUp กด enter h [DOMAIN_NAME] กด enter h elper.moveDown กด enter h el…" at bounding box center [609, 209] width 180 height 91
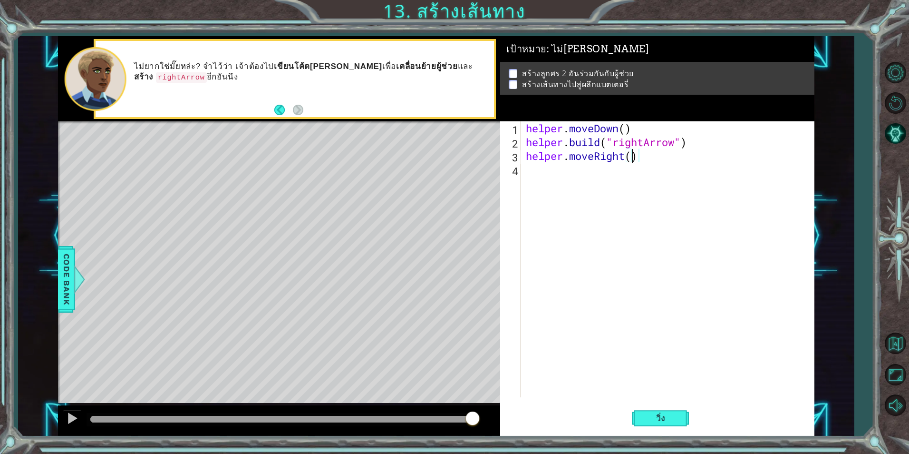
scroll to position [0, 5]
type textarea "helper.moveRight(3)"
click at [653, 410] on button "วิ่ง" at bounding box center [660, 417] width 57 height 31
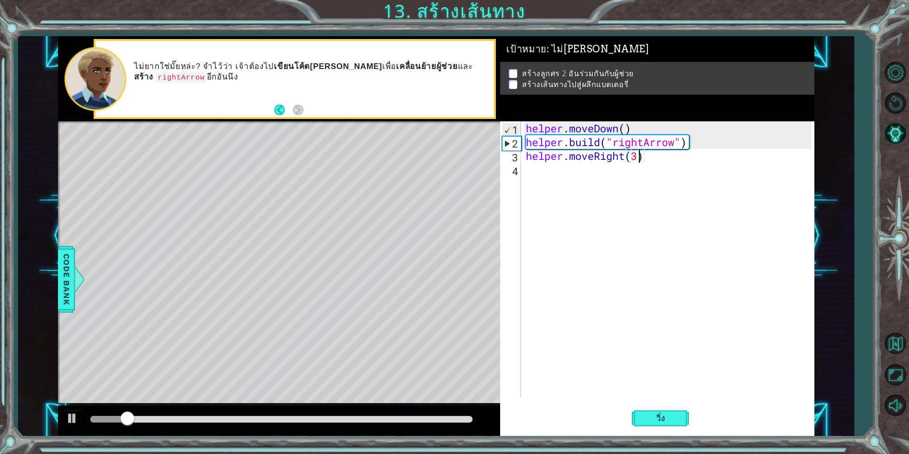
click at [539, 185] on div "helper . moveDown ( ) helper . build ( "rightArrow" ) helper . moveRight ( 3 )" at bounding box center [670, 272] width 292 height 303
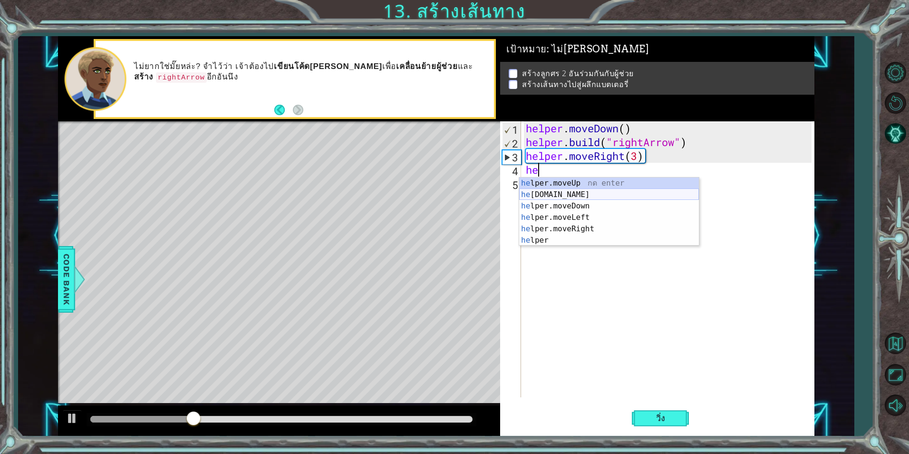
click at [555, 192] on div "he lper.moveUp กด enter he [DOMAIN_NAME] กด enter he lper.moveDown กด enter he …" at bounding box center [609, 222] width 180 height 91
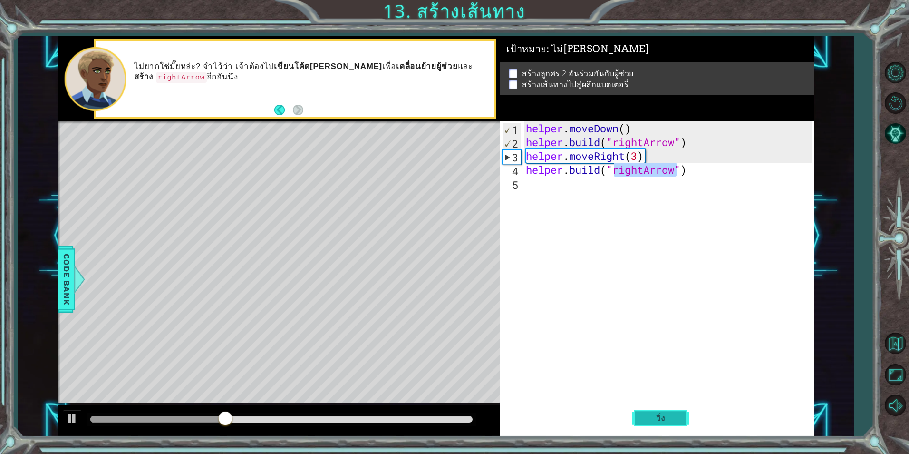
type textarea "[DOMAIN_NAME]("rightArrow")"
click at [661, 418] on span "วิ่ง" at bounding box center [661, 418] width 29 height 10
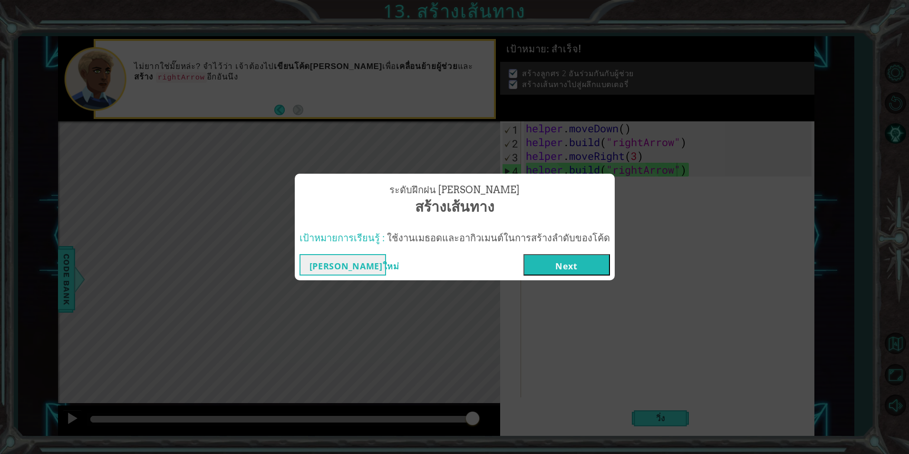
click at [551, 261] on button "Next" at bounding box center [567, 264] width 87 height 21
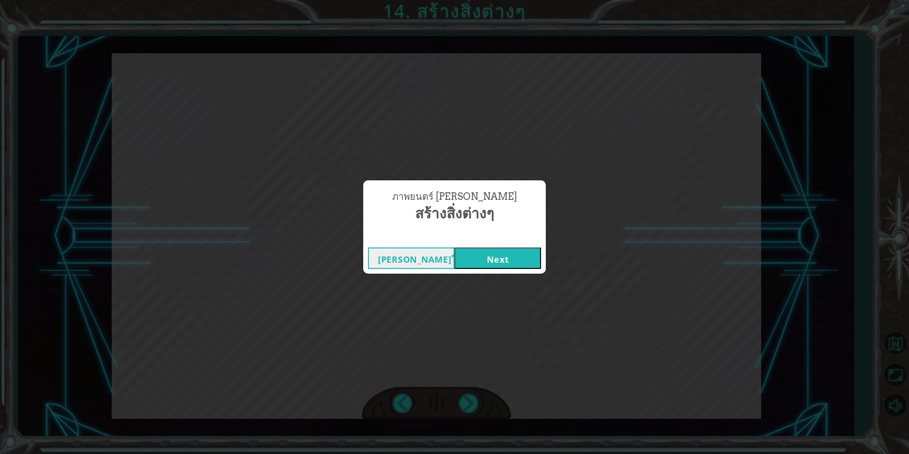
click at [525, 254] on button "Next" at bounding box center [498, 257] width 87 height 21
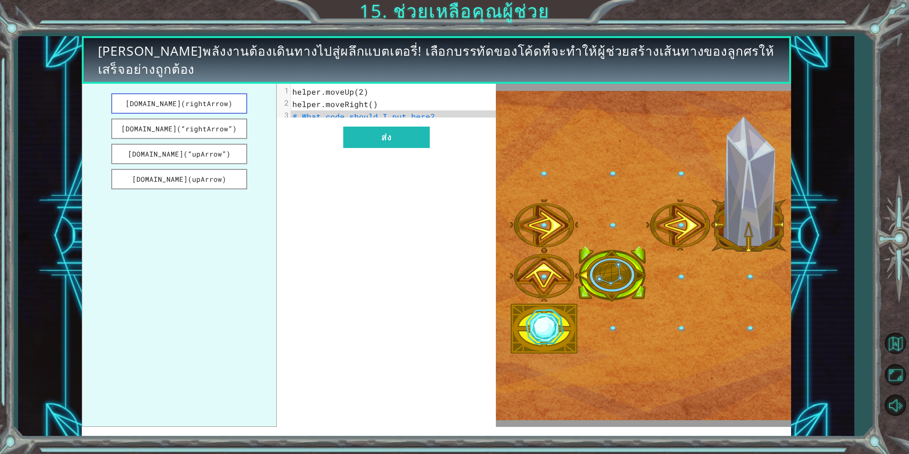
click at [172, 105] on button "[DOMAIN_NAME](rightArrow)" at bounding box center [179, 103] width 136 height 20
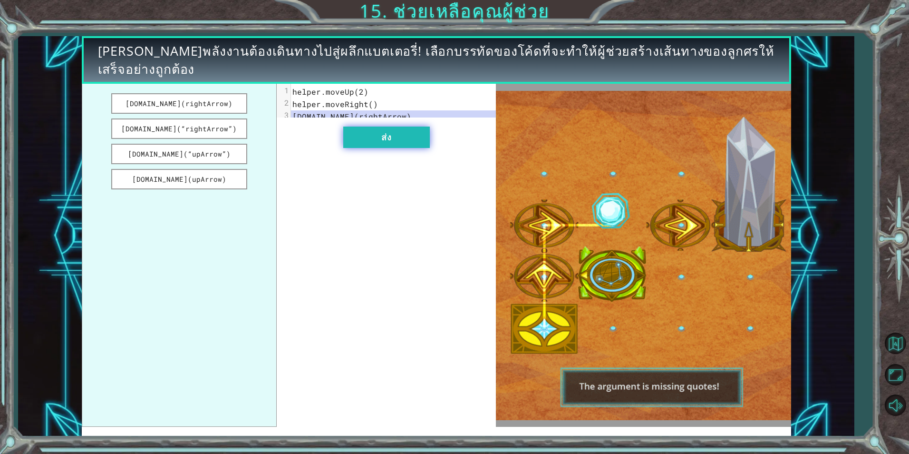
click at [371, 143] on button "ส่ง" at bounding box center [386, 137] width 87 height 21
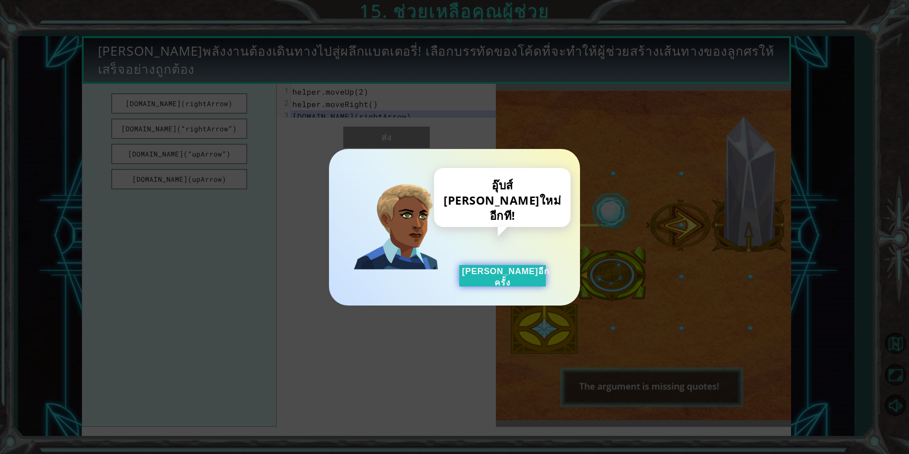
click at [515, 283] on button "[PERSON_NAME]อีกครั้ง" at bounding box center [502, 275] width 87 height 21
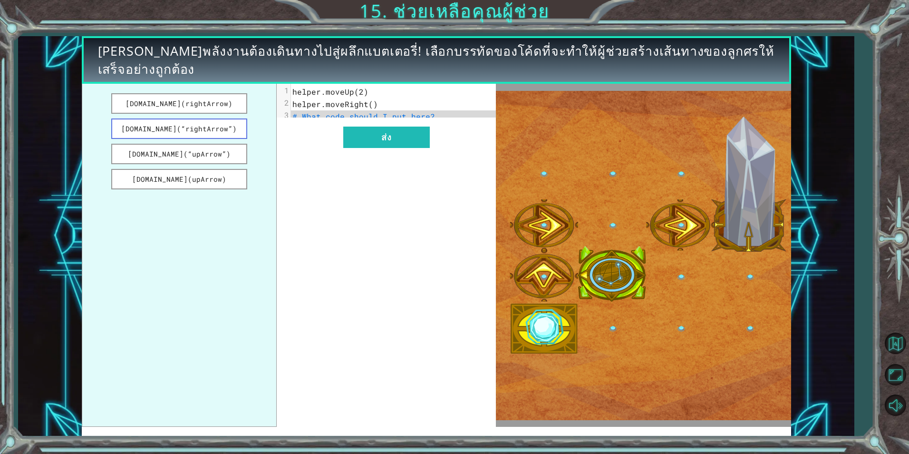
click at [156, 121] on button "[DOMAIN_NAME](“rightArrow”)" at bounding box center [179, 128] width 136 height 20
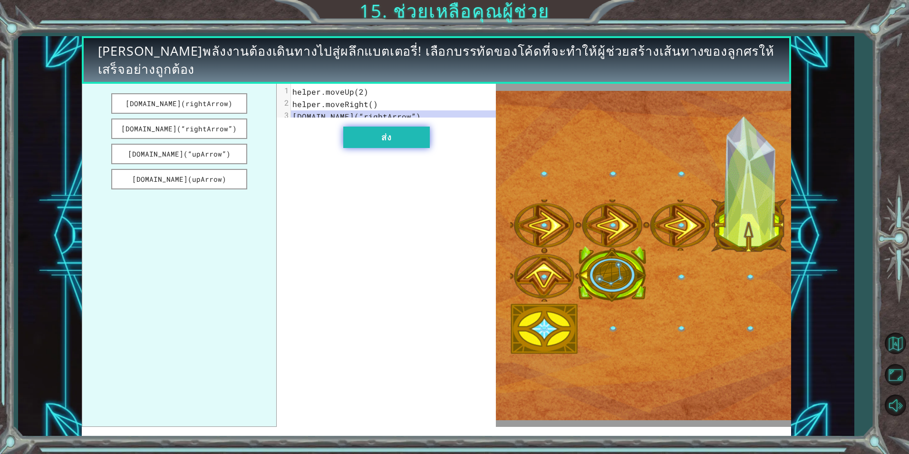
click at [380, 142] on button "ส่ง" at bounding box center [386, 137] width 87 height 21
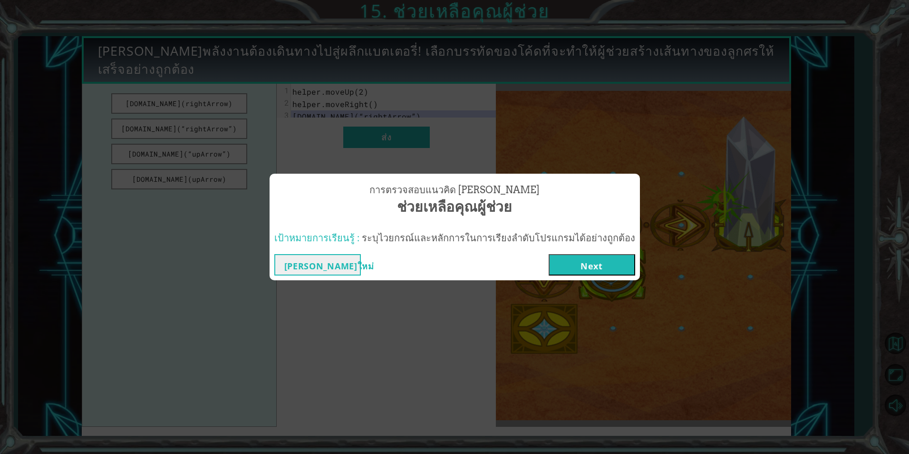
click at [602, 267] on button "Next" at bounding box center [592, 264] width 87 height 21
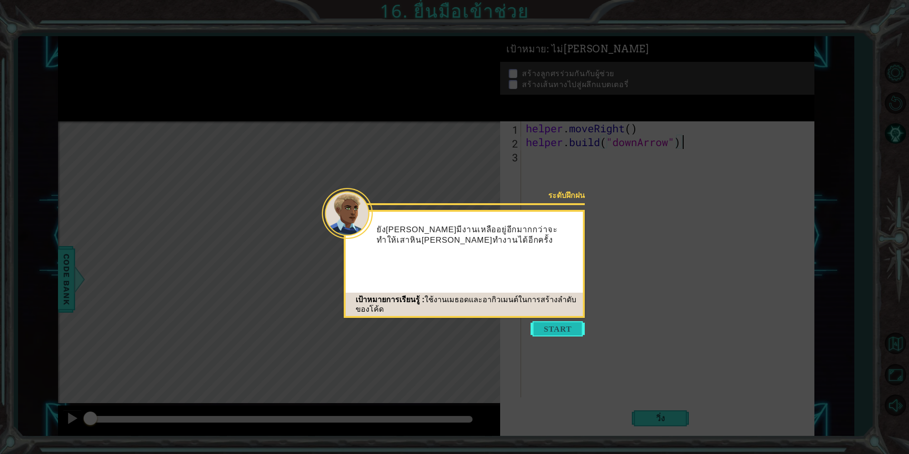
click at [570, 324] on button "Start" at bounding box center [558, 328] width 54 height 15
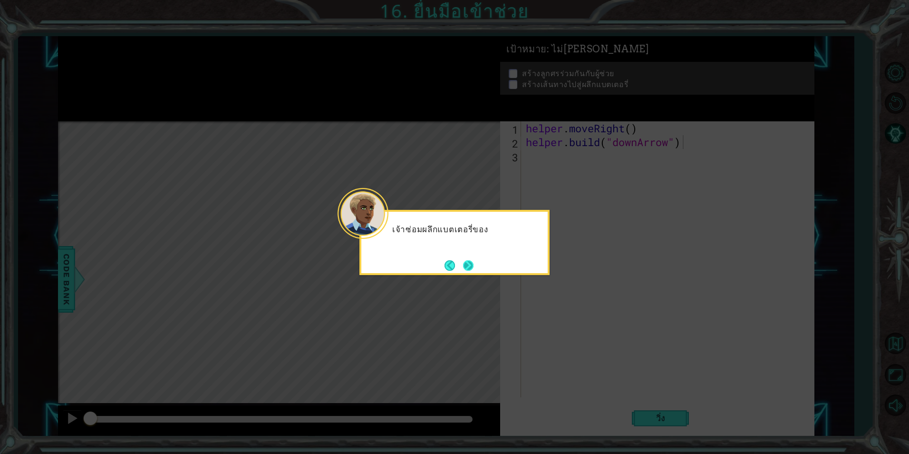
click at [474, 269] on button "Next" at bounding box center [468, 265] width 10 height 10
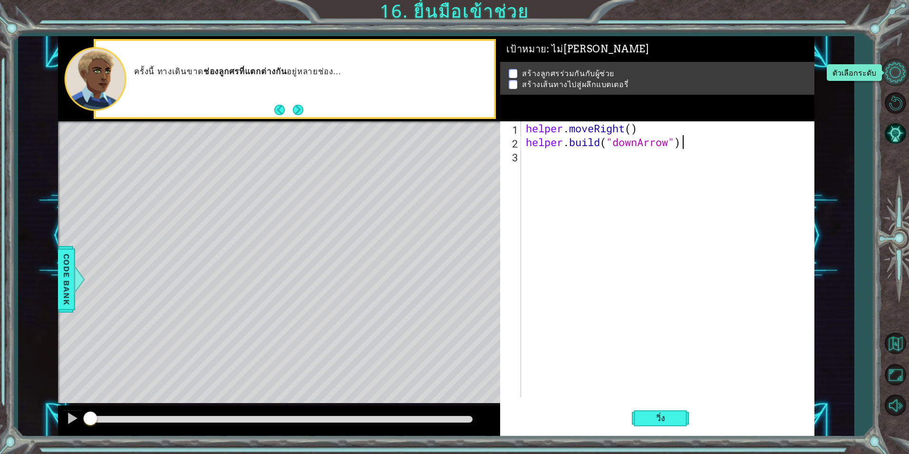
click at [896, 69] on button "ตัวเลือกระดับ" at bounding box center [896, 73] width 28 height 28
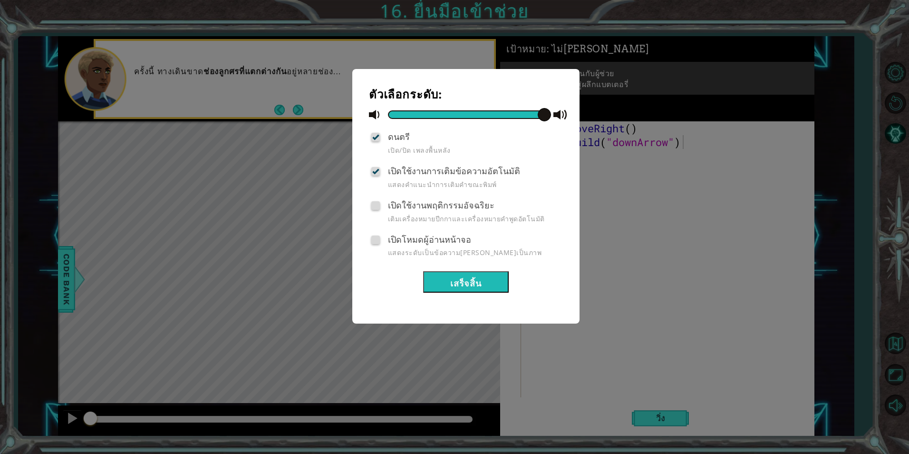
click at [495, 279] on button "เสร็จสิ้น" at bounding box center [466, 281] width 86 height 21
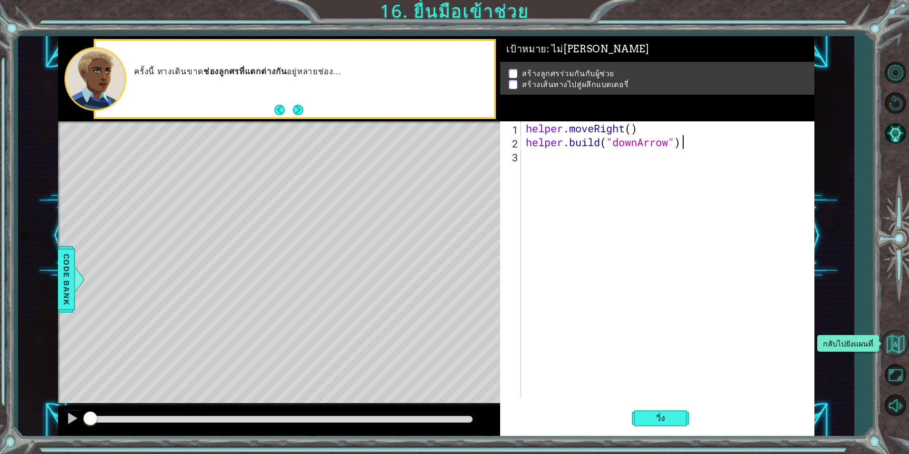
click at [902, 343] on button "กลับไปยังแผนที่" at bounding box center [896, 344] width 28 height 28
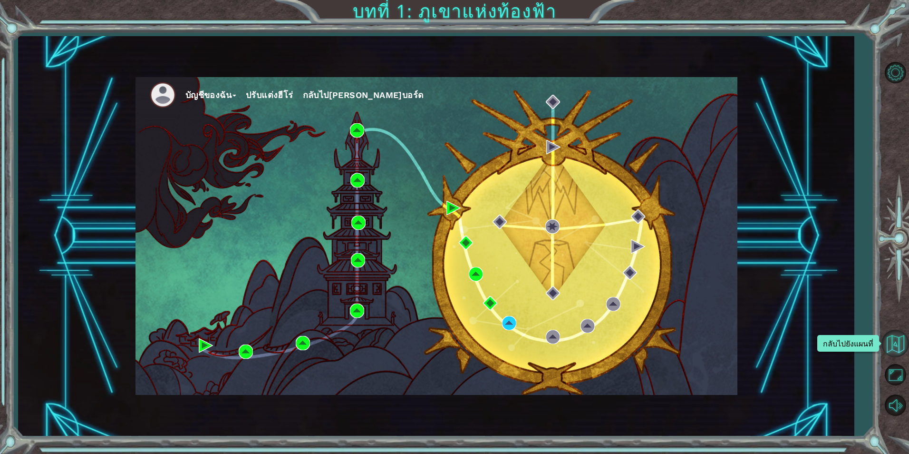
click at [898, 346] on button "กลับไปยังแผนที่" at bounding box center [896, 344] width 28 height 28
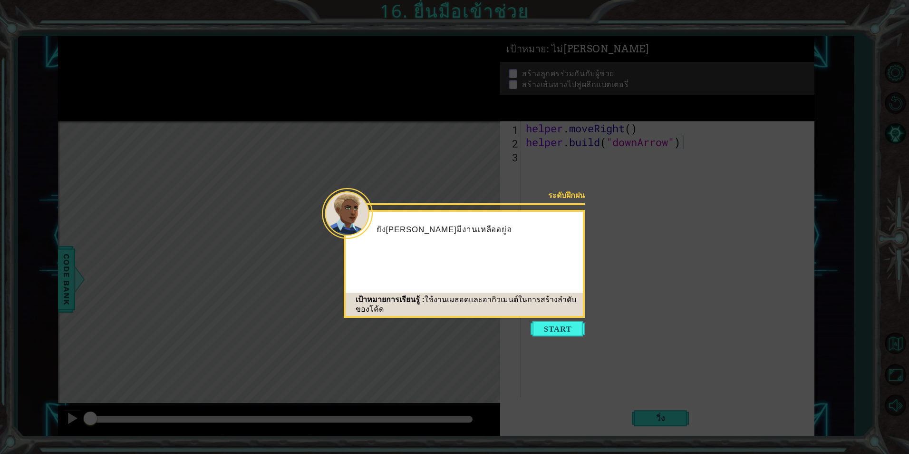
click at [567, 327] on button "Start" at bounding box center [558, 328] width 54 height 15
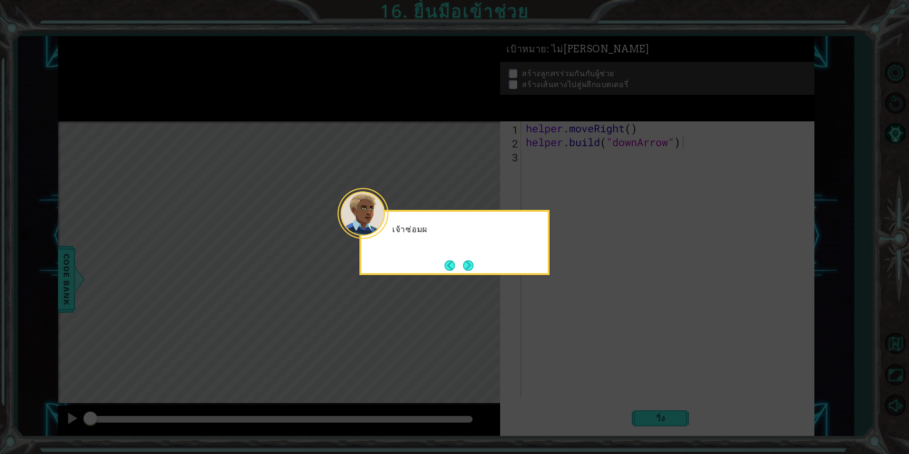
click at [537, 278] on icon at bounding box center [454, 227] width 909 height 454
click at [470, 262] on button "Next" at bounding box center [468, 265] width 10 height 10
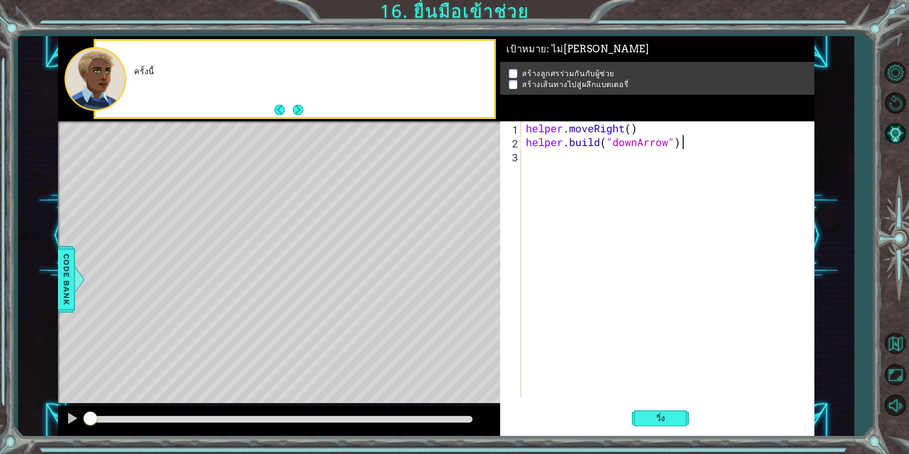
click at [330, 73] on p "ครั้งนี้" at bounding box center [310, 72] width 353 height 10
click at [339, 65] on div "ครั้งนี้ ทางเดินขาด ช่องลูกศ" at bounding box center [310, 79] width 367 height 34
click at [901, 69] on button "ตัวเลือกระดับ" at bounding box center [896, 73] width 28 height 28
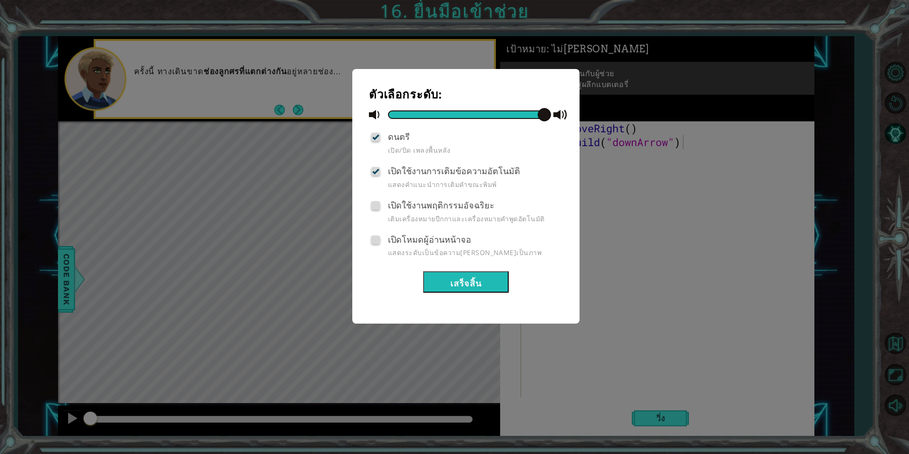
click at [485, 285] on button "เสร็จสิ้น" at bounding box center [466, 281] width 86 height 21
